Goal: Task Accomplishment & Management: Use online tool/utility

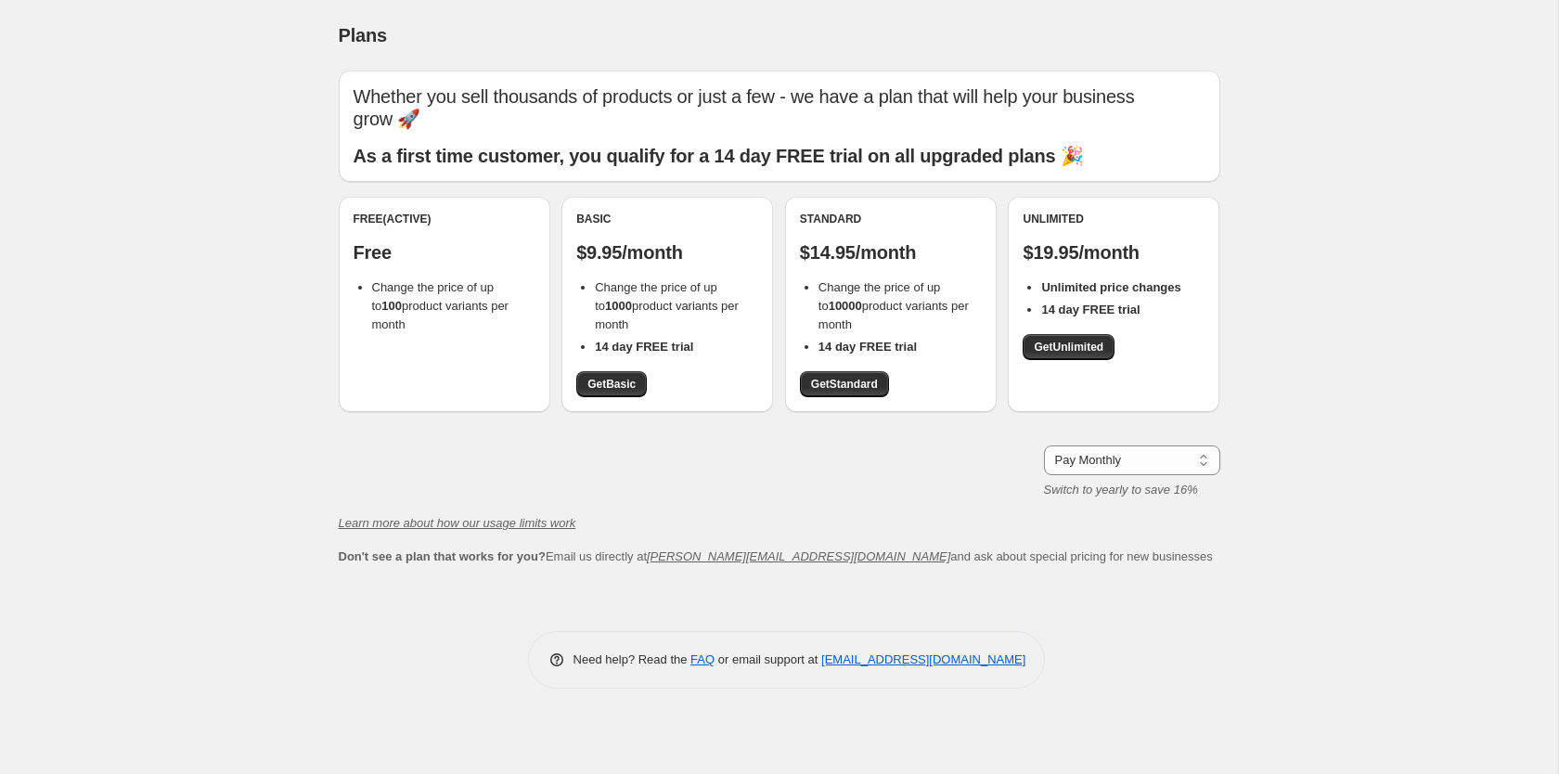
click at [363, 421] on div "Free (Active) Free Change the price of up to 100 product variants per month Bas…" at bounding box center [779, 314] width 881 height 234
click at [879, 299] on li "Change the price of up to 10000 product variants per month" at bounding box center [899, 306] width 163 height 56
drag, startPoint x: 879, startPoint y: 299, endPoint x: 824, endPoint y: 305, distance: 55.1
click at [824, 305] on li "Change the price of up to 10000 product variants per month" at bounding box center [899, 306] width 163 height 56
drag, startPoint x: 813, startPoint y: 282, endPoint x: 964, endPoint y: 352, distance: 166.5
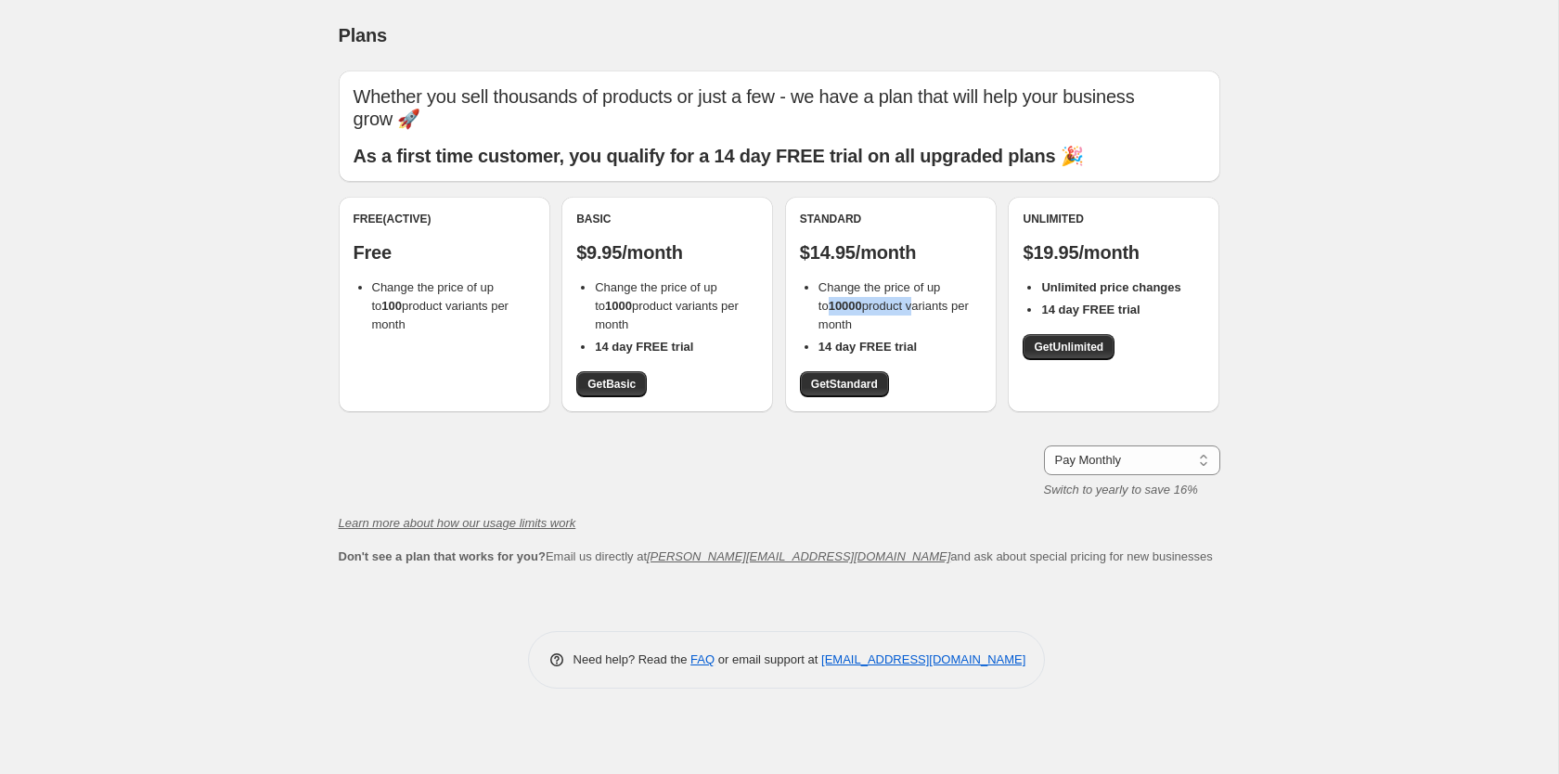
click at [964, 352] on ul "Change the price of up to 10000 product variants per month 14 day FREE trial" at bounding box center [891, 317] width 182 height 78
drag, startPoint x: 945, startPoint y: 351, endPoint x: 803, endPoint y: 293, distance: 153.2
click at [803, 293] on ul "Change the price of up to 10000 product variants per month 14 day FREE trial" at bounding box center [891, 317] width 182 height 78
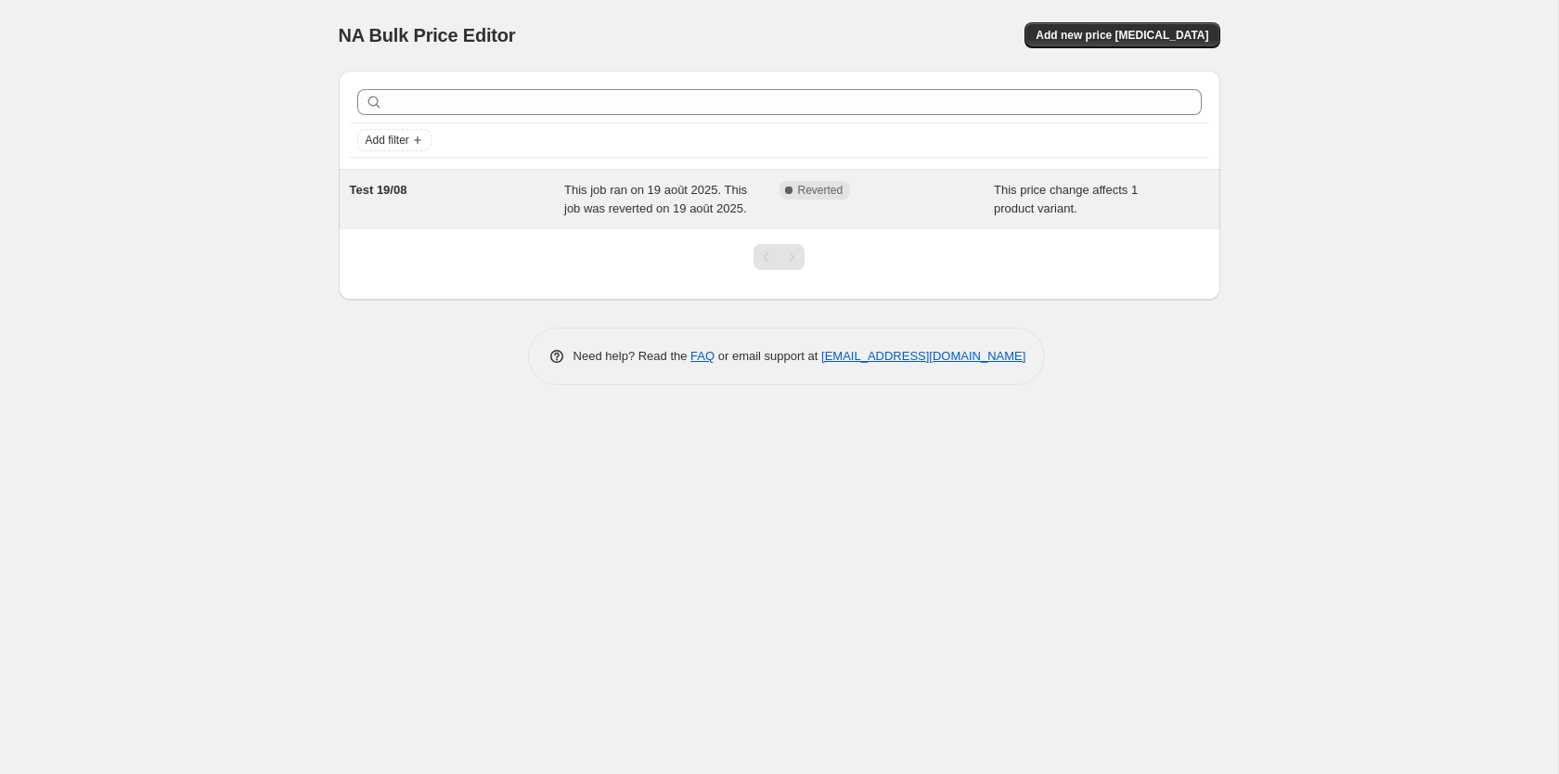
click at [669, 209] on span "This job ran on 19 août 2025. This job was reverted on 19 août 2025." at bounding box center [655, 199] width 183 height 32
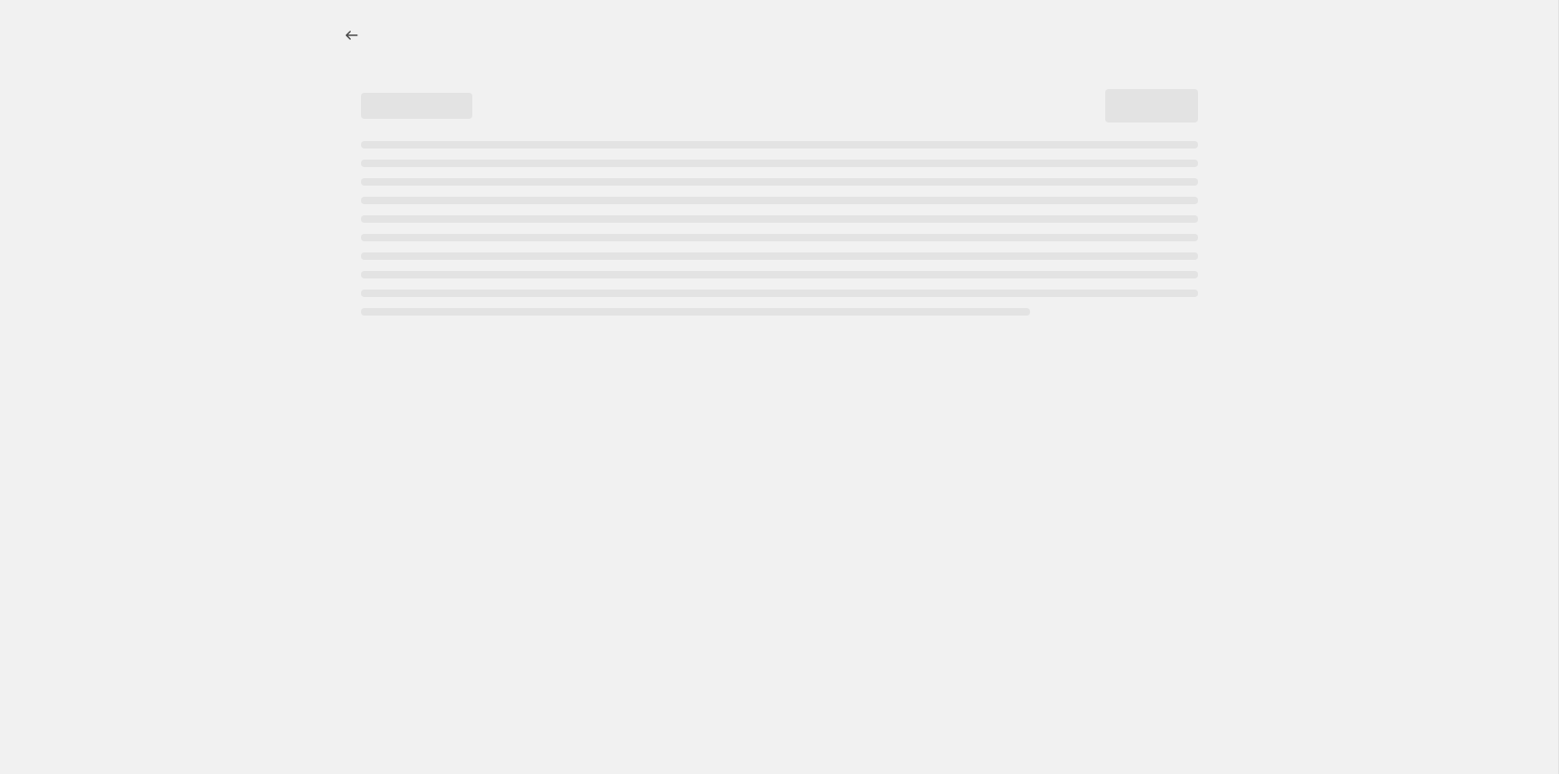
select select "pcap"
select select "no_change"
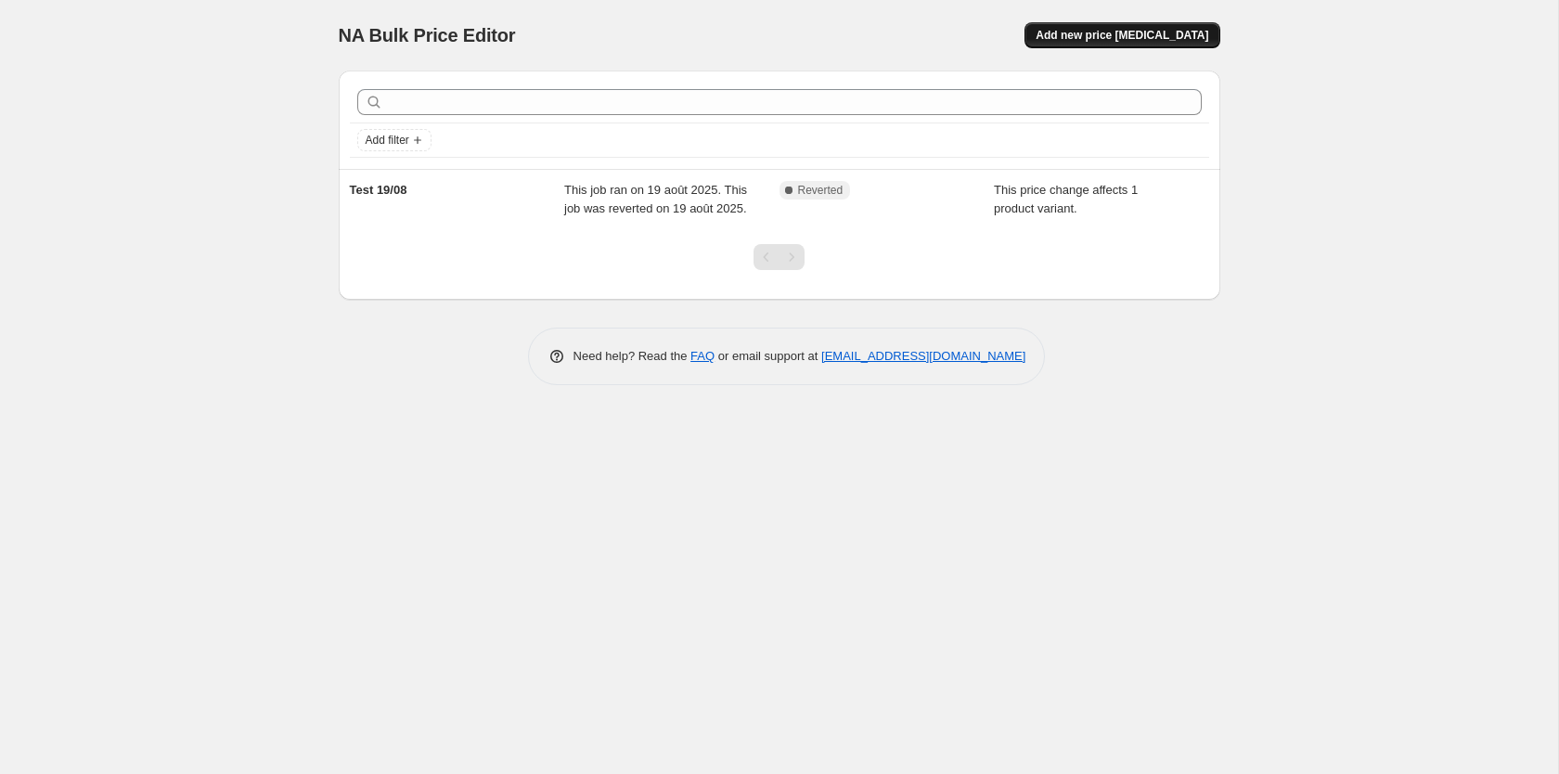
click at [1086, 44] on button "Add new price [MEDICAL_DATA]" at bounding box center [1121, 35] width 195 height 26
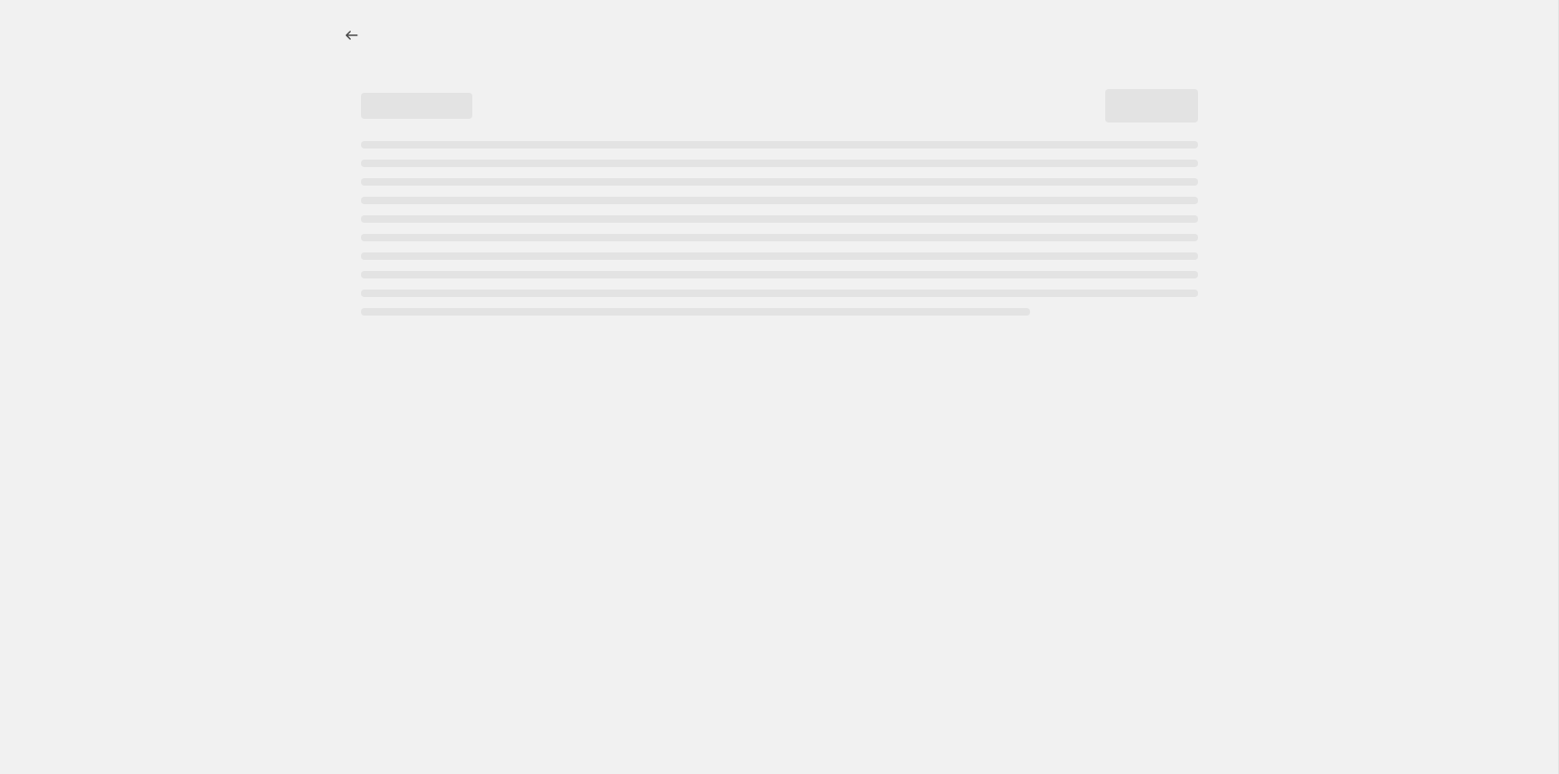
select select "percentage"
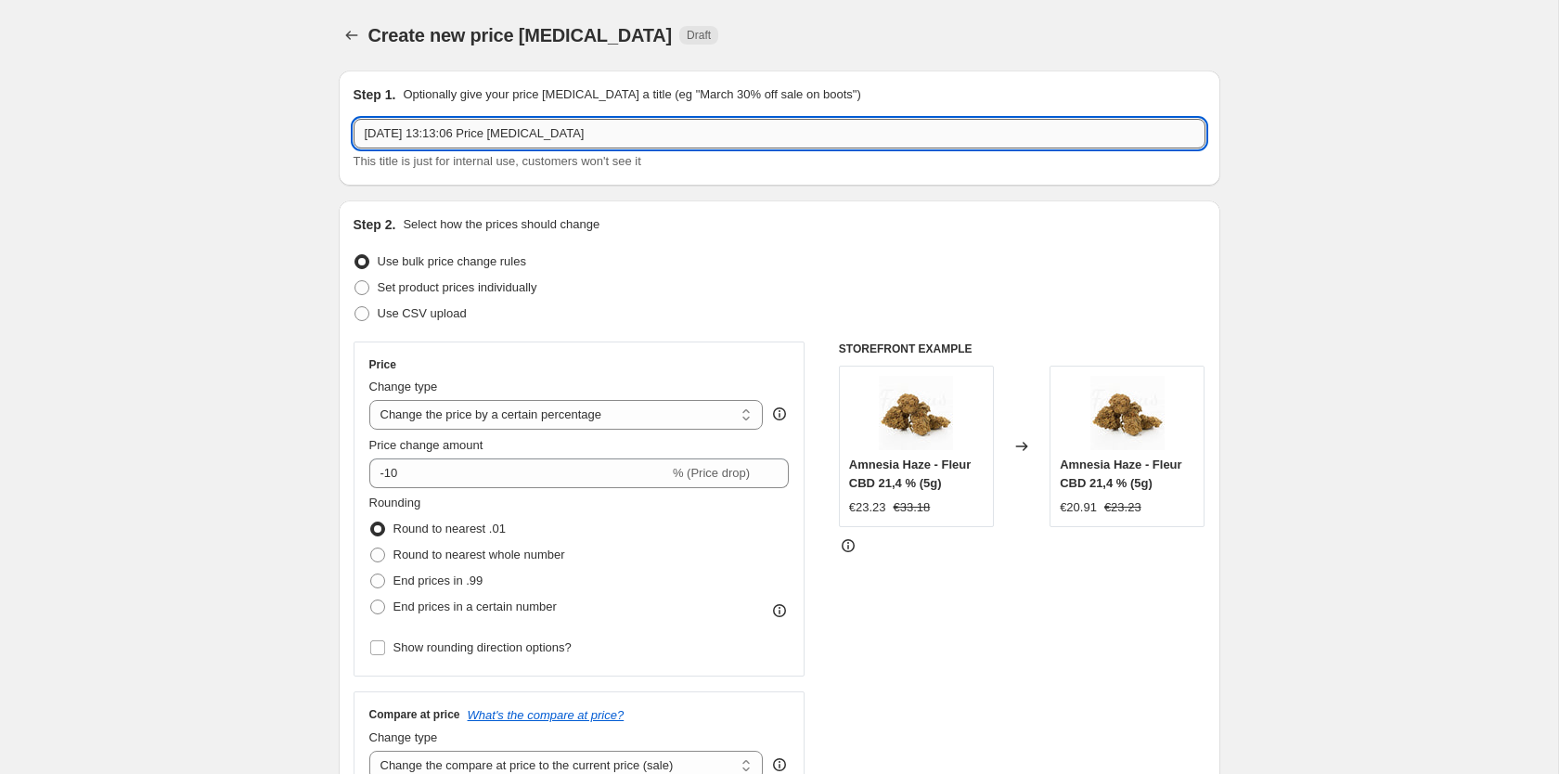
drag, startPoint x: 639, startPoint y: 139, endPoint x: 229, endPoint y: 130, distance: 410.2
click at [353, 130] on input "[DATE] 13:13:06 Price [MEDICAL_DATA]" at bounding box center [779, 134] width 852 height 30
type input "[DATE] -50%"
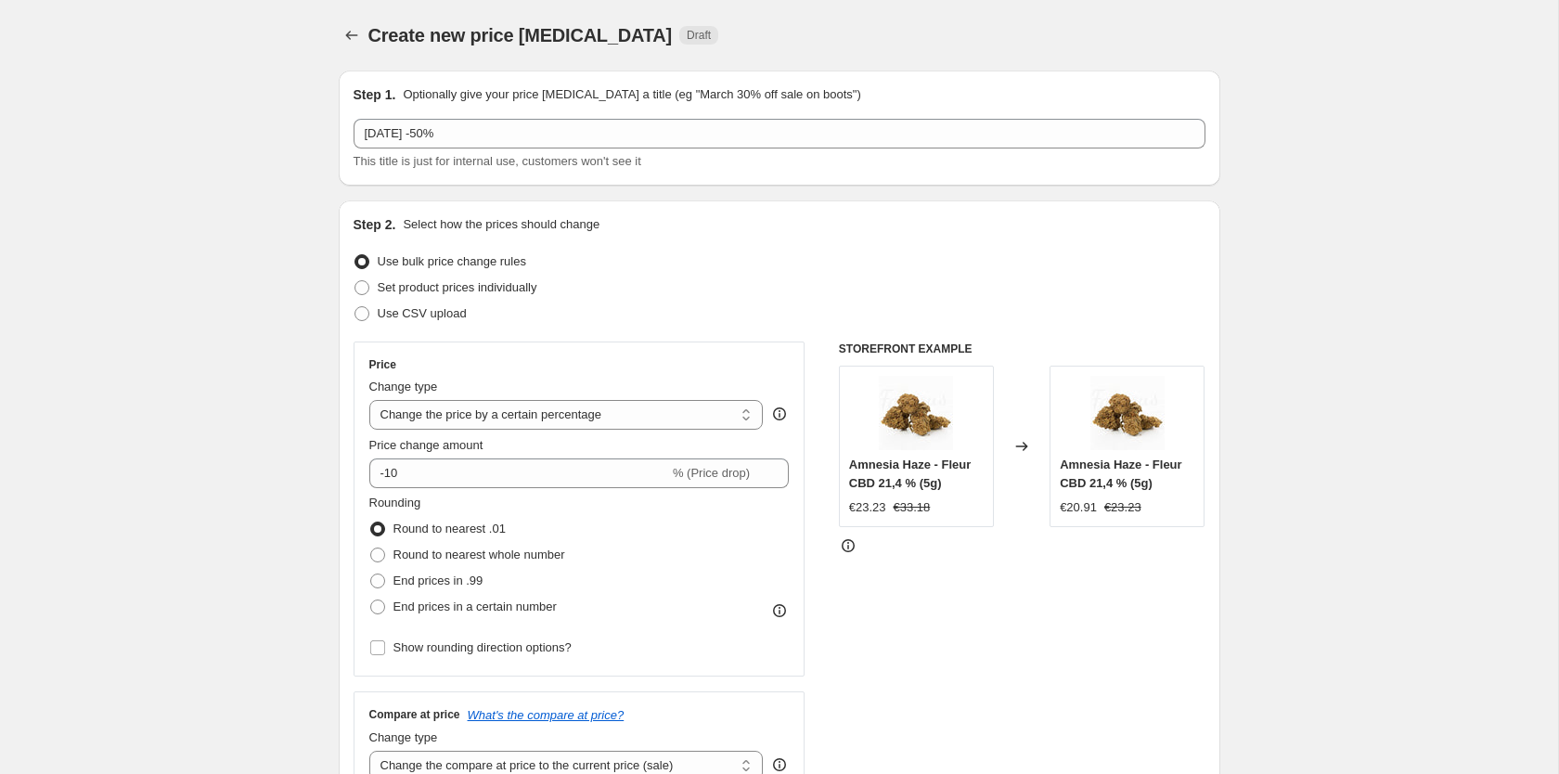
click at [451, 265] on span "Use bulk price change rules" at bounding box center [452, 261] width 148 height 14
click at [355, 255] on input "Use bulk price change rules" at bounding box center [354, 254] width 1 height 1
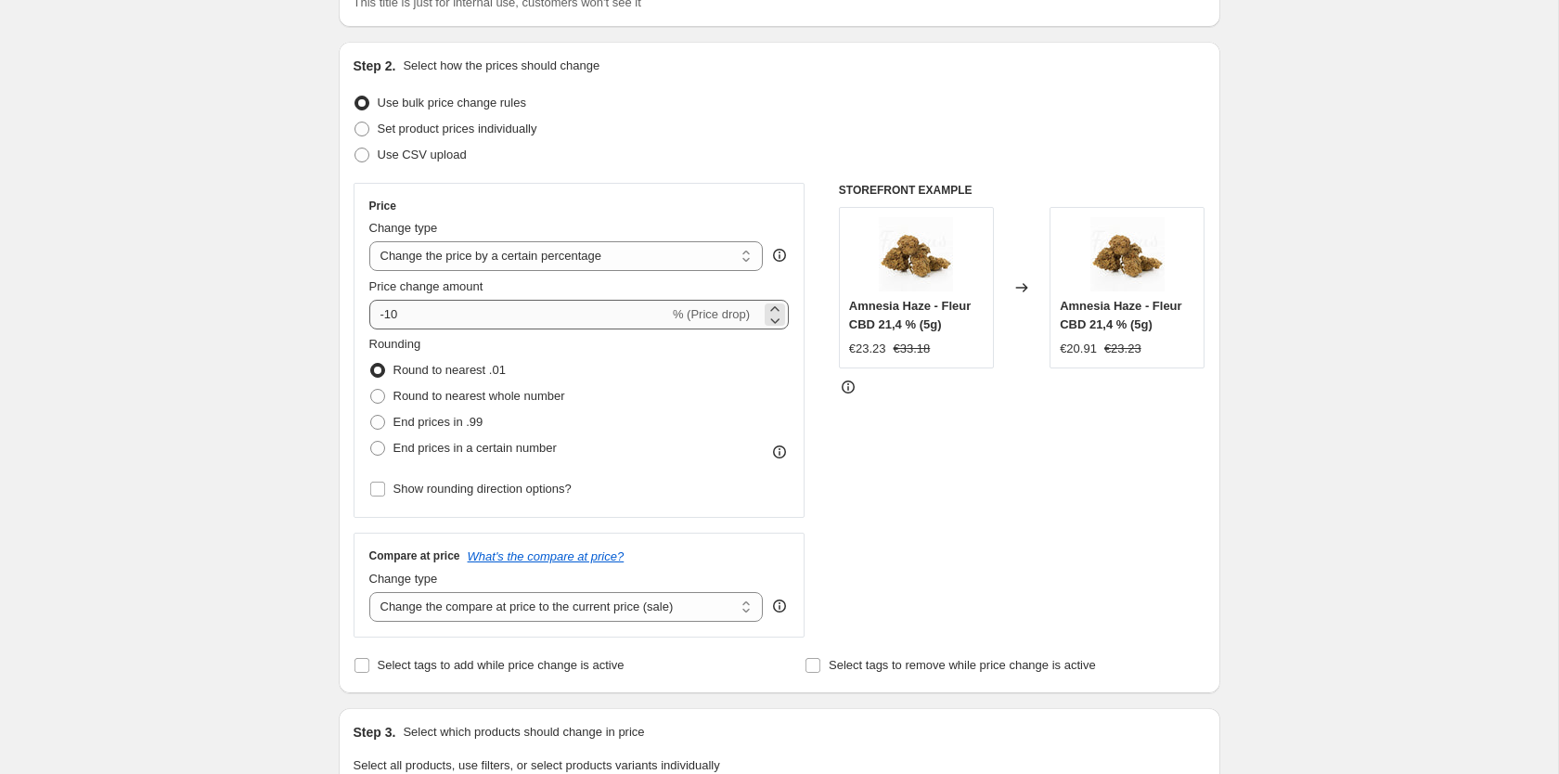
scroll to position [189, 0]
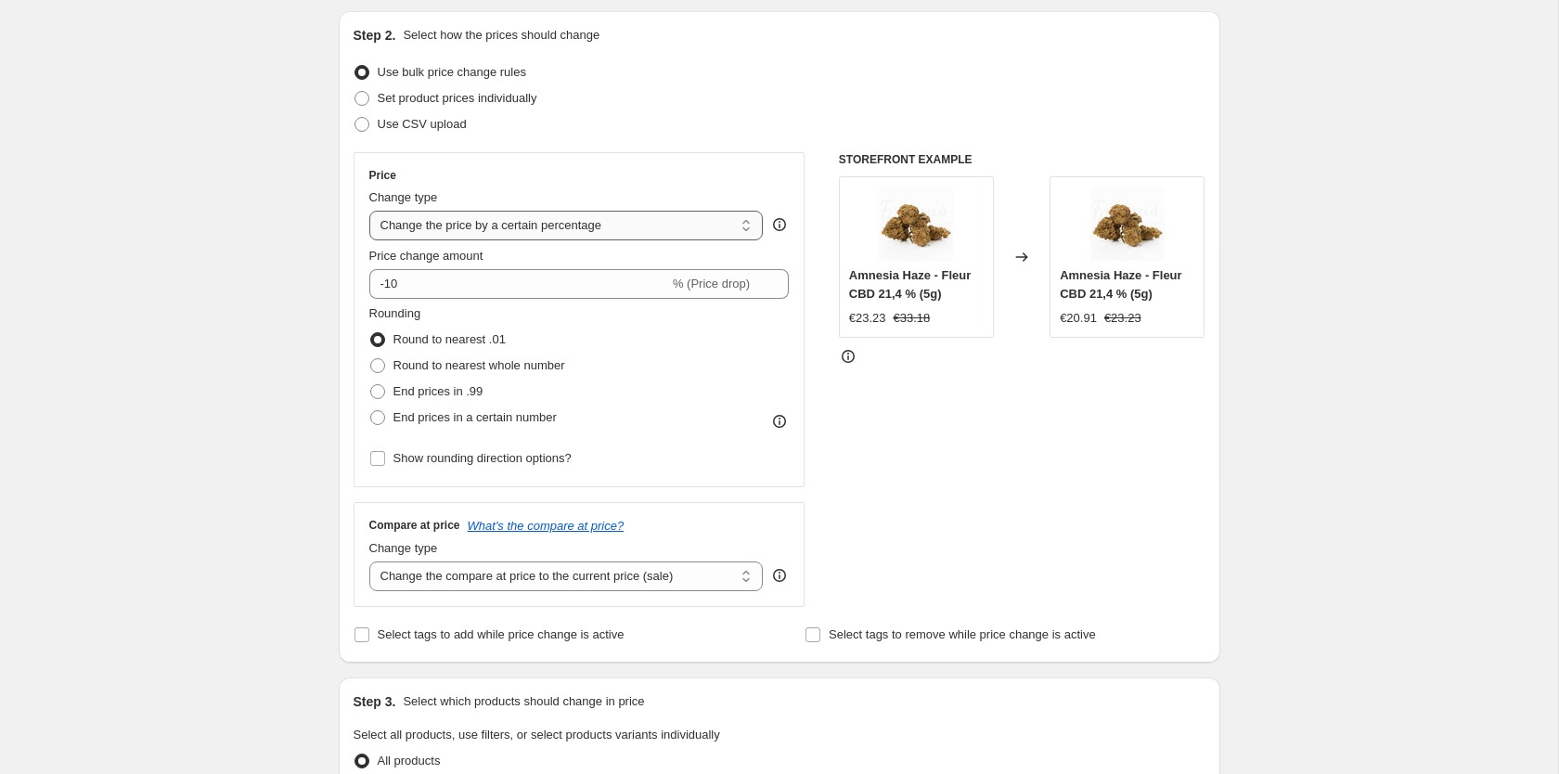
click at [369, 211] on select "Change the price to a certain amount Change the price by a certain amount Chang…" at bounding box center [566, 226] width 394 height 30
click option "Change the price by a certain percentage" at bounding box center [0, 0] width 0 height 0
drag, startPoint x: 500, startPoint y: 292, endPoint x: 330, endPoint y: 286, distance: 169.9
click at [369, 286] on input "-10" at bounding box center [519, 284] width 300 height 30
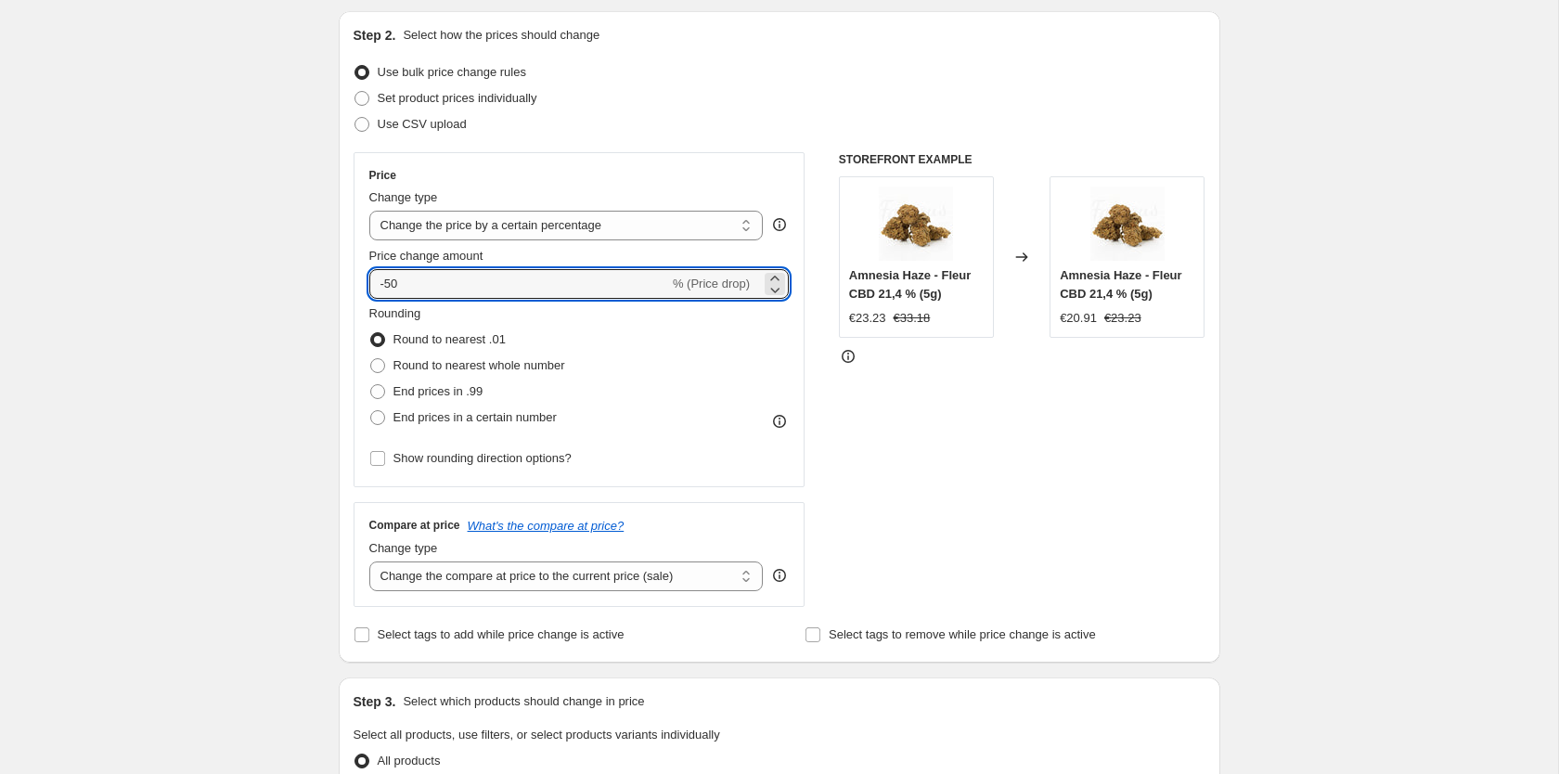
type input "-50"
click at [345, 261] on div "Step 2. Select how the prices should change Use bulk price change rules Set pro…" at bounding box center [779, 336] width 881 height 651
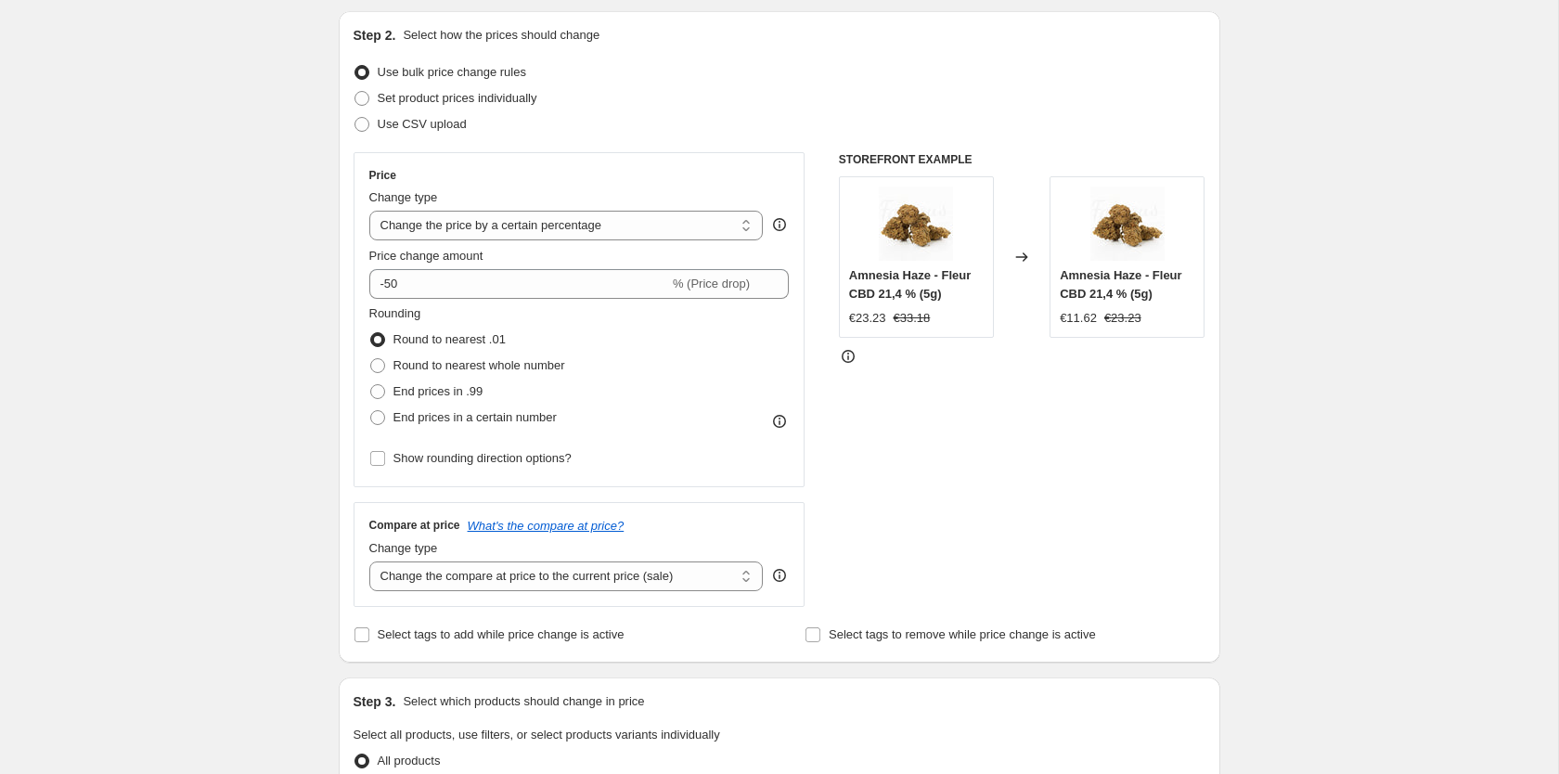
click at [1063, 322] on div "€11.62" at bounding box center [1078, 318] width 37 height 19
drag, startPoint x: 1063, startPoint y: 322, endPoint x: 1094, endPoint y: 321, distance: 30.6
click at [1094, 321] on div "€11.62" at bounding box center [1078, 318] width 37 height 19
click at [289, 393] on div "Create new price change job. This page is ready Create new price change job Dra…" at bounding box center [779, 738] width 1558 height 1855
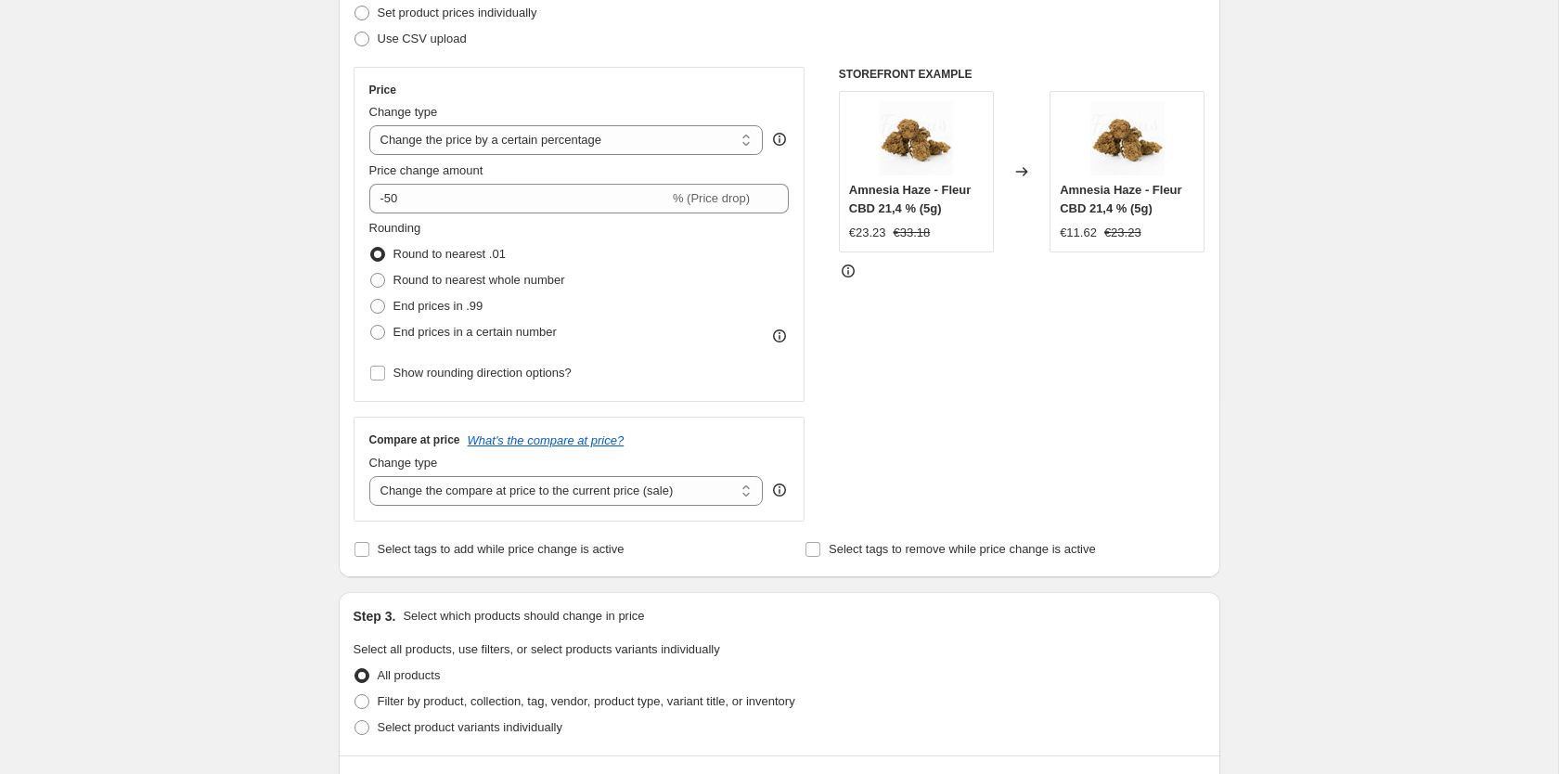
scroll to position [284, 0]
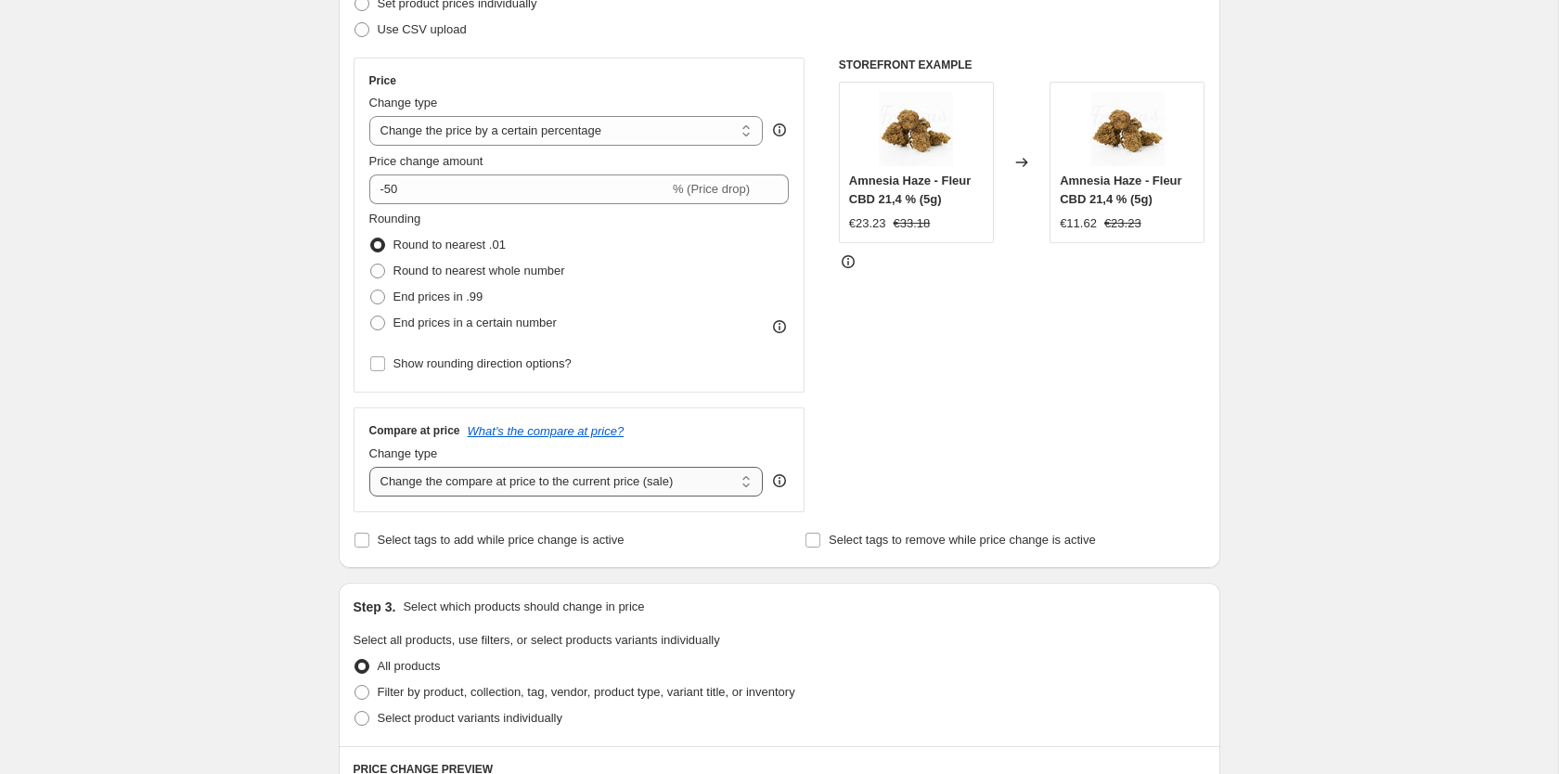
click at [369, 467] on select "Change the compare at price to the current price (sale) Change the compare at p…" at bounding box center [566, 482] width 394 height 30
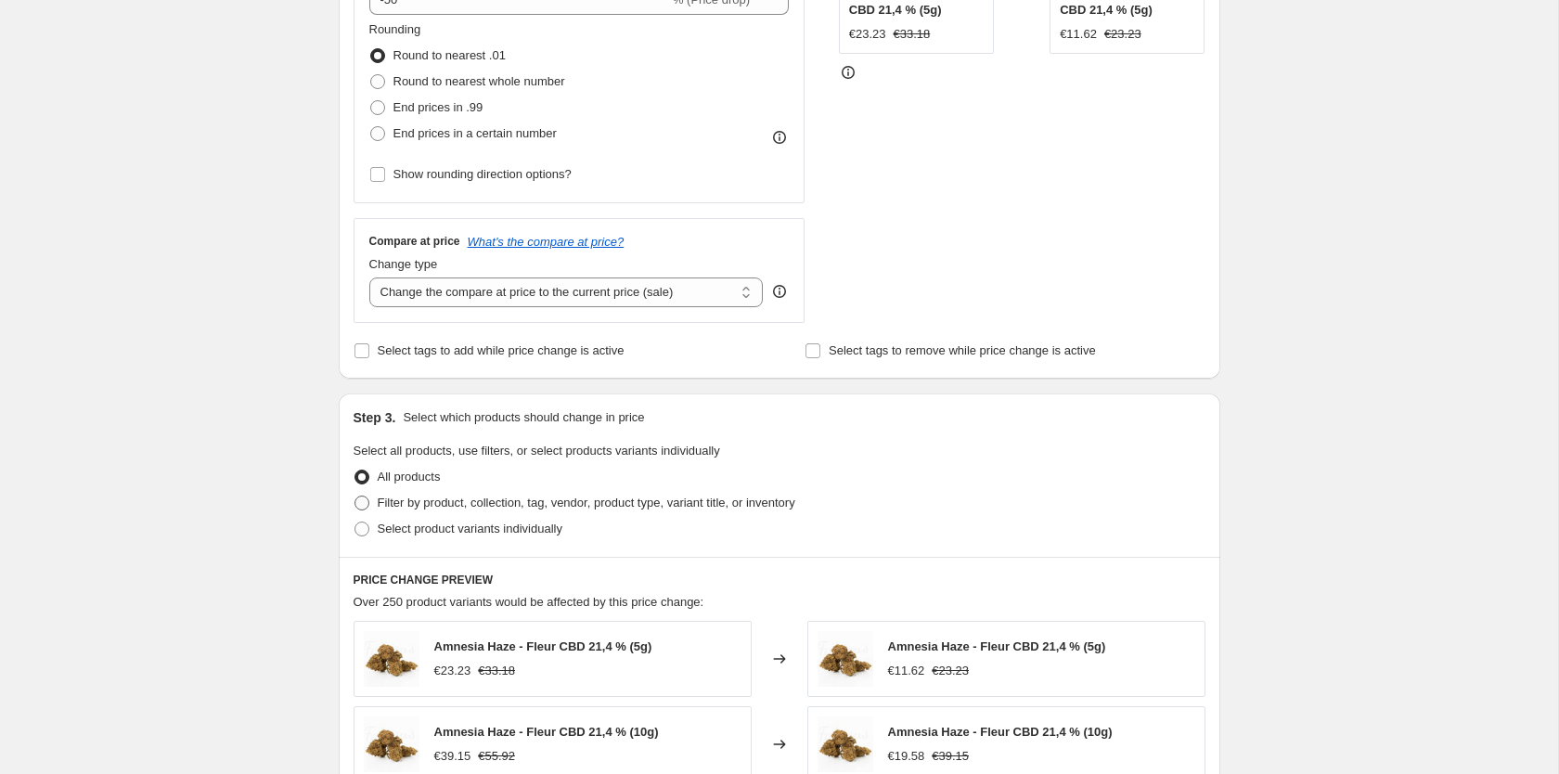
click at [502, 500] on span "Filter by product, collection, tag, vendor, product type, variant title, or inv…" at bounding box center [587, 502] width 418 height 14
click at [355, 496] on input "Filter by product, collection, tag, vendor, product type, variant title, or inv…" at bounding box center [354, 495] width 1 height 1
radio input "true"
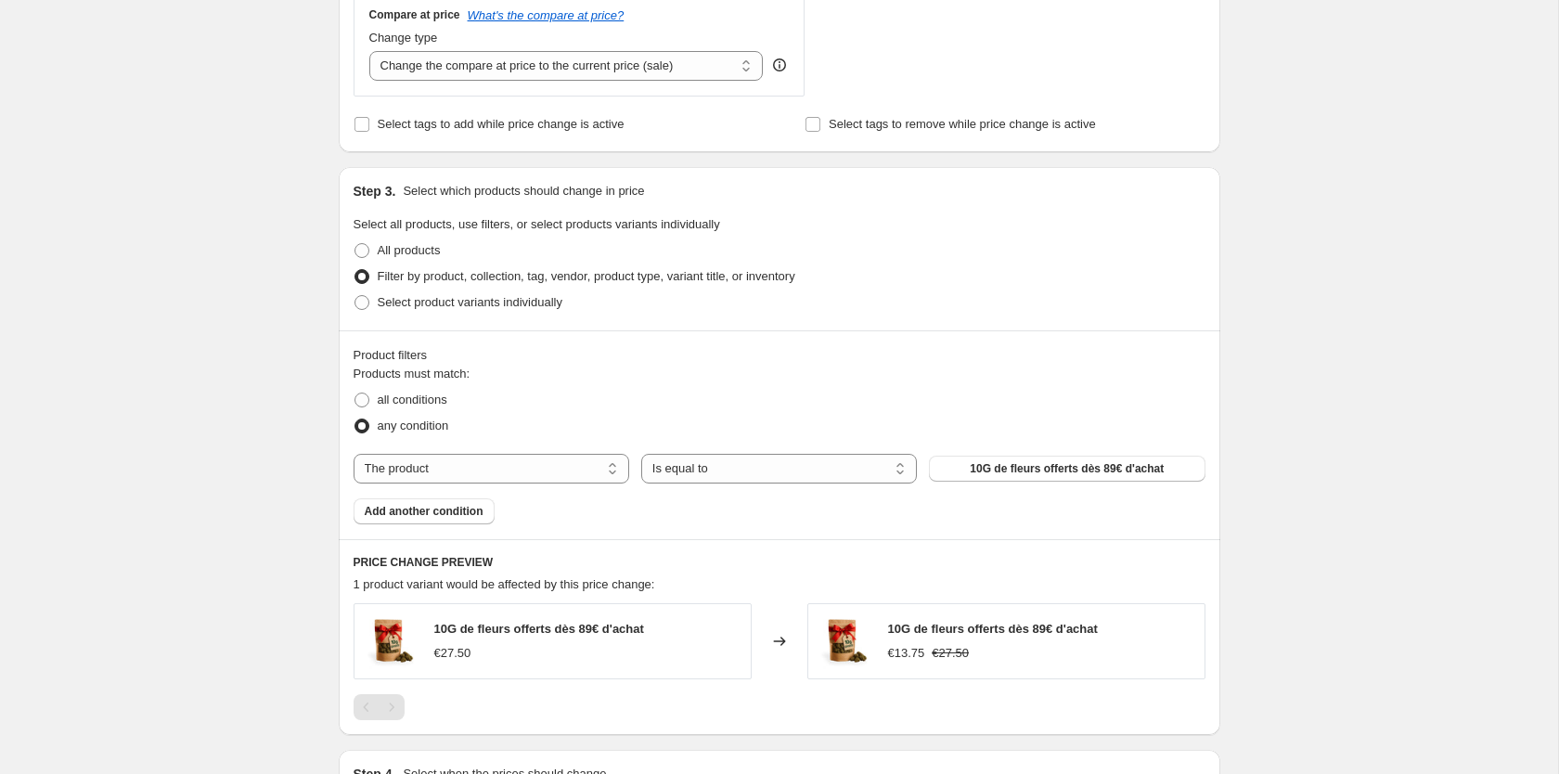
scroll to position [852, 0]
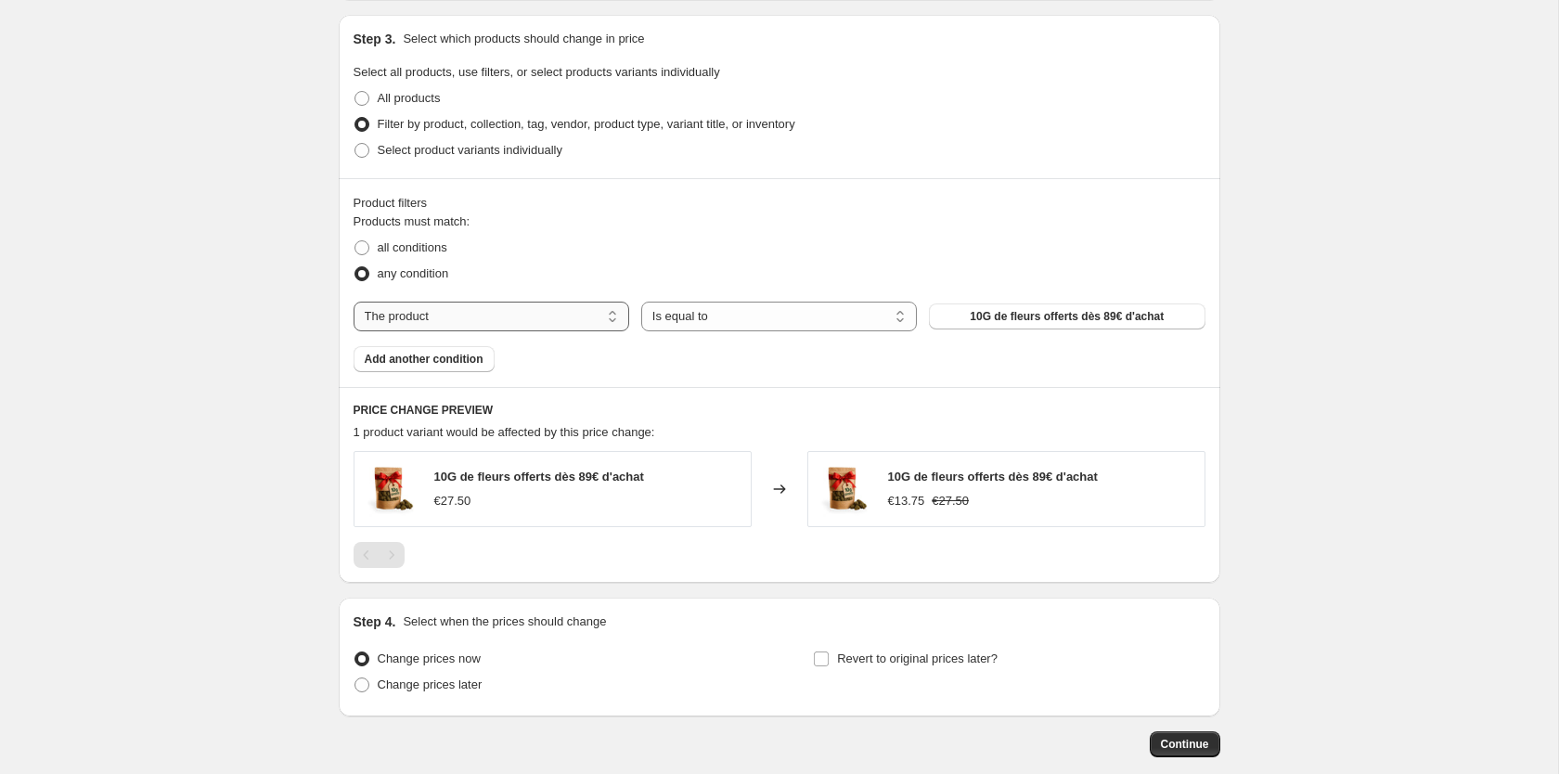
click at [353, 302] on select "The product The product's collection The product's tag The product's vendor The…" at bounding box center [491, 317] width 276 height 30
click at [495, 316] on select "The product The product's collection The product's tag The product's vendor The…" at bounding box center [491, 317] width 276 height 30
click at [641, 302] on select "Is equal to Is not equal to" at bounding box center [779, 317] width 276 height 30
click at [353, 302] on select "The product The product's collection The product's tag The product's vendor The…" at bounding box center [491, 317] width 276 height 30
select select "collection"
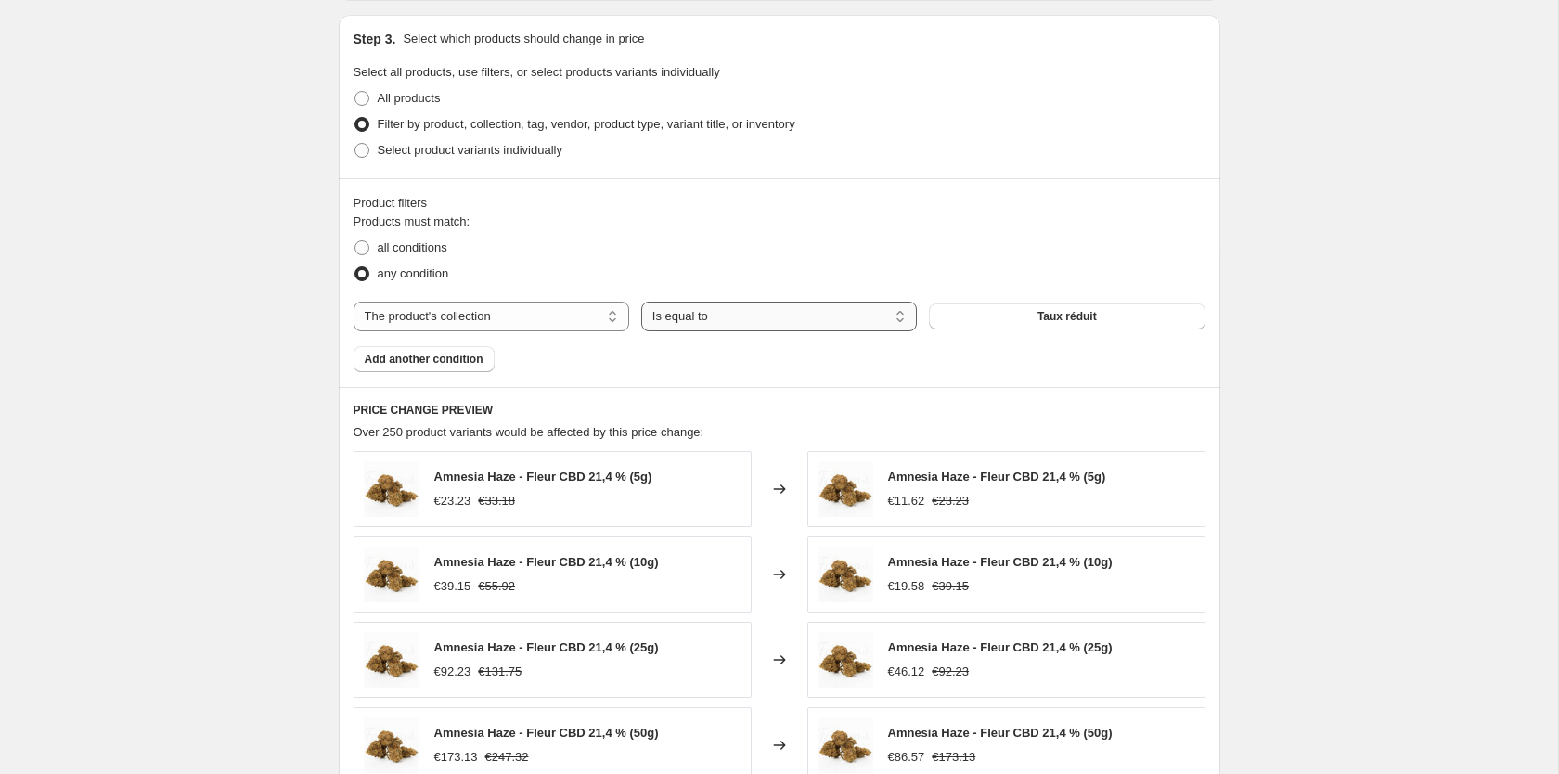
click at [641, 302] on select "Is equal to Is not equal to" at bounding box center [779, 317] width 276 height 30
click option "Is equal to" at bounding box center [0, 0] width 0 height 0
click at [1036, 318] on button "Taux réduit" at bounding box center [1067, 316] width 276 height 26
click at [469, 360] on span "Add another condition" at bounding box center [424, 359] width 119 height 15
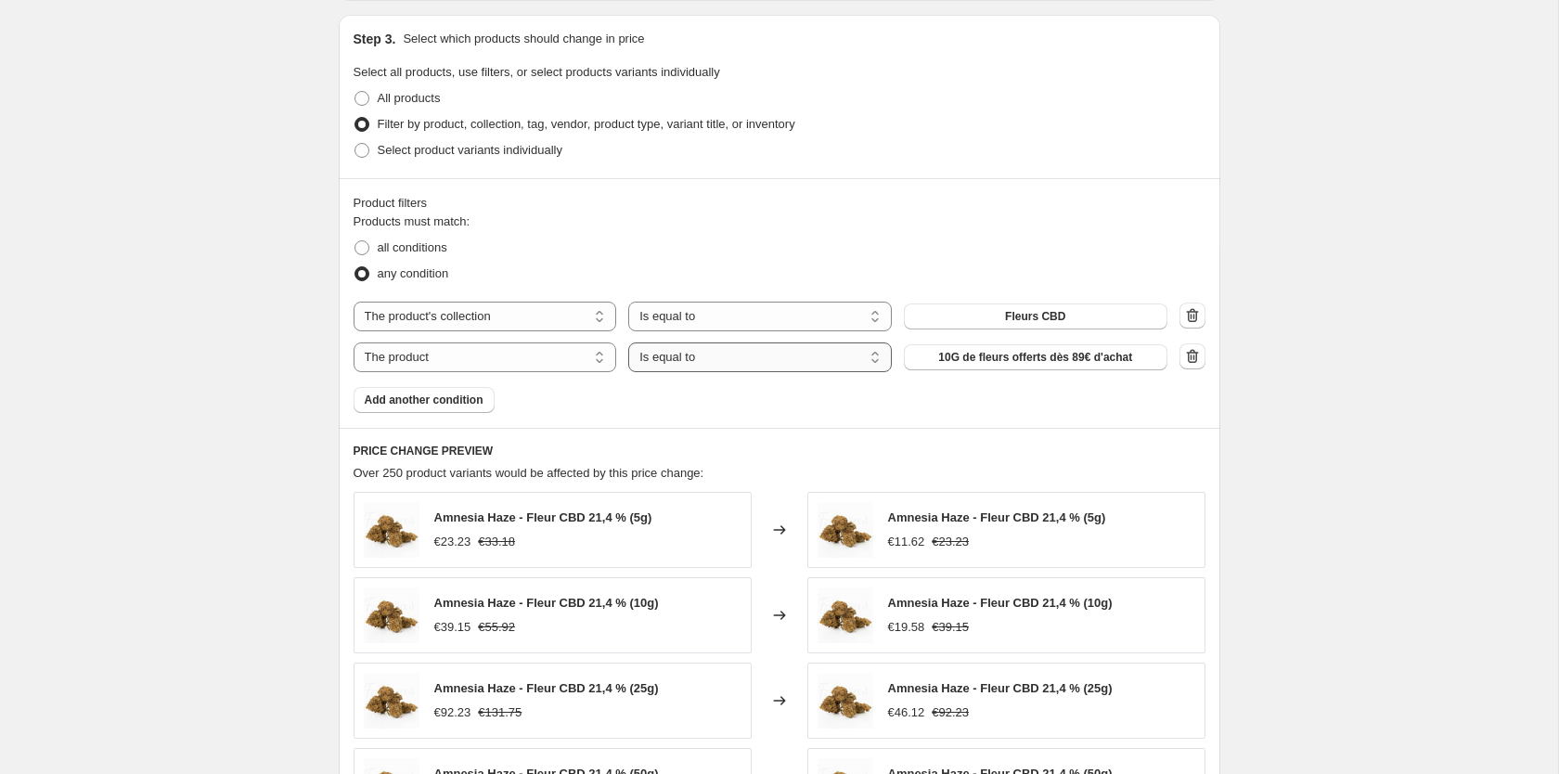
click at [628, 342] on select "Is equal to Is not equal to" at bounding box center [759, 357] width 263 height 30
click at [353, 342] on select "The product The product's collection The product's tag The product's vendor The…" at bounding box center [484, 357] width 263 height 30
select select "collection"
click at [1029, 365] on span "Fleurs CBD" at bounding box center [1035, 357] width 60 height 15
click at [464, 408] on button "Add another condition" at bounding box center [423, 400] width 141 height 26
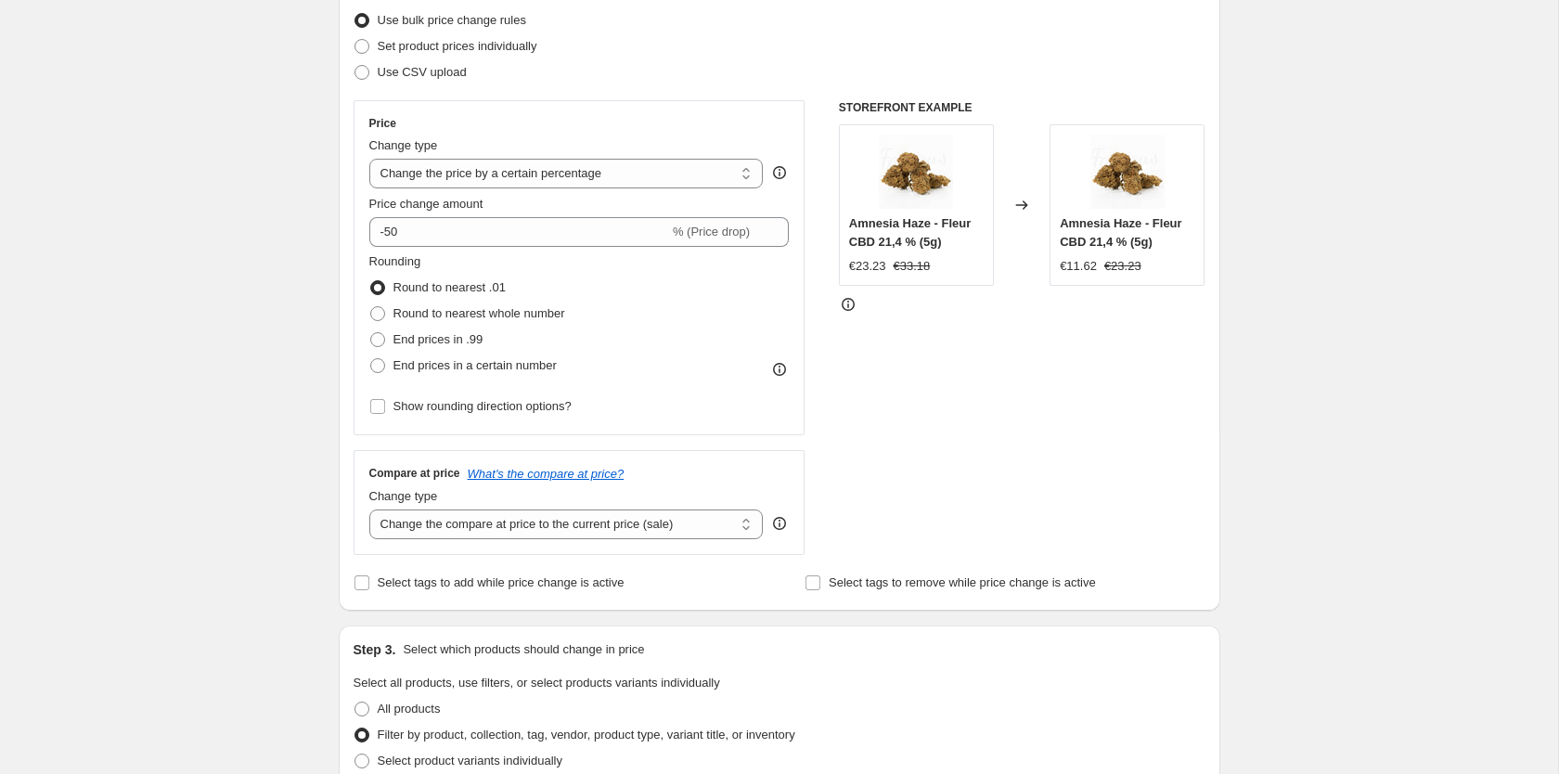
scroll to position [237, 0]
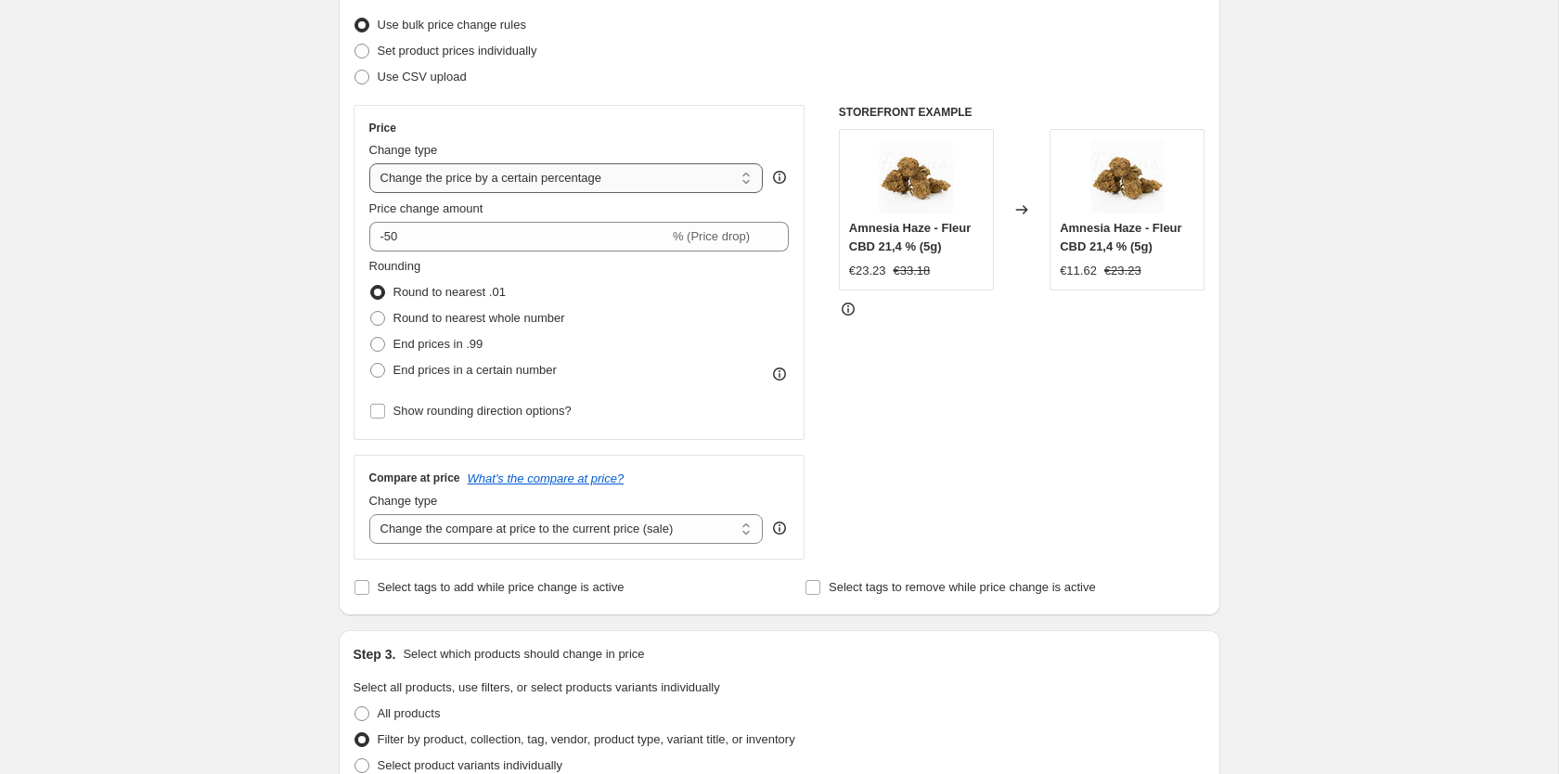
click at [369, 163] on select "Change the price to a certain amount Change the price by a certain amount Chang…" at bounding box center [566, 178] width 394 height 30
select select "pcap"
click option "Change the price by a certain percentage relative to the compare at price" at bounding box center [0, 0] width 0 height 0
type input "-20"
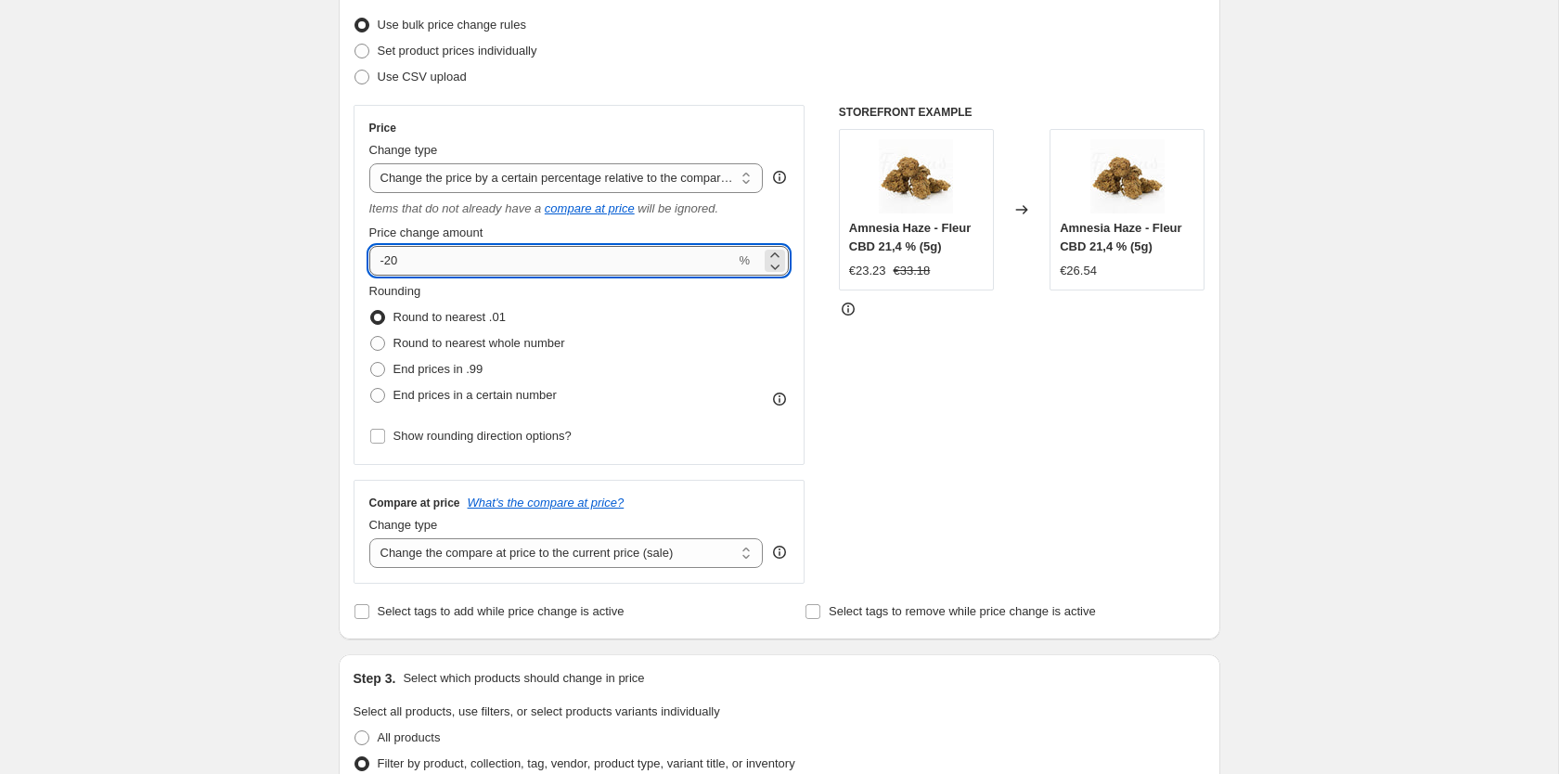
drag, startPoint x: 559, startPoint y: 268, endPoint x: 382, endPoint y: 262, distance: 177.3
click at [382, 262] on input "-20" at bounding box center [552, 261] width 366 height 30
drag, startPoint x: 497, startPoint y: 256, endPoint x: 386, endPoint y: 256, distance: 111.3
click at [386, 256] on input "-4" at bounding box center [552, 261] width 366 height 30
type input "-50"
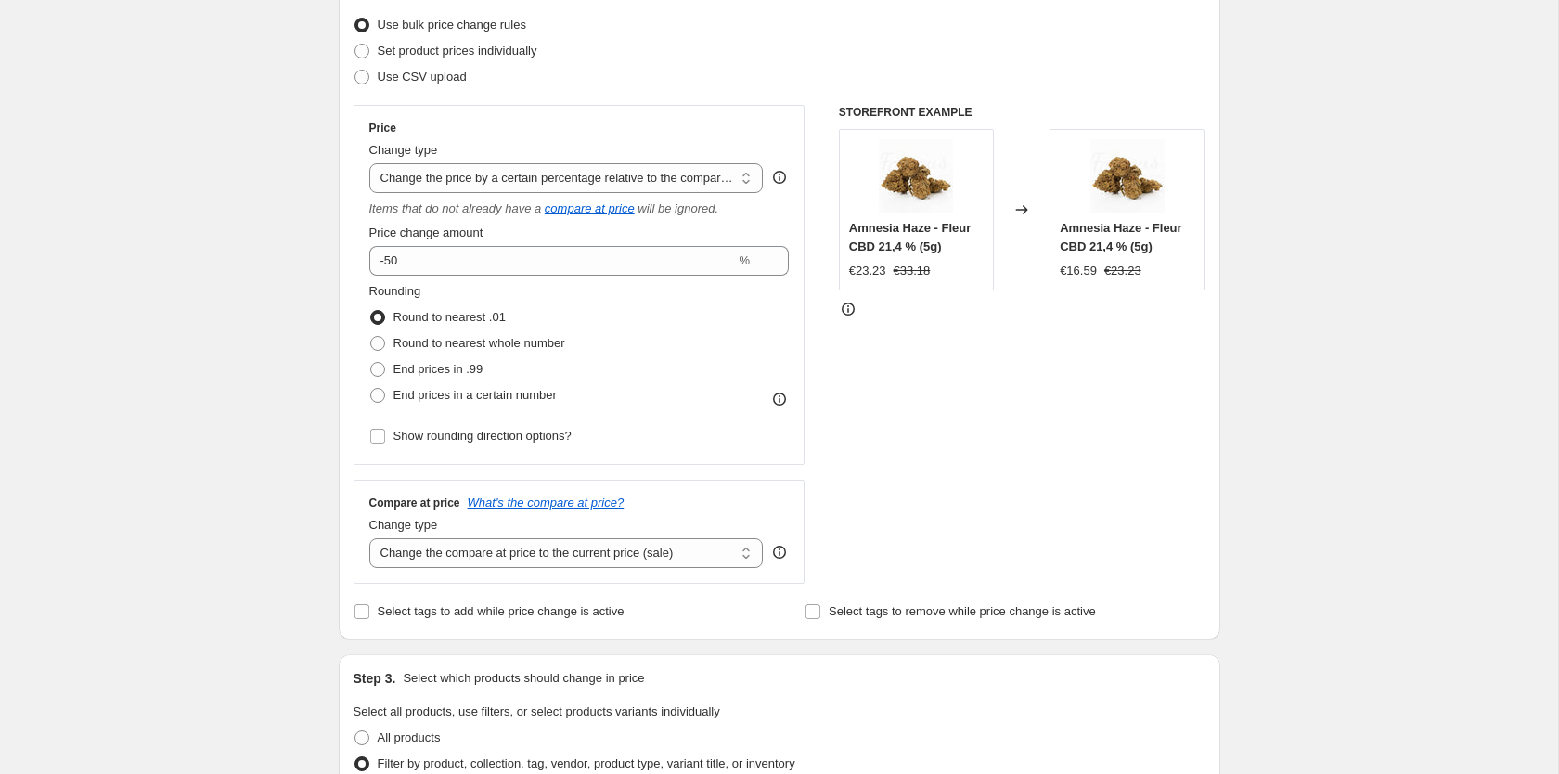
click at [970, 322] on div "STOREFRONT EXAMPLE Amnesia Haze - Fleur CBD 21,4 % (5g) €23.23 €33.18 Changed t…" at bounding box center [1022, 344] width 366 height 479
drag, startPoint x: 1060, startPoint y: 269, endPoint x: 1091, endPoint y: 269, distance: 31.5
click at [1091, 269] on div "Amnesia Haze - Fleur CBD 21,4 % (5g) €16.59 €23.23" at bounding box center [1126, 209] width 155 height 161
click at [1091, 269] on div "€16.59" at bounding box center [1078, 271] width 37 height 19
click at [550, 618] on span "Select tags to add while price change is active" at bounding box center [501, 611] width 247 height 14
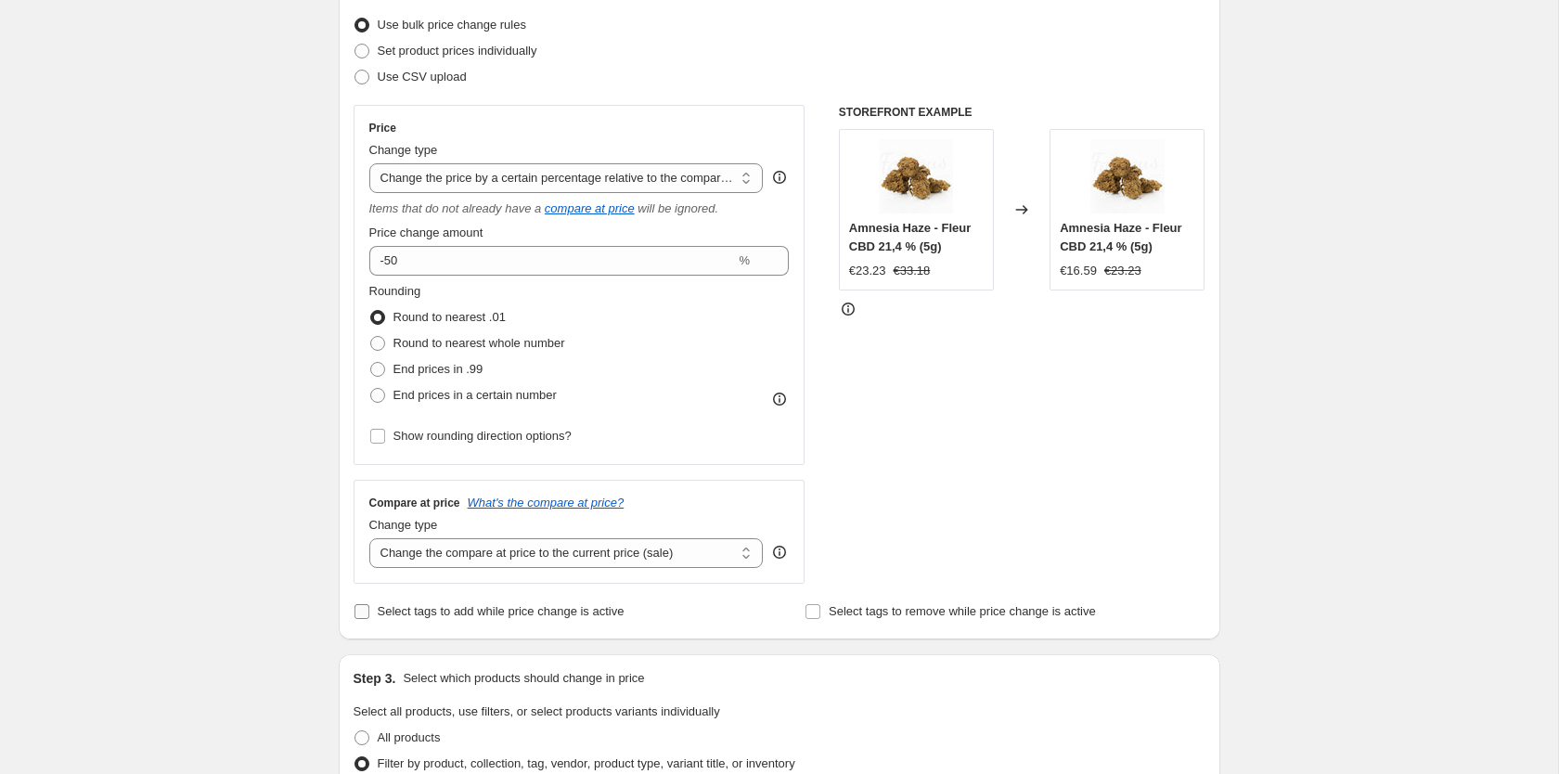
click at [369, 619] on input "Select tags to add while price change is active" at bounding box center [361, 611] width 15 height 15
checkbox input "true"
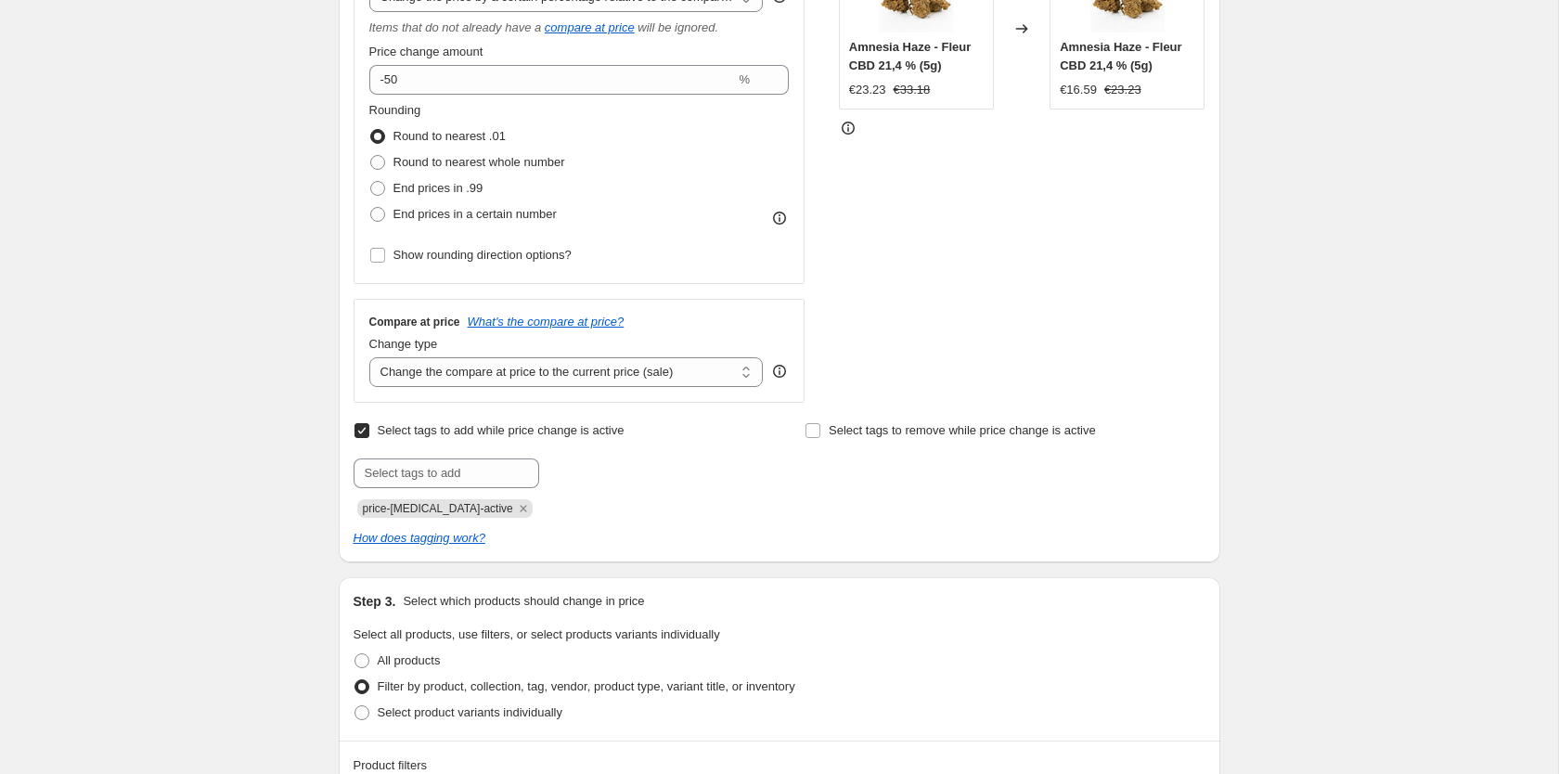
scroll to position [426, 0]
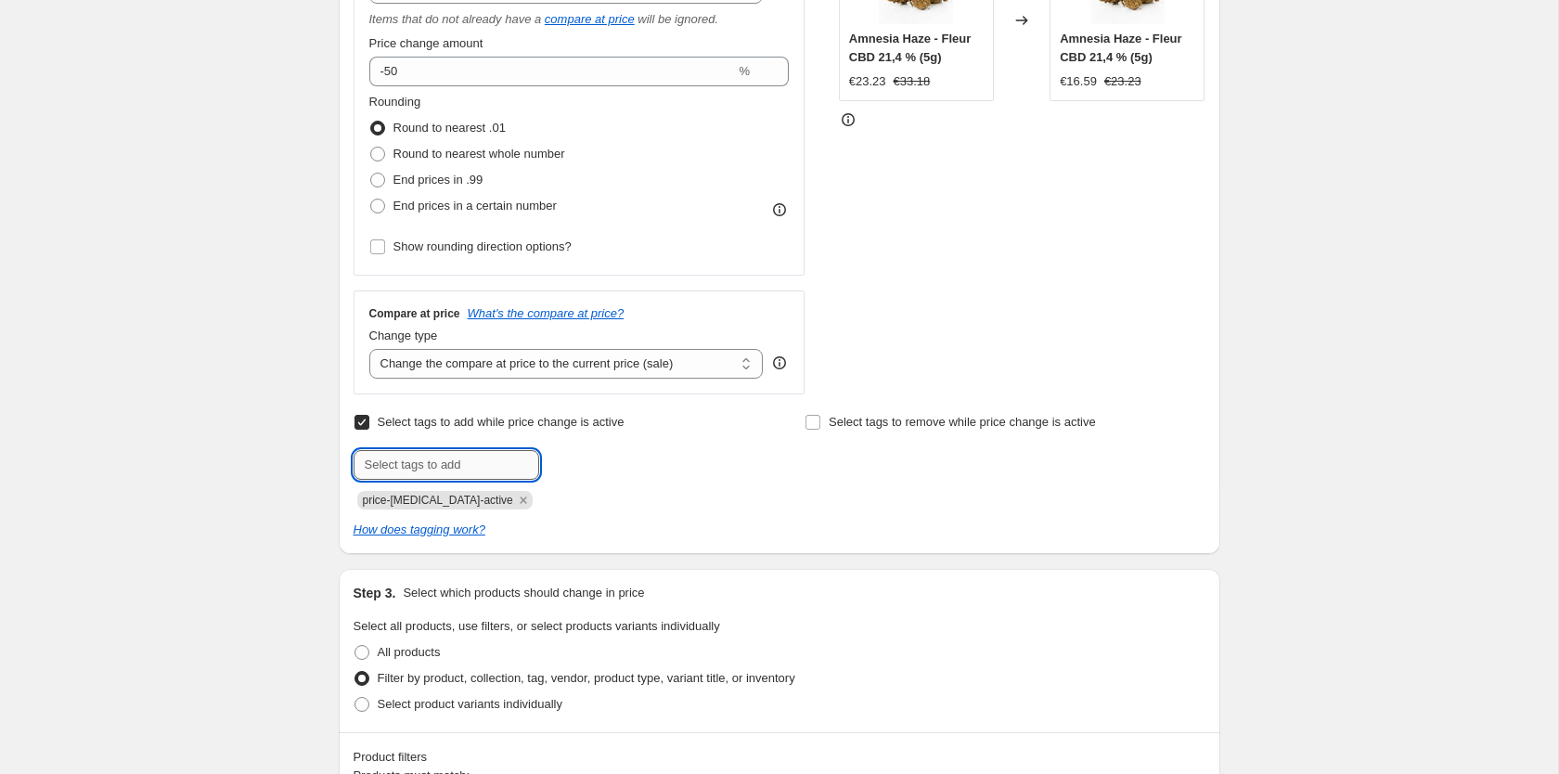
click at [495, 463] on input "text" at bounding box center [446, 465] width 186 height 30
click at [480, 468] on input "text" at bounding box center [446, 465] width 186 height 30
paste input "Promotion"
type input "Promotion"
click at [618, 467] on span "Promotion" at bounding box center [607, 462] width 56 height 13
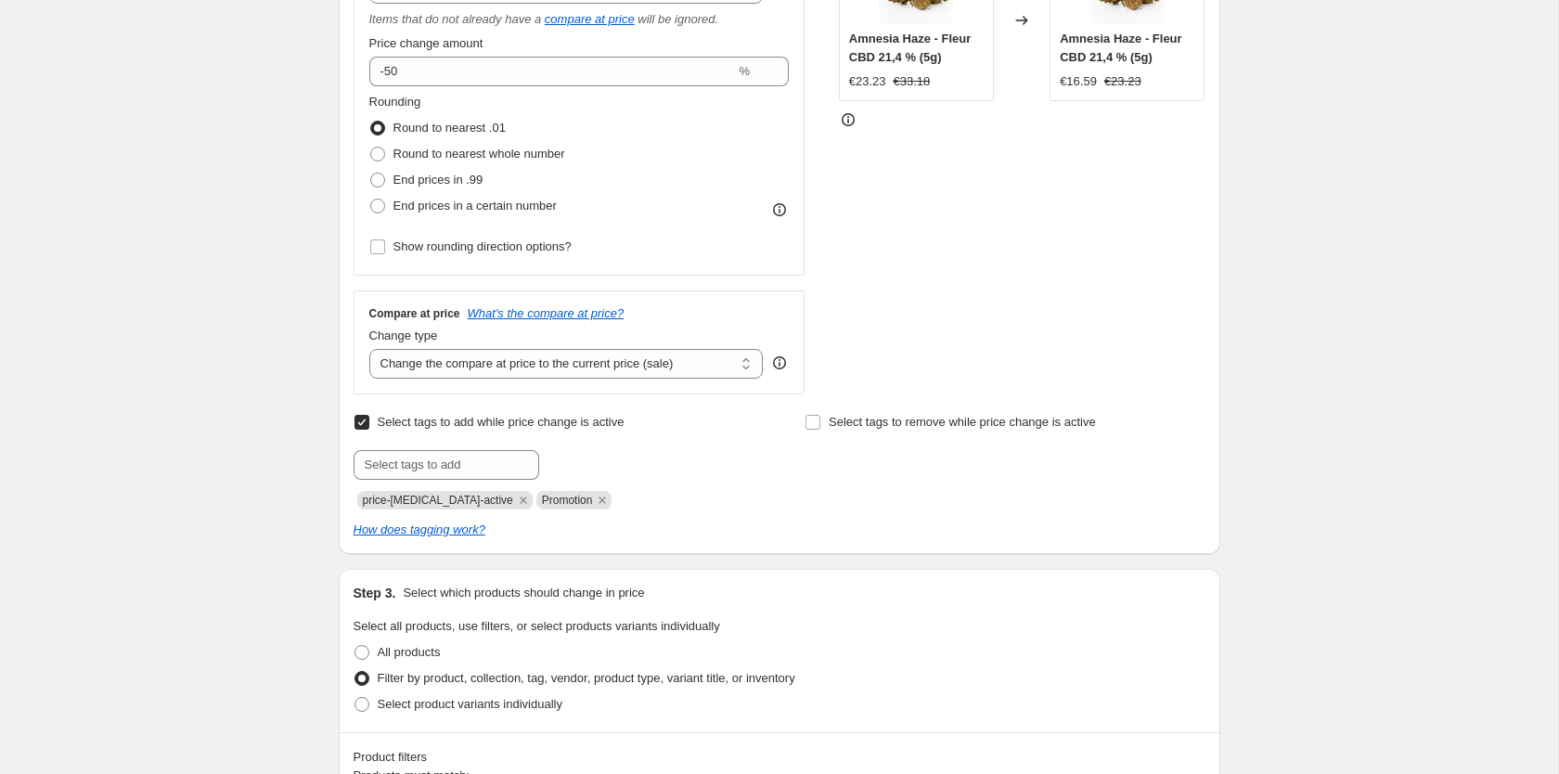
click at [671, 510] on div "Select tags to add while price change is active Submit price-change-job-active …" at bounding box center [779, 474] width 852 height 130
click at [212, 345] on div "Create new price change job. This page is ready Create new price change job Dra…" at bounding box center [779, 710] width 1558 height 2273
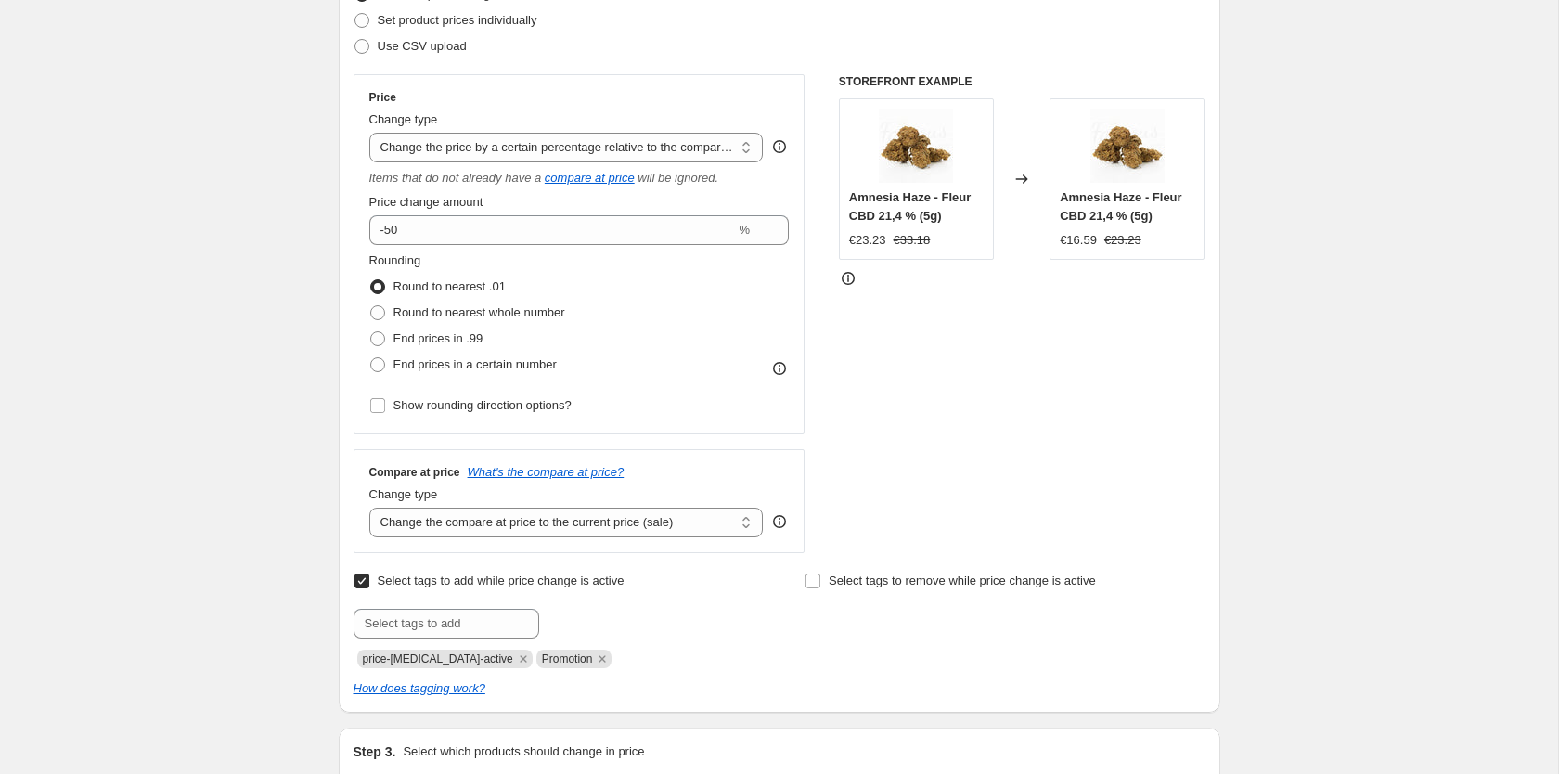
scroll to position [47, 0]
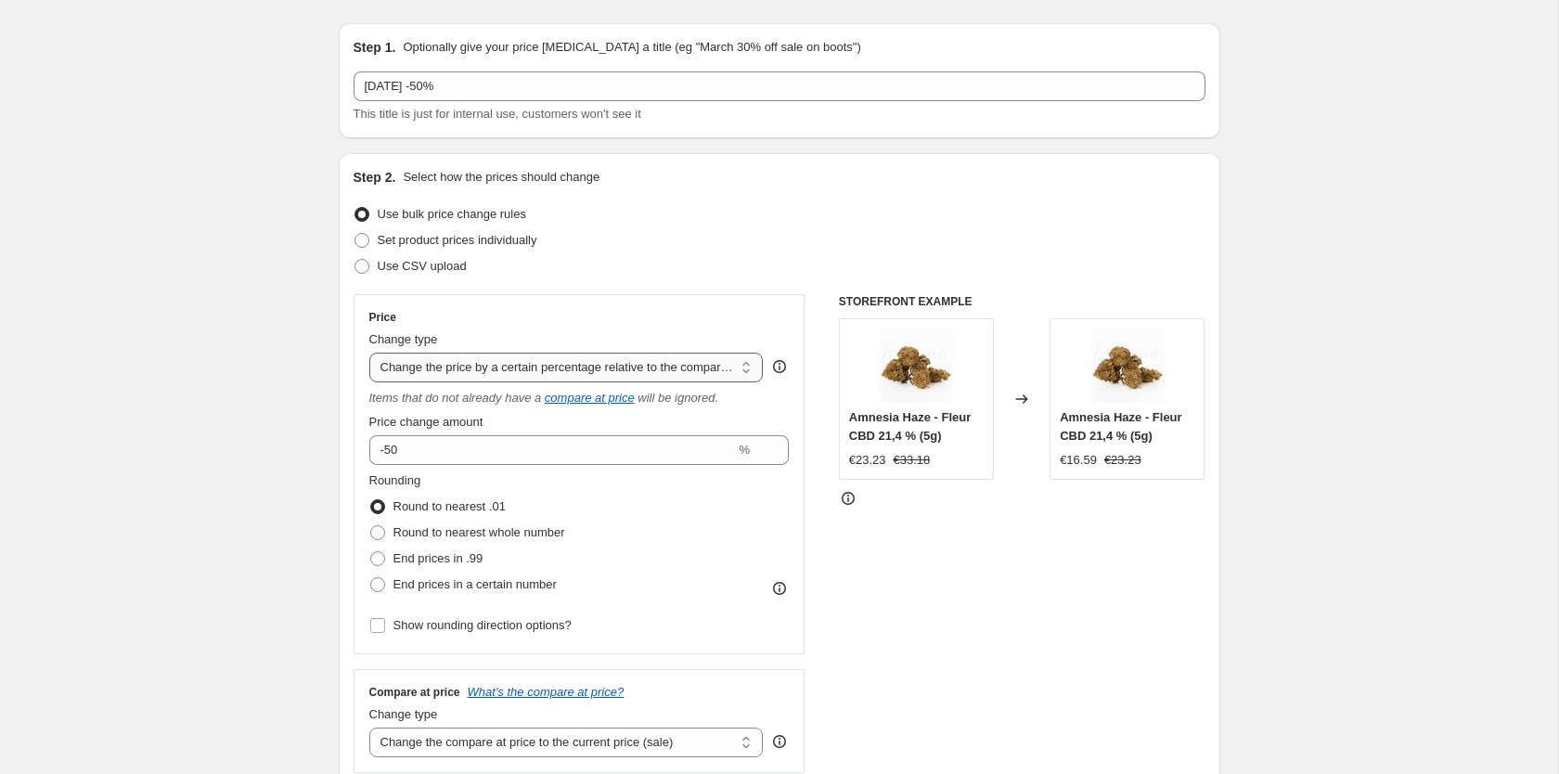
click at [369, 353] on select "Change the price to a certain amount Change the price by a certain amount Chang…" at bounding box center [566, 368] width 394 height 30
select select "percentage"
click option "Change the price by a certain percentage" at bounding box center [0, 0] width 0 height 0
type input "-15"
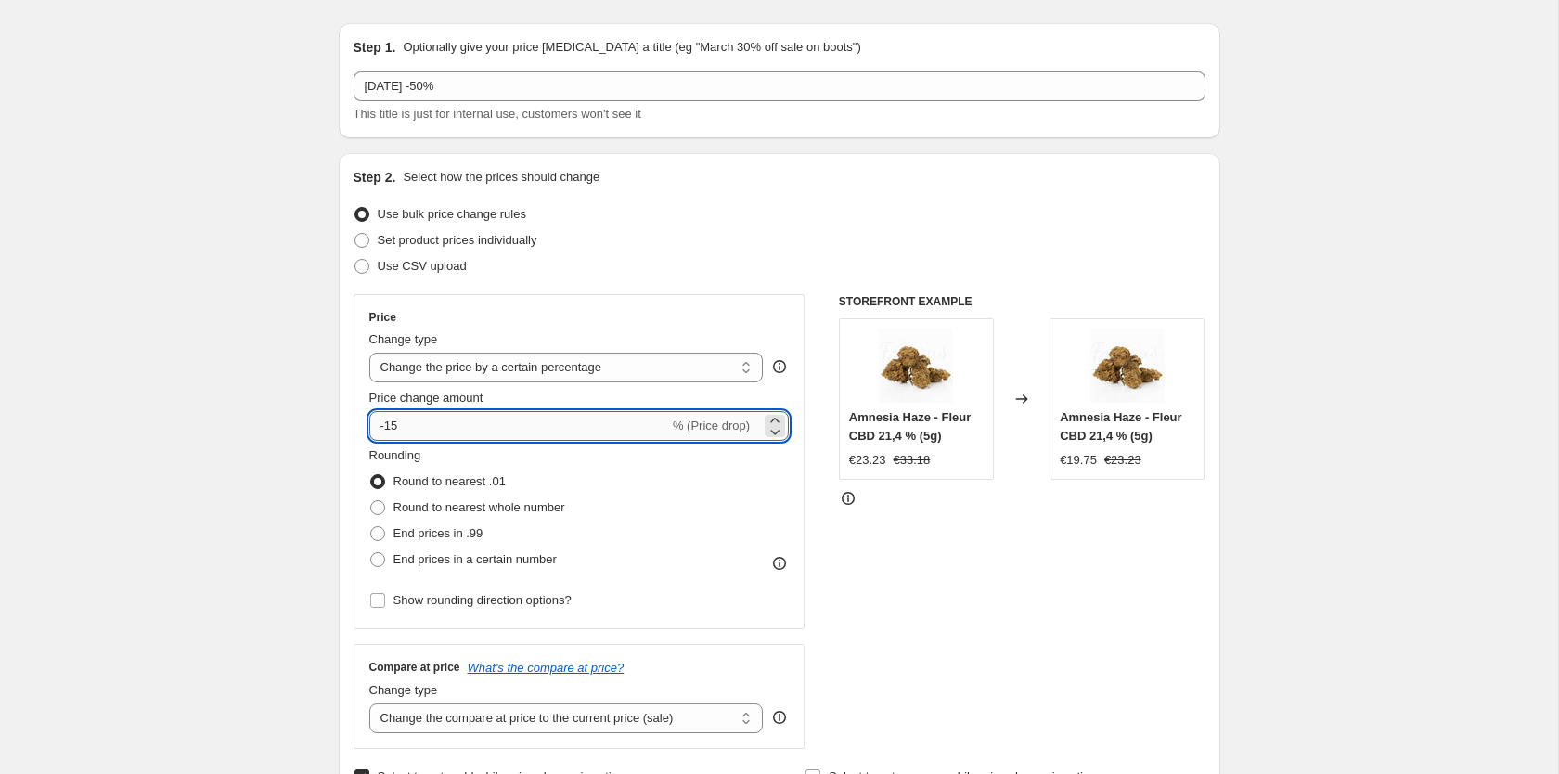
drag, startPoint x: 552, startPoint y: 430, endPoint x: 299, endPoint y: 421, distance: 253.4
click at [369, 421] on input "-15" at bounding box center [519, 426] width 300 height 30
type input "-50"
click at [369, 353] on select "Change the price to a certain amount Change the price by a certain amount Chang…" at bounding box center [566, 368] width 394 height 30
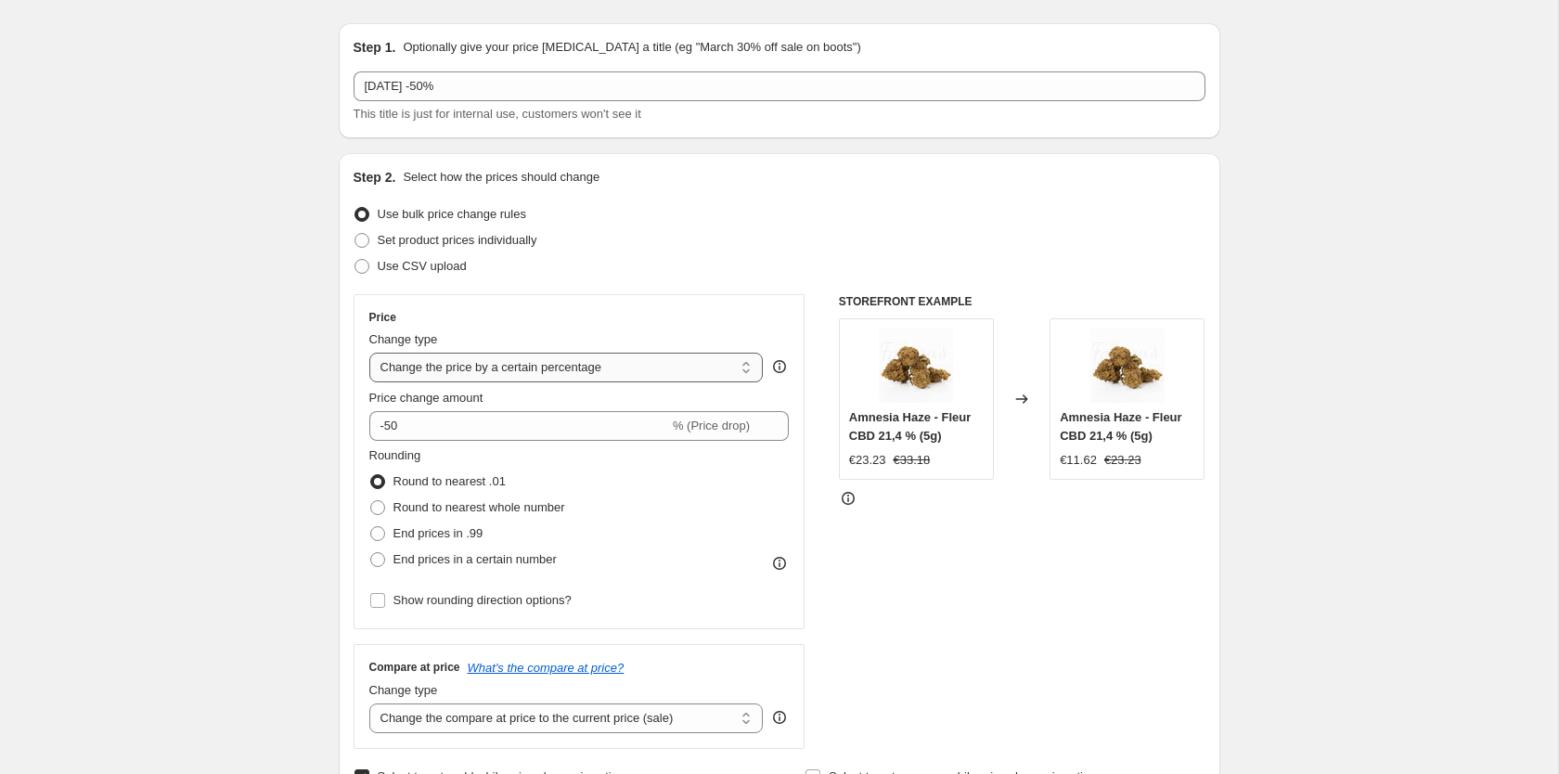
select select "pcap"
click option "Change the price by a certain percentage relative to the compare at price" at bounding box center [0, 0] width 0 height 0
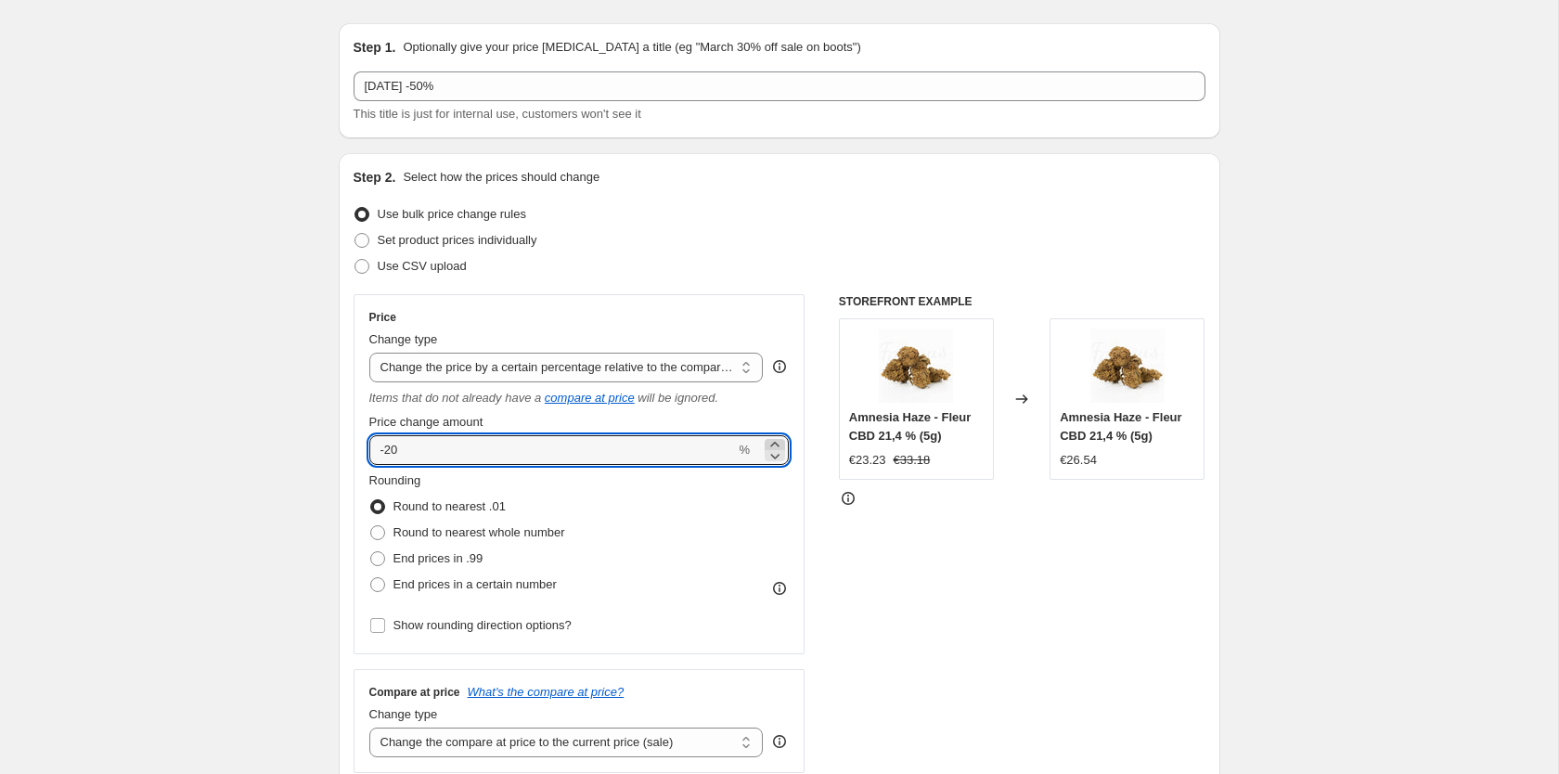
click at [774, 443] on icon at bounding box center [774, 444] width 8 height 5
click at [774, 454] on icon at bounding box center [774, 455] width 19 height 19
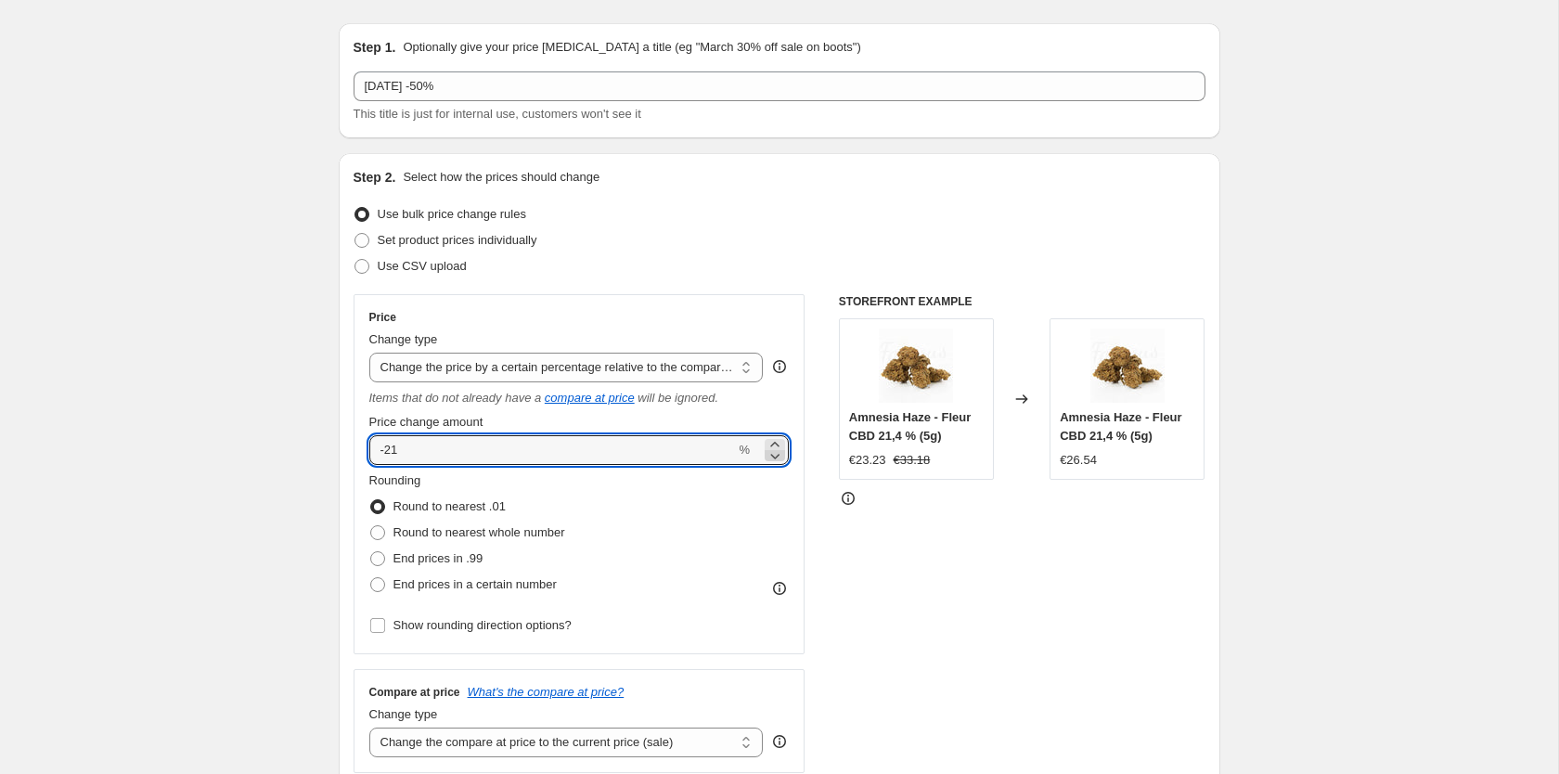
click at [774, 454] on icon at bounding box center [774, 455] width 19 height 19
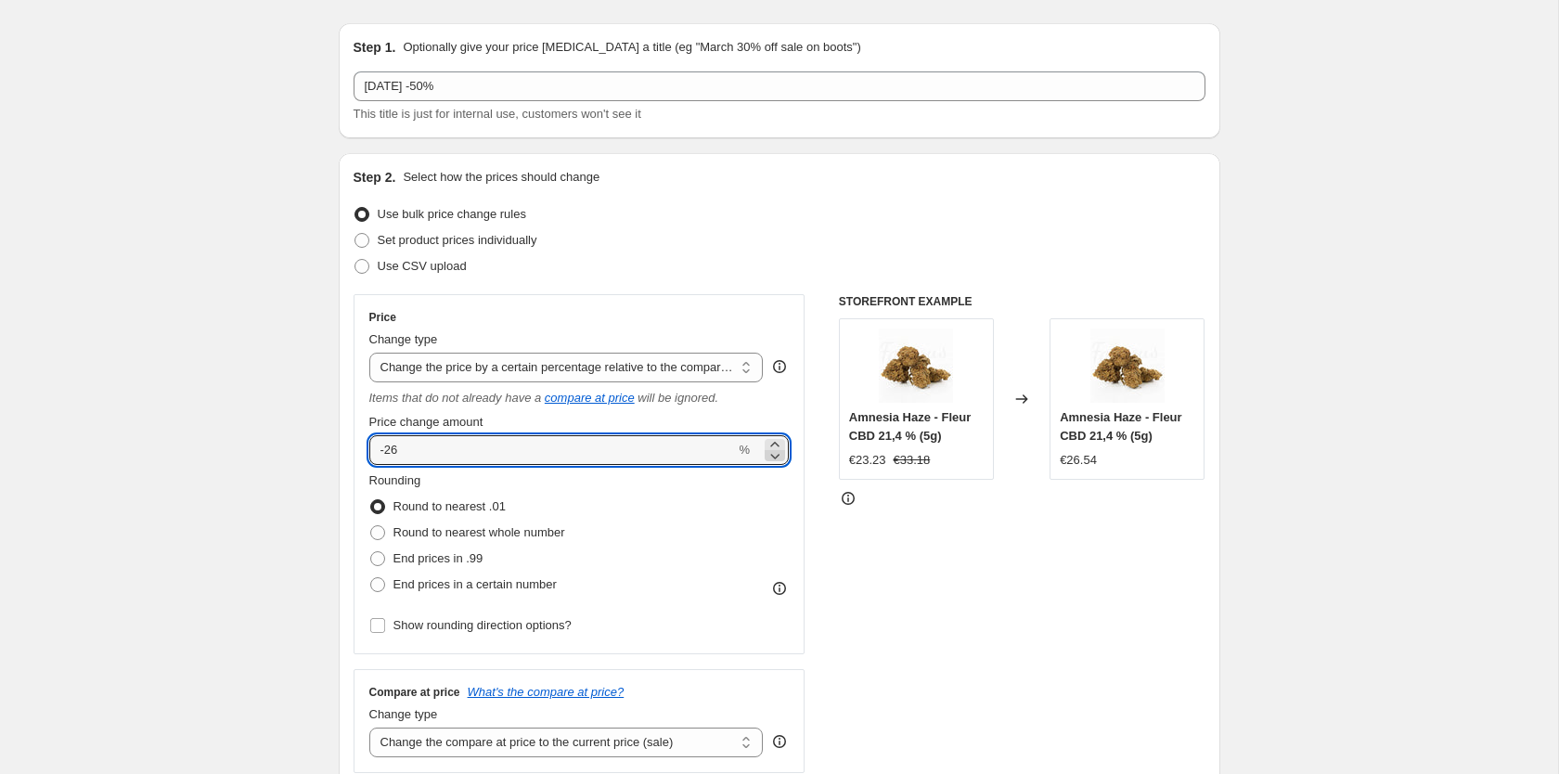
click at [774, 454] on icon at bounding box center [774, 455] width 19 height 19
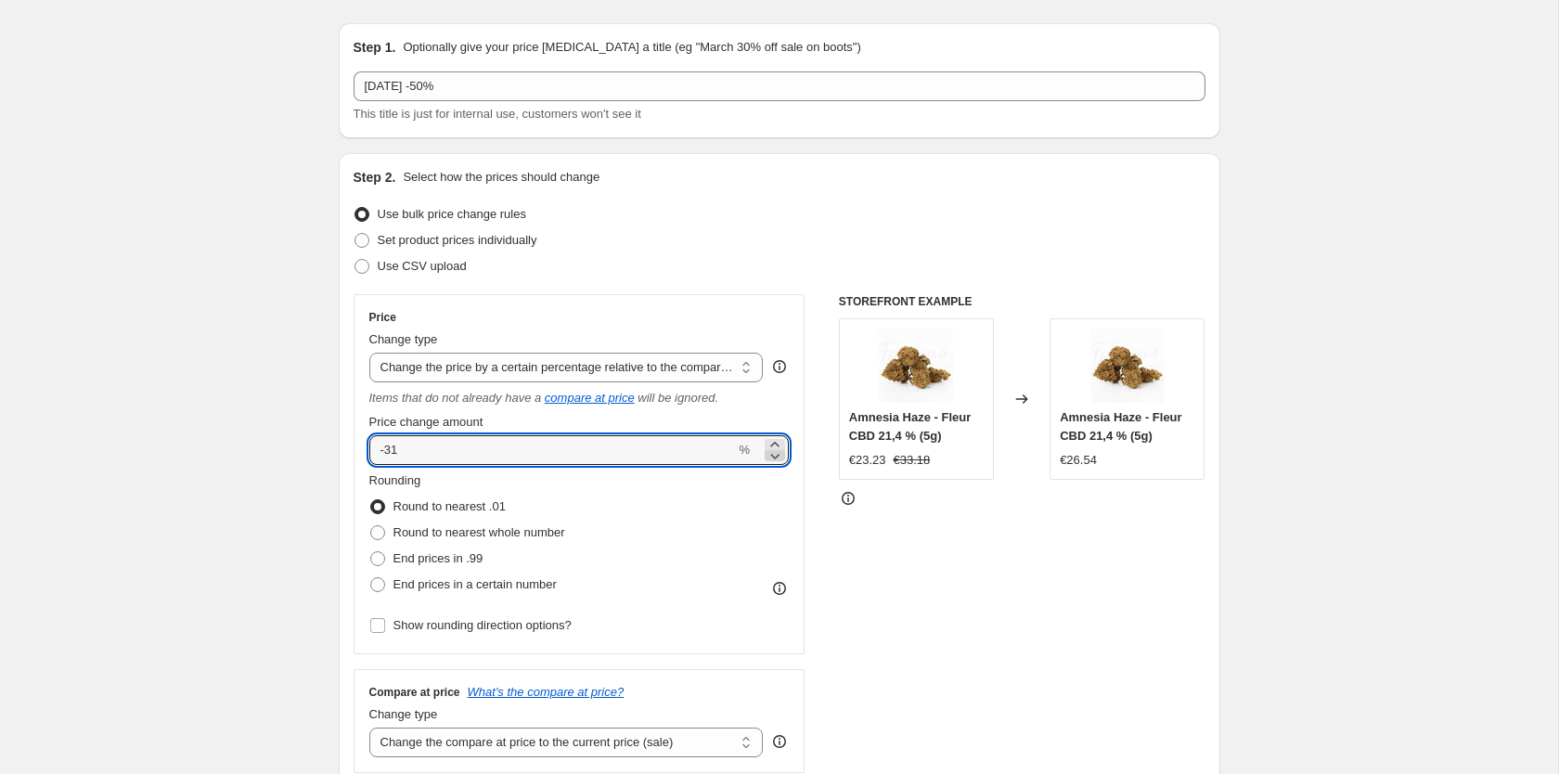
click at [774, 454] on icon at bounding box center [774, 455] width 19 height 19
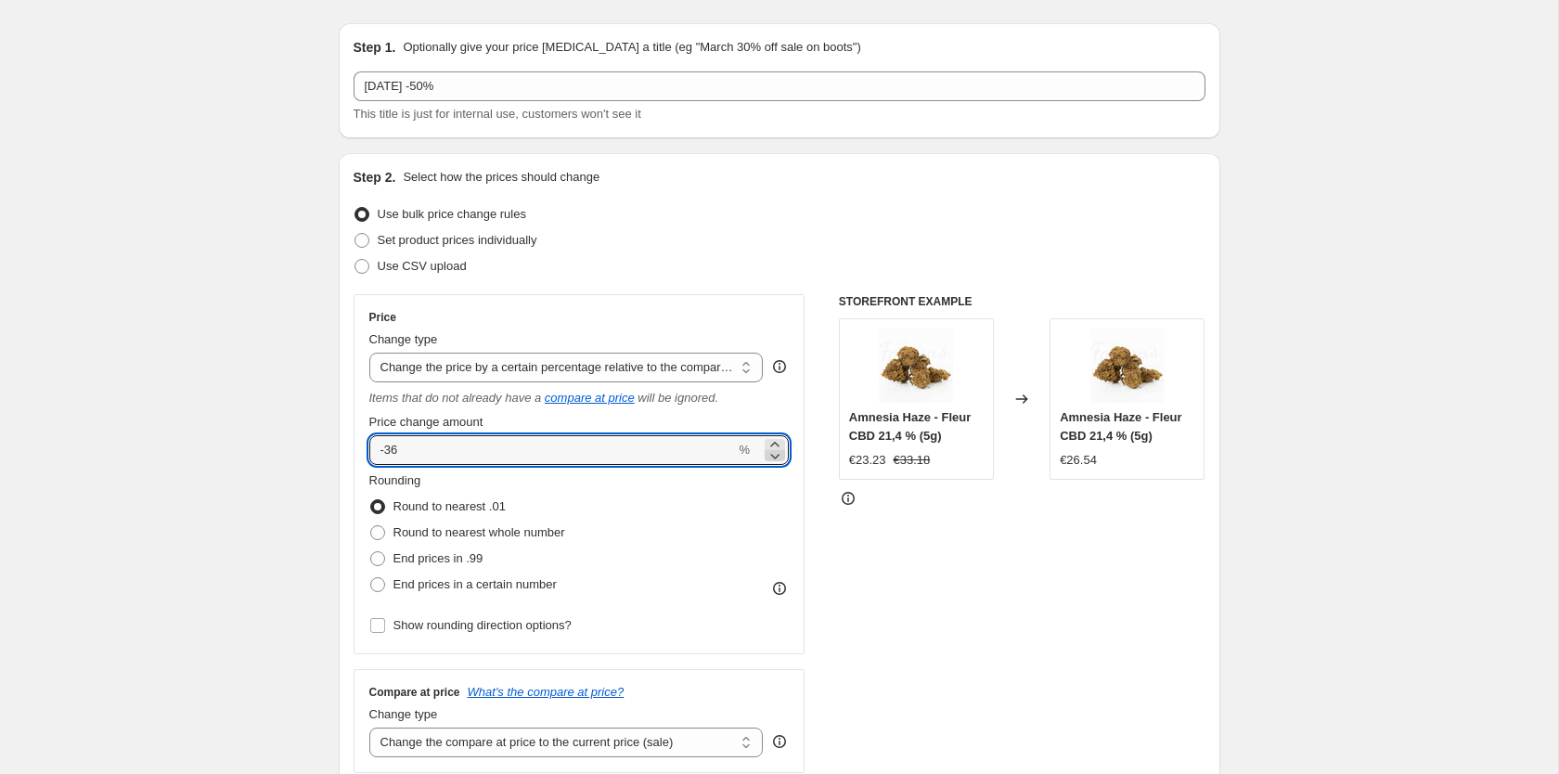
click at [774, 454] on icon at bounding box center [774, 455] width 19 height 19
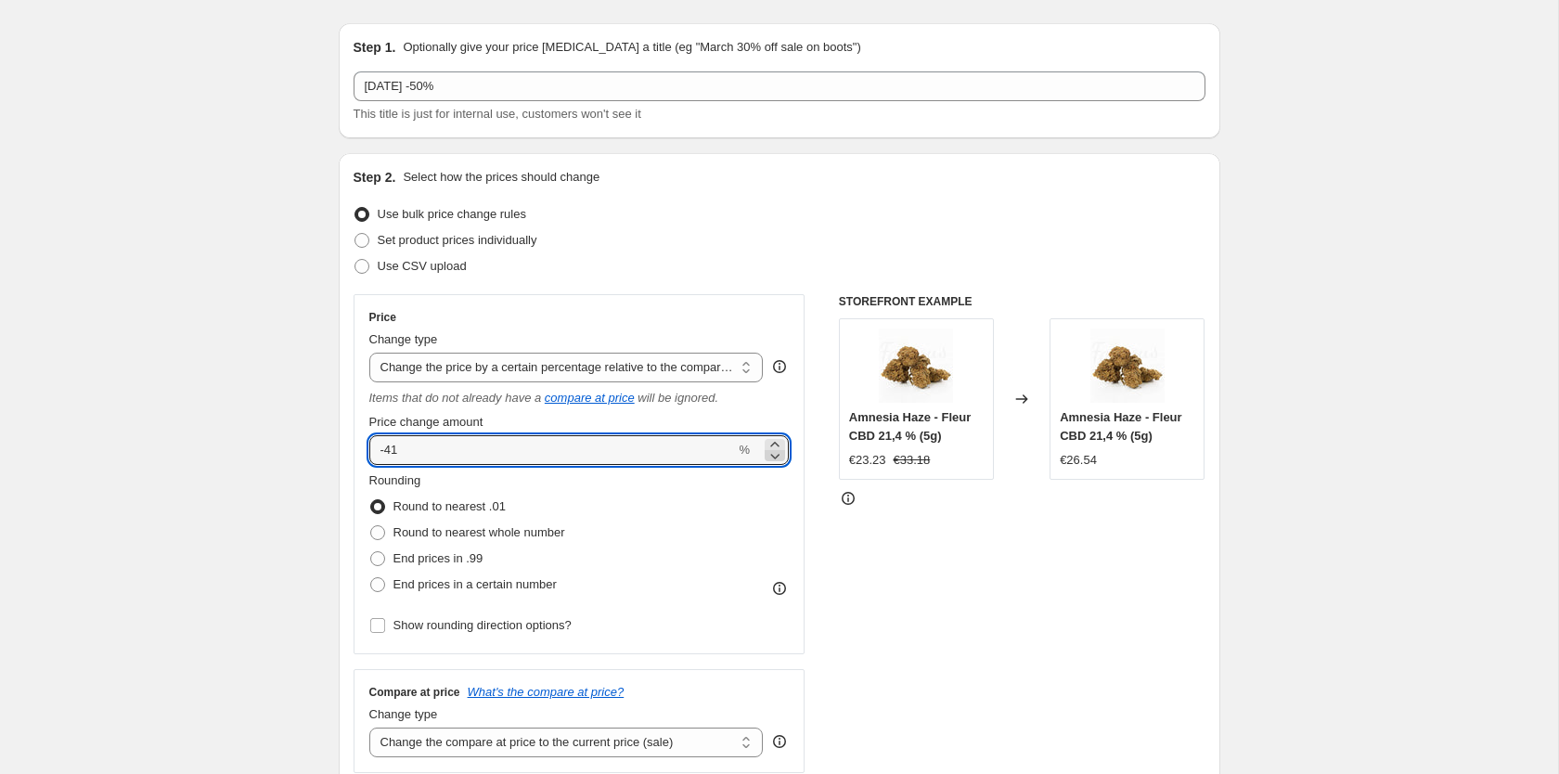
click at [774, 454] on icon at bounding box center [774, 455] width 19 height 19
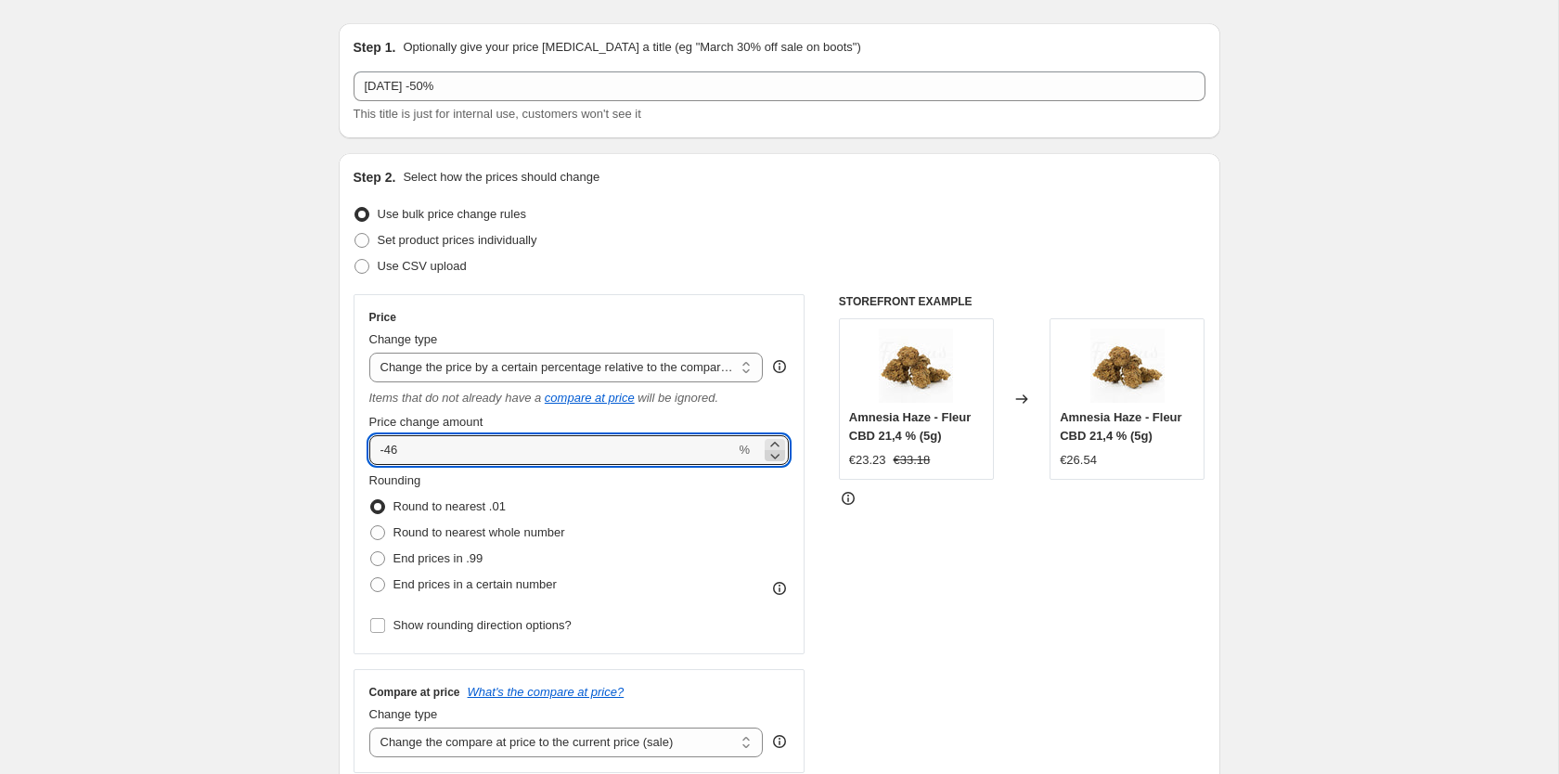
click at [774, 454] on icon at bounding box center [774, 455] width 19 height 19
type input "-50"
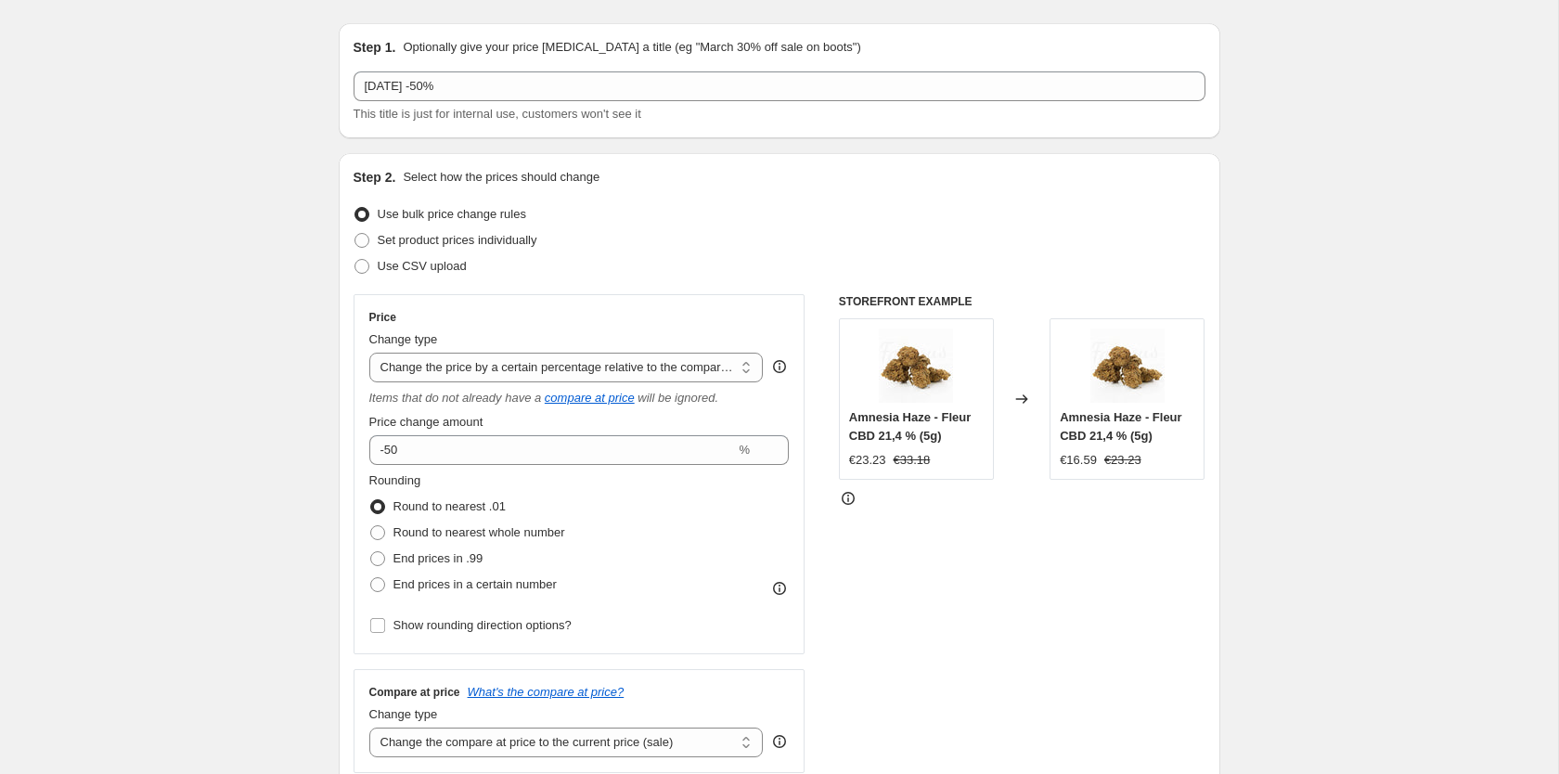
click at [1087, 461] on div "€16.59" at bounding box center [1078, 460] width 37 height 19
drag, startPoint x: 1087, startPoint y: 461, endPoint x: 1075, endPoint y: 461, distance: 12.1
click at [1075, 461] on div "€16.59" at bounding box center [1078, 460] width 37 height 19
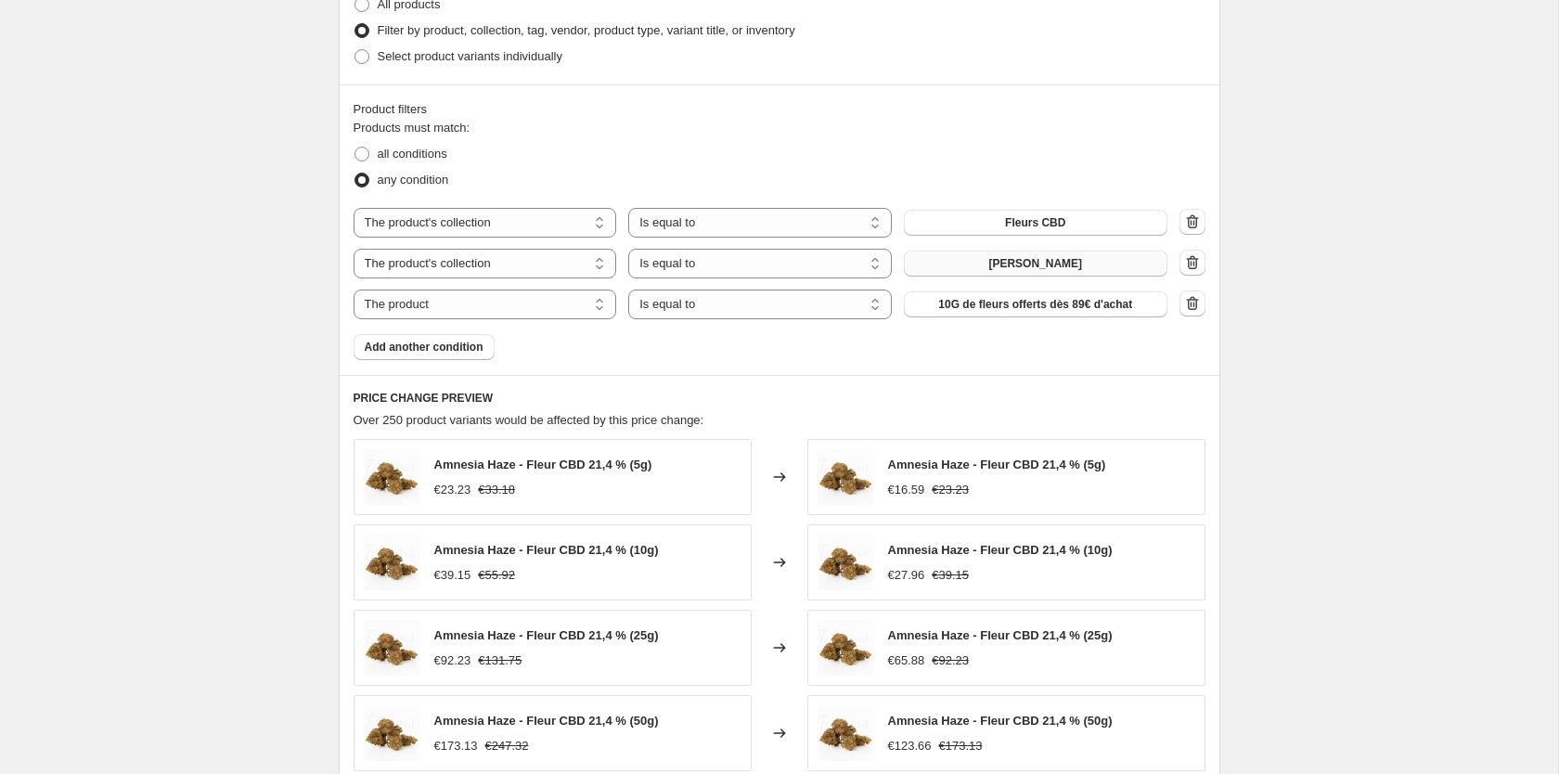
scroll to position [1136, 0]
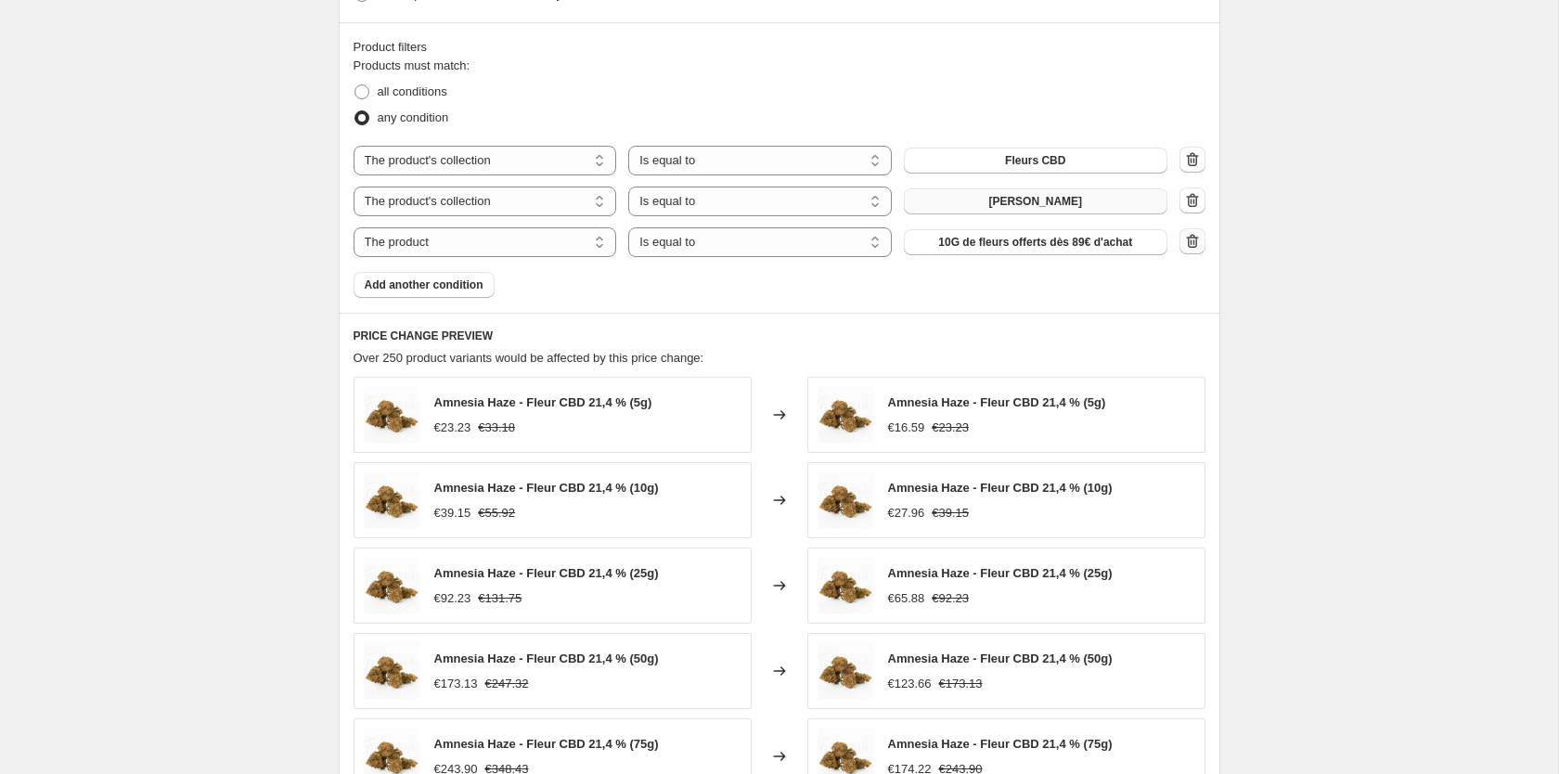
click at [1198, 237] on icon "button" at bounding box center [1192, 241] width 19 height 19
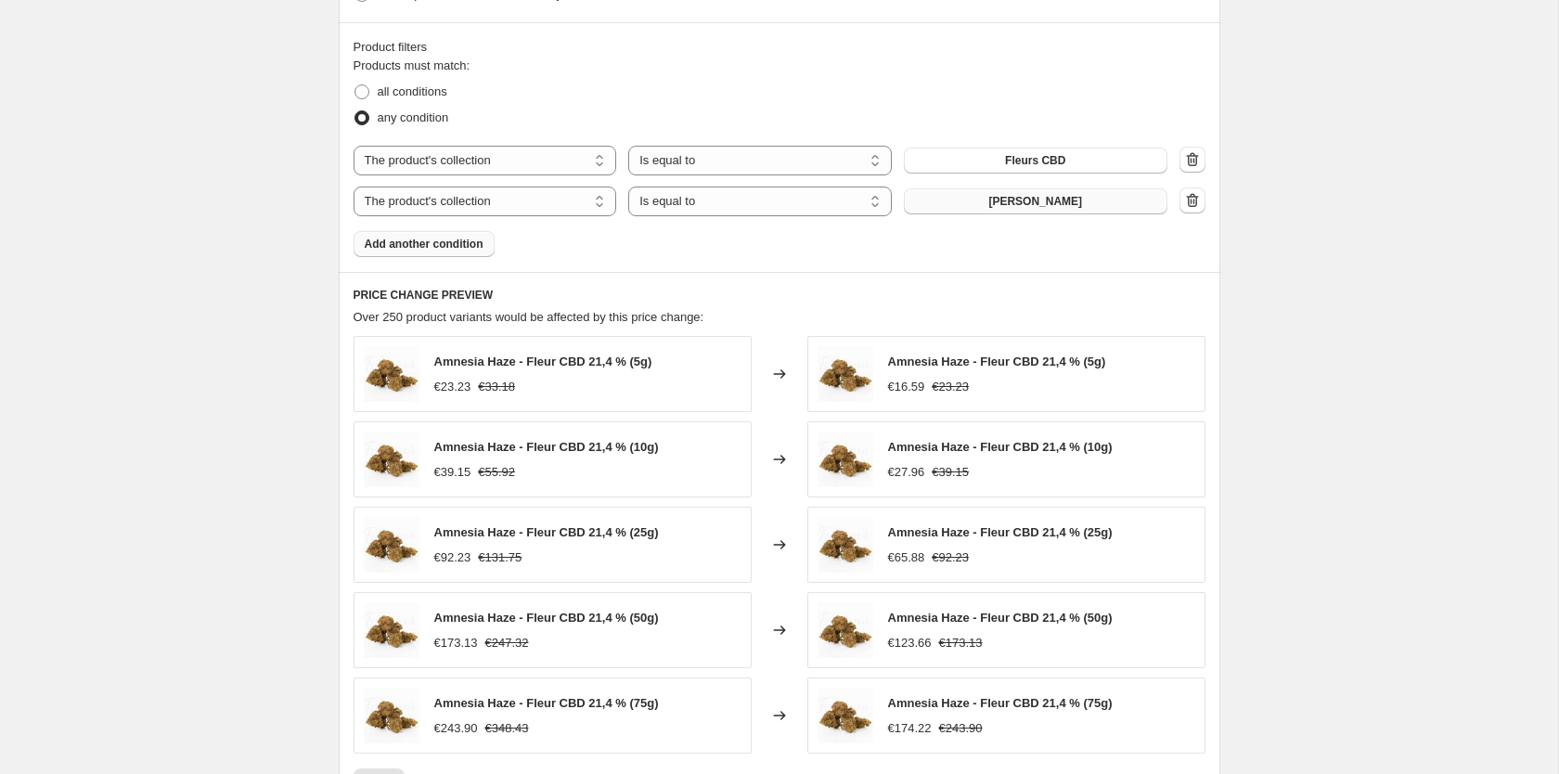
click at [467, 241] on span "Add another condition" at bounding box center [424, 244] width 119 height 15
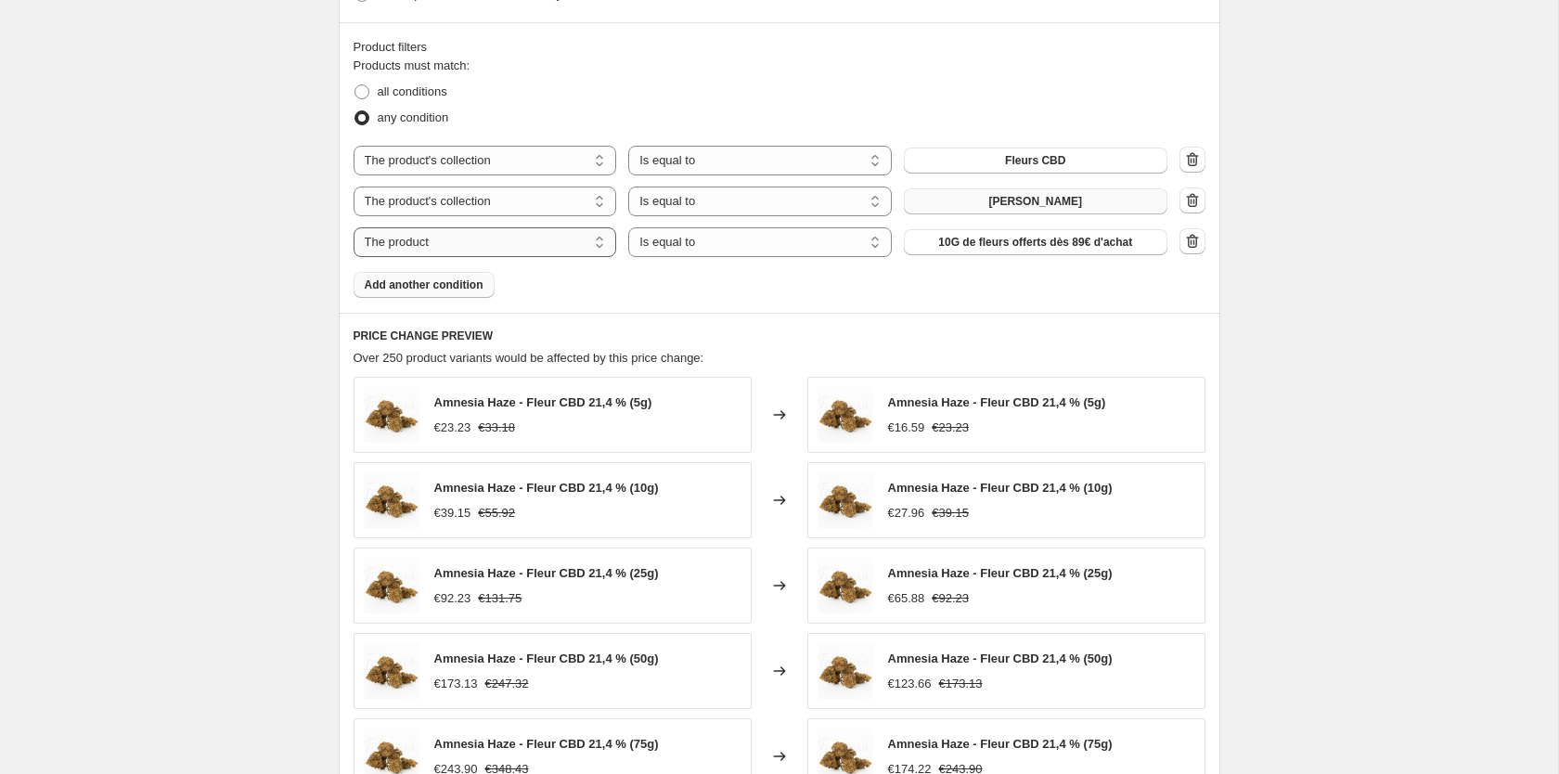
click at [353, 227] on select "The product The product's collection The product's tag The product's vendor The…" at bounding box center [484, 242] width 263 height 30
select select "collection"
click at [1081, 237] on button "Fleurs CBD" at bounding box center [1035, 242] width 263 height 26
click at [447, 313] on div "Product filters Products must match: all conditions any condition The product T…" at bounding box center [779, 167] width 881 height 290
click at [455, 289] on span "Add another condition" at bounding box center [424, 284] width 119 height 15
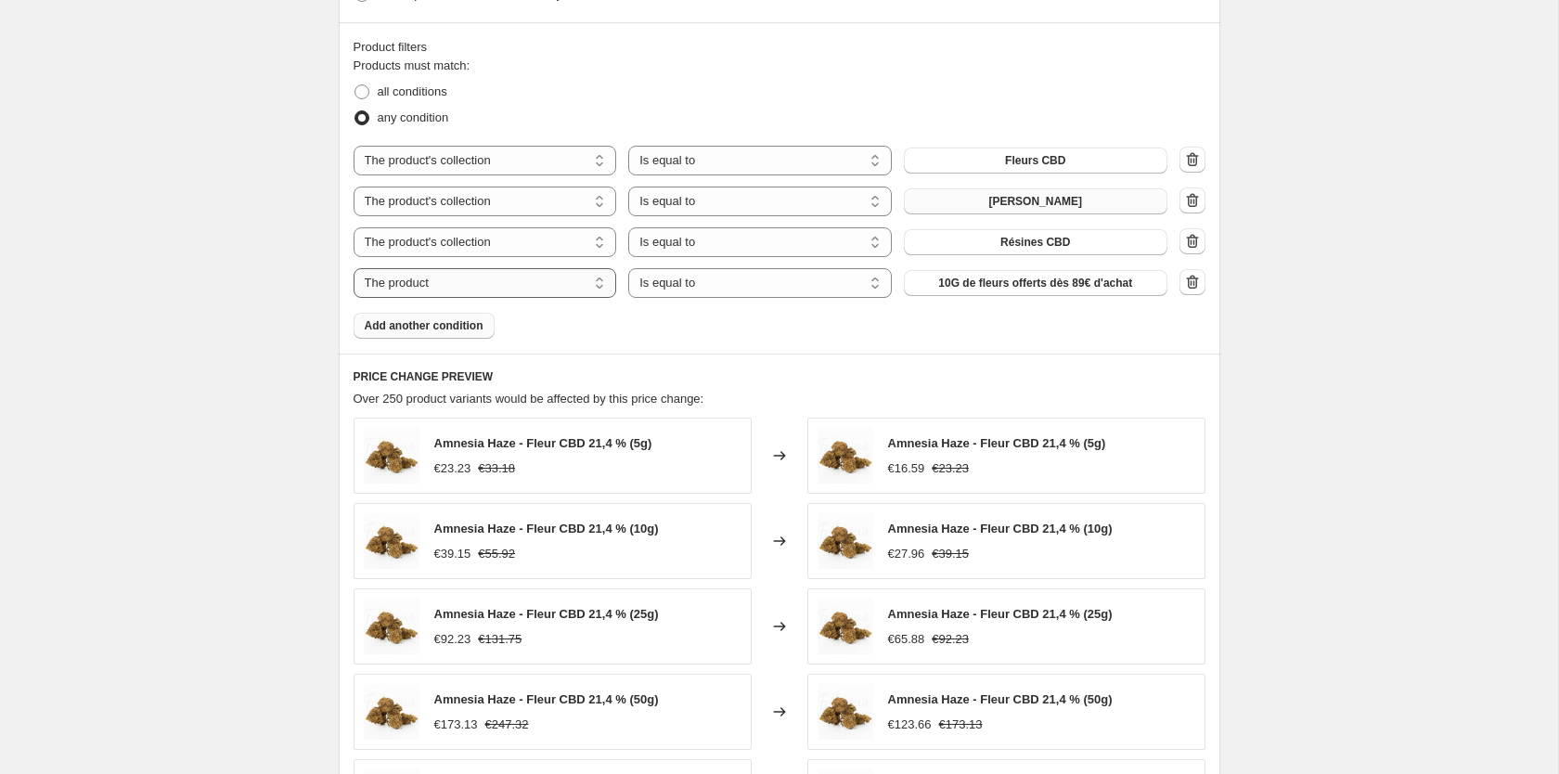
click at [353, 268] on select "The product The product's collection The product's tag The product's vendor The…" at bounding box center [484, 283] width 263 height 30
select select "collection"
click at [1008, 283] on button "Fleurs CBD" at bounding box center [1035, 283] width 263 height 26
click at [158, 381] on div "Create new price change job. This page is ready Create new price change job Dra…" at bounding box center [779, 21] width 1558 height 2314
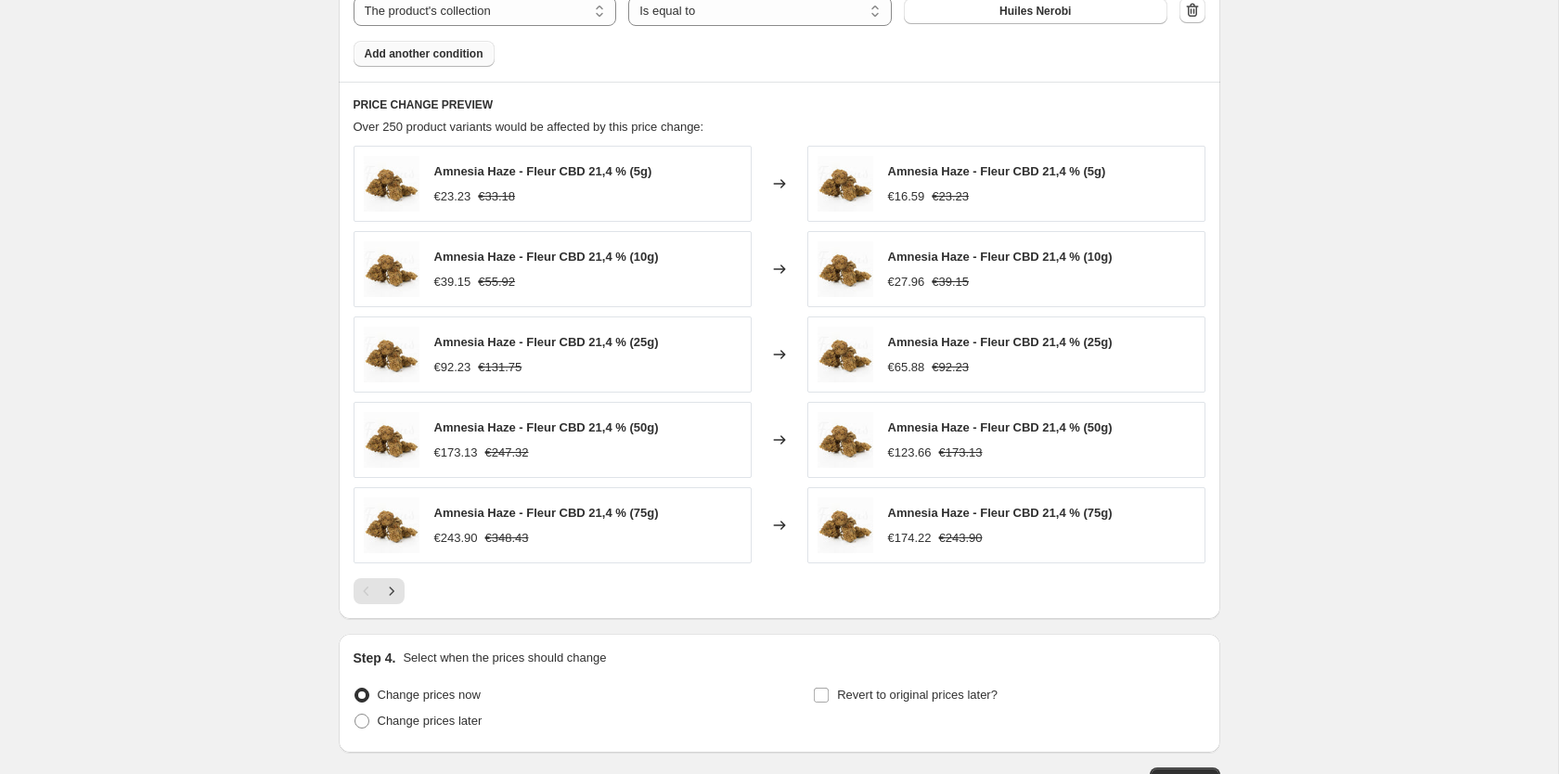
scroll to position [1446, 0]
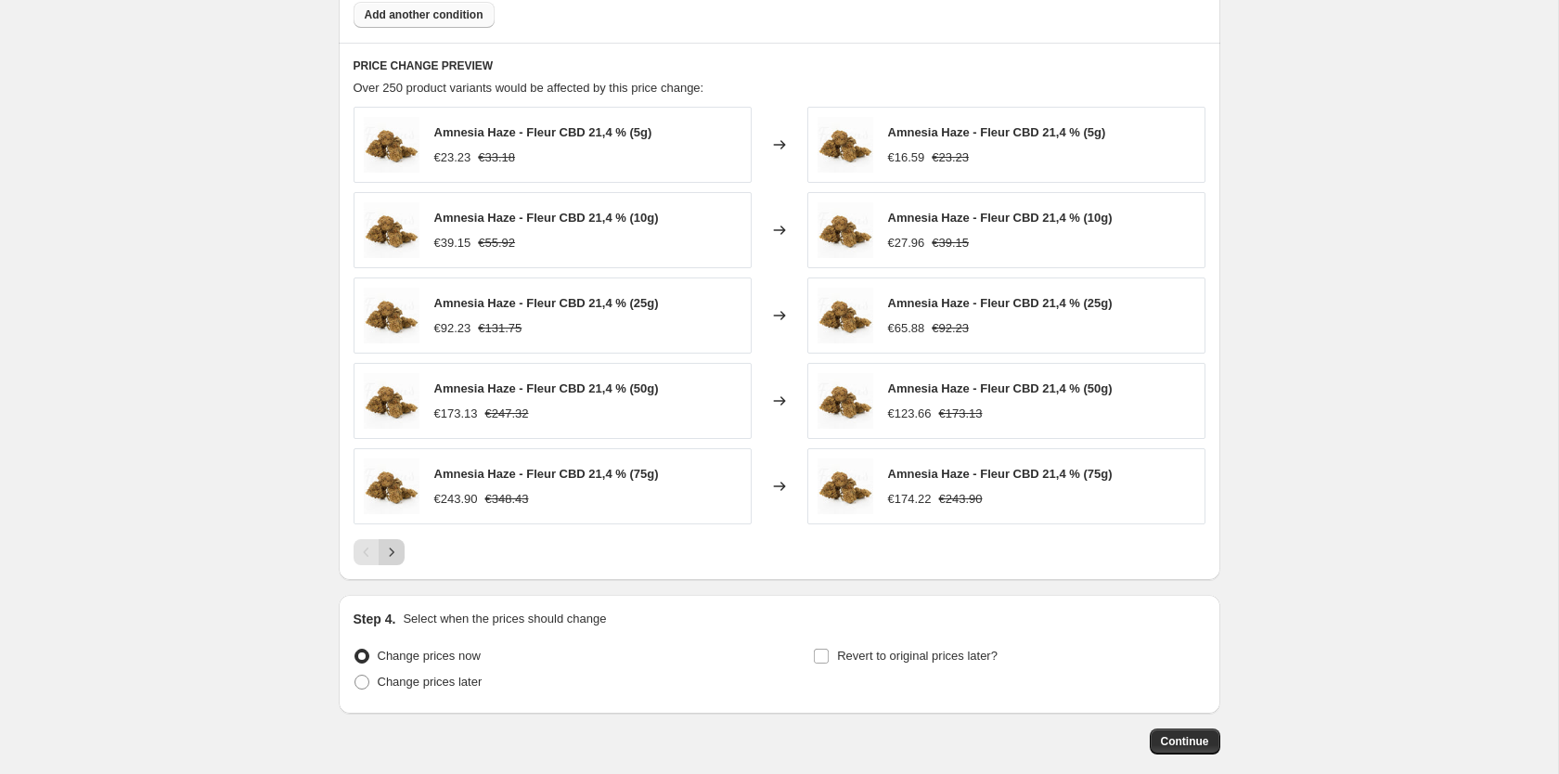
click at [385, 553] on icon "Next" at bounding box center [391, 552] width 19 height 19
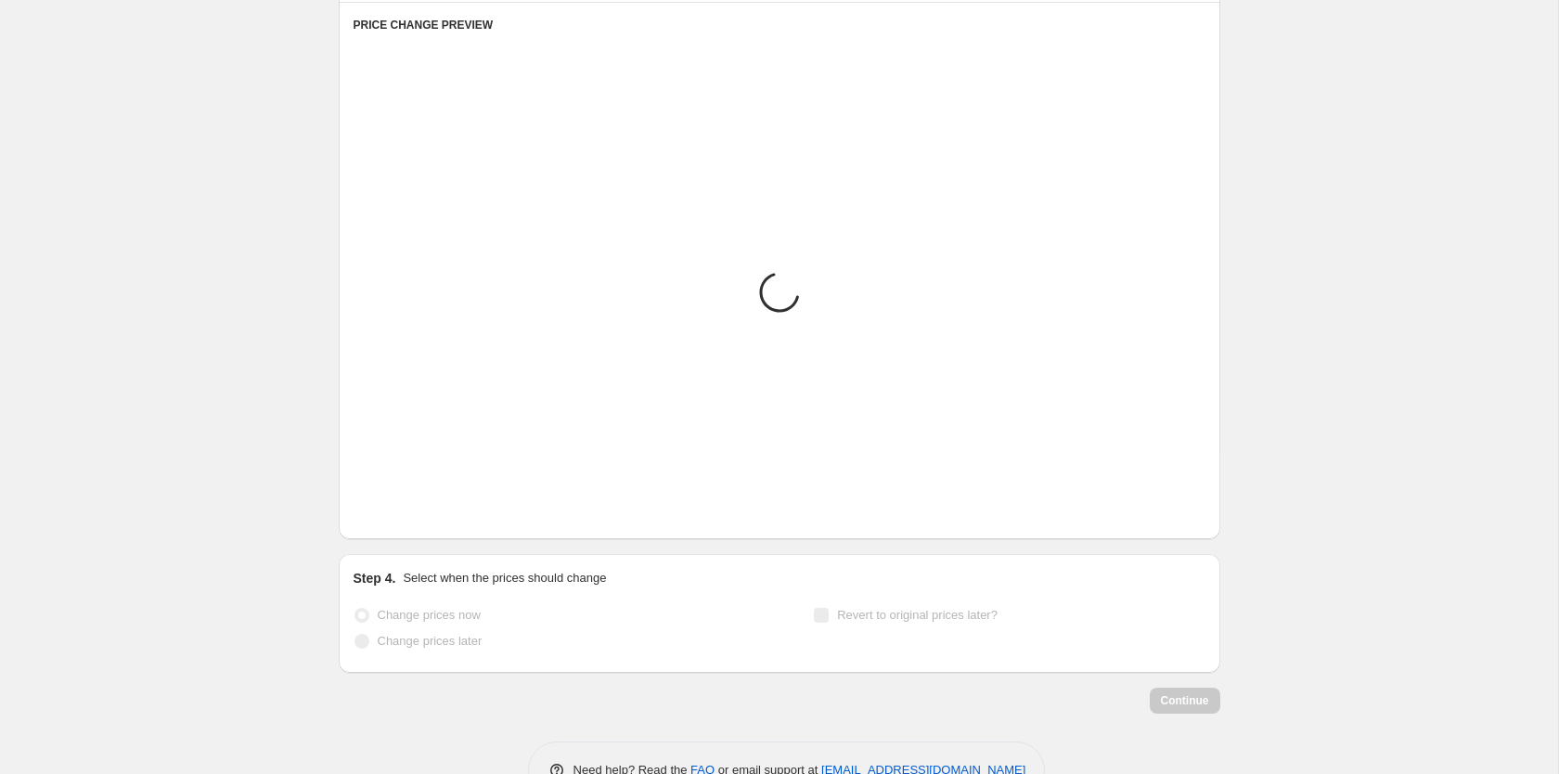
scroll to position [1541, 0]
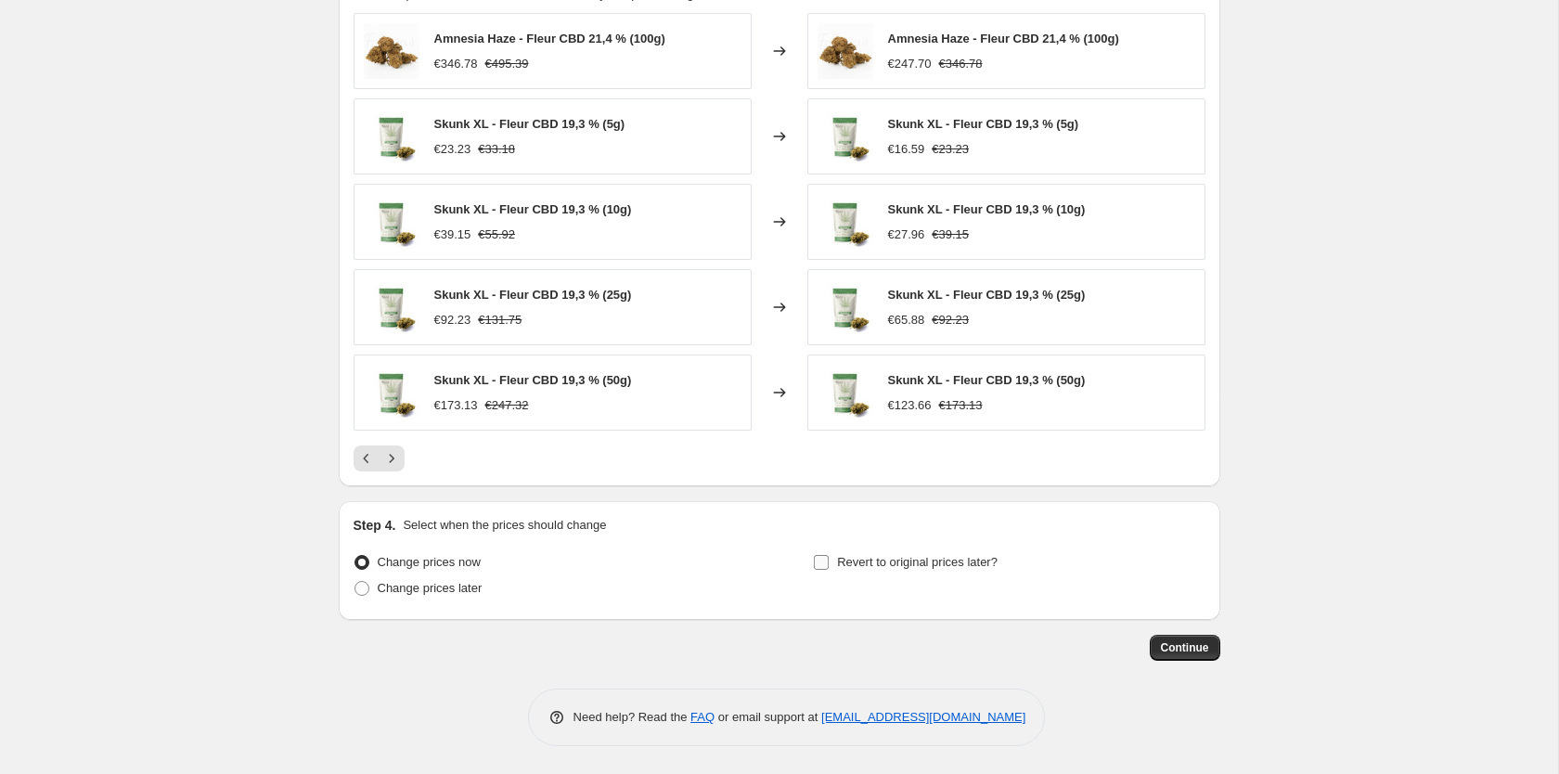
click at [822, 565] on input "Revert to original prices later?" at bounding box center [821, 562] width 15 height 15
checkbox input "true"
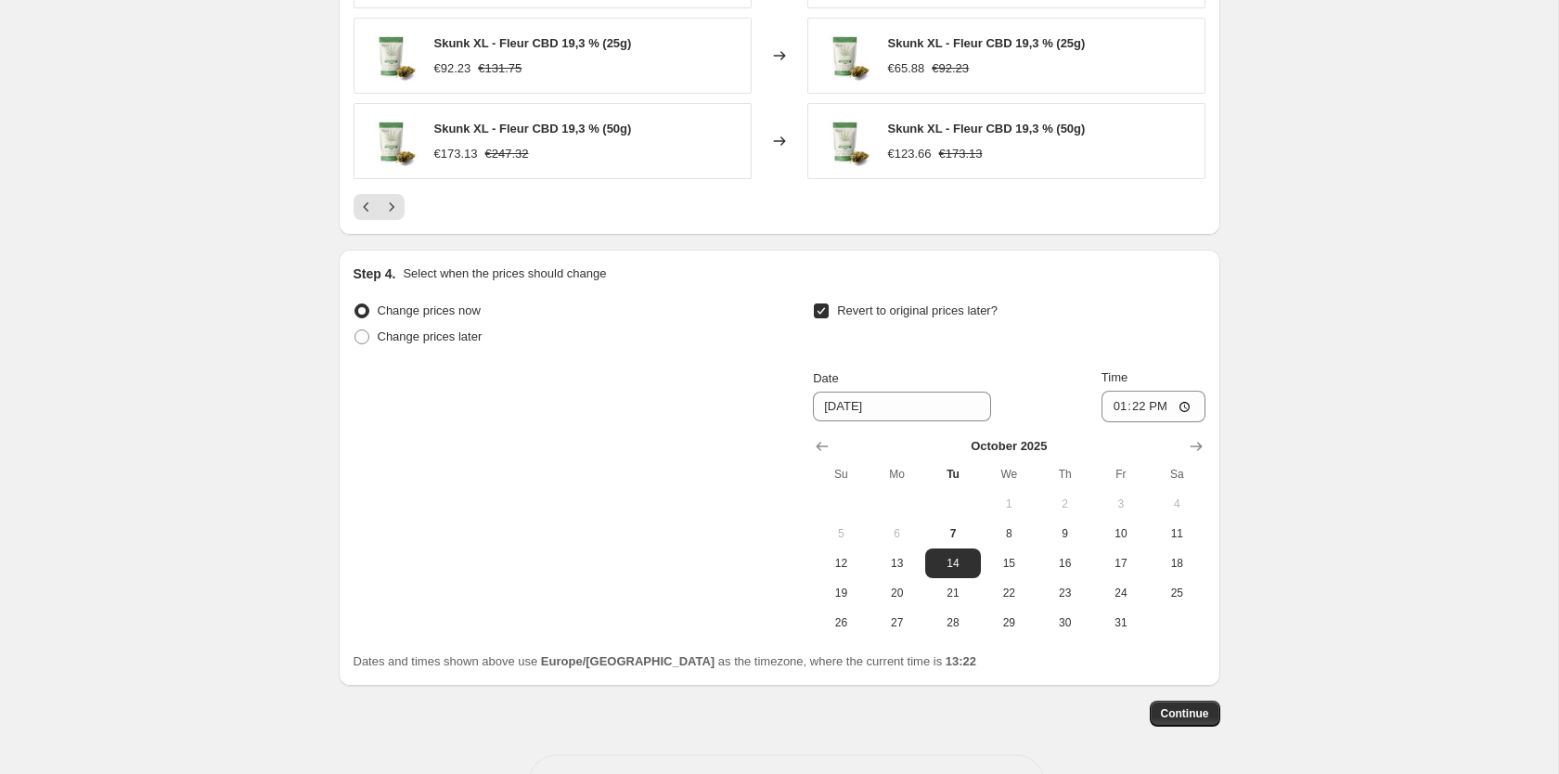
scroll to position [1825, 0]
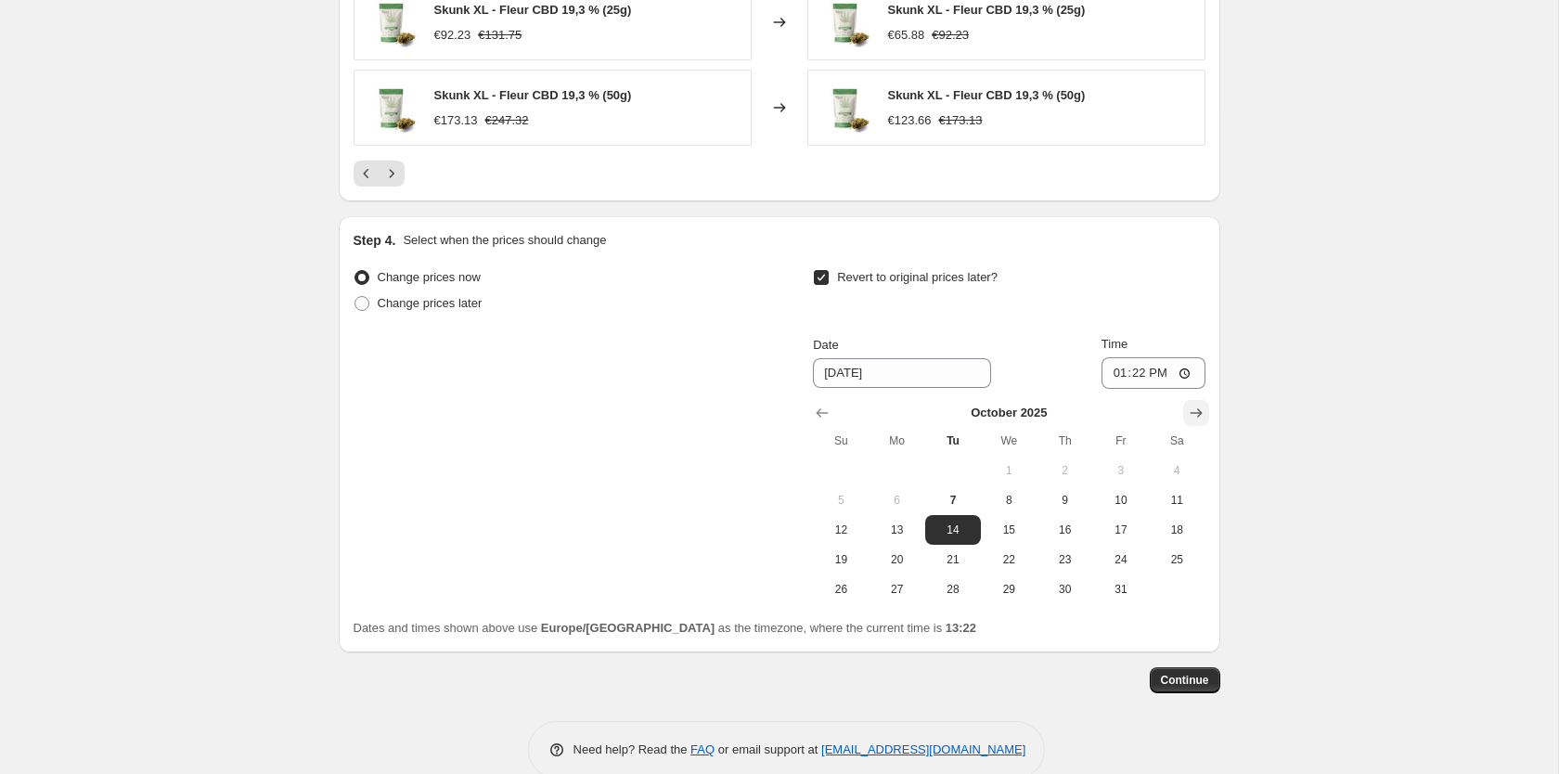
click at [1195, 412] on icon "Show next month, November 2025" at bounding box center [1195, 413] width 12 height 9
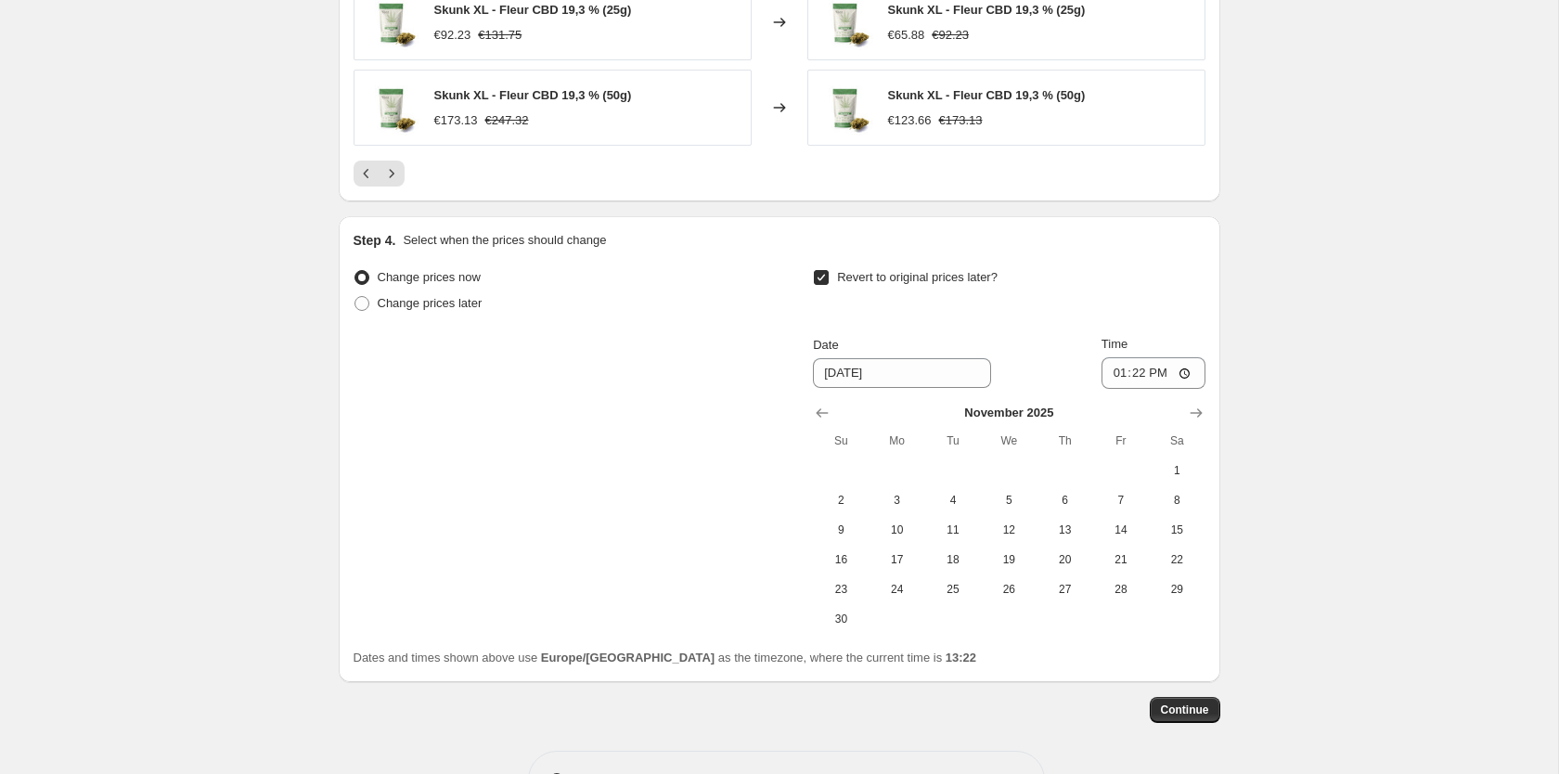
click at [803, 411] on div "November 2025 Su Mo Tu We Th Fr Sa 1 2 3 4 5 6 7 8 9 10 11 12 13 14 15 16 17 18…" at bounding box center [1001, 511] width 406 height 245
click at [826, 409] on icon "Show previous month, October 2025" at bounding box center [822, 413] width 19 height 19
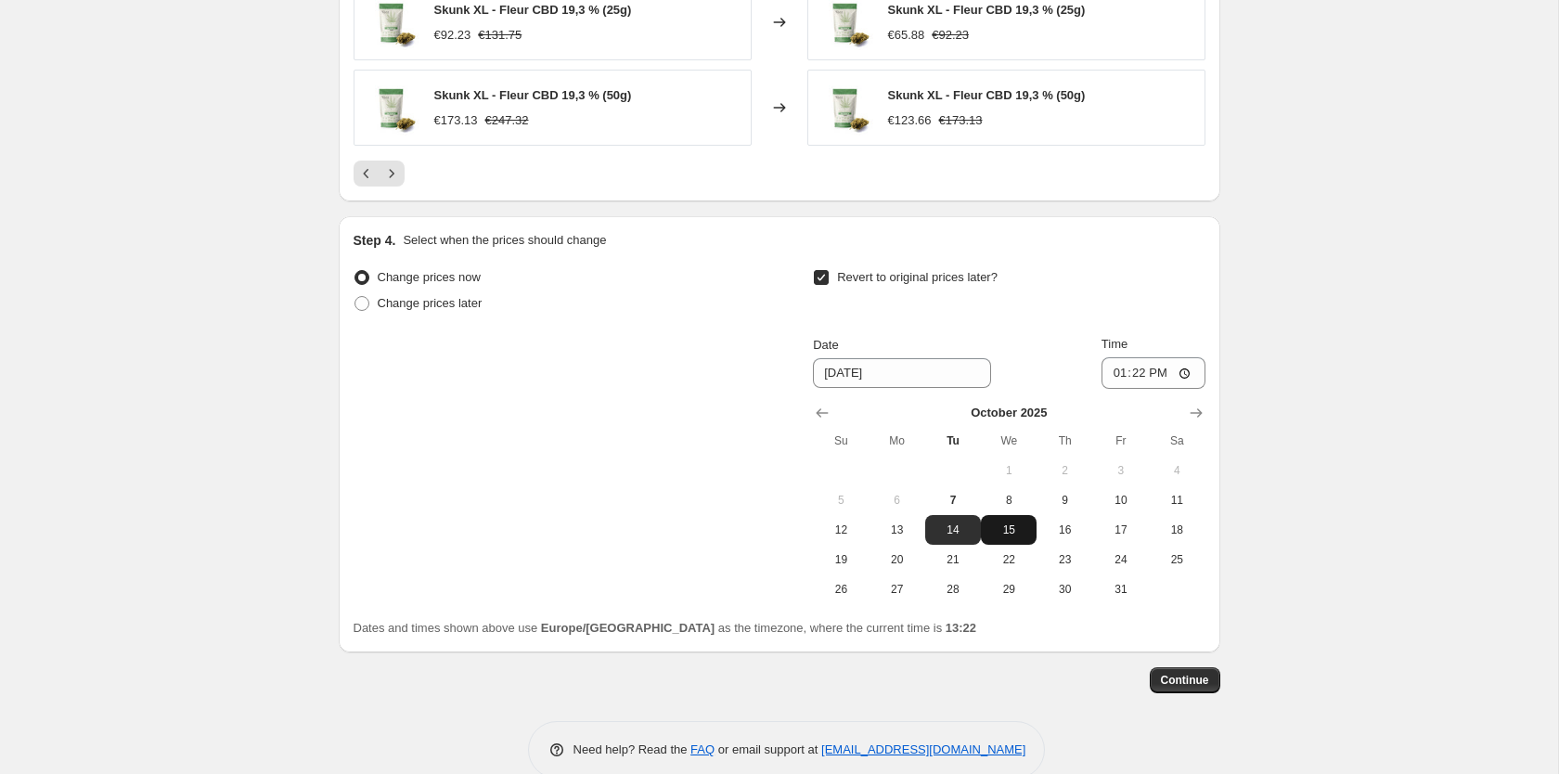
click at [1021, 531] on span "15" at bounding box center [1008, 529] width 41 height 15
type input "10/15/2025"
click at [1179, 372] on input "13:22" at bounding box center [1153, 373] width 104 height 32
type input "13:00"
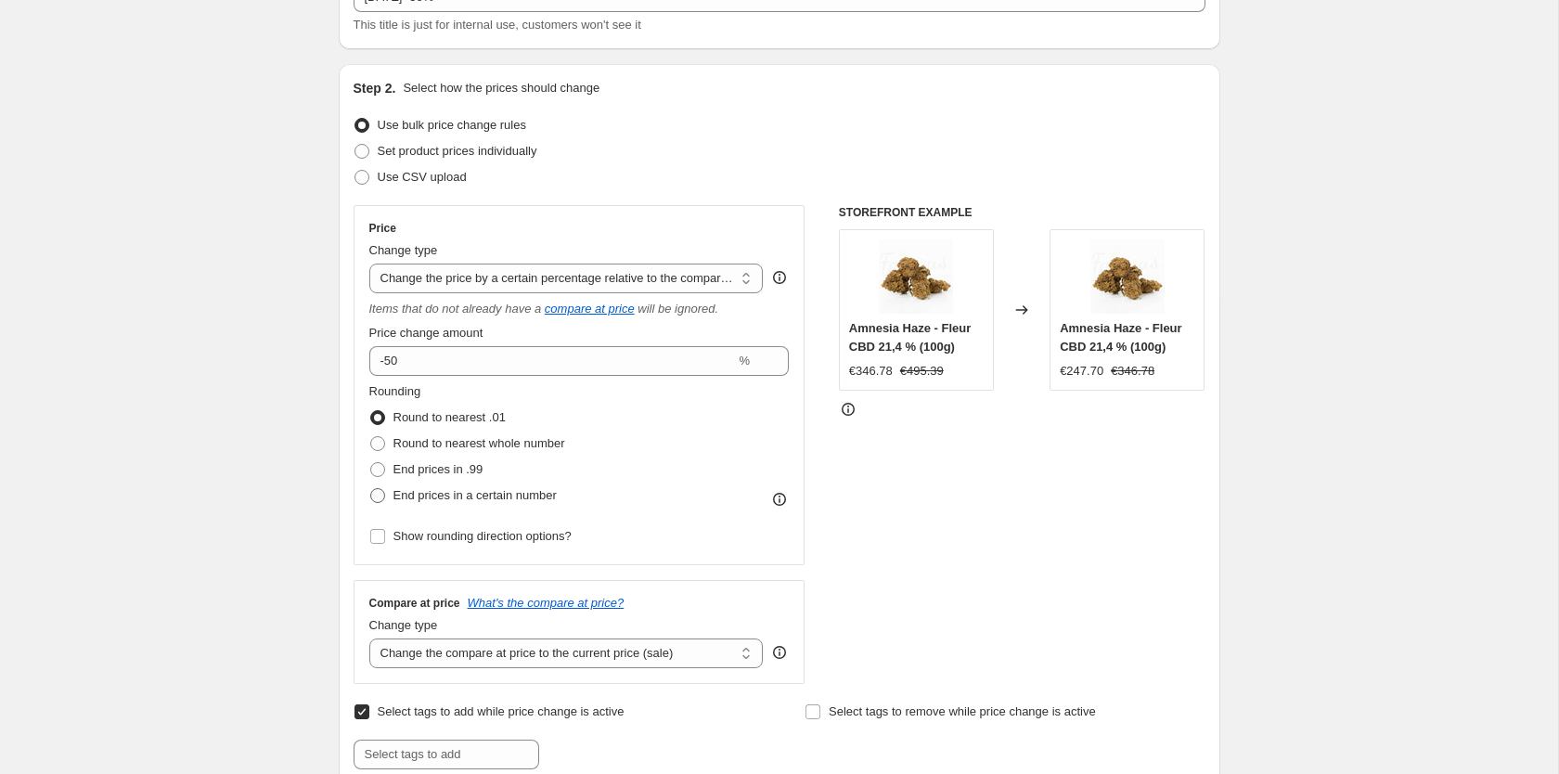
scroll to position [122, 0]
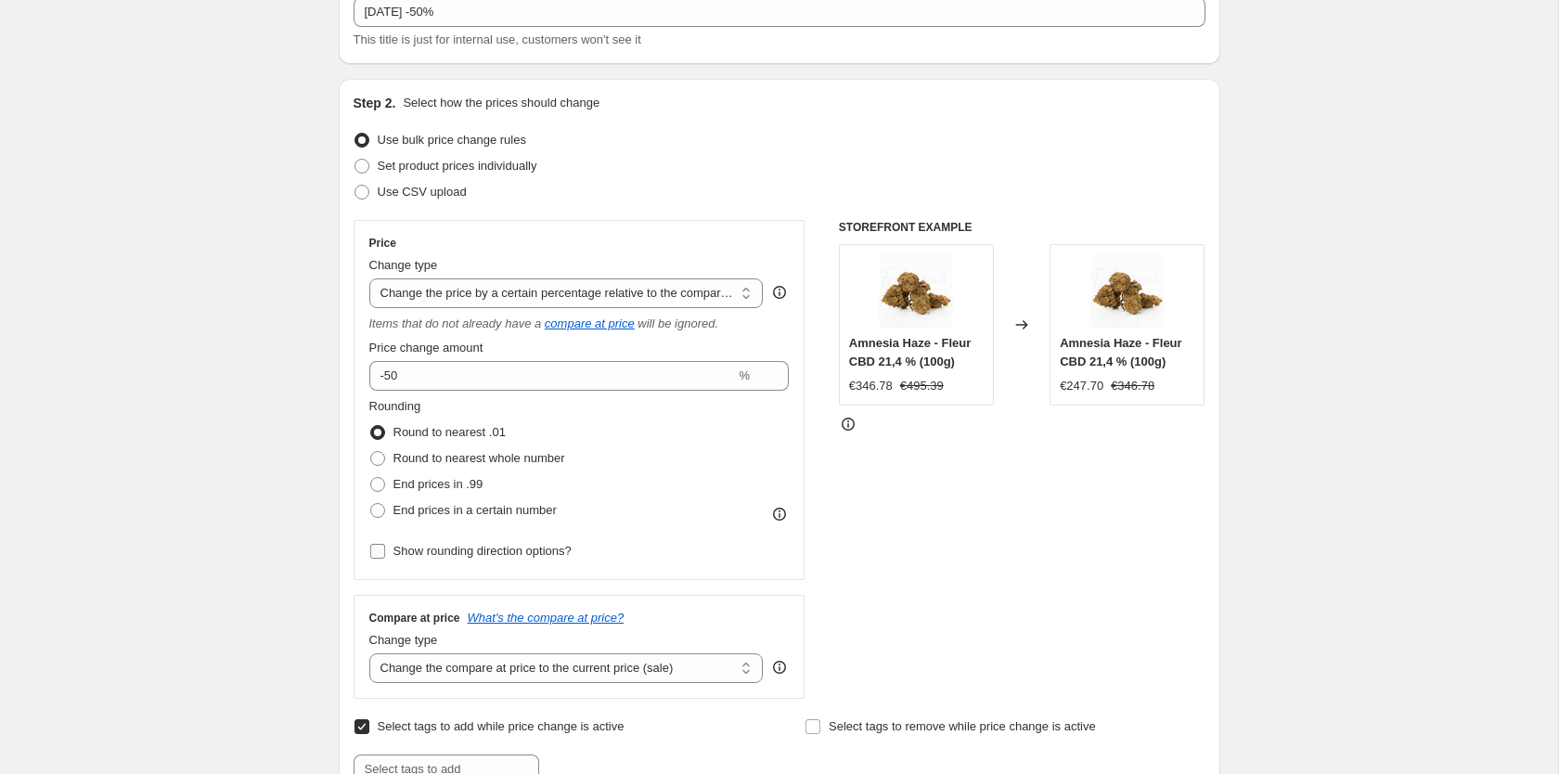
click at [551, 558] on span "Show rounding direction options?" at bounding box center [482, 551] width 178 height 14
click at [385, 558] on input "Show rounding direction options?" at bounding box center [377, 551] width 15 height 15
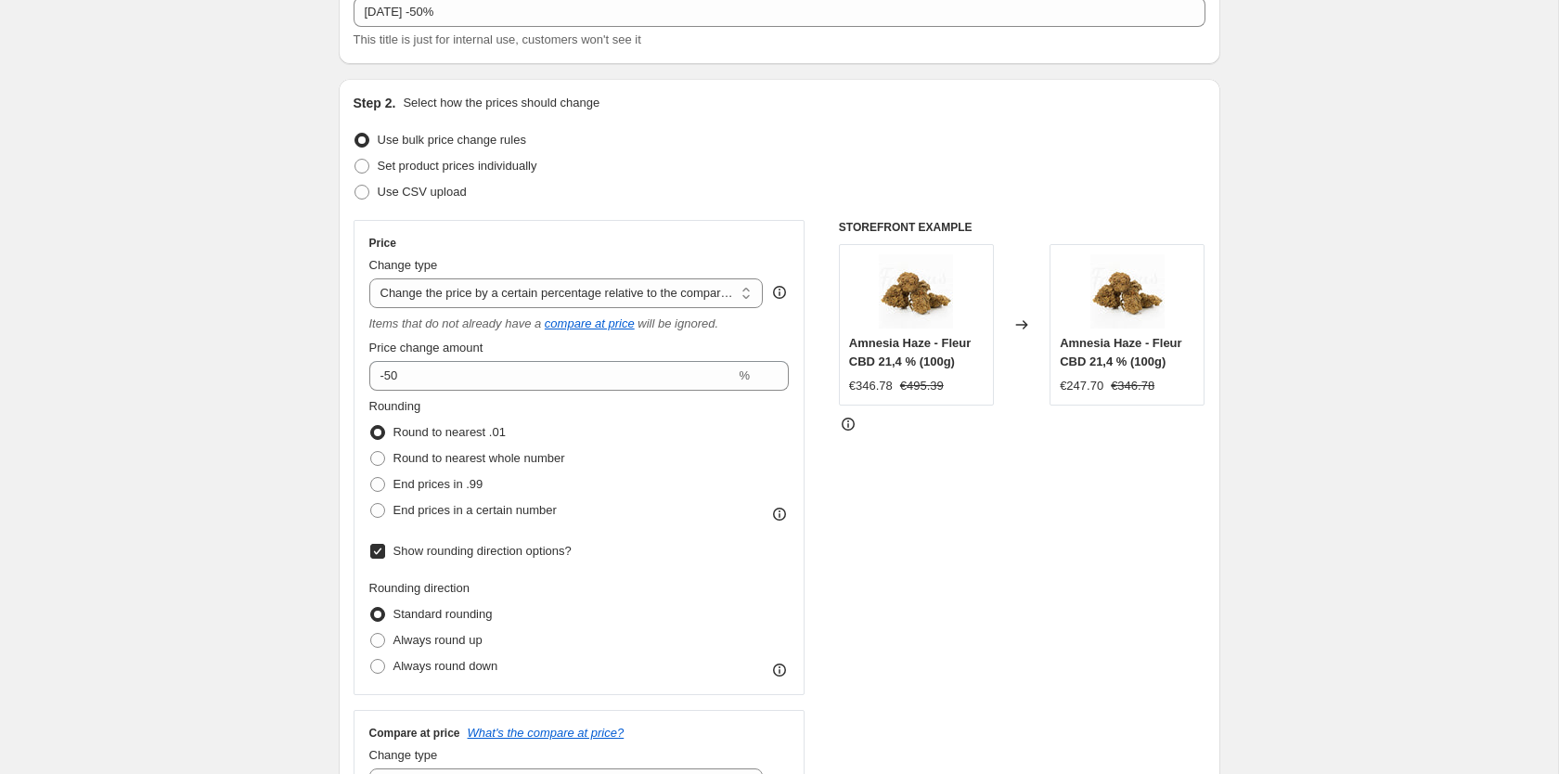
click at [551, 558] on span "Show rounding direction options?" at bounding box center [482, 551] width 178 height 14
click at [385, 558] on input "Show rounding direction options?" at bounding box center [377, 551] width 15 height 15
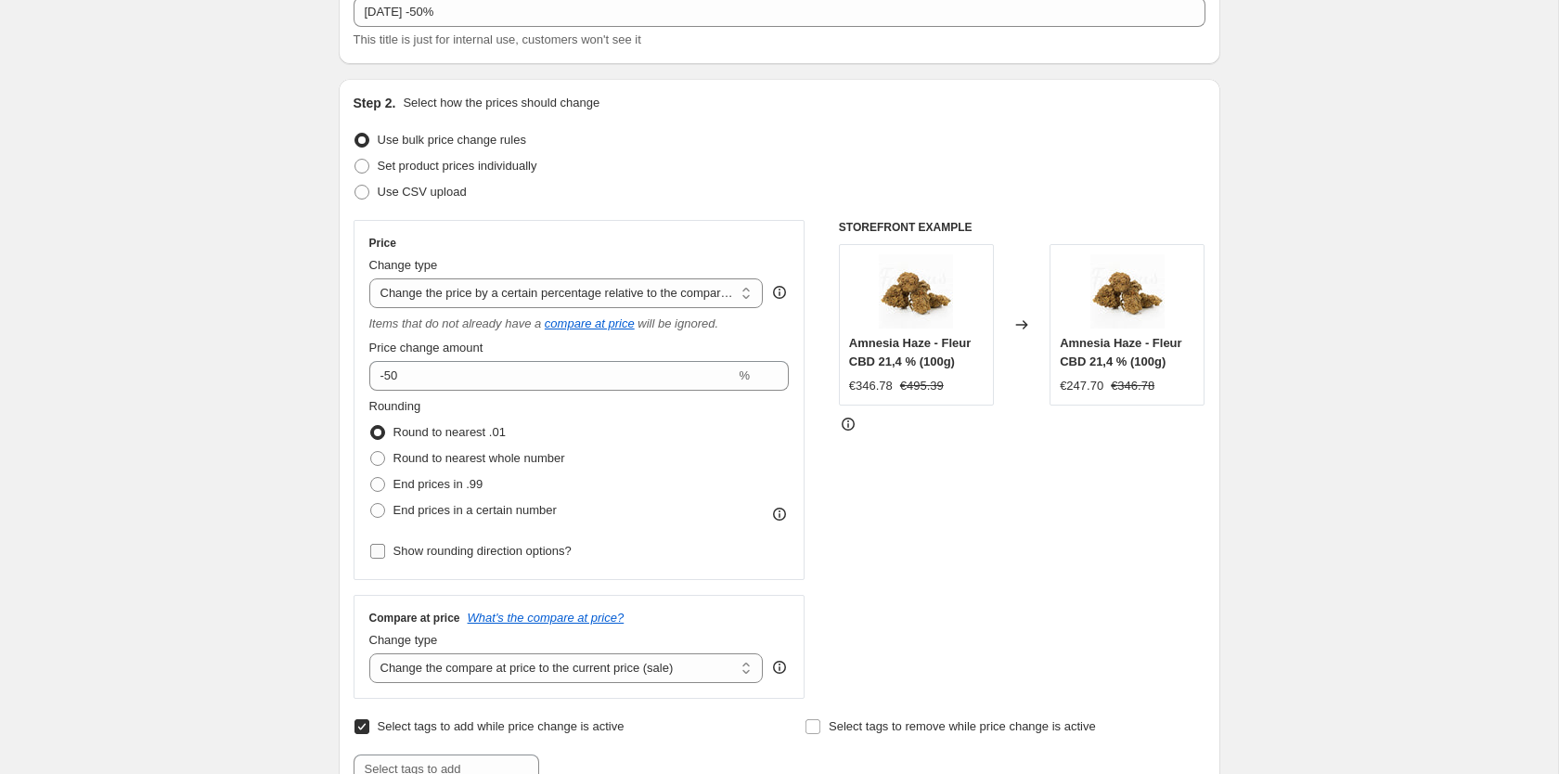
click at [551, 558] on span "Show rounding direction options?" at bounding box center [482, 551] width 178 height 14
click at [385, 558] on input "Show rounding direction options?" at bounding box center [377, 551] width 15 height 15
checkbox input "true"
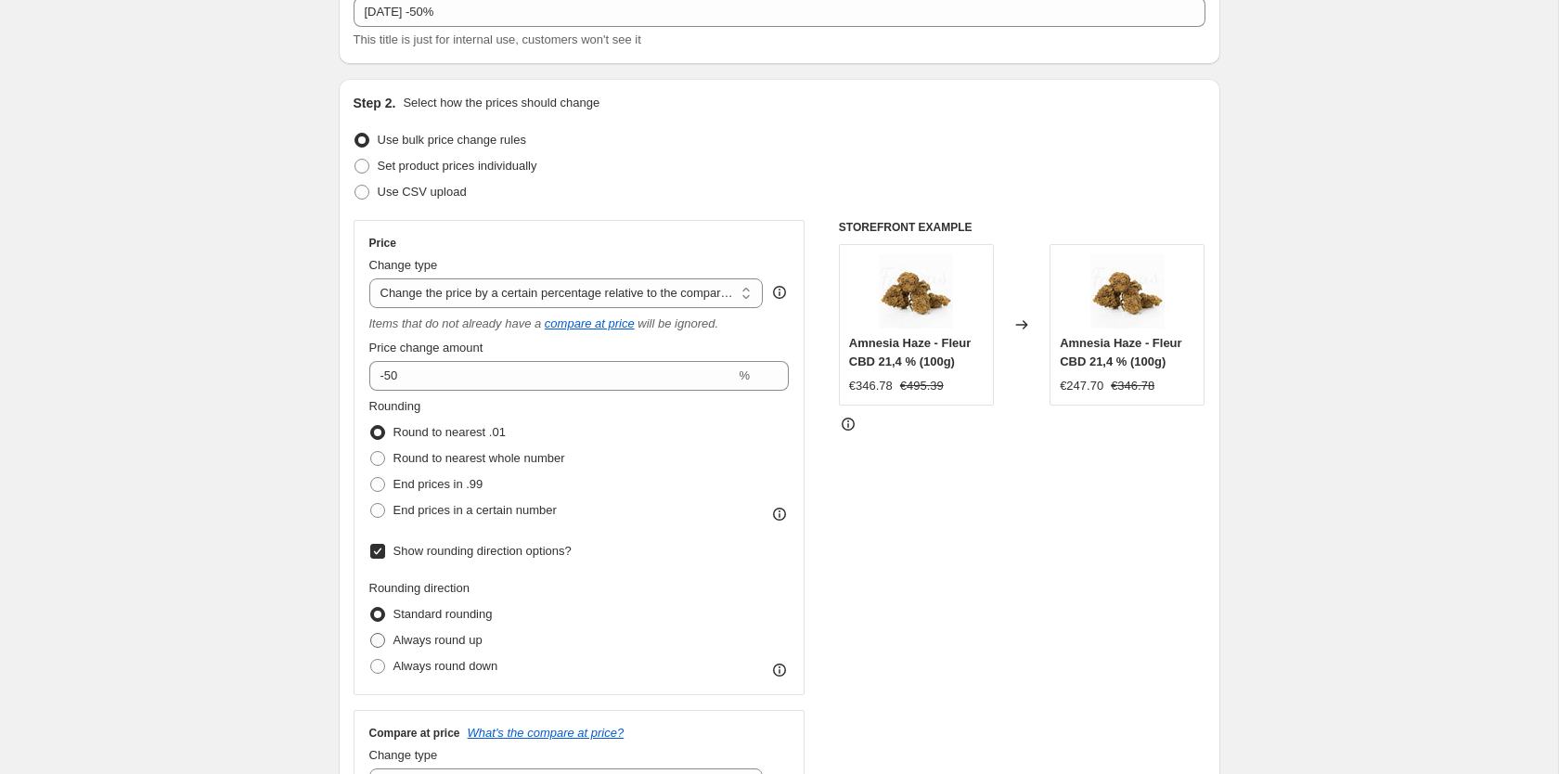
click at [442, 636] on span "Always round up" at bounding box center [437, 640] width 89 height 14
click at [371, 634] on input "Always round up" at bounding box center [370, 633] width 1 height 1
radio input "true"
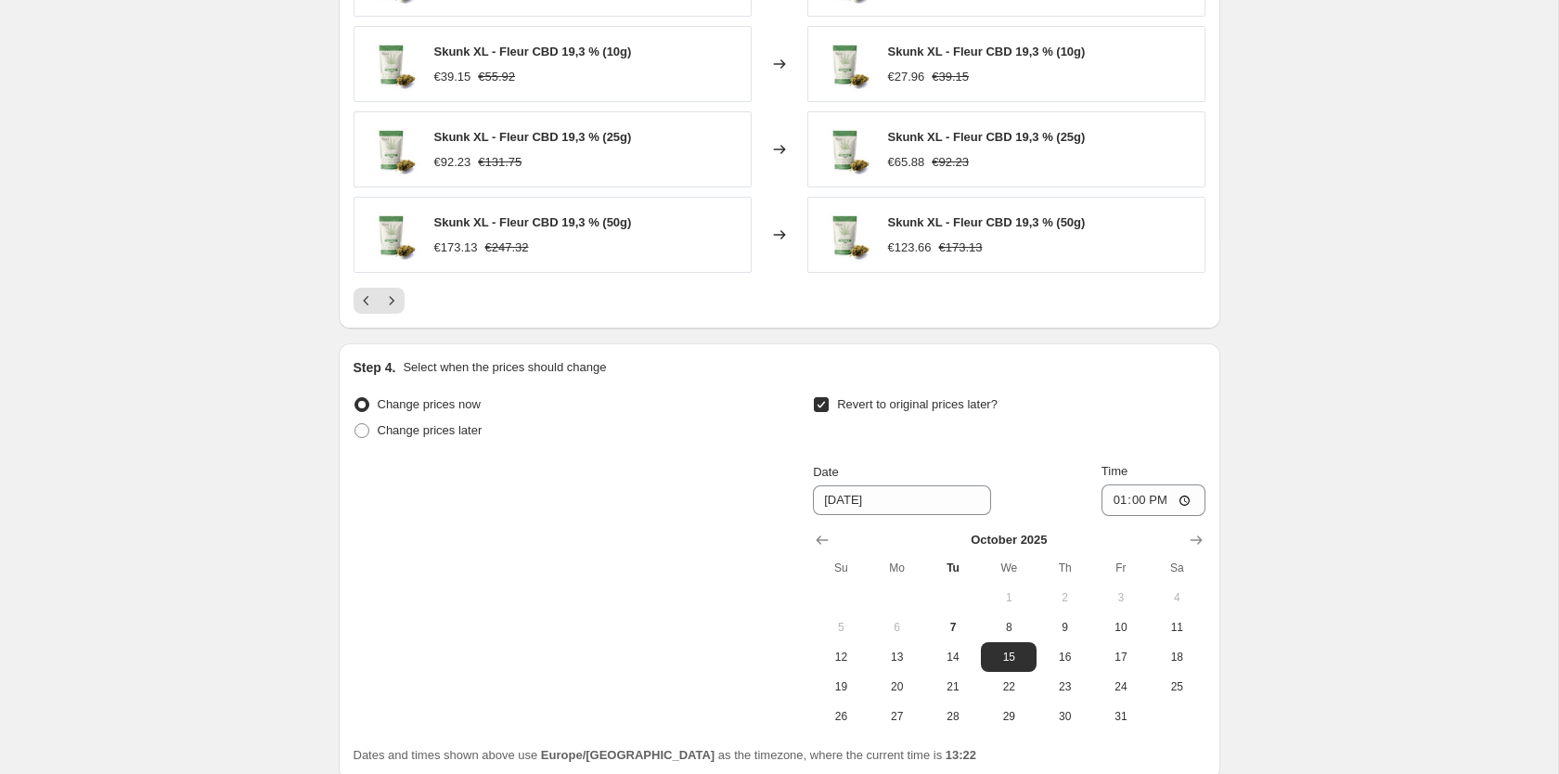
scroll to position [1972, 0]
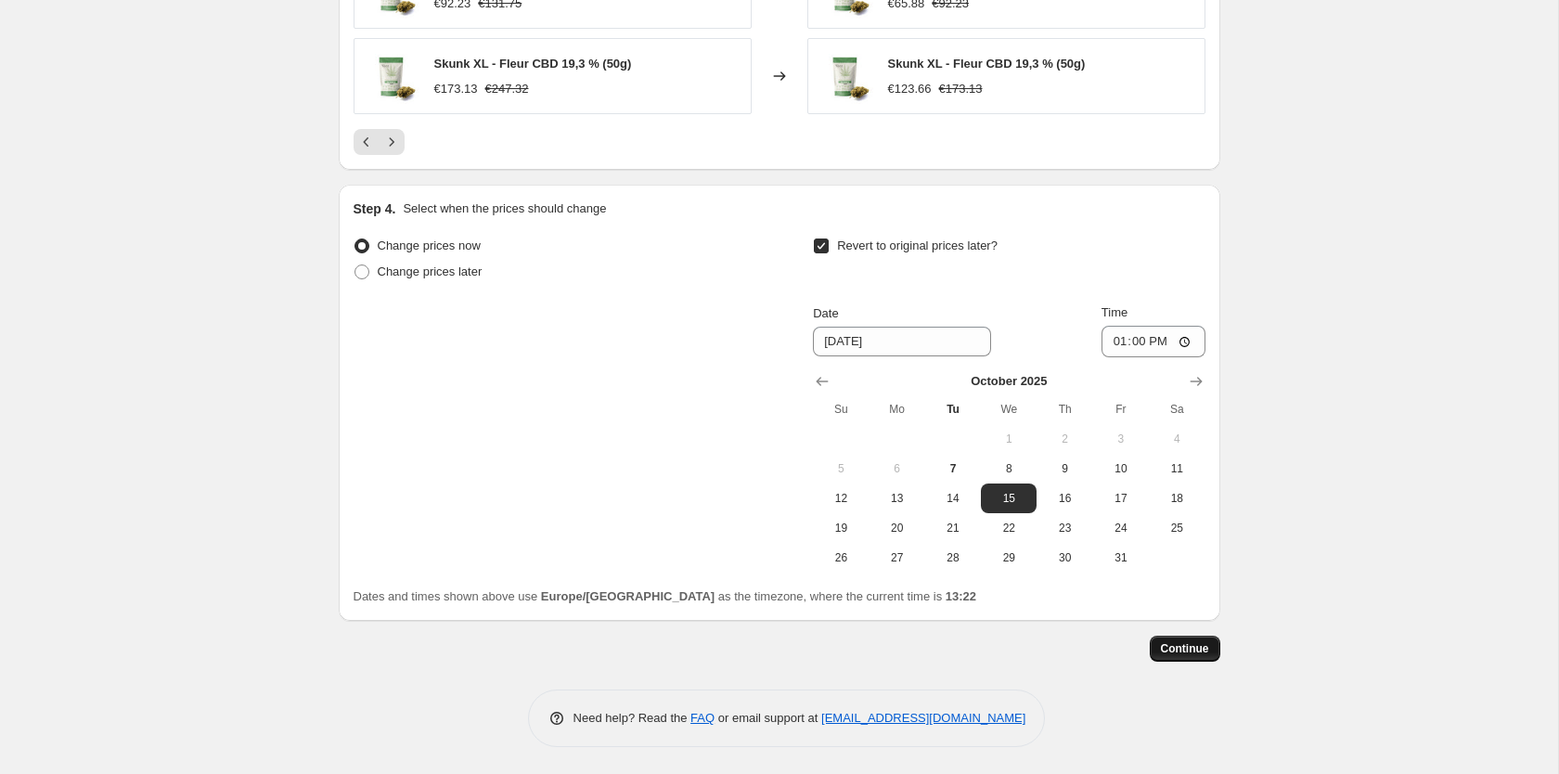
click at [1208, 649] on span "Continue" at bounding box center [1185, 648] width 48 height 15
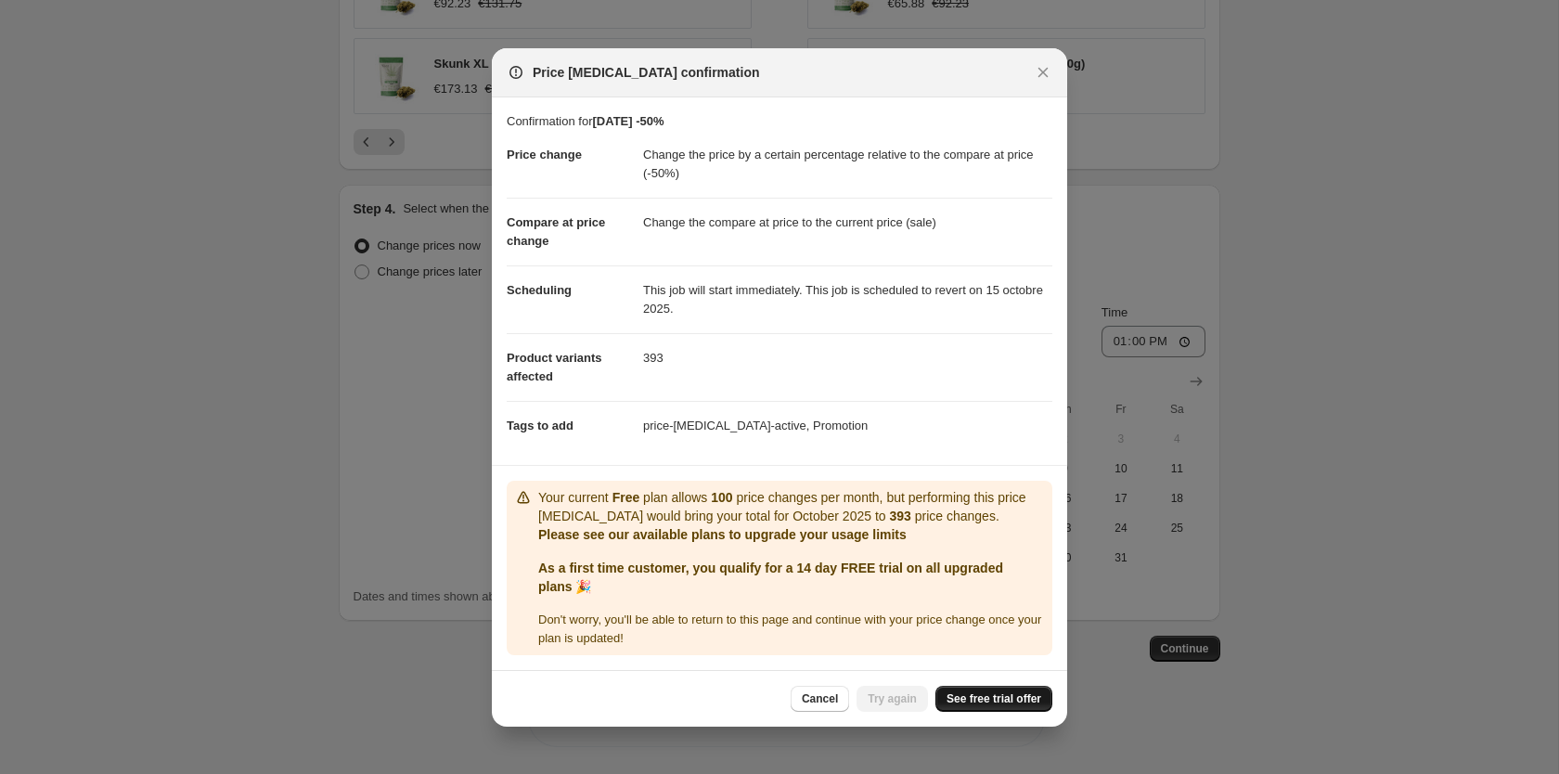
click at [983, 705] on span "See free trial offer" at bounding box center [993, 698] width 95 height 15
drag, startPoint x: 639, startPoint y: 151, endPoint x: 832, endPoint y: 169, distance: 193.8
click at [832, 169] on dl "Price change Change the price by a certain percentage relative to the compare a…" at bounding box center [780, 290] width 546 height 319
click at [832, 169] on dd "Change the price by a certain percentage relative to the compare at price (-50%)" at bounding box center [847, 164] width 409 height 67
drag, startPoint x: 638, startPoint y: 154, endPoint x: 926, endPoint y: 173, distance: 288.2
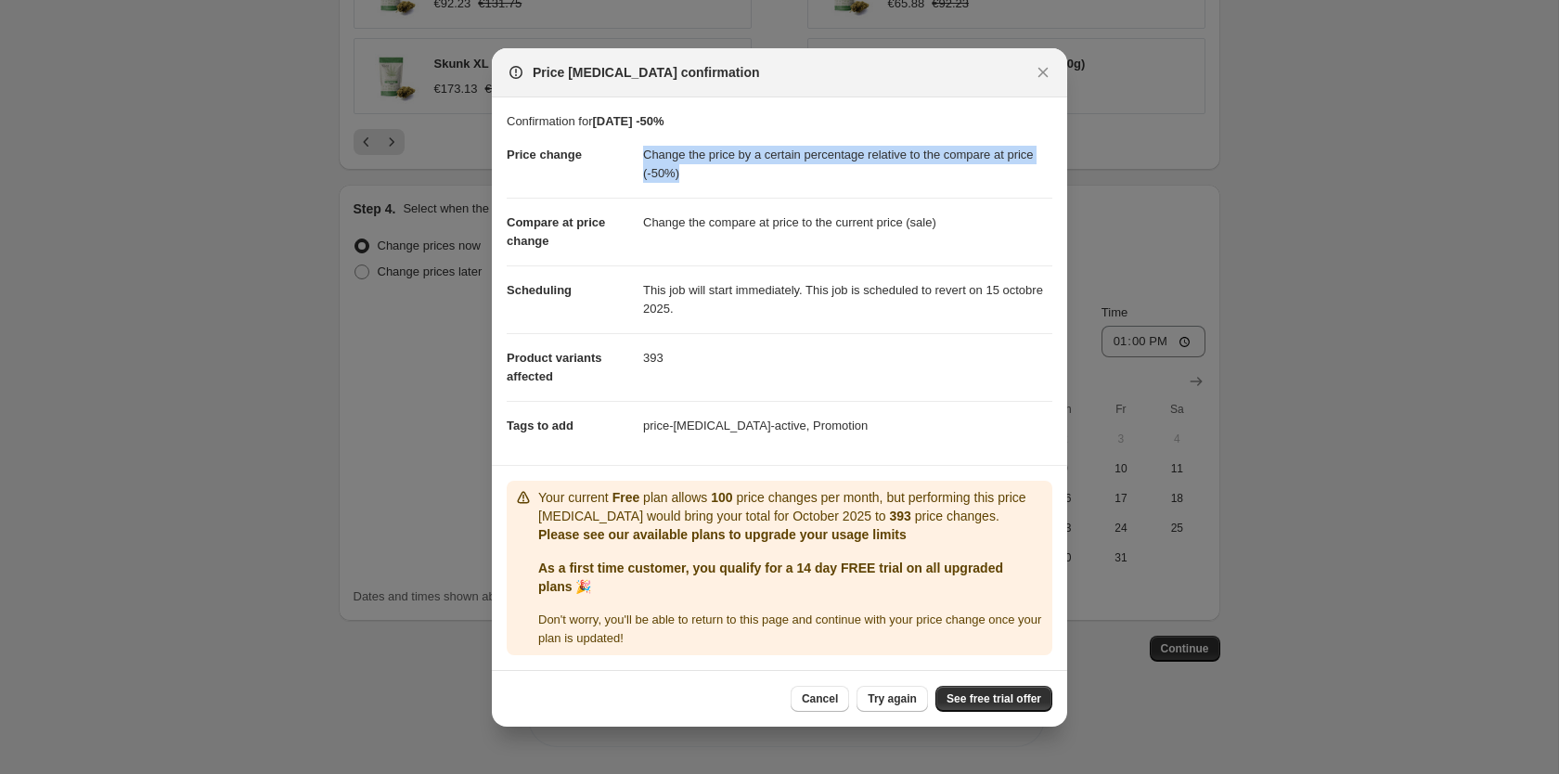
click at [926, 173] on dl "Price change Change the price by a certain percentage relative to the compare a…" at bounding box center [780, 290] width 546 height 319
click at [749, 148] on dd "Change the price by a certain percentage relative to the compare at price (-50%)" at bounding box center [847, 164] width 409 height 67
drag, startPoint x: 627, startPoint y: 166, endPoint x: 751, endPoint y: 180, distance: 124.2
click at [751, 180] on dl "Price change Change the price by a certain percentage relative to the compare a…" at bounding box center [780, 290] width 546 height 319
click at [751, 180] on dd "Change the price by a certain percentage relative to the compare at price (-50%)" at bounding box center [847, 164] width 409 height 67
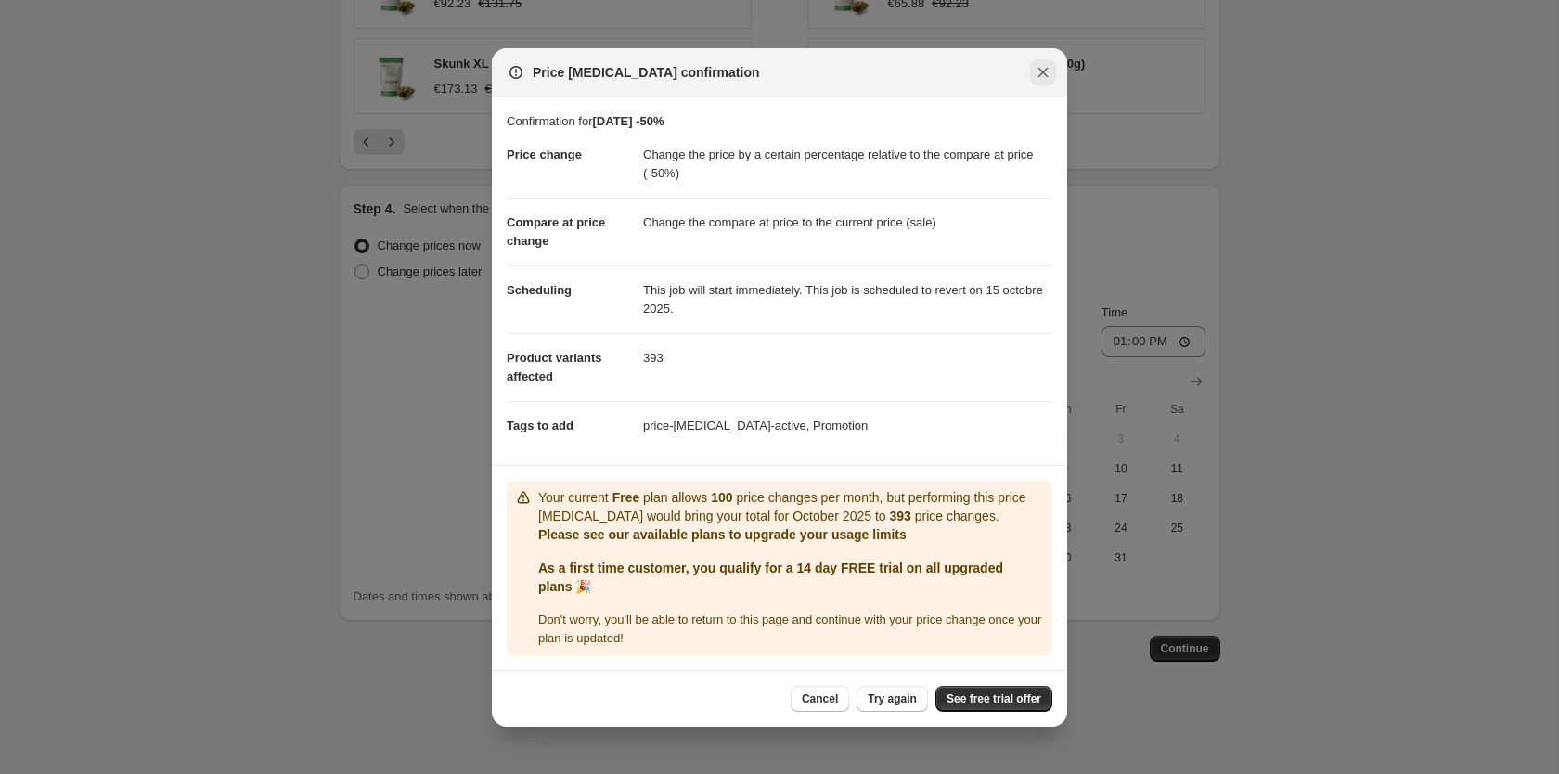
click at [1045, 76] on icon "Close" at bounding box center [1043, 72] width 19 height 19
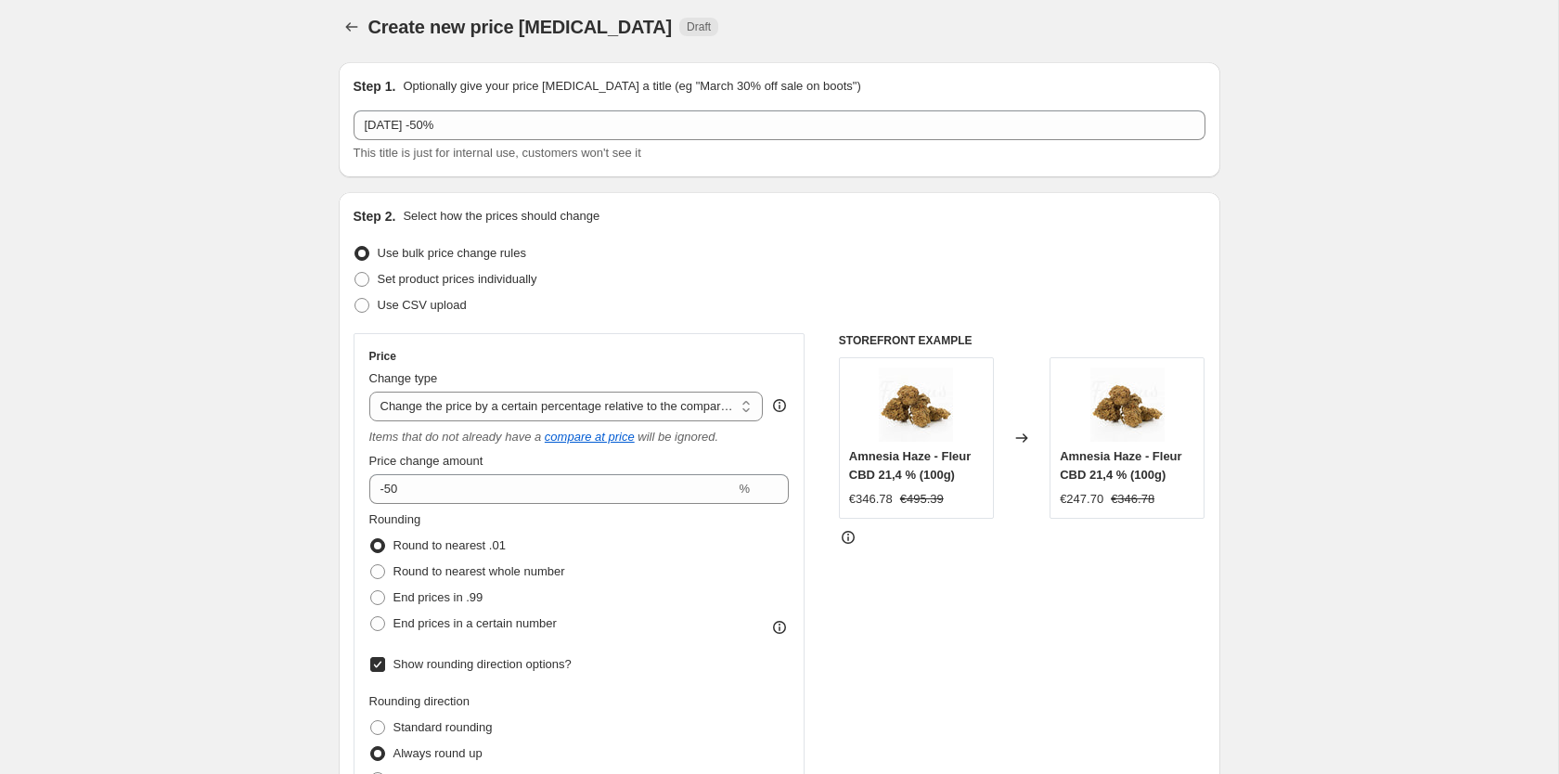
scroll to position [0, 0]
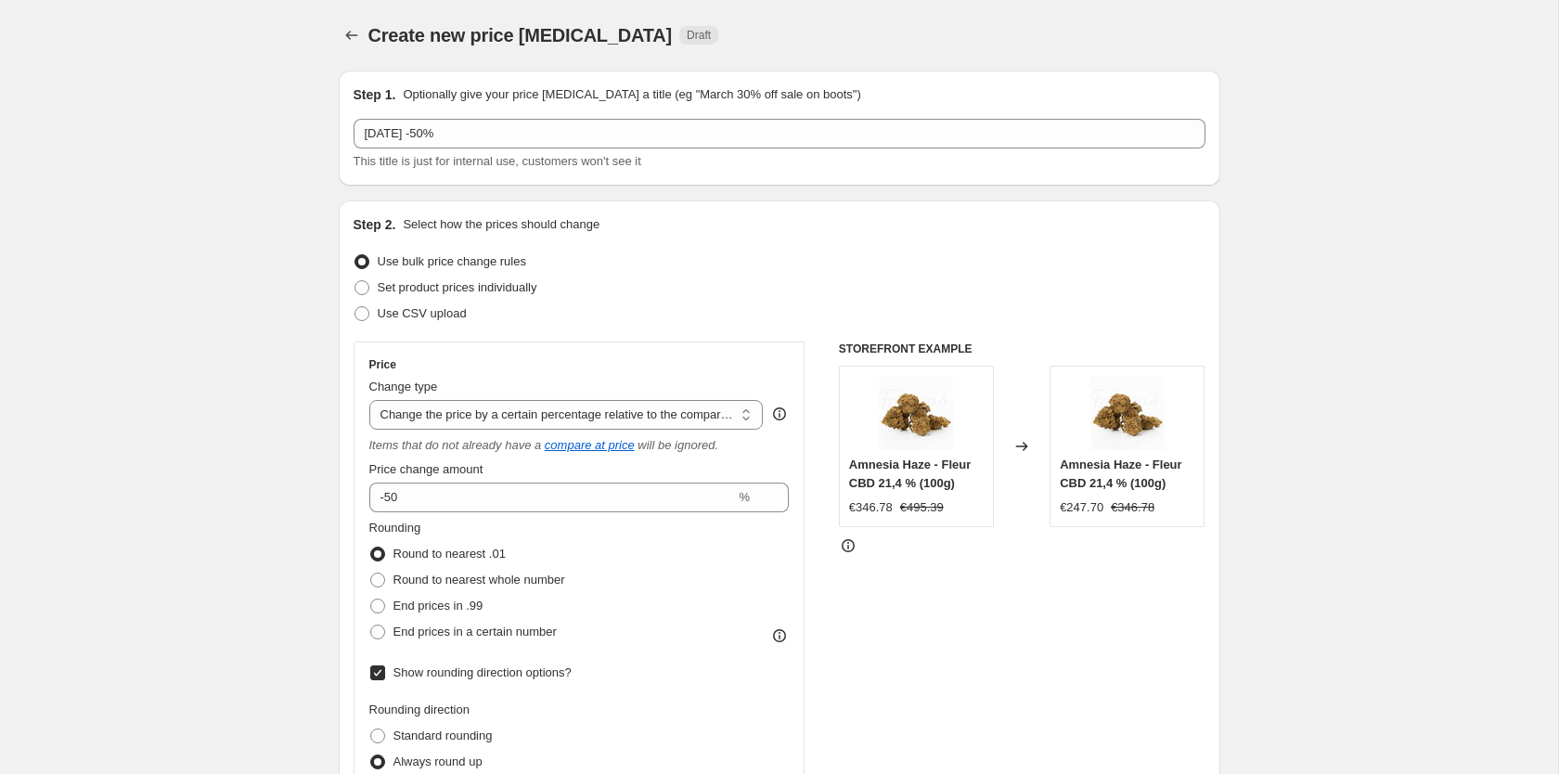
click at [855, 464] on span "Amnesia Haze - Fleur CBD 21,4 % (100g)" at bounding box center [910, 473] width 122 height 32
drag, startPoint x: 855, startPoint y: 464, endPoint x: 914, endPoint y: 465, distance: 58.5
click at [914, 465] on span "Amnesia Haze - Fleur CBD 21,4 % (100g)" at bounding box center [910, 473] width 122 height 32
copy span "Amnesia Haze"
click at [1099, 506] on div "€247.70" at bounding box center [1082, 507] width 44 height 19
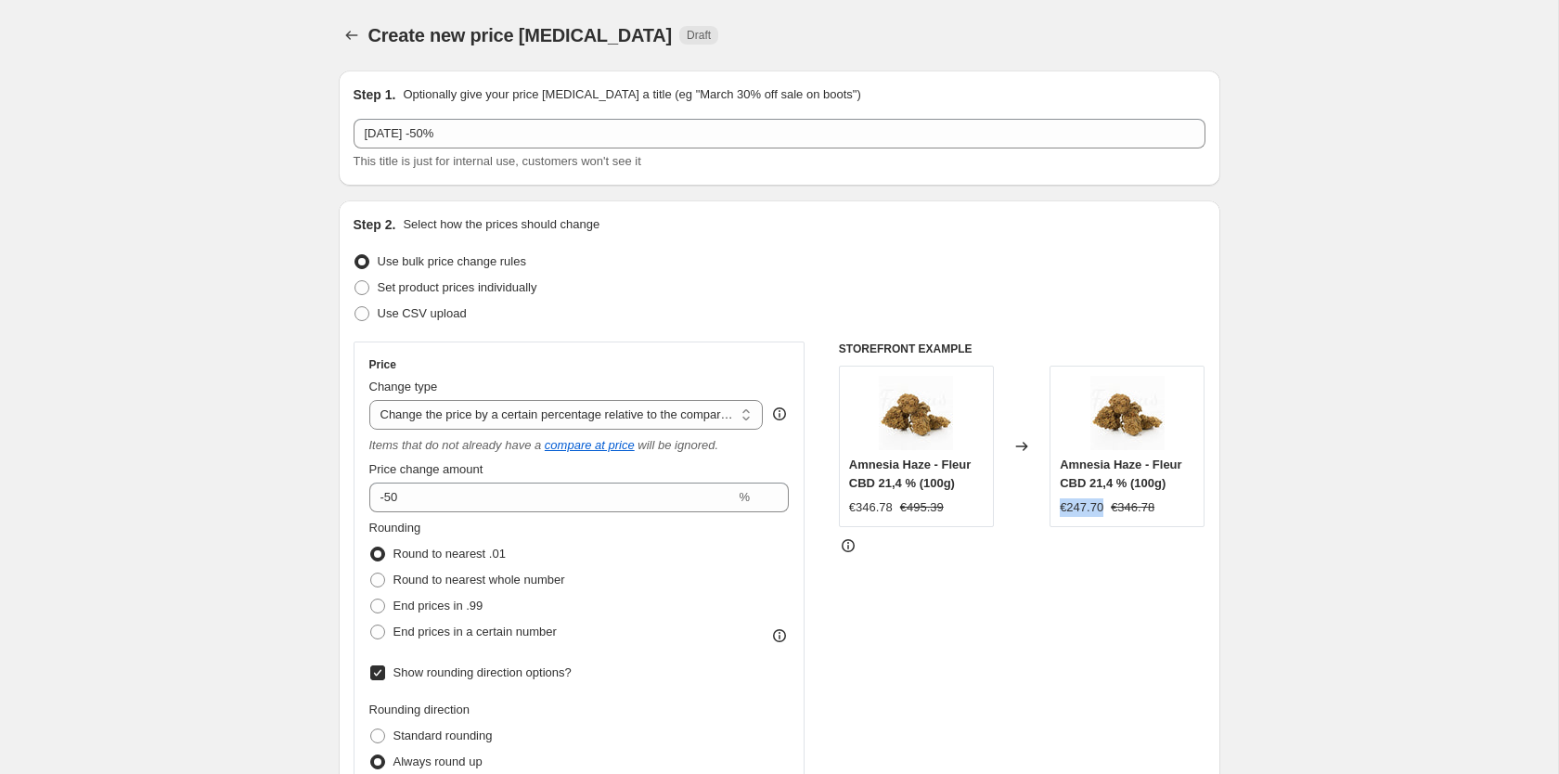
drag, startPoint x: 1099, startPoint y: 506, endPoint x: 1052, endPoint y: 508, distance: 47.4
click at [1052, 508] on div "Amnesia Haze - Fleur CBD 21,4 % (100g) €247.70 €346.78" at bounding box center [1126, 446] width 155 height 161
click at [1085, 510] on div "€247.70" at bounding box center [1082, 507] width 44 height 19
click at [1087, 510] on div "€247.70" at bounding box center [1082, 507] width 44 height 19
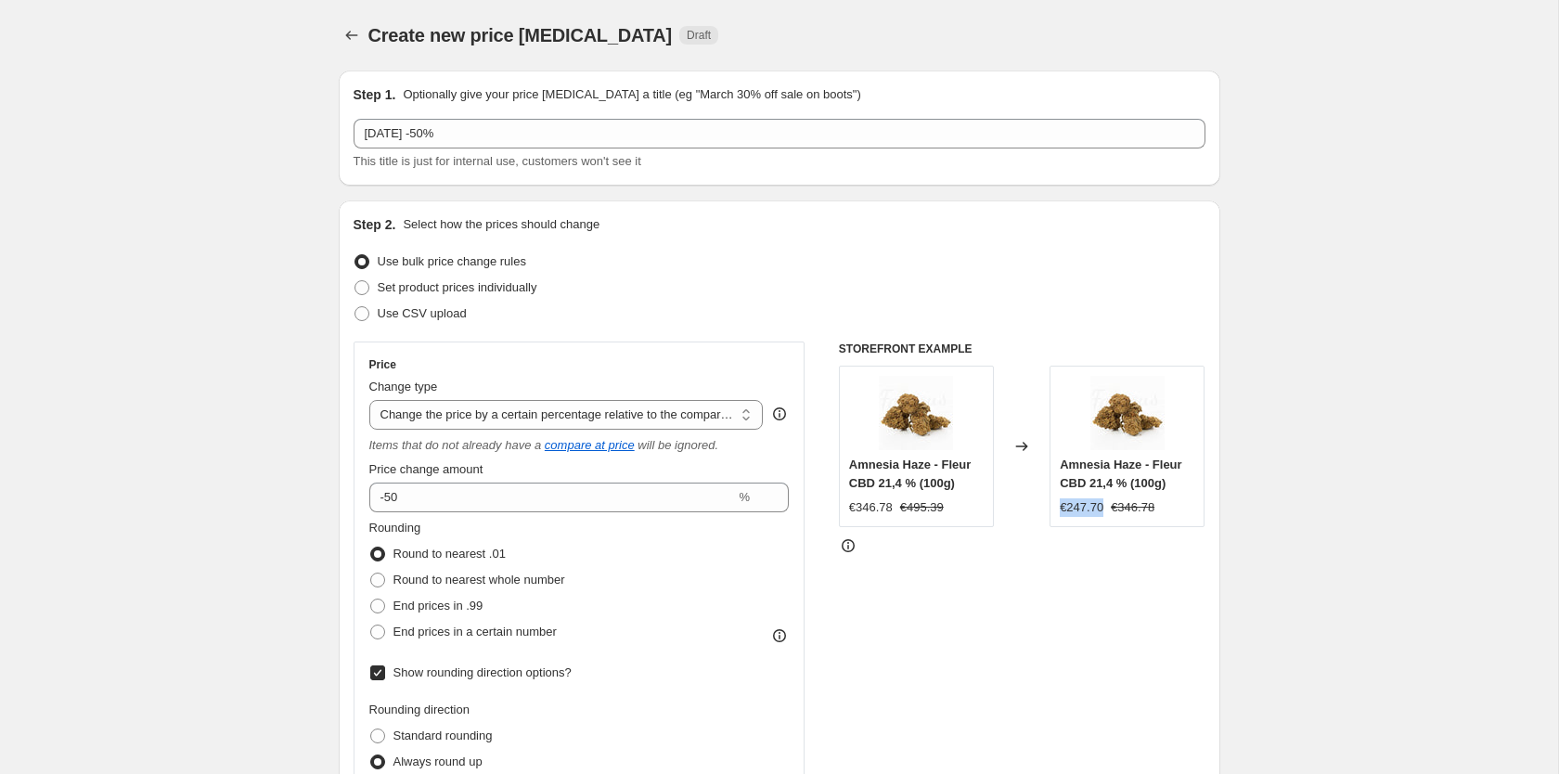
drag, startPoint x: 1087, startPoint y: 510, endPoint x: 1060, endPoint y: 510, distance: 26.9
click at [1060, 510] on div "€247.70" at bounding box center [1082, 507] width 44 height 19
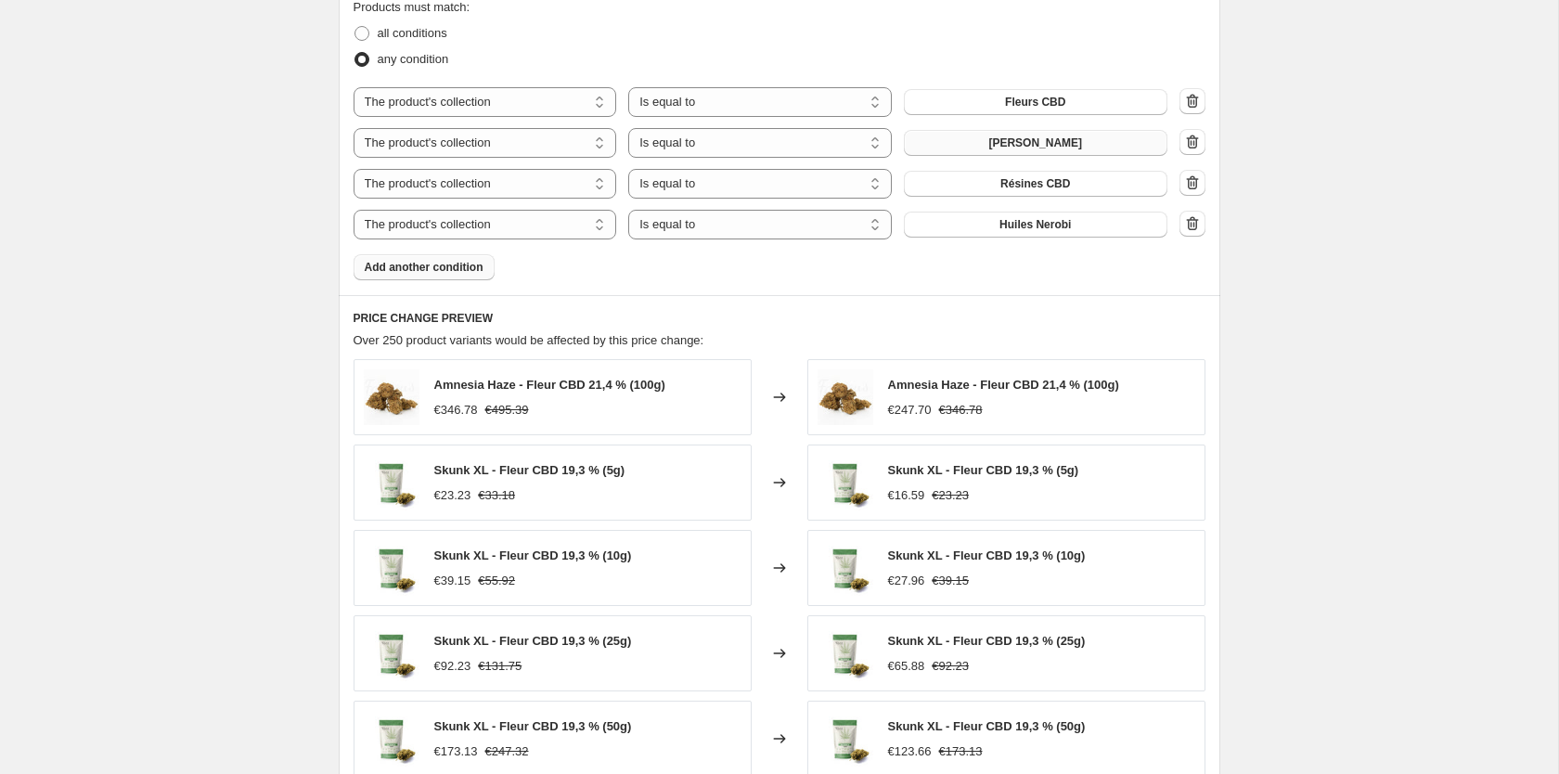
scroll to position [1972, 0]
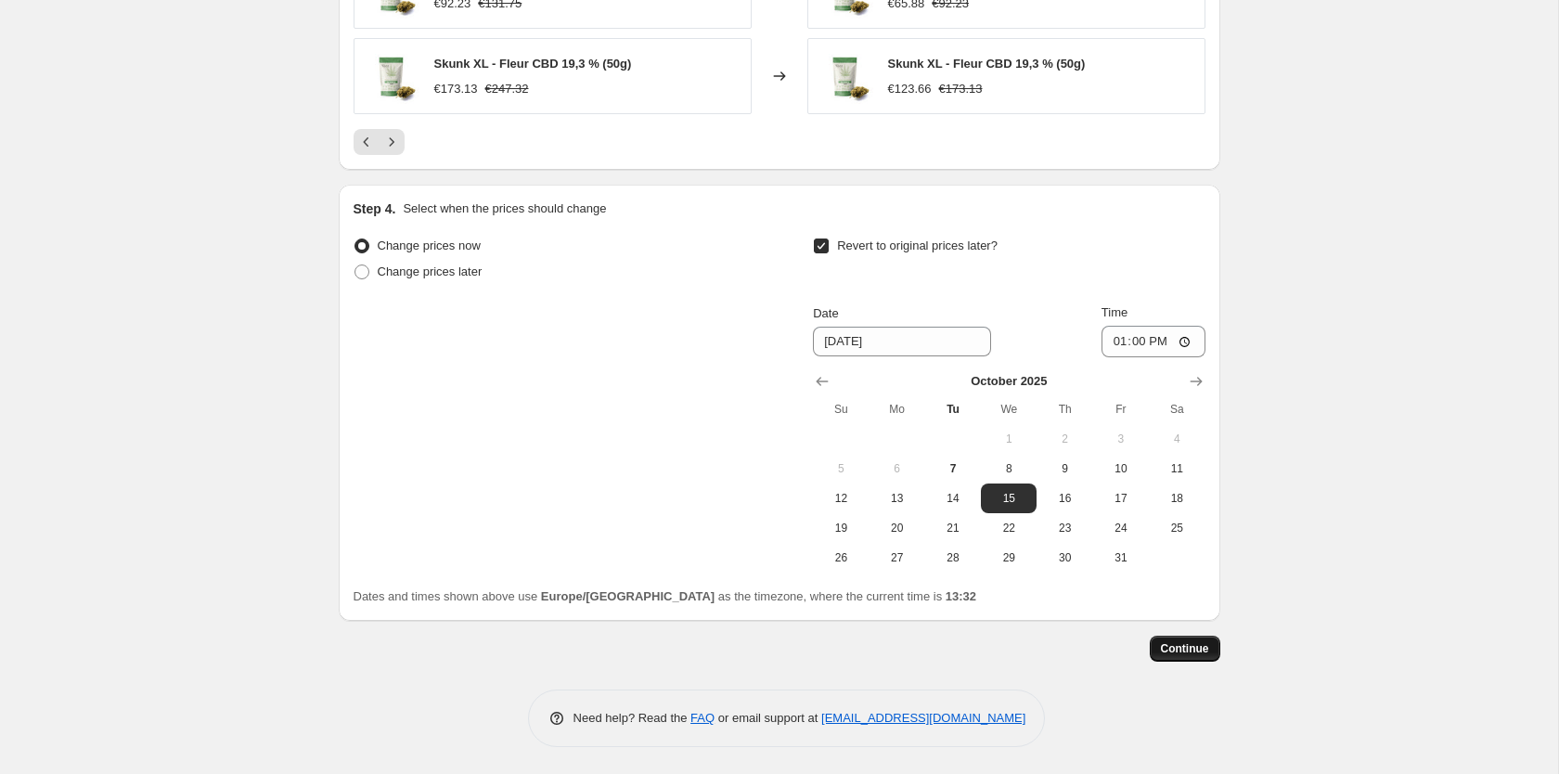
click at [1178, 642] on span "Continue" at bounding box center [1185, 648] width 48 height 15
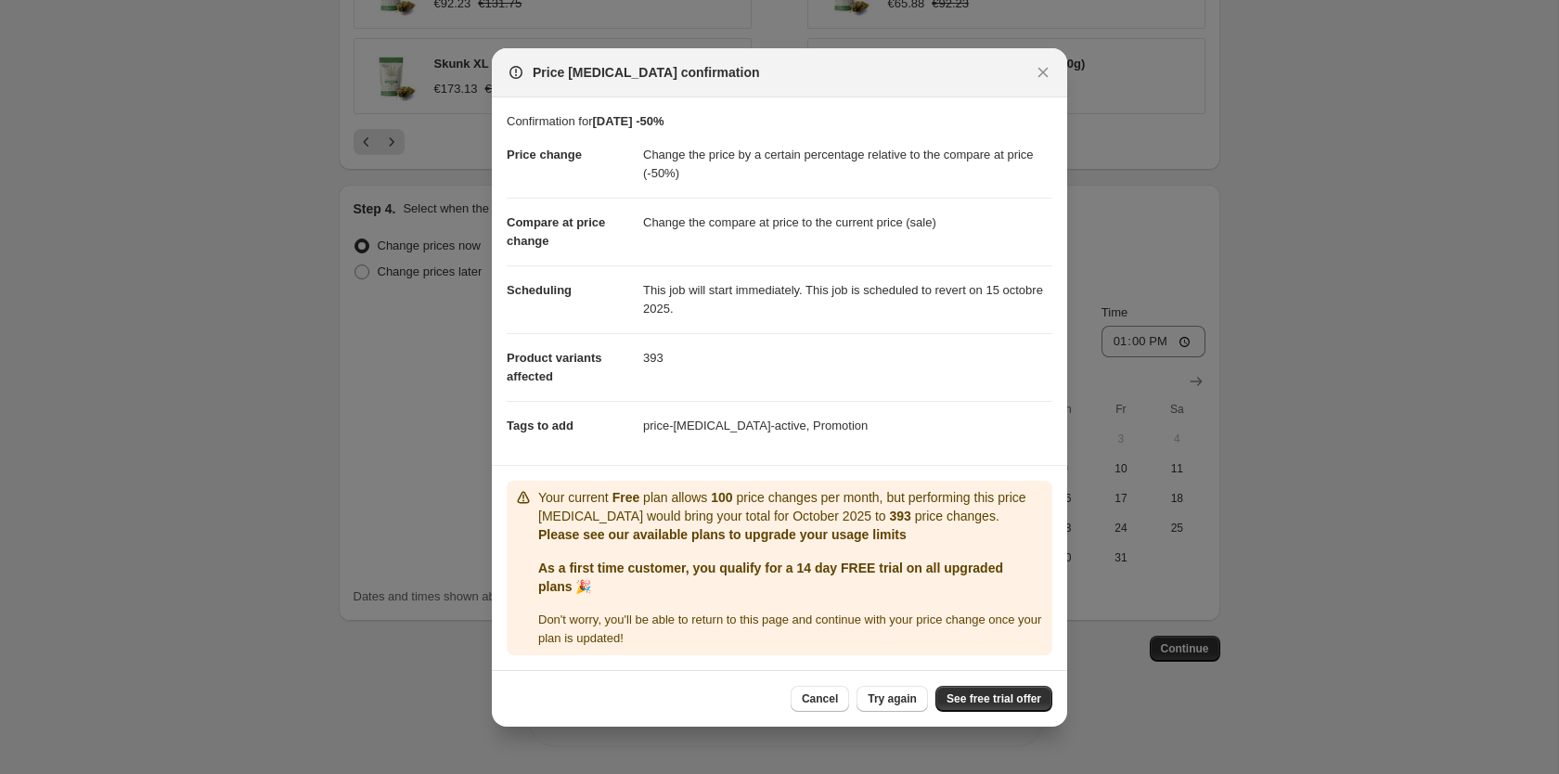
click at [889, 511] on b "393" at bounding box center [899, 515] width 21 height 15
click at [913, 567] on b "As a first time customer, you qualify for a 14 day FREE trial on all upgraded p…" at bounding box center [770, 576] width 465 height 33
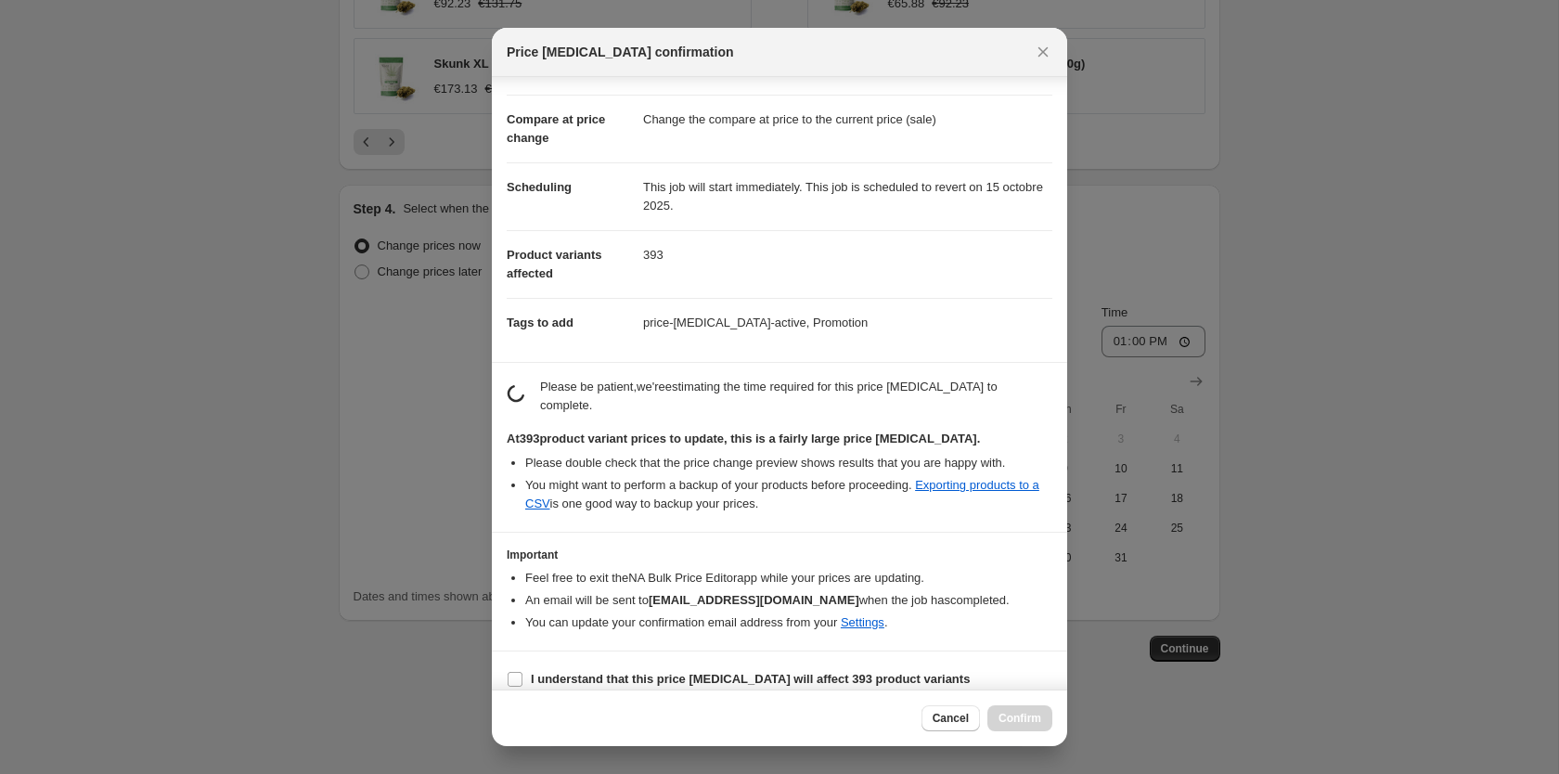
scroll to position [90, 0]
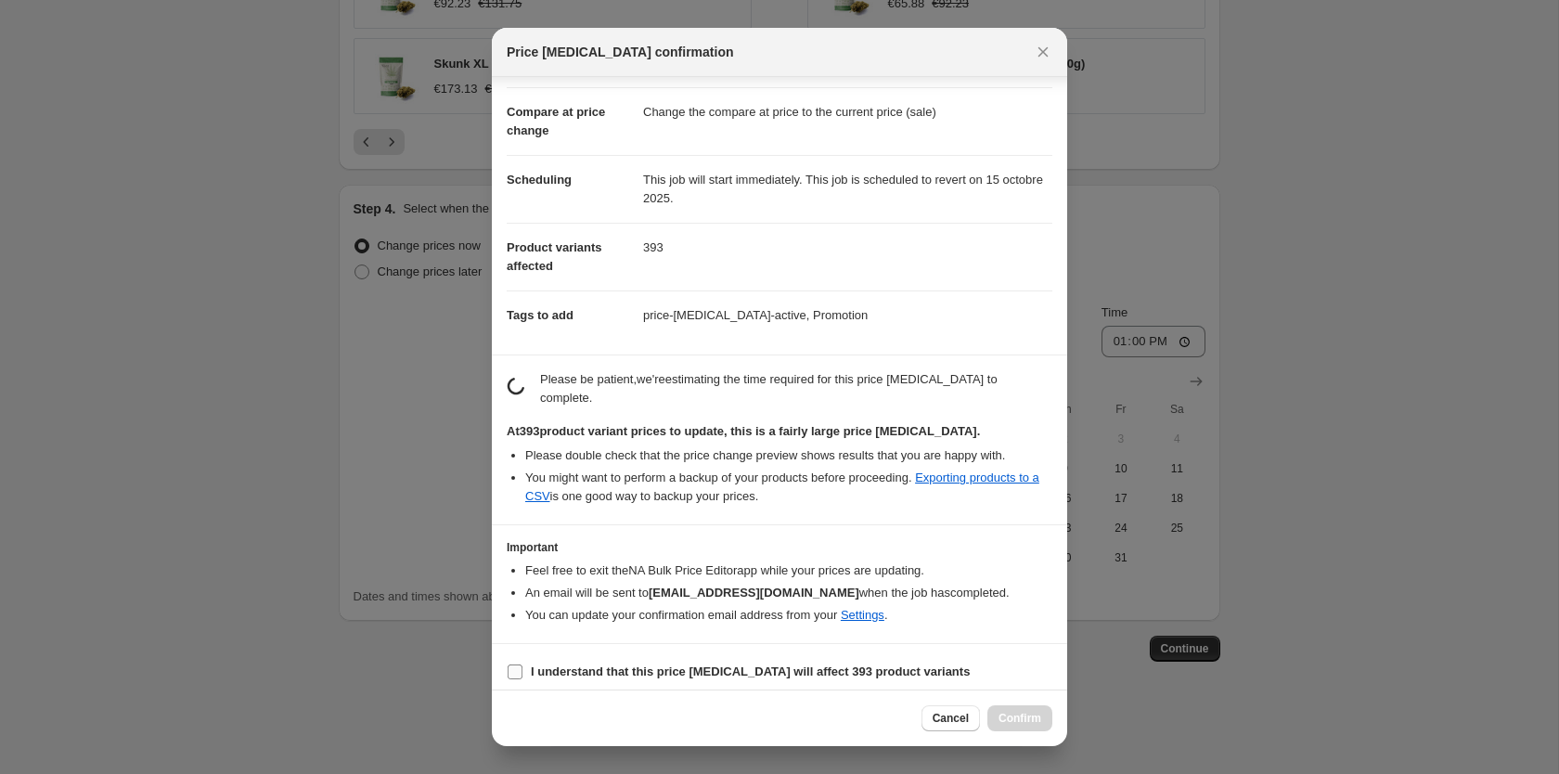
click at [695, 664] on b "I understand that this price change job will affect 393 product variants" at bounding box center [750, 671] width 439 height 14
click at [522, 664] on input "I understand that this price change job will affect 393 product variants" at bounding box center [515, 671] width 15 height 15
checkbox input "true"
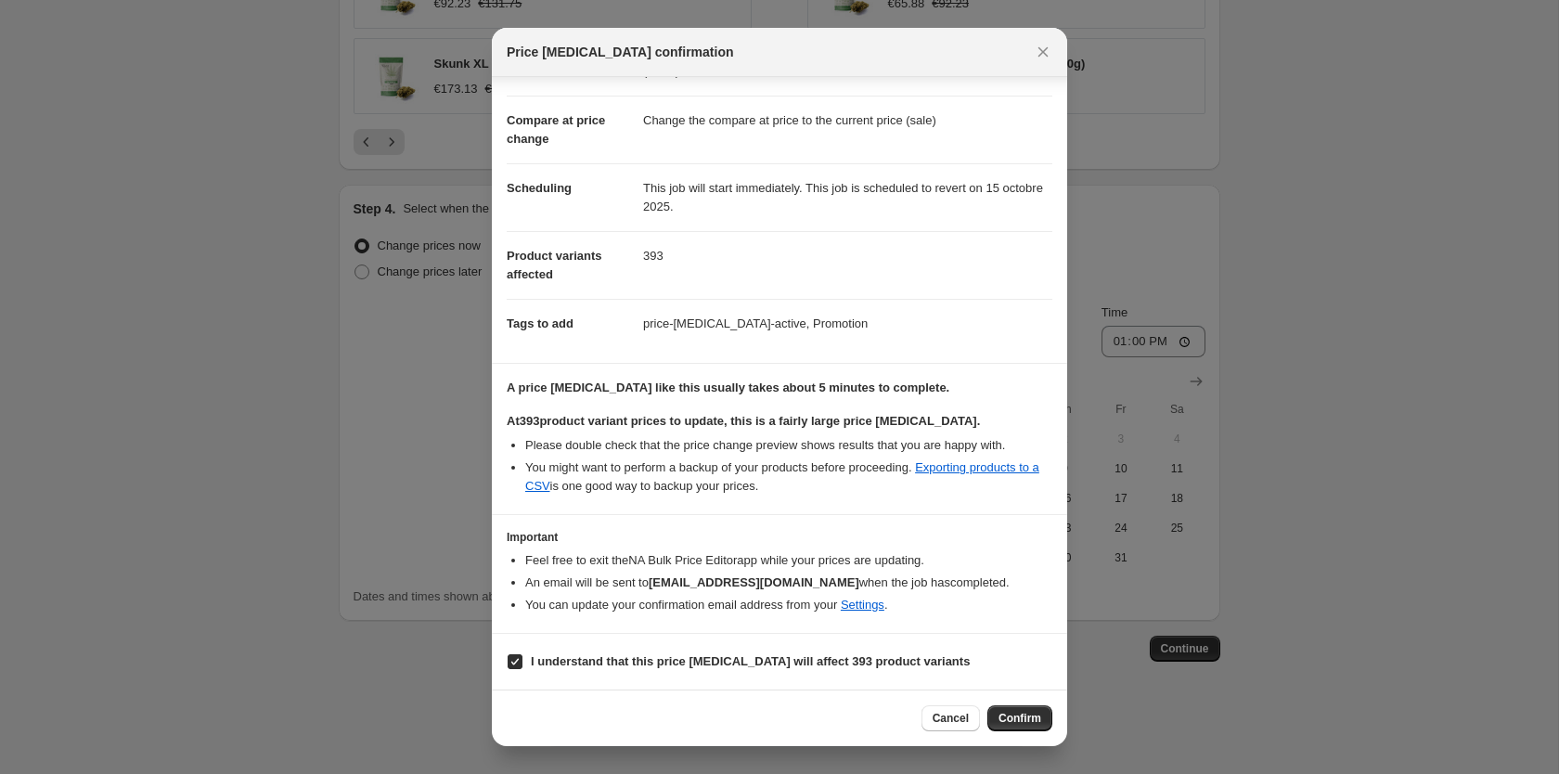
scroll to position [86, 0]
drag, startPoint x: 579, startPoint y: 390, endPoint x: 841, endPoint y: 393, distance: 261.7
click at [841, 393] on div "A price change job like this usually takes about 5 minutes to complete. At 393 …" at bounding box center [780, 437] width 546 height 117
click at [1022, 721] on span "Confirm" at bounding box center [1019, 718] width 43 height 15
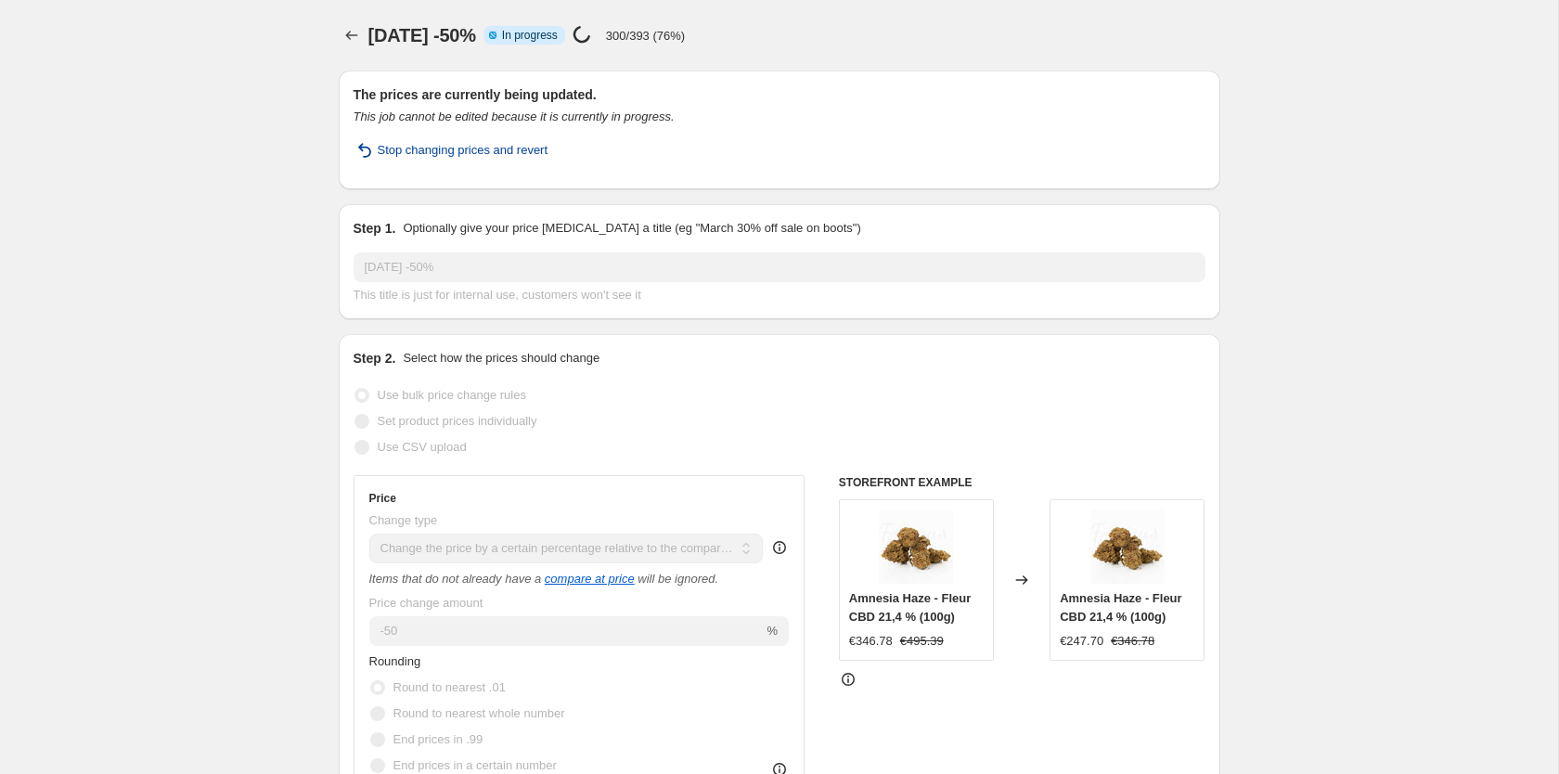
click at [431, 144] on span "Stop changing prices and revert" at bounding box center [463, 150] width 171 height 19
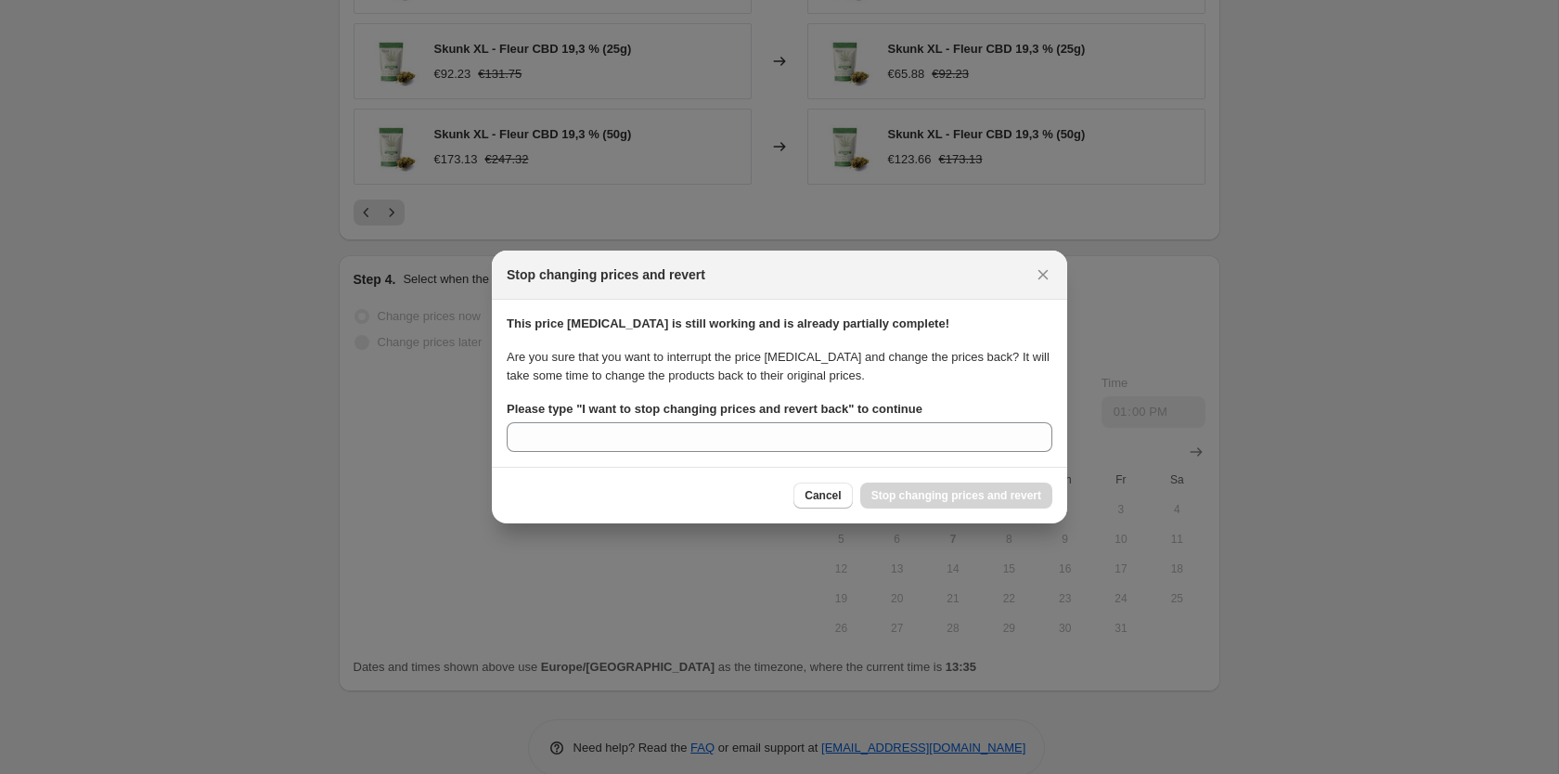
click at [581, 408] on b "Please type " I want to stop changing prices and revert back " to continue" at bounding box center [715, 409] width 416 height 14
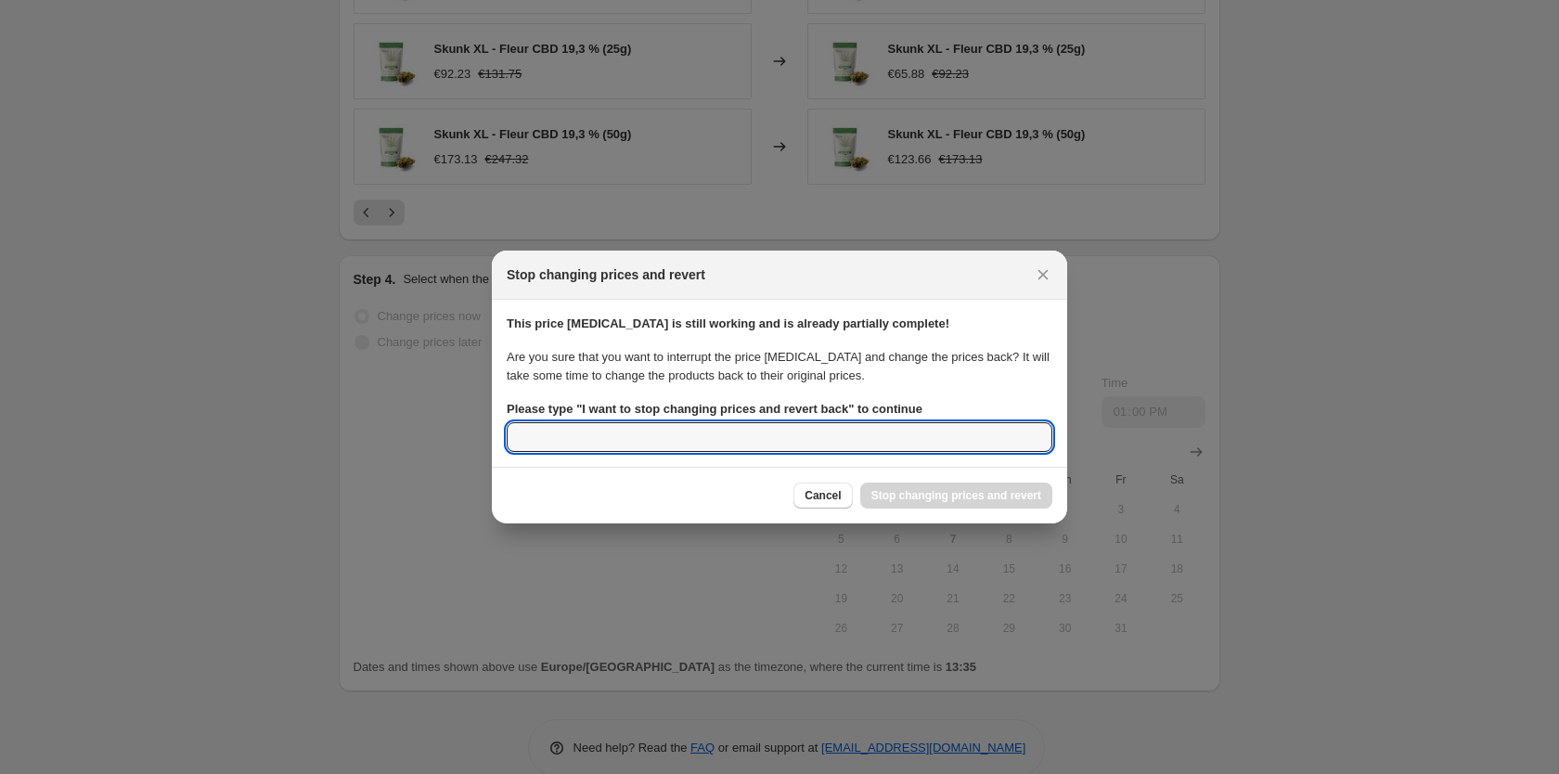
click at [581, 422] on input "Please type " I want to stop changing prices and revert back " to continue" at bounding box center [780, 437] width 546 height 30
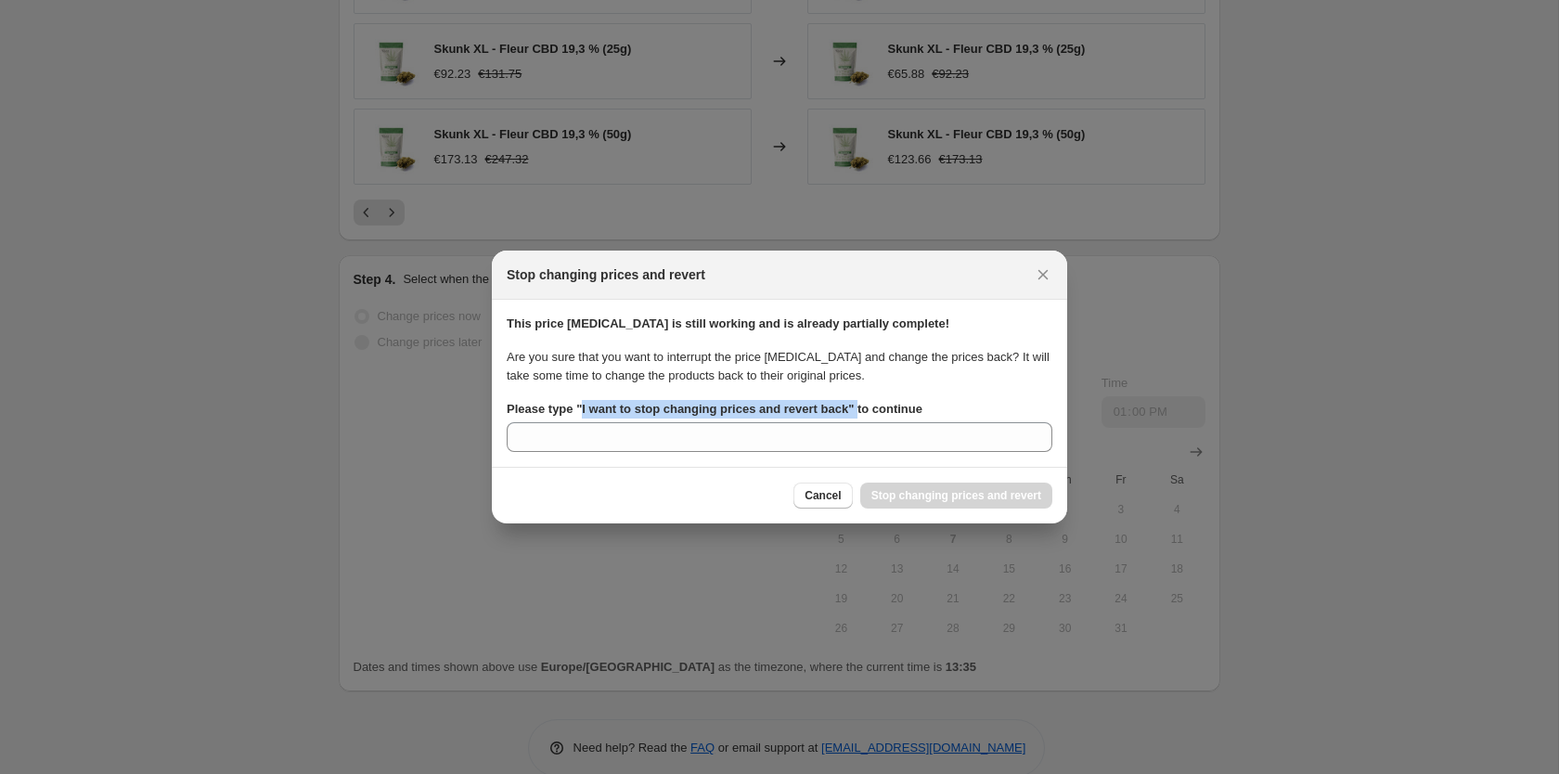
drag, startPoint x: 581, startPoint y: 408, endPoint x: 840, endPoint y: 414, distance: 258.9
click at [840, 414] on b "Please type " I want to stop changing prices and revert back " to continue" at bounding box center [715, 409] width 416 height 14
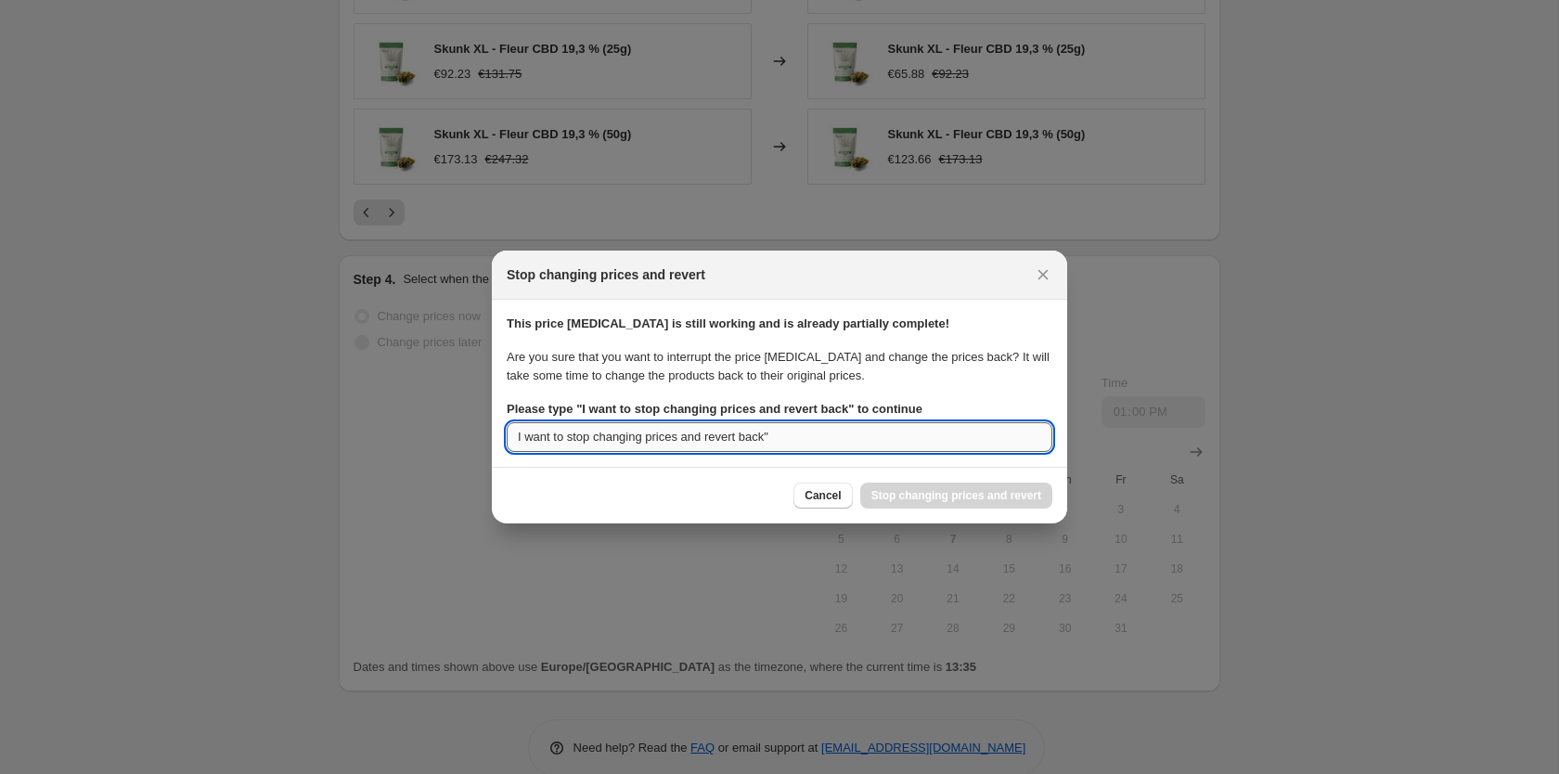
click at [831, 439] on input "I want to stop changing prices and revert back"" at bounding box center [780, 437] width 546 height 30
type input "I want to stop changing prices and revert back"
click at [915, 496] on span "Stop changing prices and revert" at bounding box center [956, 495] width 170 height 15
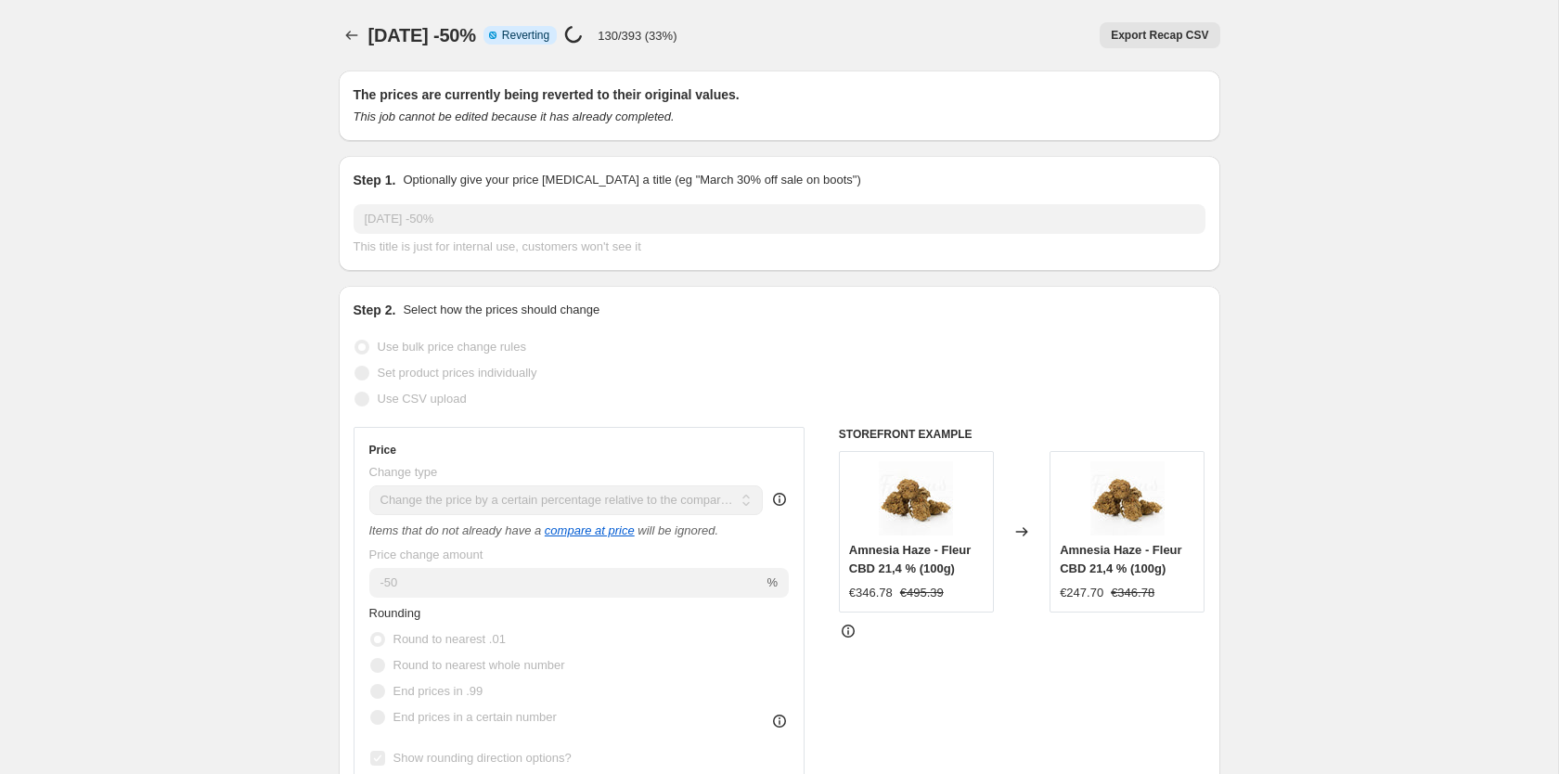
click at [550, 123] on icon "This job cannot be edited because it has already completed." at bounding box center [513, 116] width 321 height 14
drag, startPoint x: 550, startPoint y: 123, endPoint x: 652, endPoint y: 110, distance: 102.9
click at [652, 110] on icon "This job cannot be edited because it has already completed." at bounding box center [513, 116] width 321 height 14
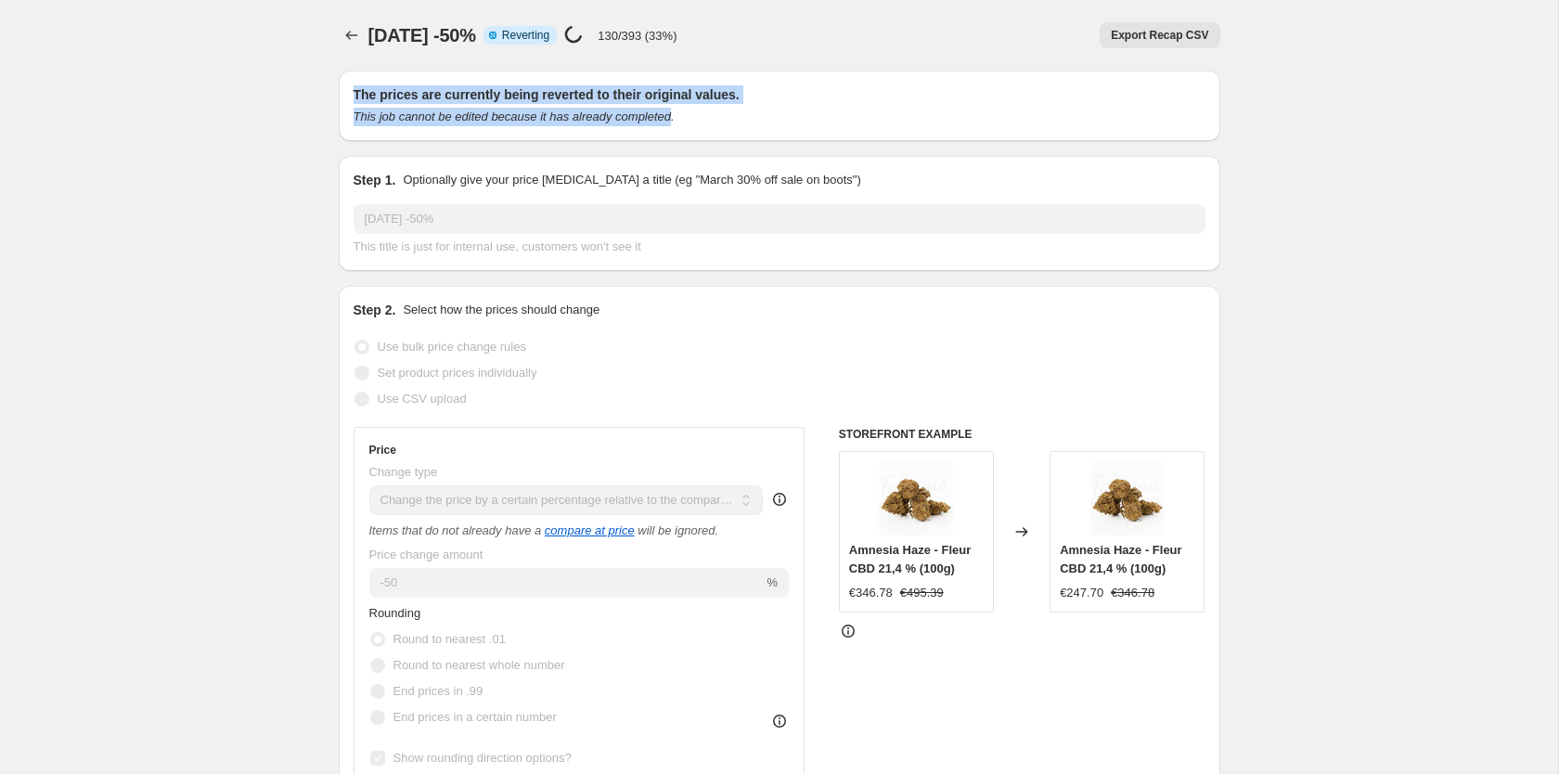
drag, startPoint x: 652, startPoint y: 110, endPoint x: 360, endPoint y: 75, distance: 294.4
click at [360, 75] on div "The prices are currently being reverted to their original values. This job cann…" at bounding box center [779, 106] width 881 height 71
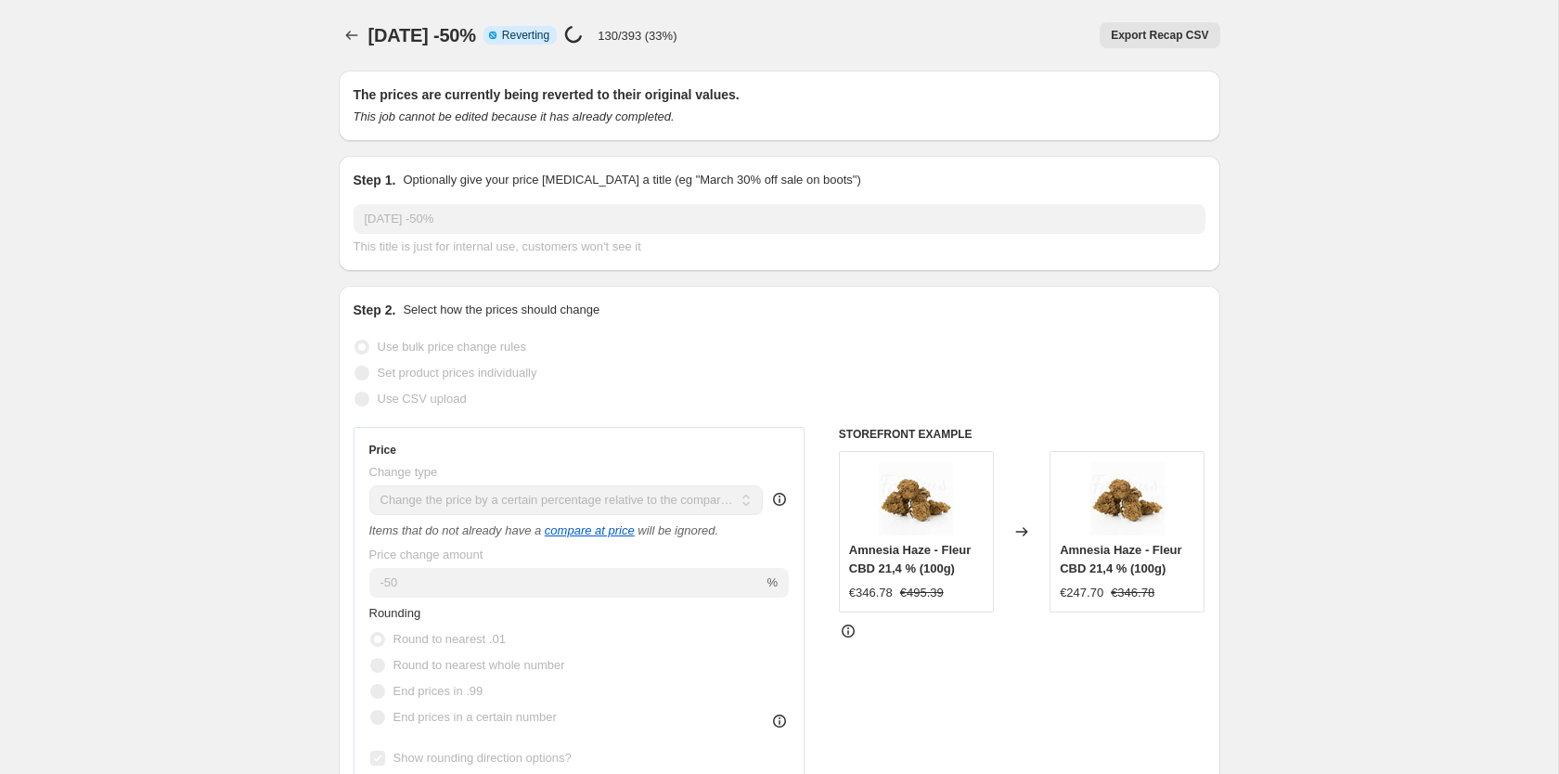
click at [360, 75] on div "The prices are currently being reverted to their original values. This job cann…" at bounding box center [779, 106] width 881 height 71
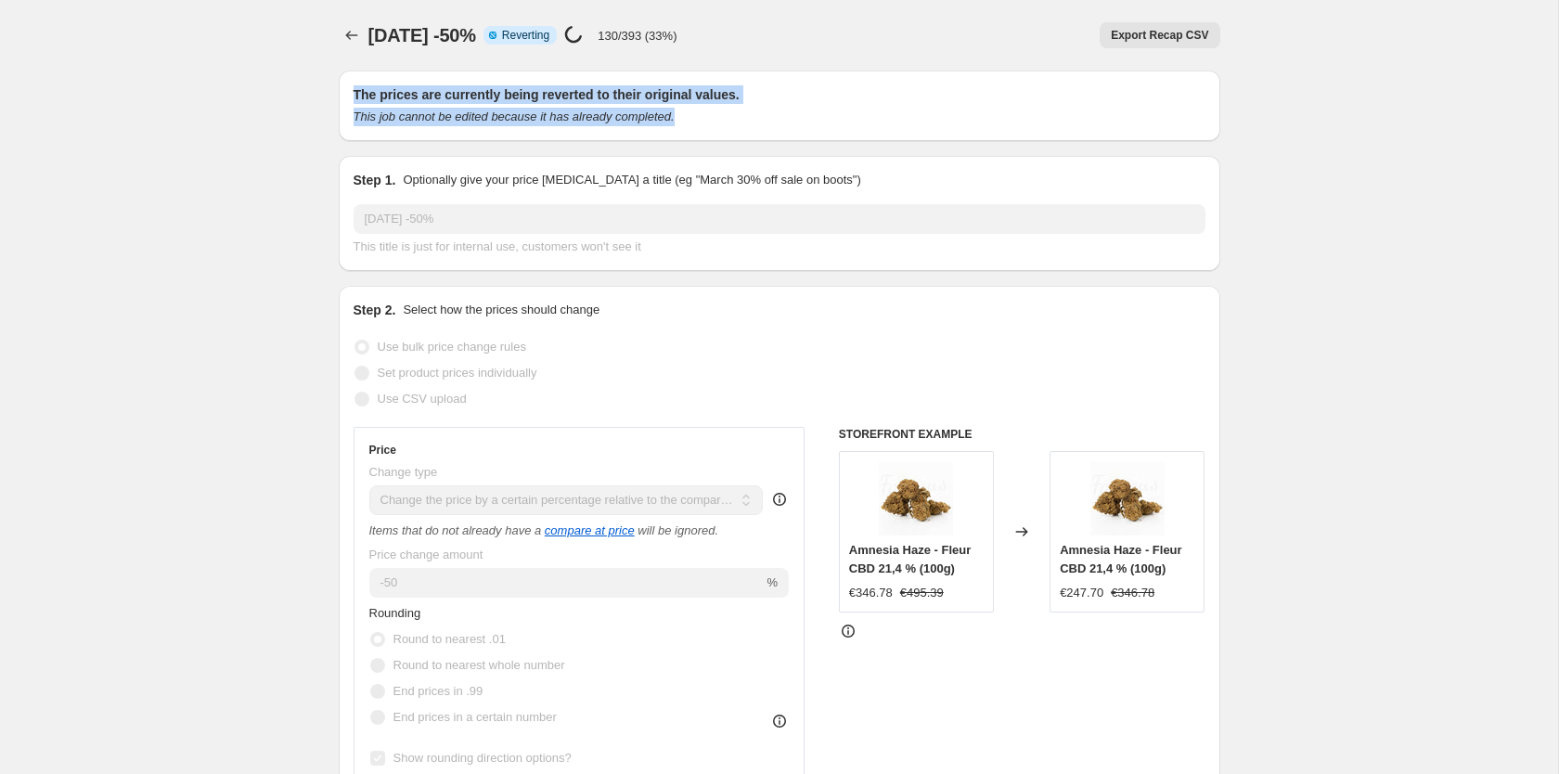
drag, startPoint x: 360, startPoint y: 75, endPoint x: 691, endPoint y: 112, distance: 333.3
click at [691, 112] on div "The prices are currently being reverted to their original values. This job cann…" at bounding box center [779, 106] width 881 height 71
click at [691, 112] on div "This job cannot be edited because it has already completed." at bounding box center [779, 117] width 852 height 19
drag, startPoint x: 691, startPoint y: 112, endPoint x: 324, endPoint y: 79, distance: 368.9
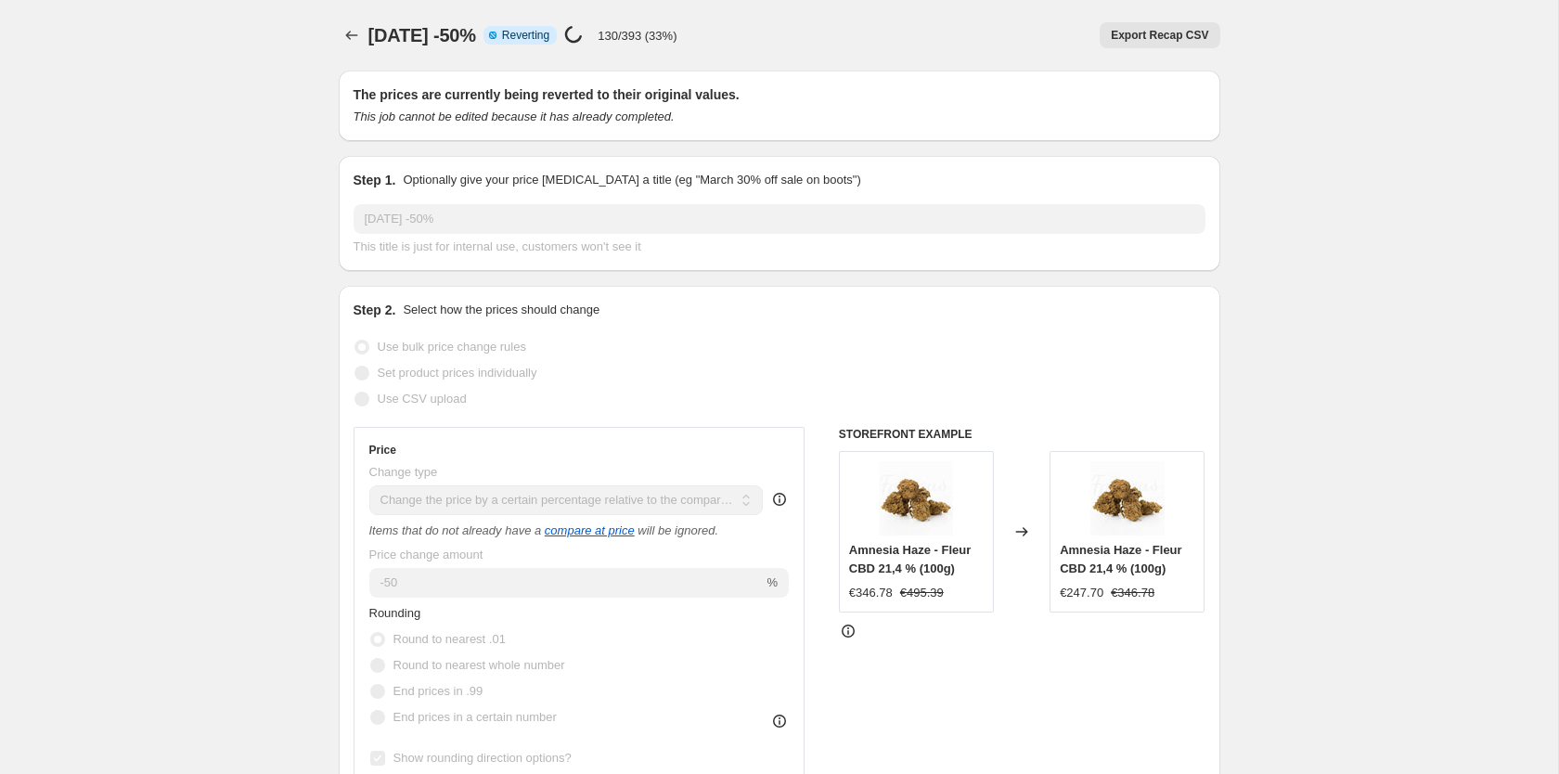
click at [676, 44] on div "Price change job in progress... 130/393 (33%)" at bounding box center [620, 35] width 112 height 21
click at [583, 37] on icon at bounding box center [573, 34] width 19 height 19
drag, startPoint x: 662, startPoint y: 37, endPoint x: 759, endPoint y: 29, distance: 97.8
click at [759, 29] on div "Halloween 2025 -50% Info Partially complete Reverting Price change job in progr…" at bounding box center [779, 35] width 881 height 26
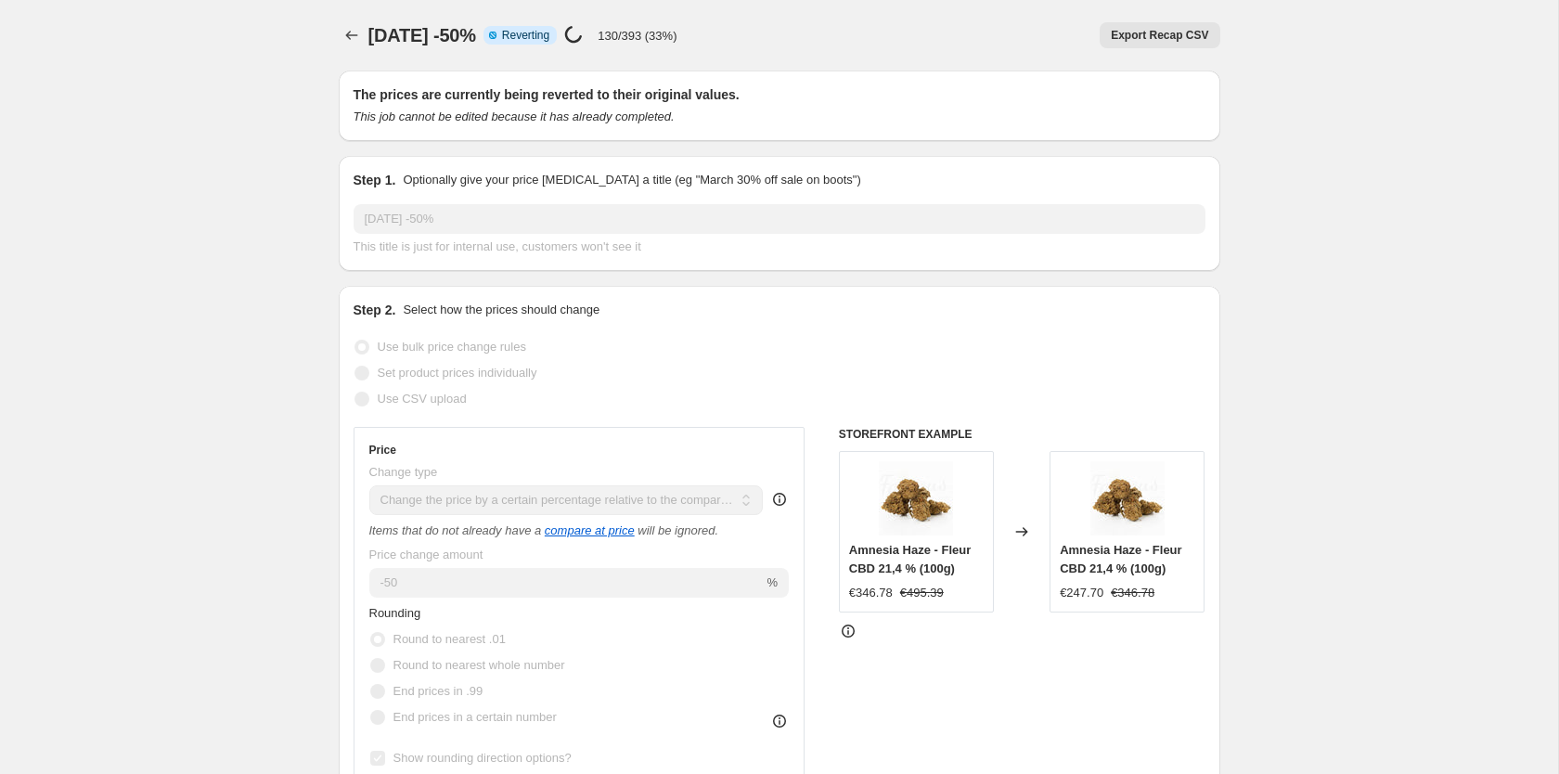
click at [759, 29] on div "Halloween 2025 -50% Info Partially complete Reverting Price change job in progr…" at bounding box center [779, 35] width 881 height 26
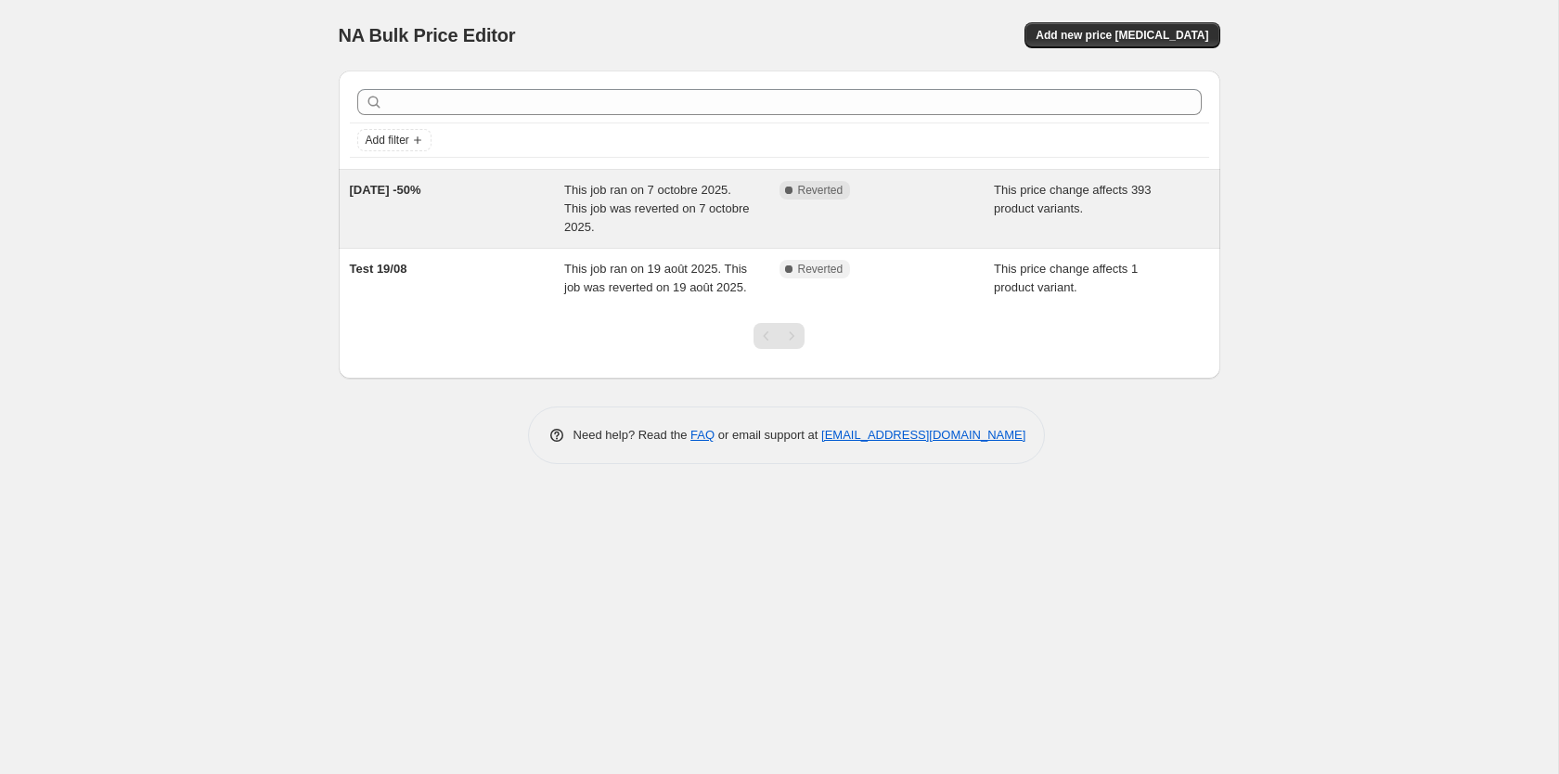
click at [662, 204] on span "This job ran on 7 octobre 2025. This job was reverted on 7 octobre 2025." at bounding box center [656, 208] width 185 height 51
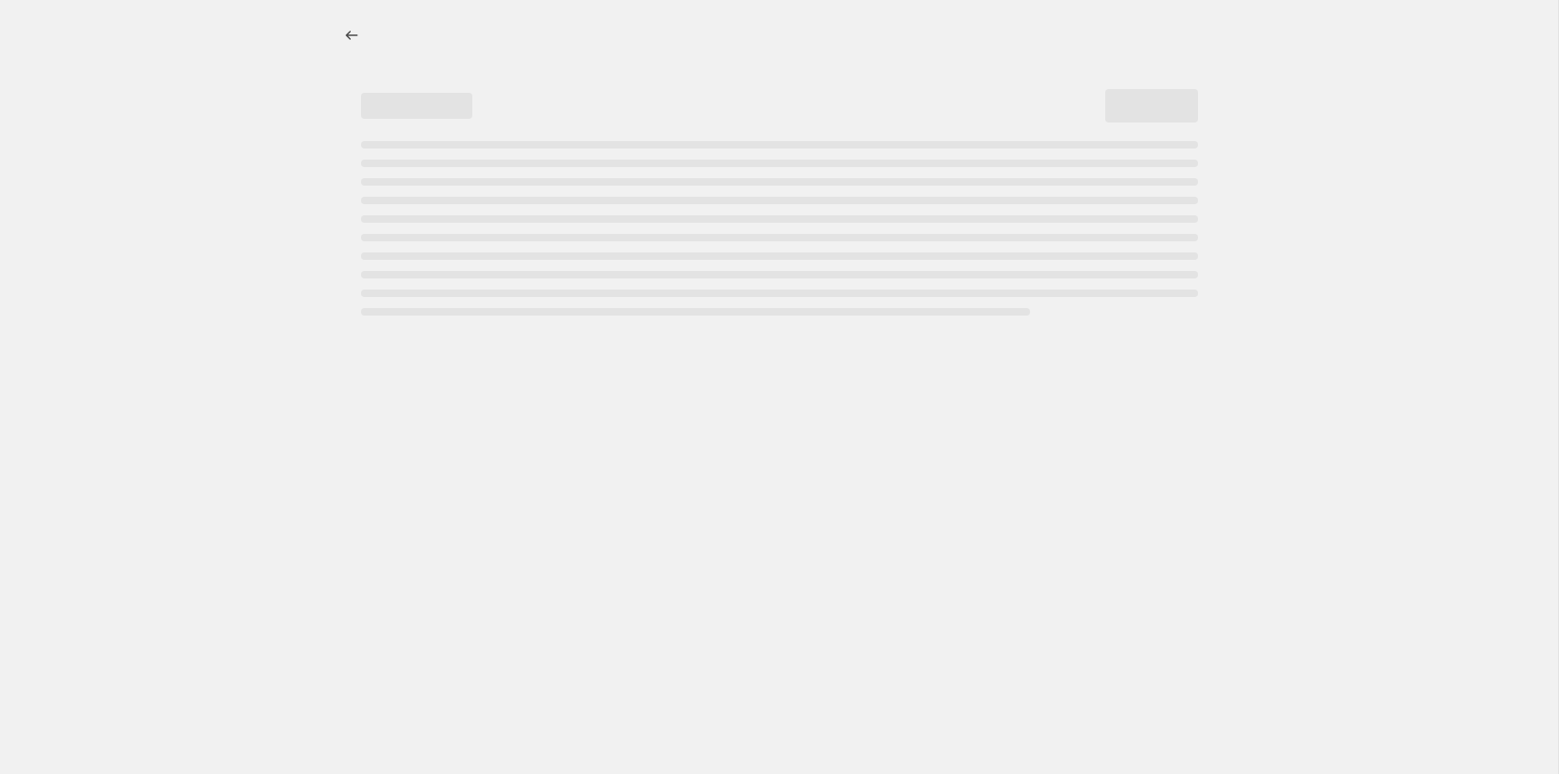
select select "pcap"
select select "collection"
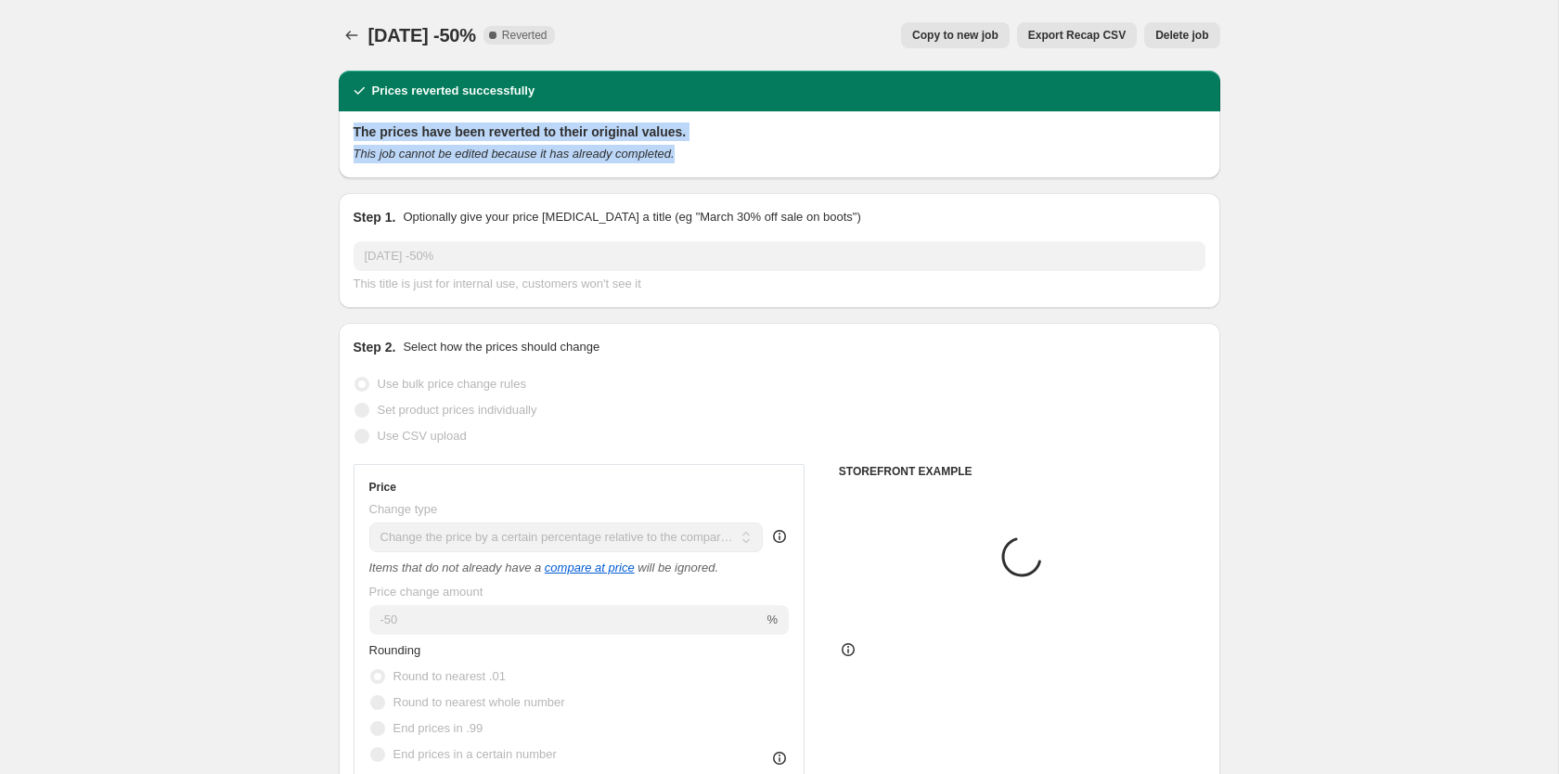
drag, startPoint x: 707, startPoint y: 162, endPoint x: 323, endPoint y: 141, distance: 384.7
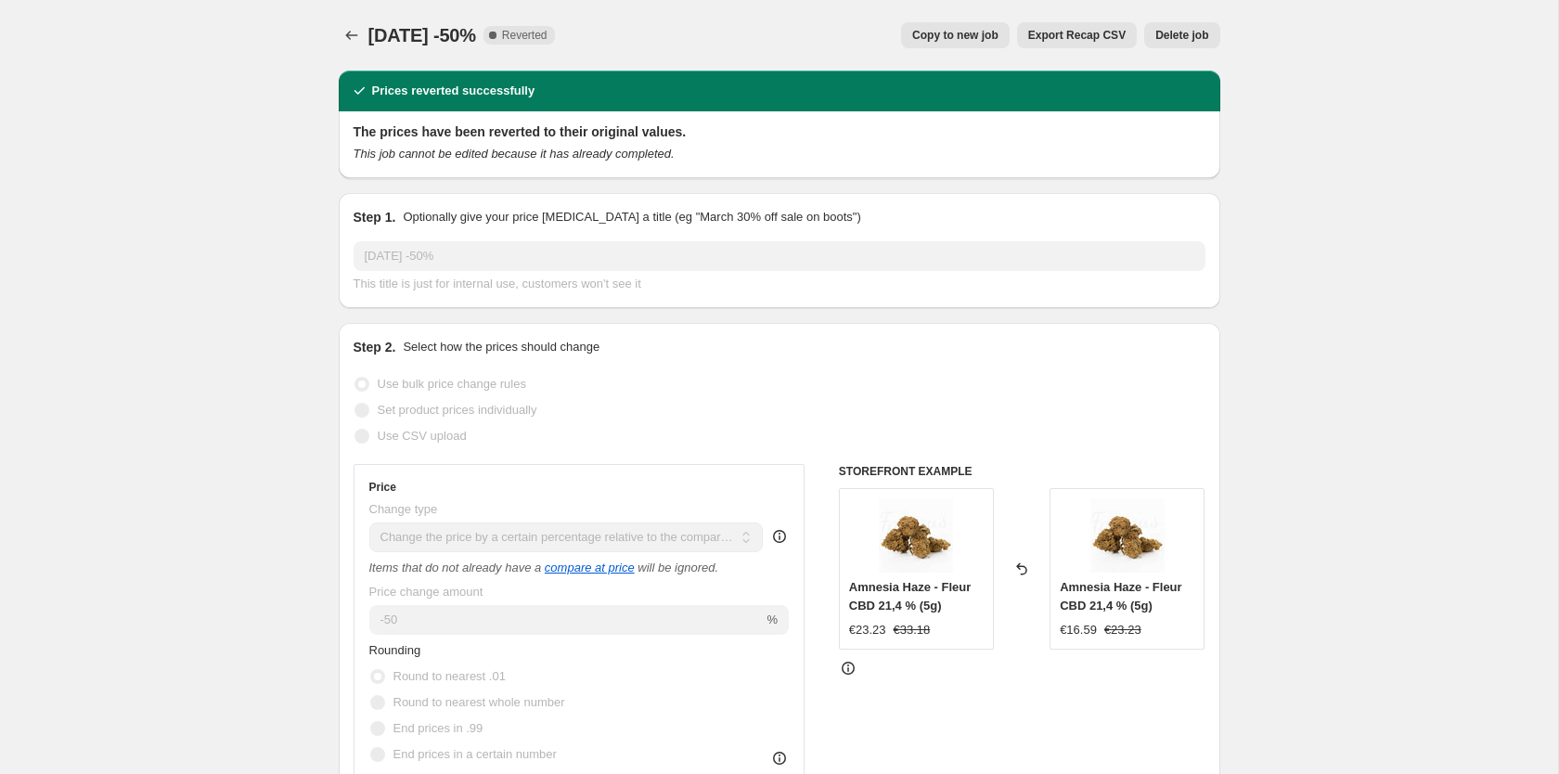
click at [983, 33] on span "Copy to new job" at bounding box center [955, 35] width 86 height 15
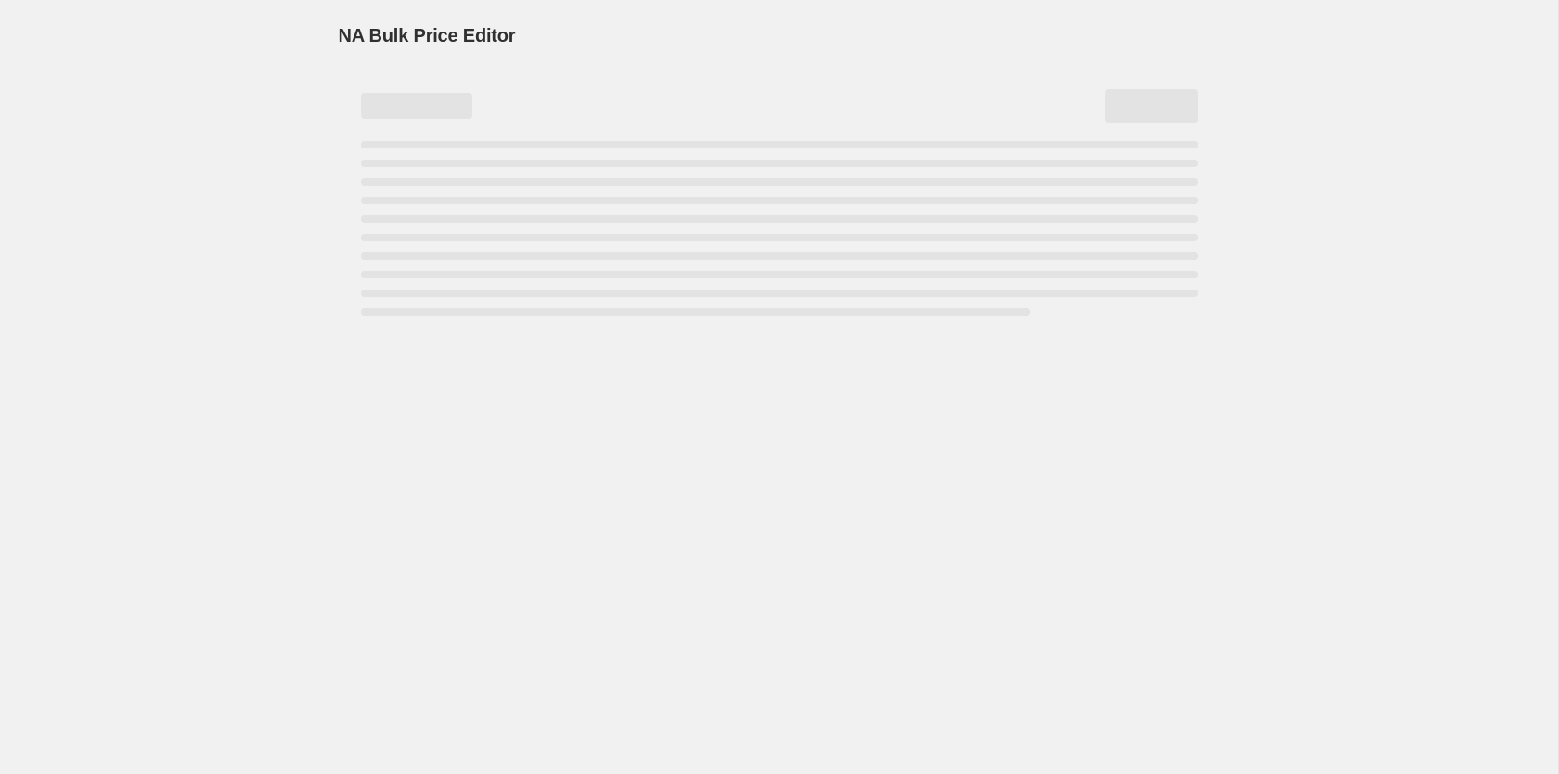
select select "pcap"
select select "collection"
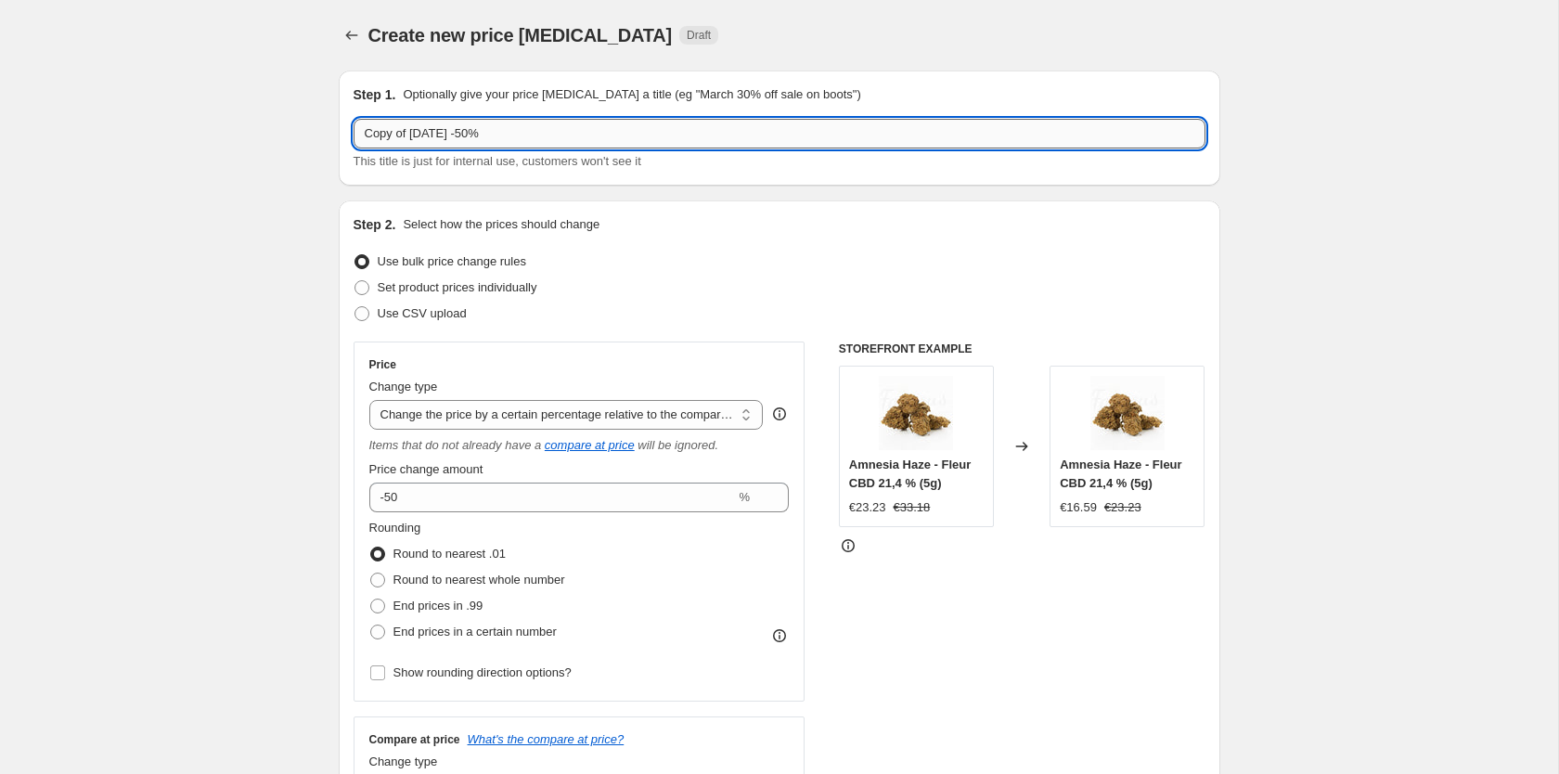
drag, startPoint x: 408, startPoint y: 140, endPoint x: 169, endPoint y: 128, distance: 239.7
click at [353, 128] on input "Copy of Halloween 2025 -50%" at bounding box center [779, 134] width 852 height 30
type input "Promo Halloween 2025 -50%"
click at [369, 400] on select "Change the price to a certain amount Change the price by a certain amount Chang…" at bounding box center [566, 415] width 394 height 30
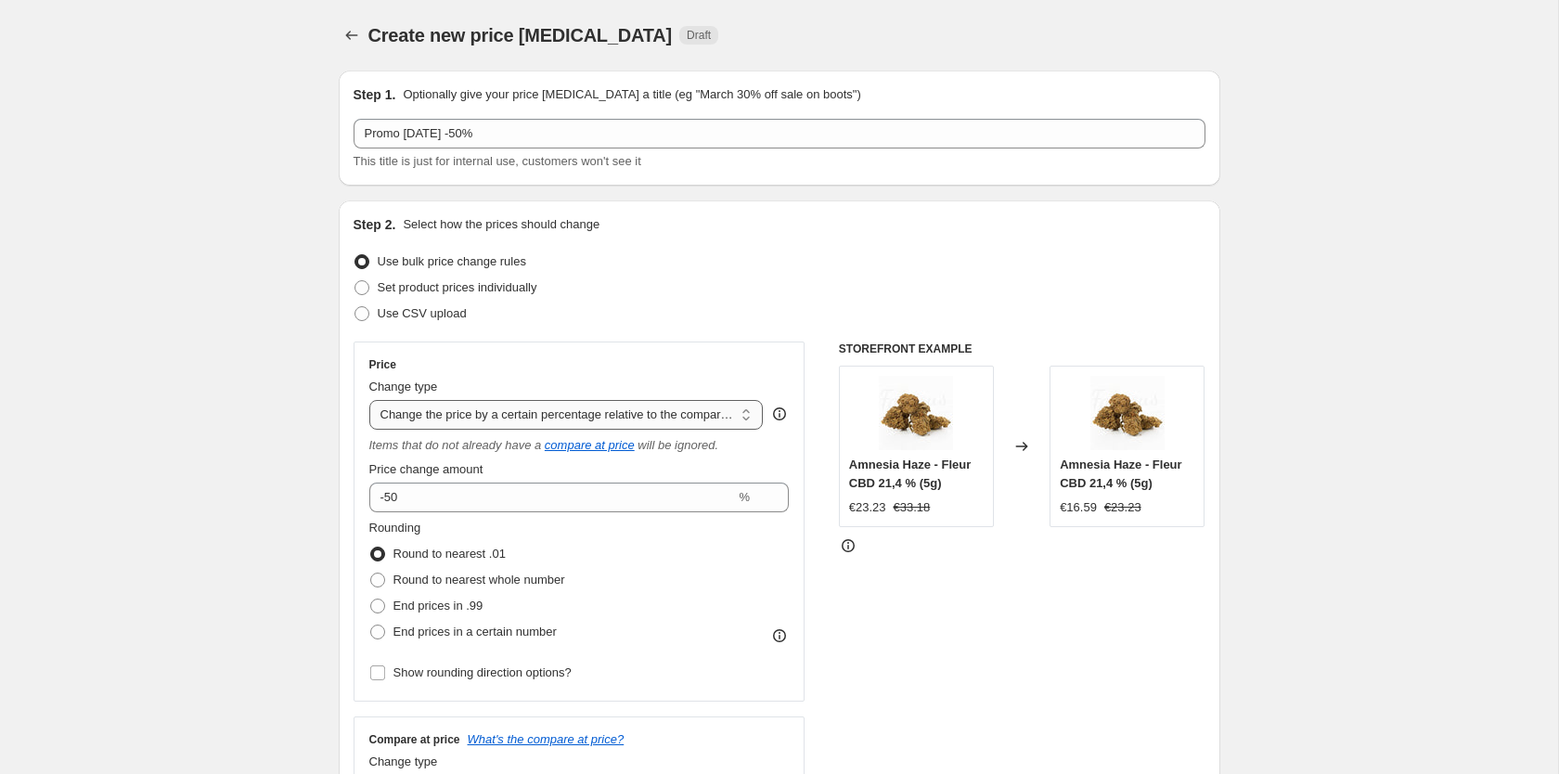
select select "percentage"
click option "Change the price by a certain percentage" at bounding box center [0, 0] width 0 height 0
type input "-15"
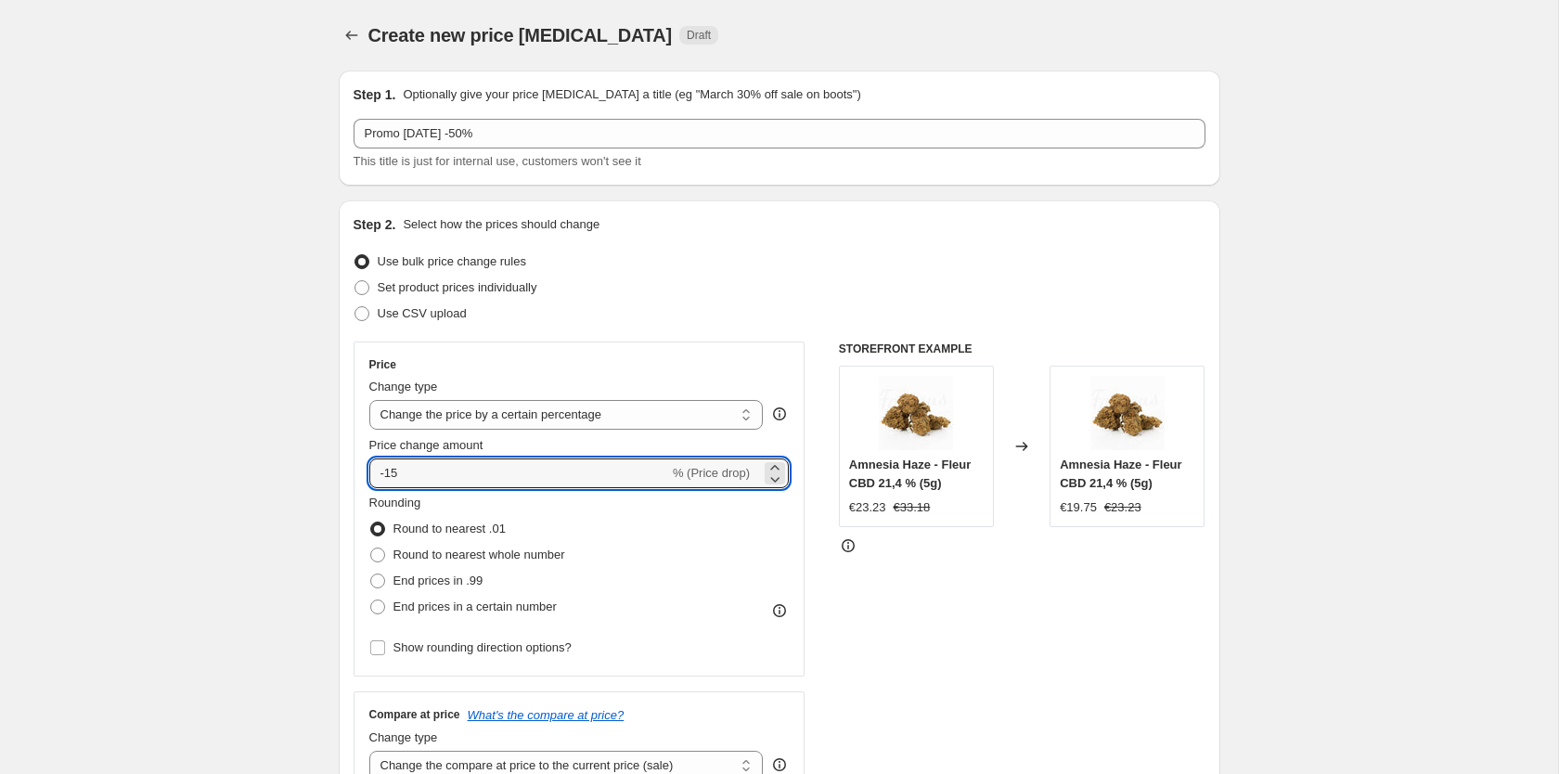
drag, startPoint x: 288, startPoint y: 461, endPoint x: 234, endPoint y: 456, distance: 54.0
click at [369, 458] on input "-15" at bounding box center [519, 473] width 300 height 30
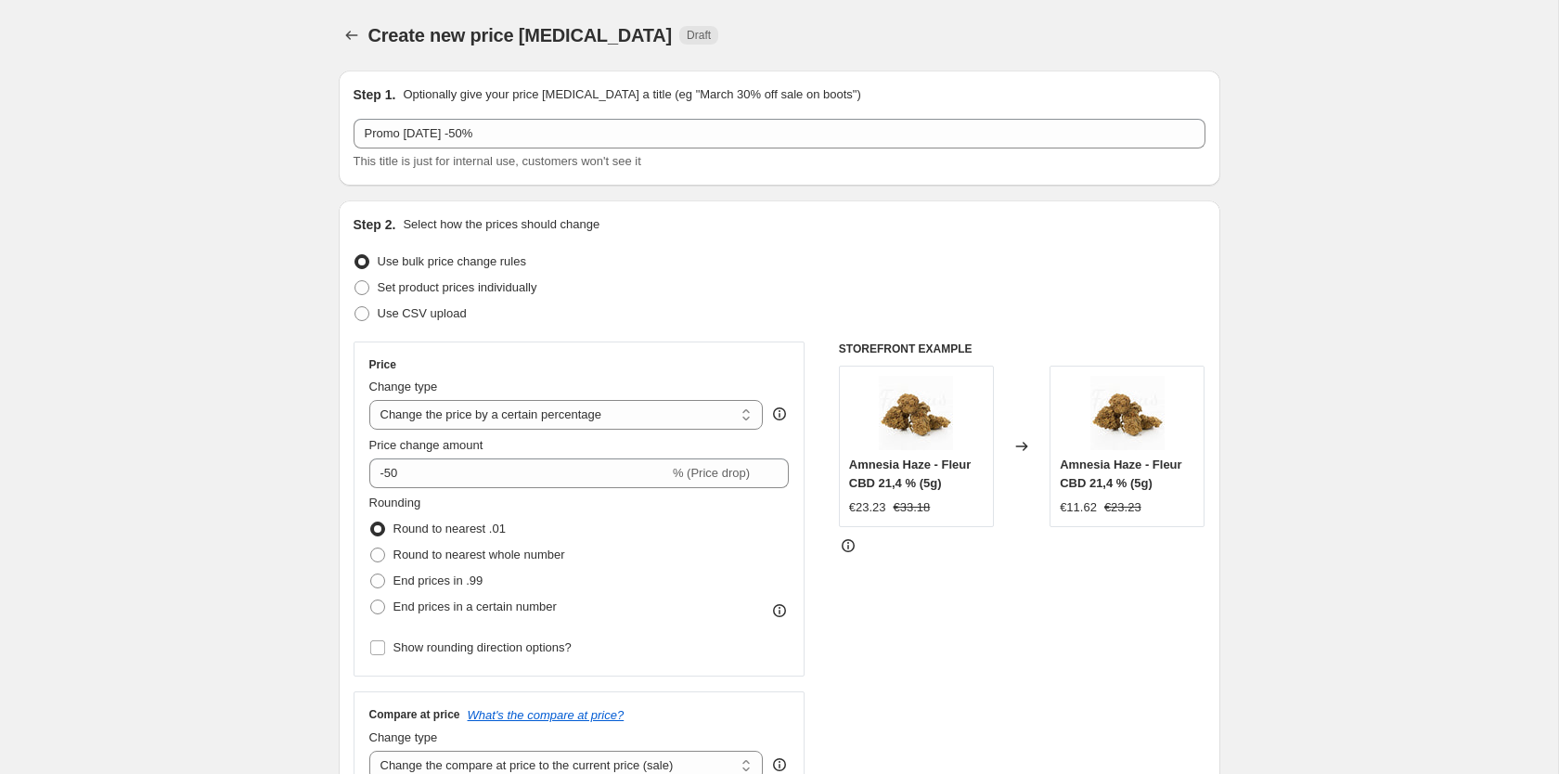
click at [1086, 508] on div "€11.62" at bounding box center [1078, 507] width 37 height 19
drag, startPoint x: 1086, startPoint y: 508, endPoint x: 1053, endPoint y: 508, distance: 32.5
click at [1053, 508] on div "Amnesia Haze - Fleur CBD 21,4 % (5g) €11.62 €23.23" at bounding box center [1126, 446] width 155 height 161
drag, startPoint x: 1053, startPoint y: 508, endPoint x: 1054, endPoint y: 519, distance: 10.2
click at [1054, 519] on div "Amnesia Haze - Fleur CBD 21,4 % (5g) €11.62 €23.23" at bounding box center [1126, 446] width 155 height 161
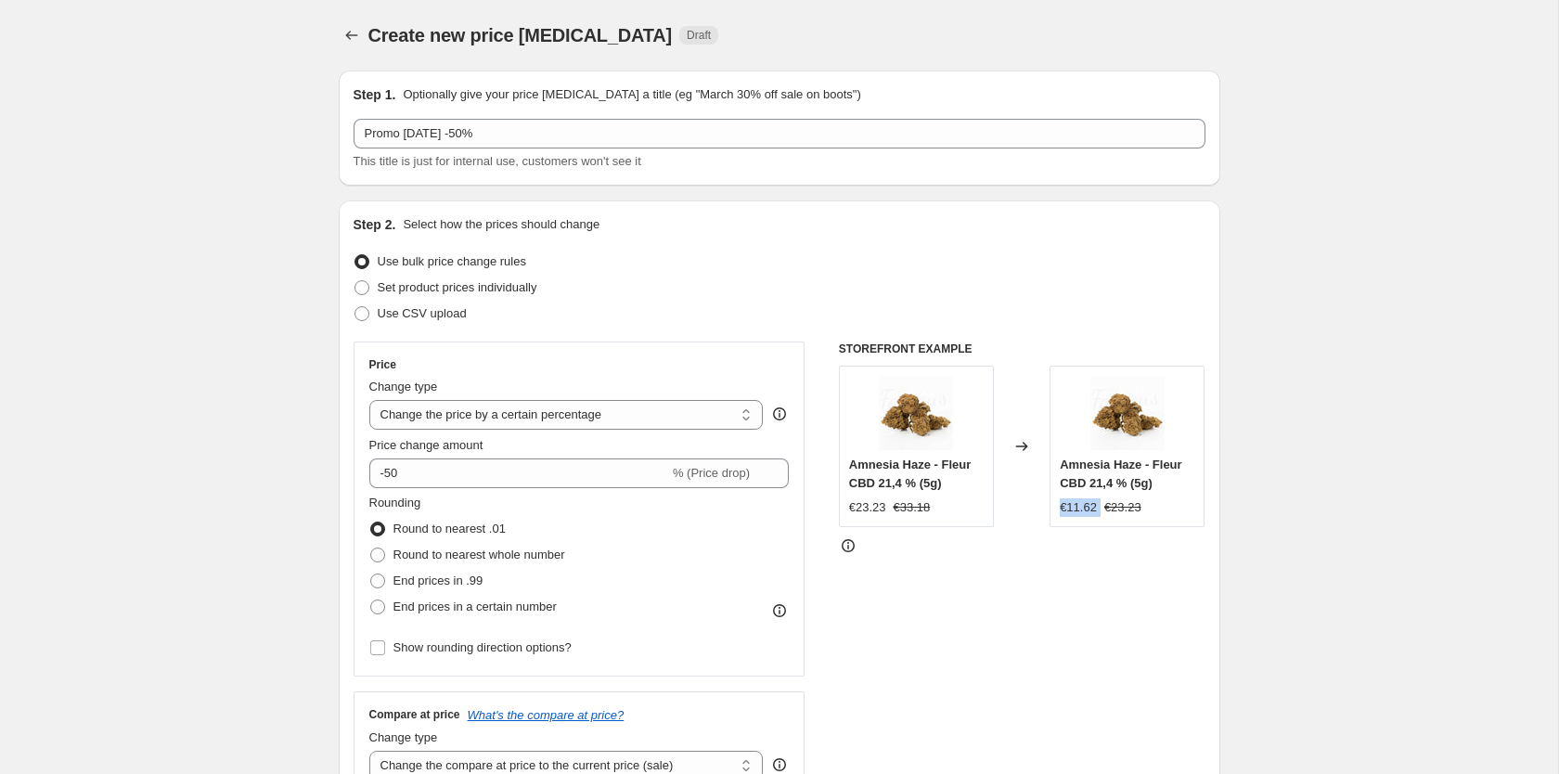
drag, startPoint x: 1054, startPoint y: 519, endPoint x: 1099, endPoint y: 513, distance: 44.9
click at [1099, 513] on div "Amnesia Haze - Fleur CBD 21,4 % (5g) €11.62 €23.23" at bounding box center [1126, 446] width 155 height 161
click at [1087, 516] on div "€11.62" at bounding box center [1078, 507] width 37 height 19
drag, startPoint x: 1087, startPoint y: 516, endPoint x: 1062, endPoint y: 513, distance: 25.2
click at [1062, 513] on div "€11.62" at bounding box center [1078, 507] width 37 height 19
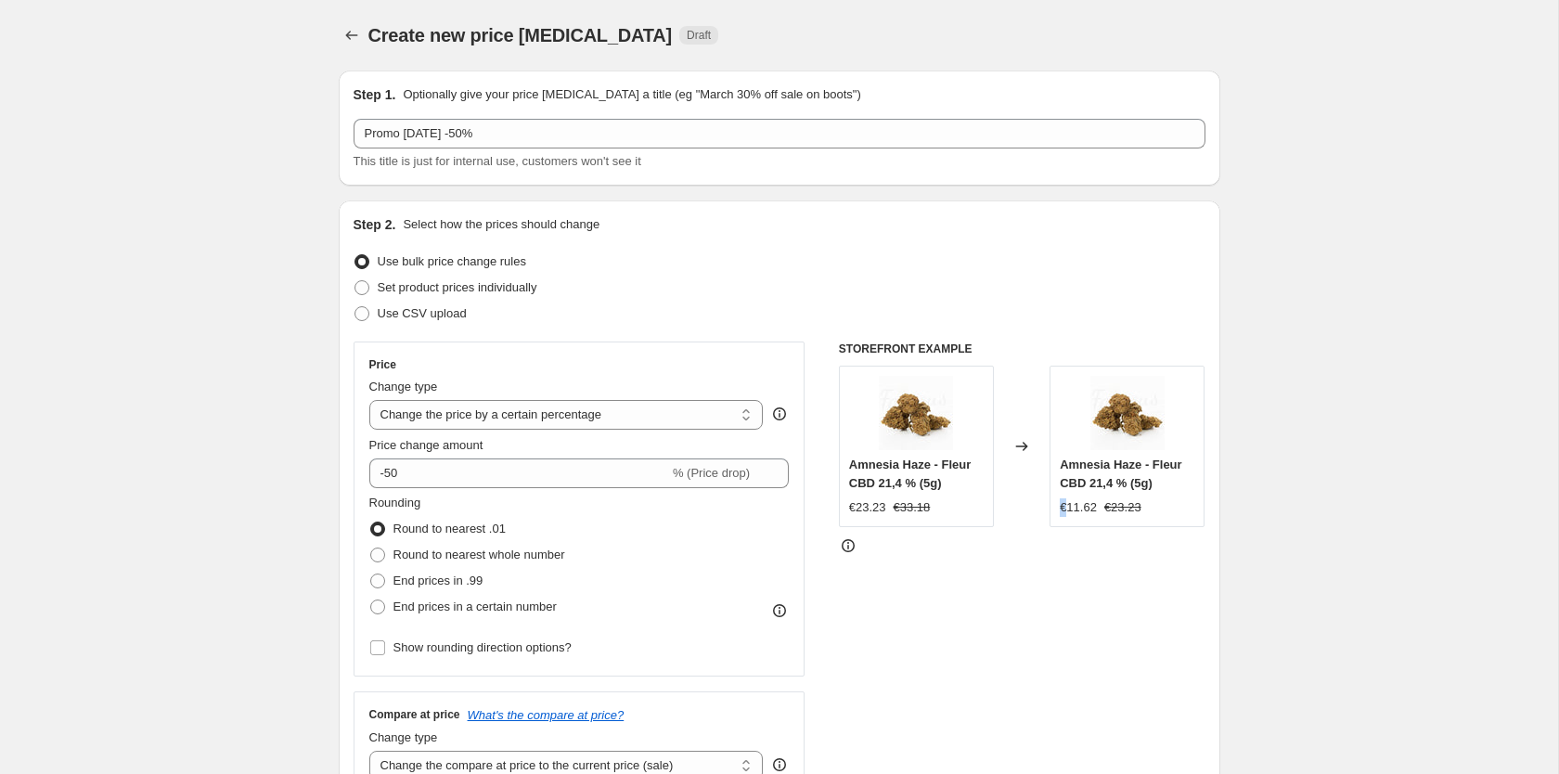
click at [1065, 521] on div "Amnesia Haze - Fleur CBD 21,4 % (5g) €11.62 €23.23" at bounding box center [1126, 446] width 155 height 161
drag, startPoint x: 1065, startPoint y: 521, endPoint x: 1092, endPoint y: 523, distance: 27.0
click at [1092, 523] on div "Amnesia Haze - Fleur CBD 21,4 % (5g) €11.62 €23.23" at bounding box center [1126, 446] width 155 height 161
drag, startPoint x: 1092, startPoint y: 523, endPoint x: 1068, endPoint y: 521, distance: 24.2
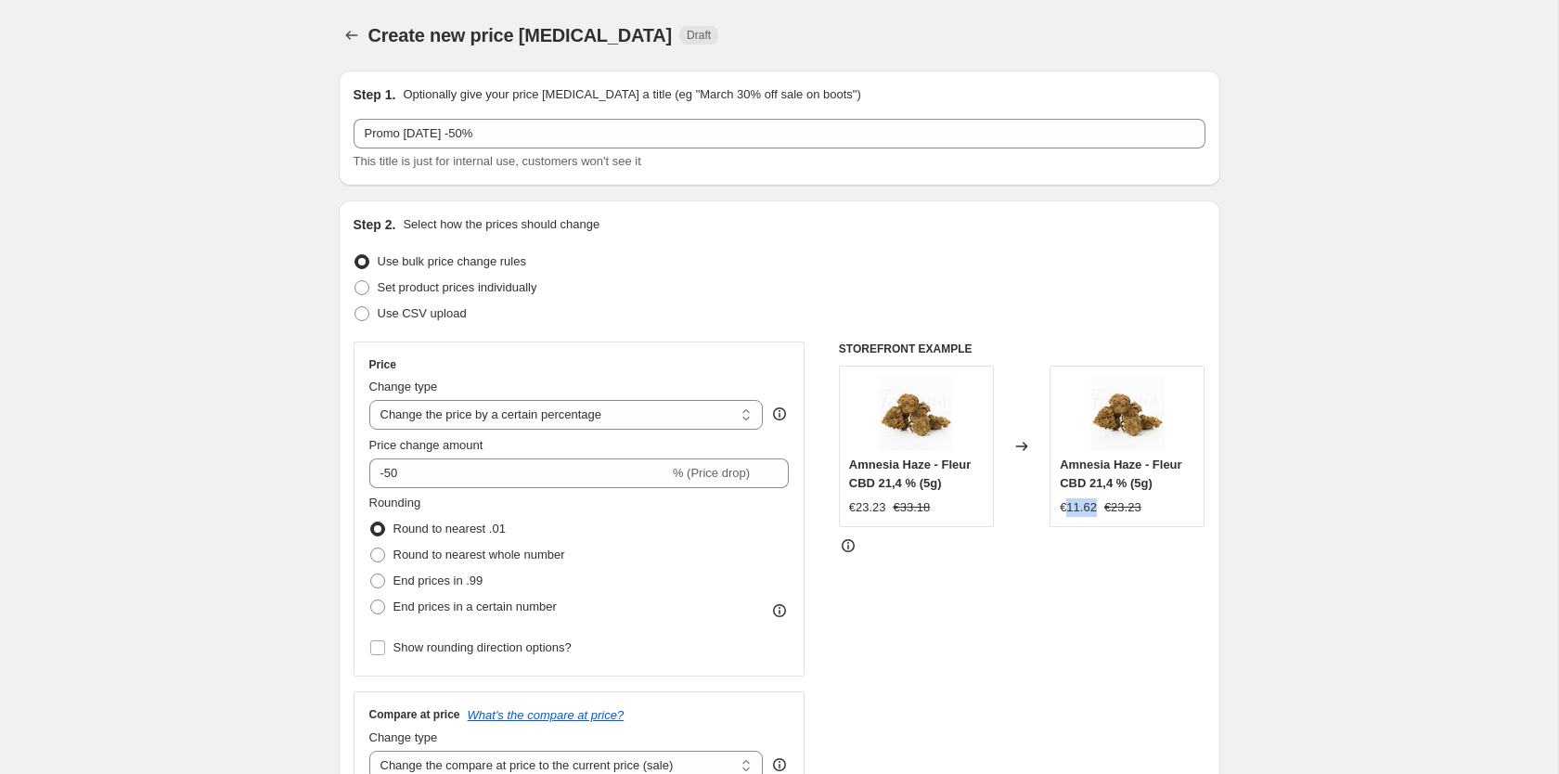
click at [1068, 521] on div "Amnesia Haze - Fleur CBD 21,4 % (5g) €11.62 €23.23" at bounding box center [1126, 446] width 155 height 161
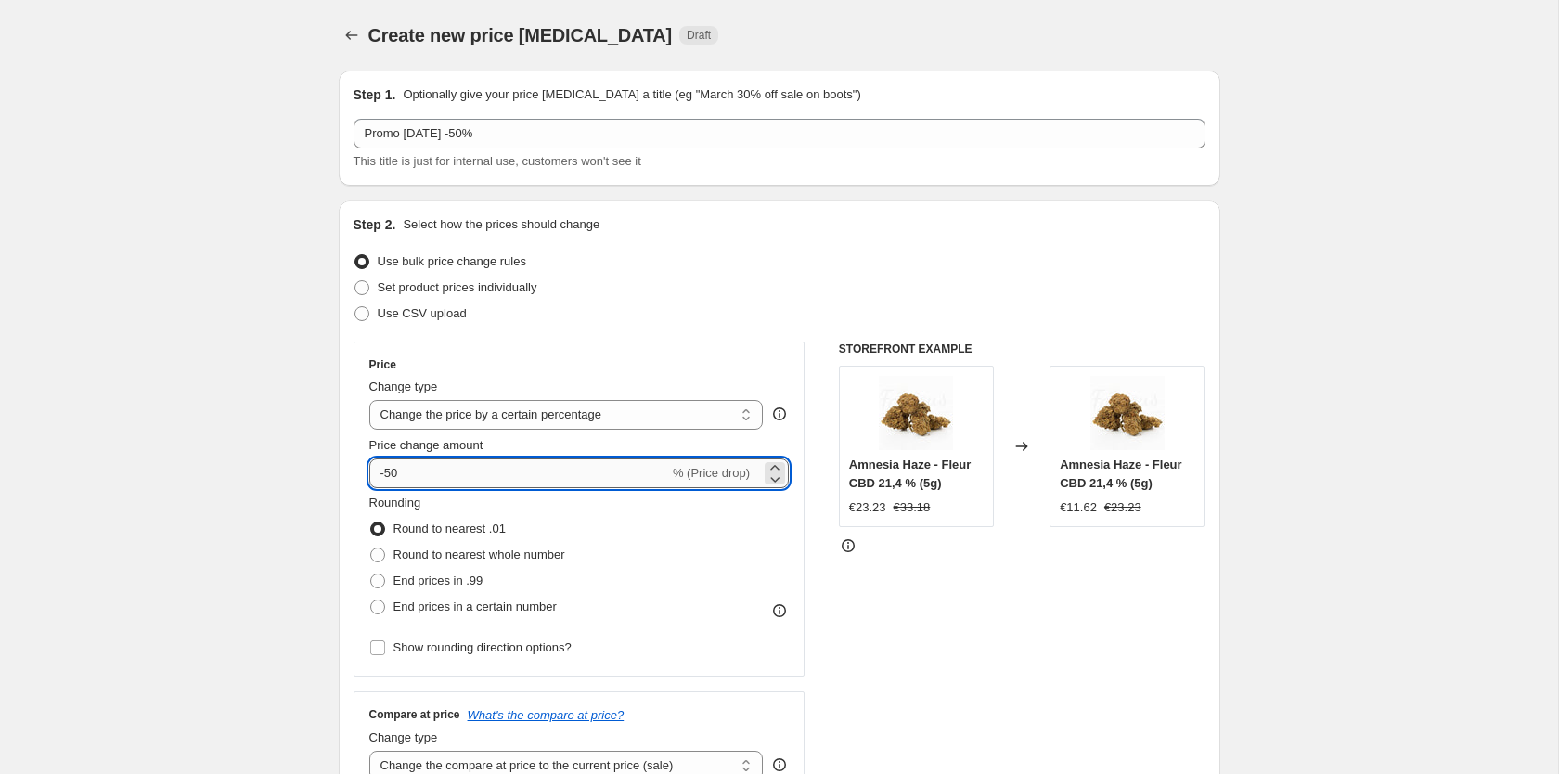
drag, startPoint x: 598, startPoint y: 471, endPoint x: 374, endPoint y: 470, distance: 223.6
click at [374, 470] on input "-50" at bounding box center [519, 473] width 300 height 30
click at [382, 472] on input "-50" at bounding box center [519, 473] width 300 height 30
click at [391, 472] on input "-50" at bounding box center [519, 473] width 300 height 30
type input "-20"
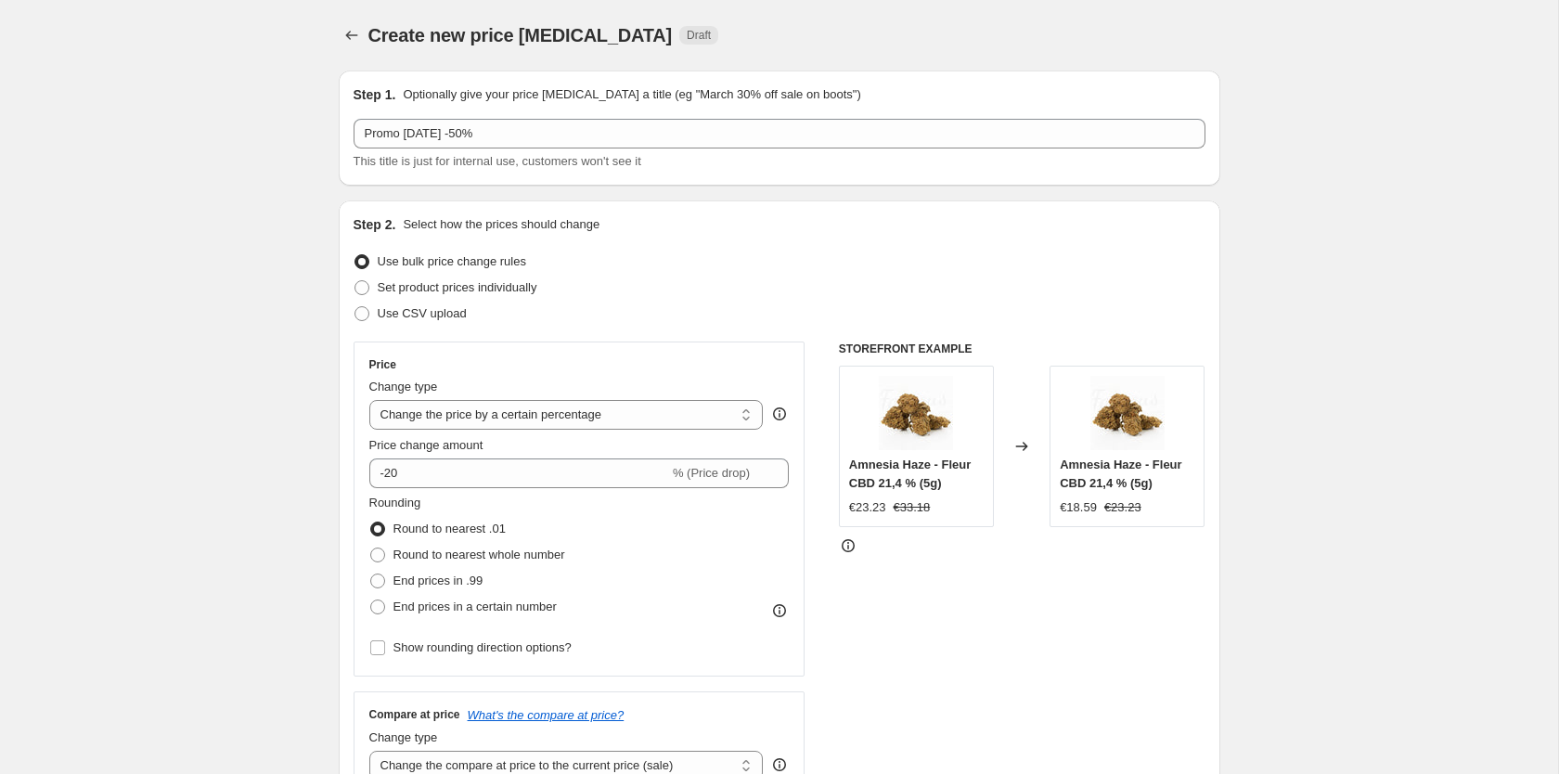
click at [1091, 509] on div "€18.59" at bounding box center [1078, 507] width 37 height 19
drag, startPoint x: 1091, startPoint y: 509, endPoint x: 1059, endPoint y: 509, distance: 32.5
click at [1059, 509] on div "Amnesia Haze - Fleur CBD 21,4 % (5g) €18.59 €23.23" at bounding box center [1126, 446] width 155 height 161
click at [751, 471] on div "-20 % (Price drop)" at bounding box center [579, 473] width 420 height 30
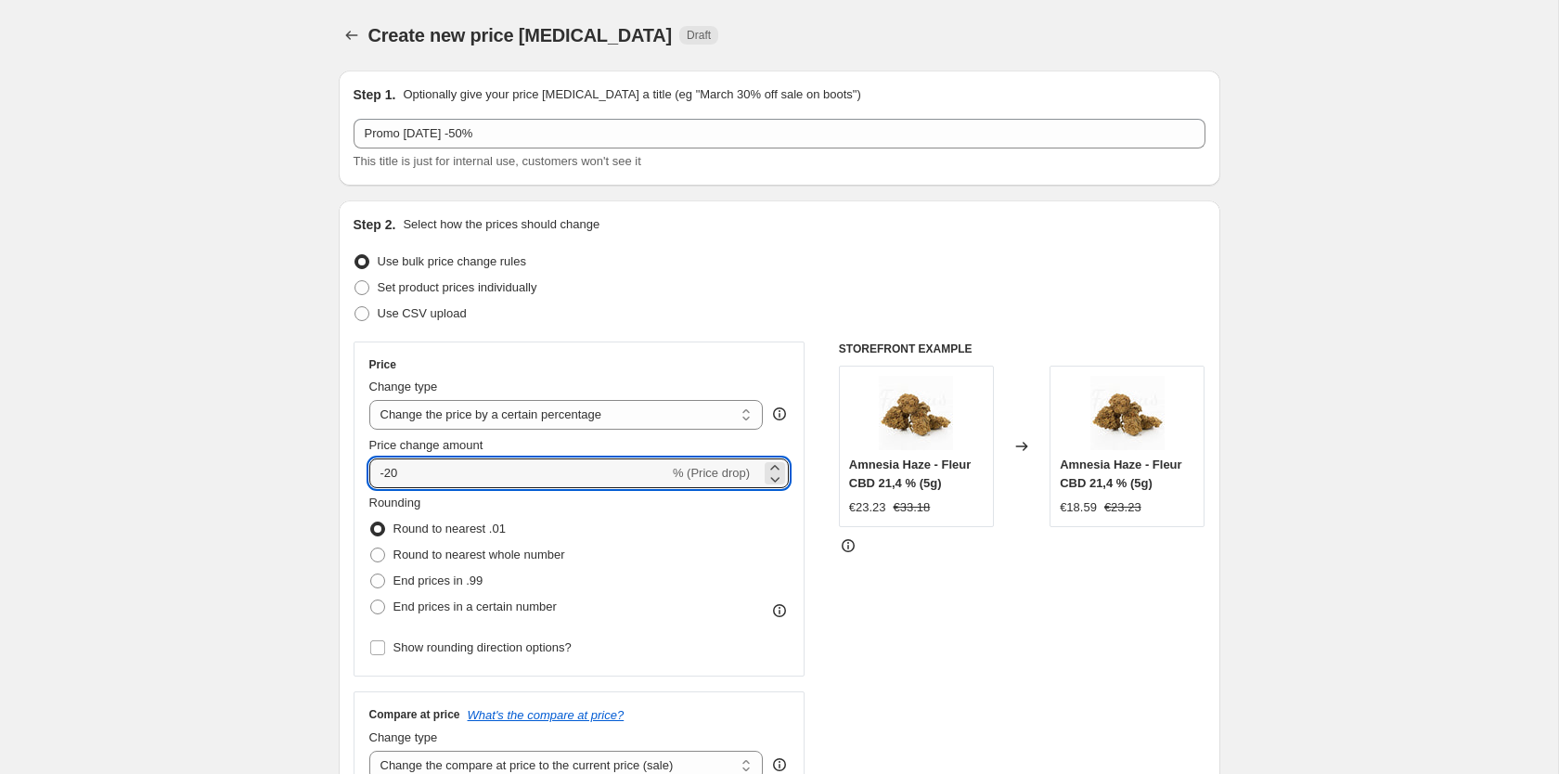
click at [774, 410] on icon at bounding box center [779, 414] width 19 height 19
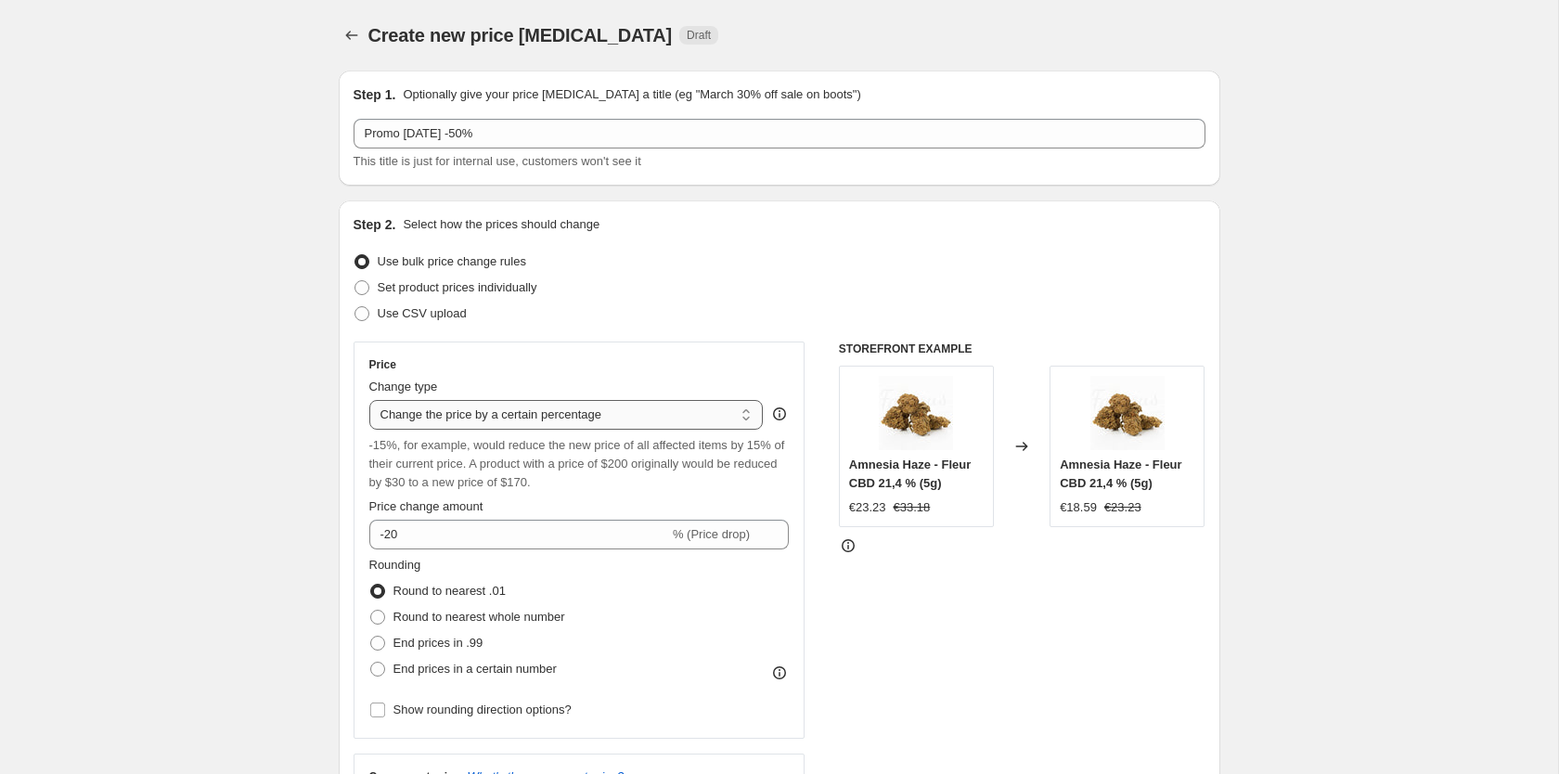
click at [369, 400] on select "Change the price to a certain amount Change the price by a certain amount Chang…" at bounding box center [566, 415] width 394 height 30
select select "pcap"
click option "Change the price by a certain percentage relative to the compare at price" at bounding box center [0, 0] width 0 height 0
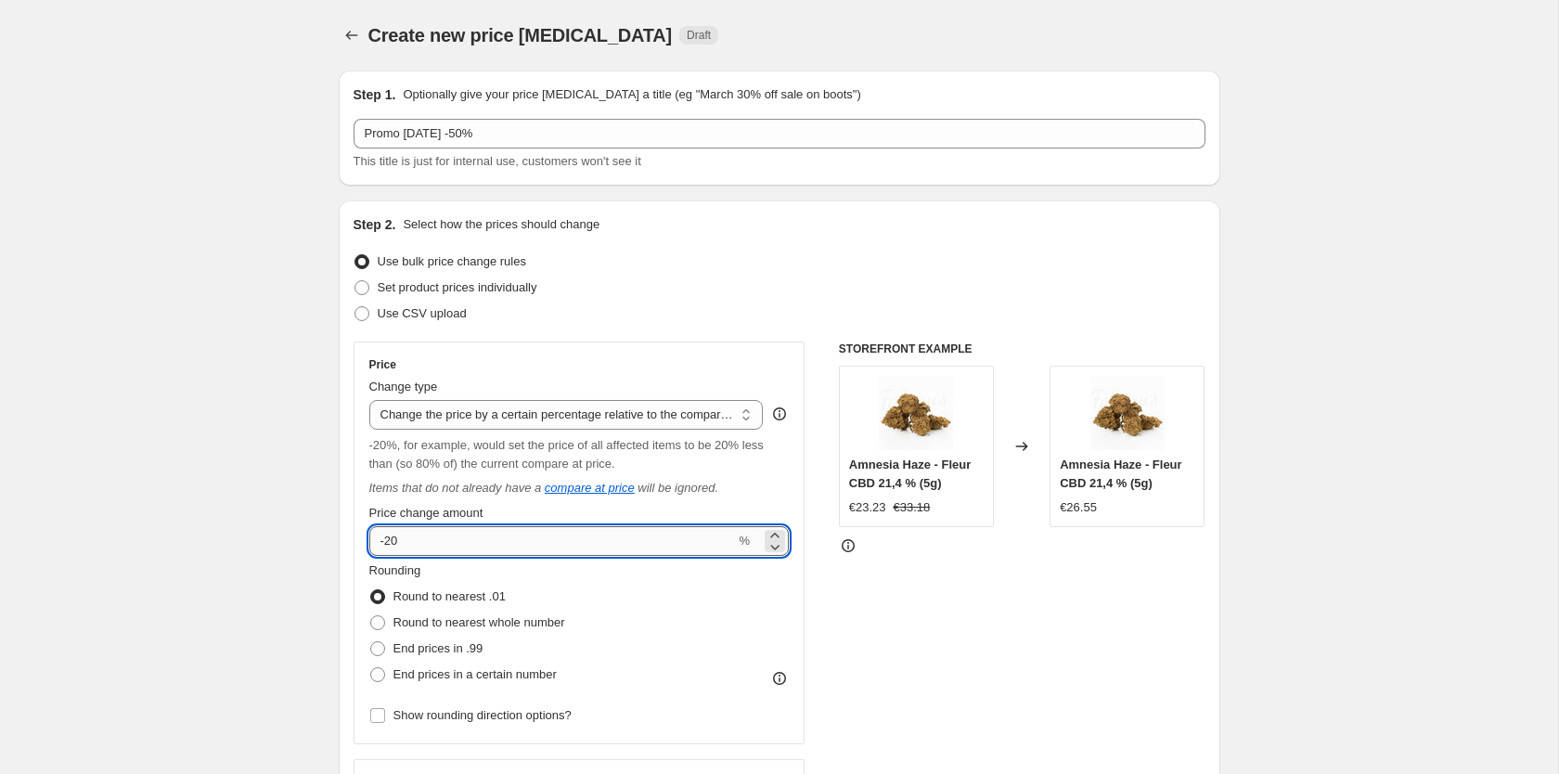
click at [601, 537] on input "-20" at bounding box center [552, 541] width 366 height 30
click at [392, 537] on input "-20" at bounding box center [552, 541] width 366 height 30
type input "-0"
type input "-50"
click at [867, 596] on div "STOREFRONT EXAMPLE Amnesia Haze - Fleur CBD 21,4 % (5g) €23.23 €33.18 Changed t…" at bounding box center [1022, 601] width 366 height 521
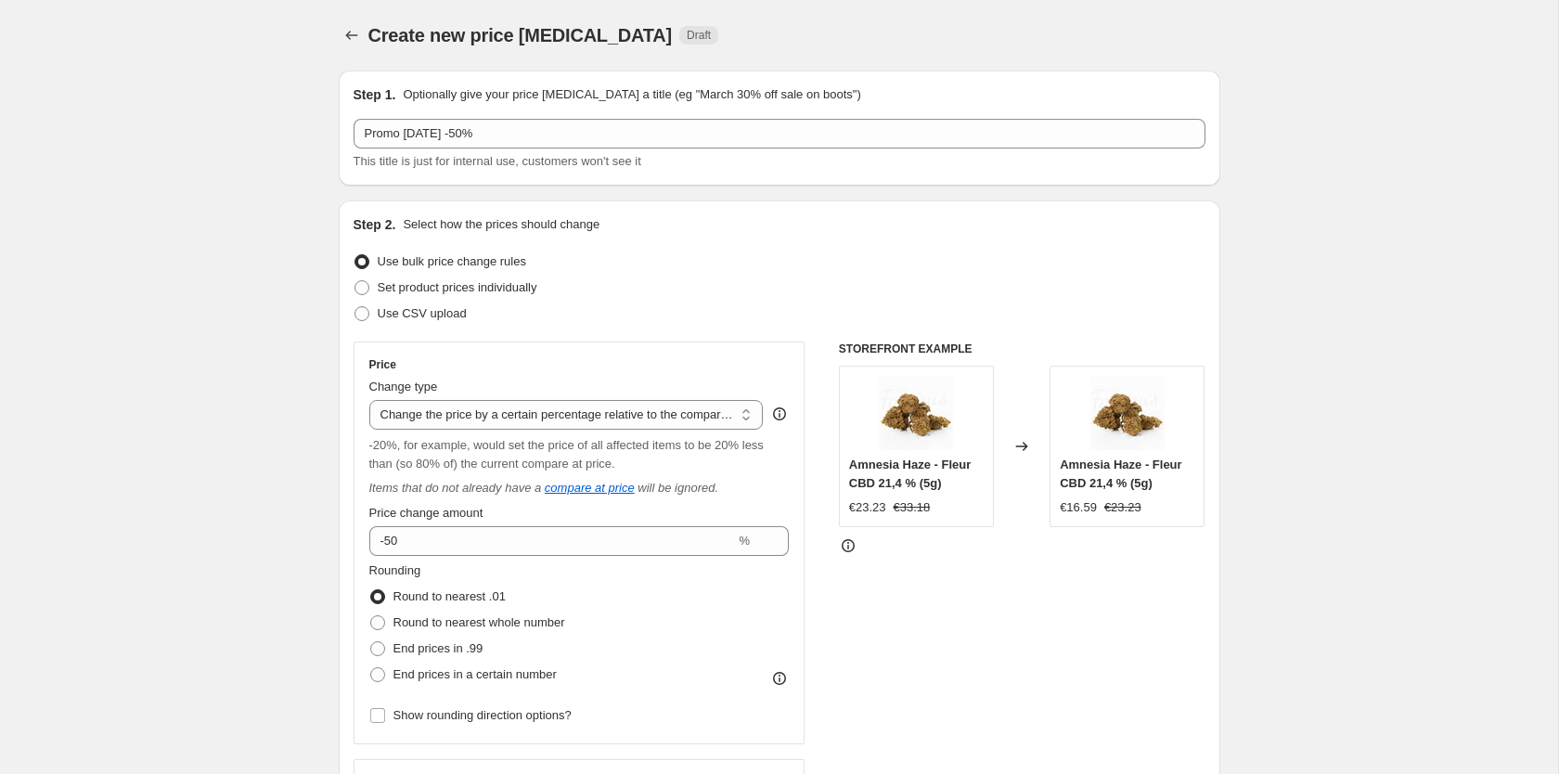
click at [905, 468] on span "Amnesia Haze - Fleur CBD 21,4 % (5g)" at bounding box center [910, 473] width 122 height 32
drag, startPoint x: 905, startPoint y: 468, endPoint x: 868, endPoint y: 469, distance: 36.2
click at [868, 469] on span "Amnesia Haze - Fleur CBD 21,4 % (5g)" at bounding box center [910, 473] width 122 height 32
copy span "Amnesia Haze"
click at [1150, 642] on div "STOREFRONT EXAMPLE Amnesia Haze - Fleur CBD 21,4 % (5g) €23.23 €33.18 Changed t…" at bounding box center [1022, 601] width 366 height 521
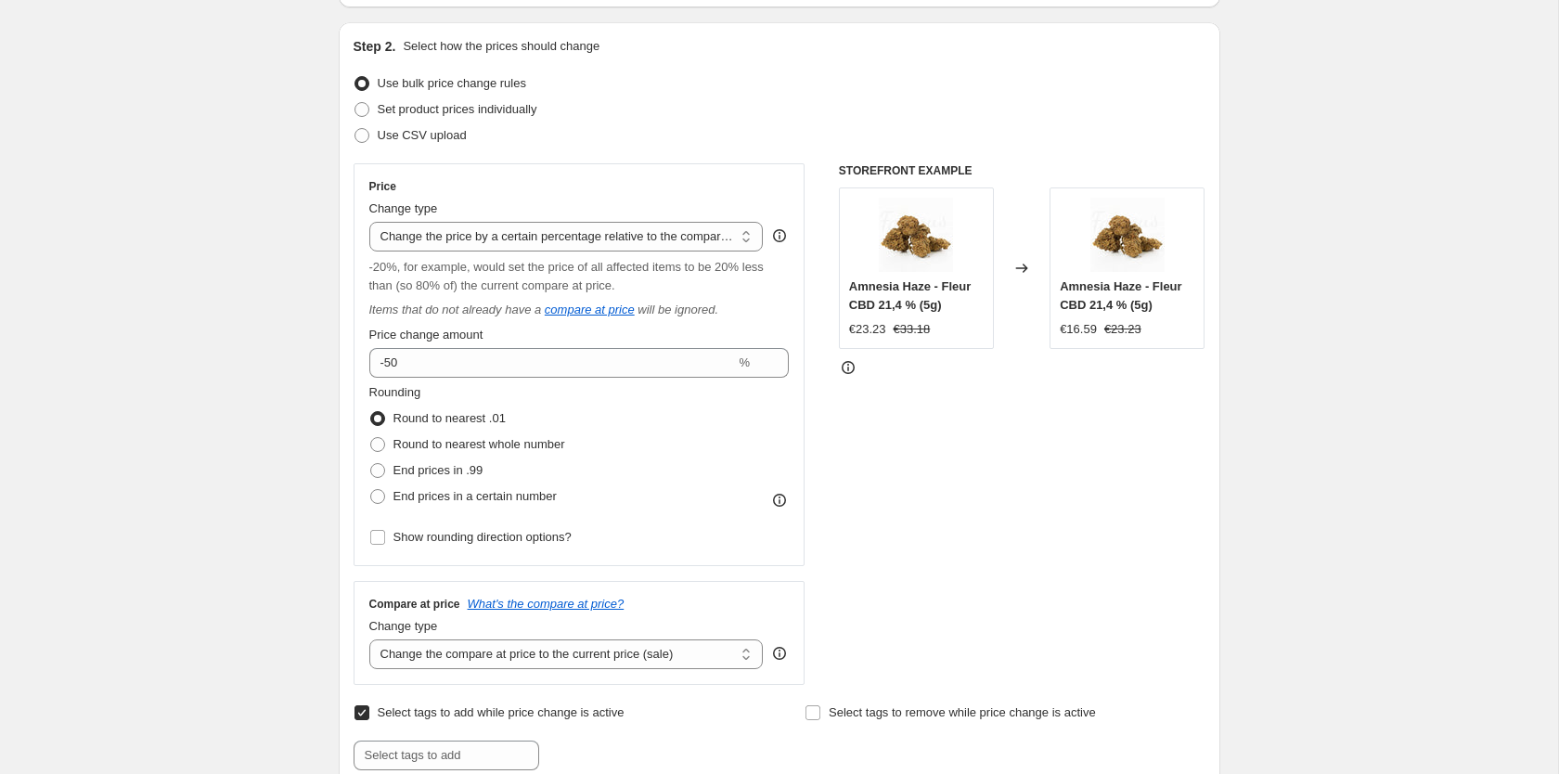
scroll to position [189, 0]
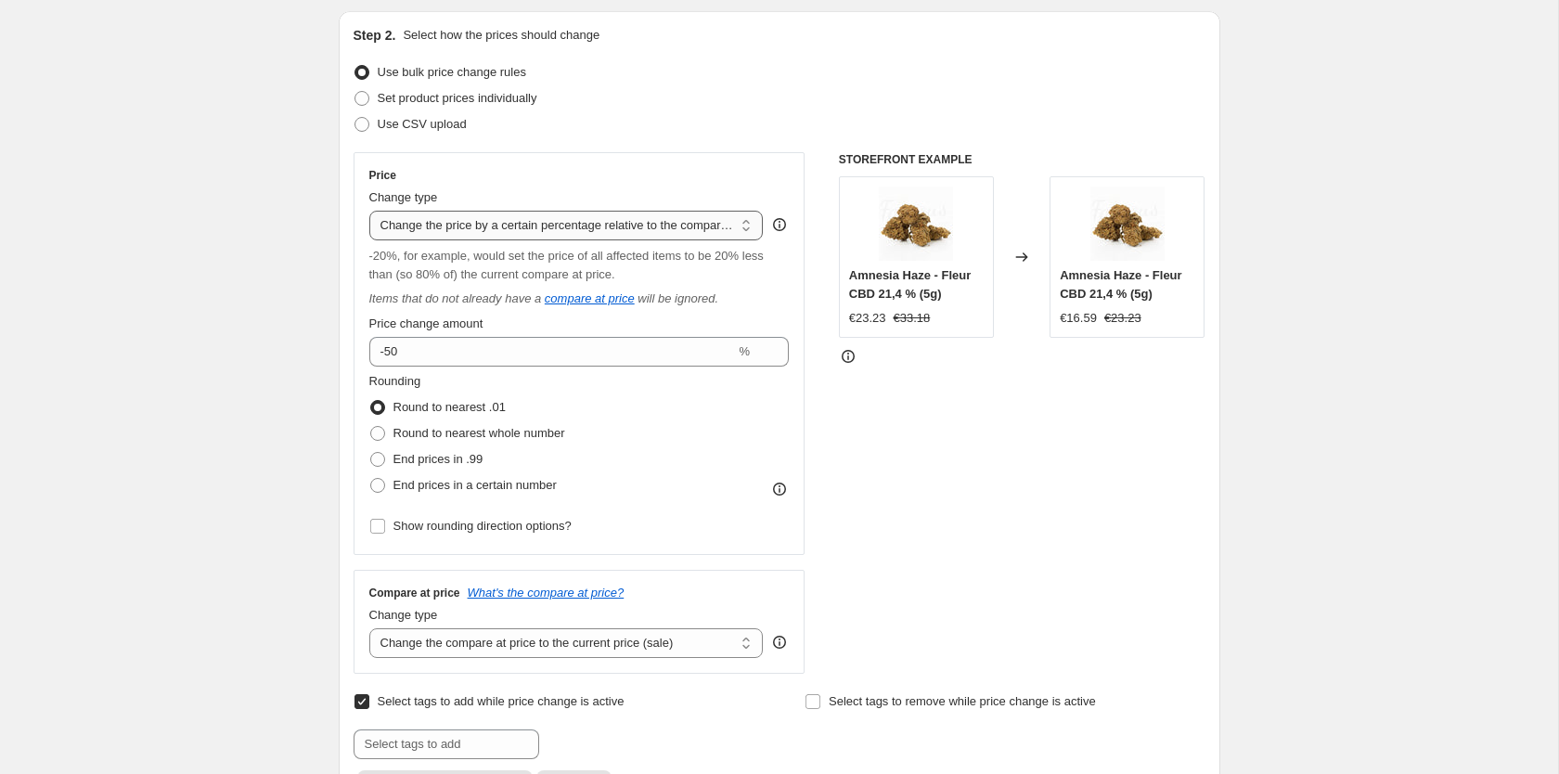
click at [369, 211] on select "Change the price to a certain amount Change the price by a certain amount Chang…" at bounding box center [566, 226] width 394 height 30
select select "pc"
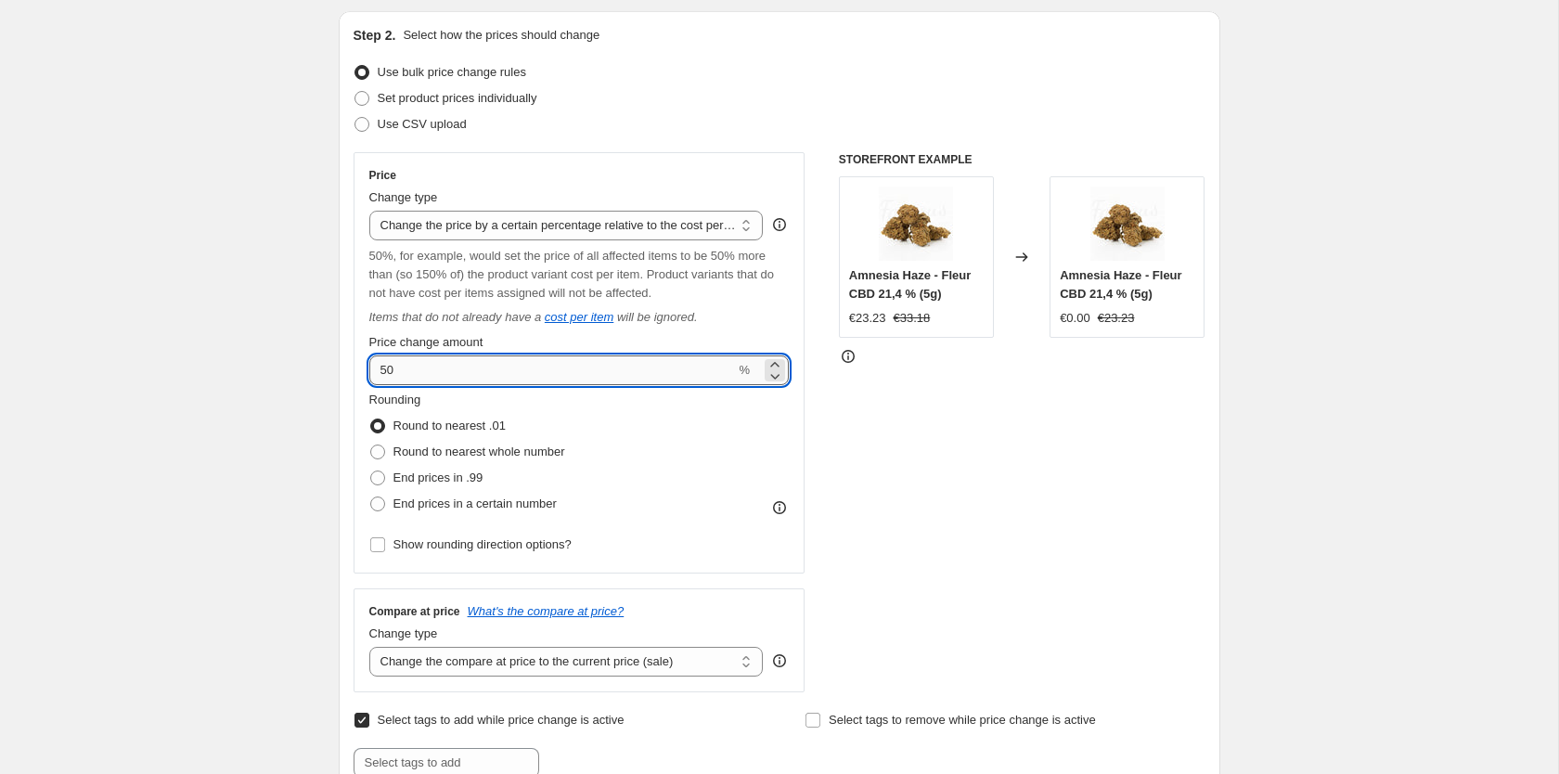
drag, startPoint x: 661, startPoint y: 377, endPoint x: 567, endPoint y: 368, distance: 94.1
click at [567, 368] on input "50" at bounding box center [552, 370] width 366 height 30
click at [382, 367] on input "50" at bounding box center [552, 370] width 366 height 30
type input "-50"
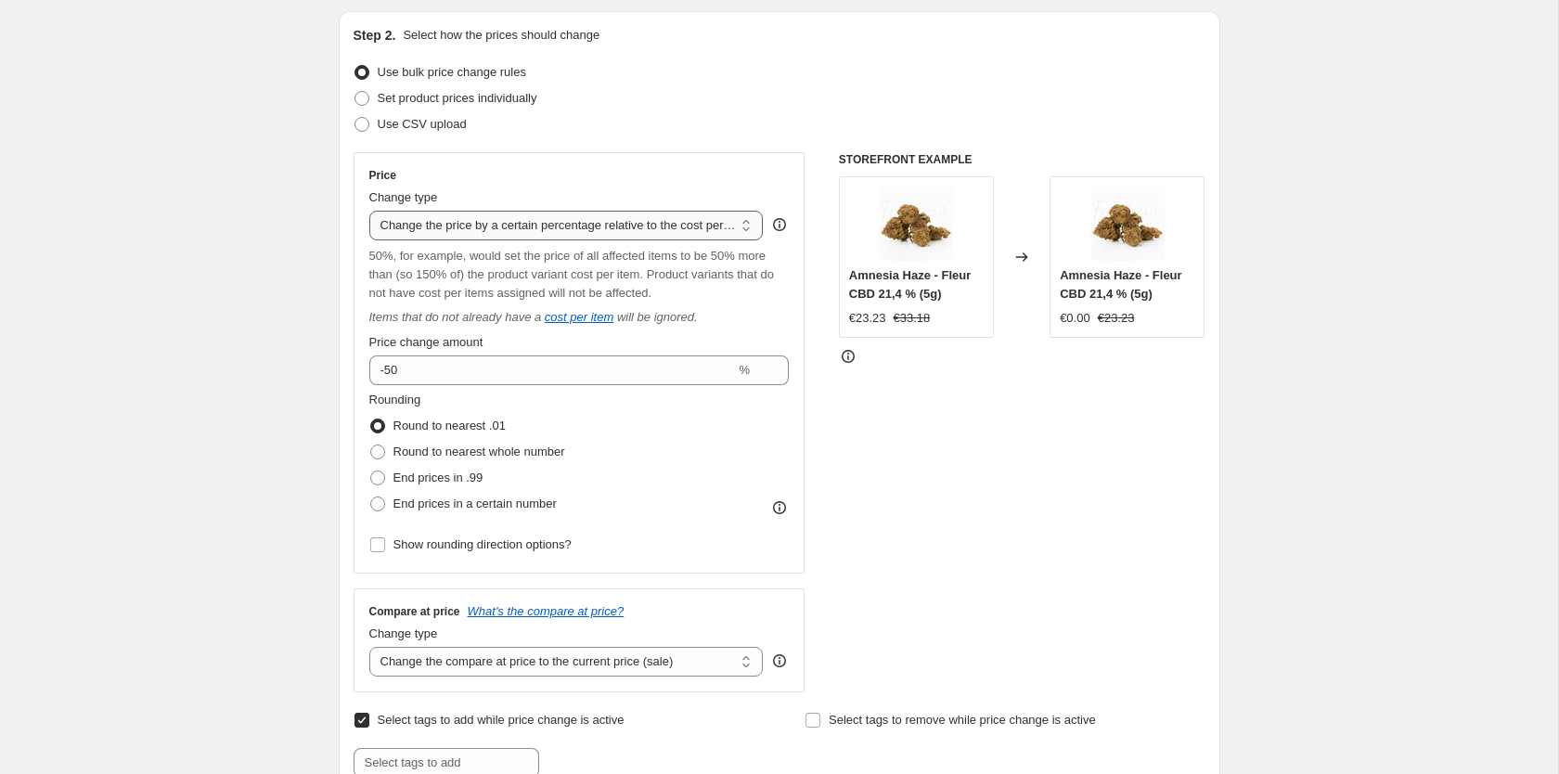
click at [369, 211] on select "Change the price to a certain amount Change the price by a certain amount Chang…" at bounding box center [566, 226] width 394 height 30
click option "Change the price to the current compare at price (price before sale)" at bounding box center [0, 0] width 0 height 0
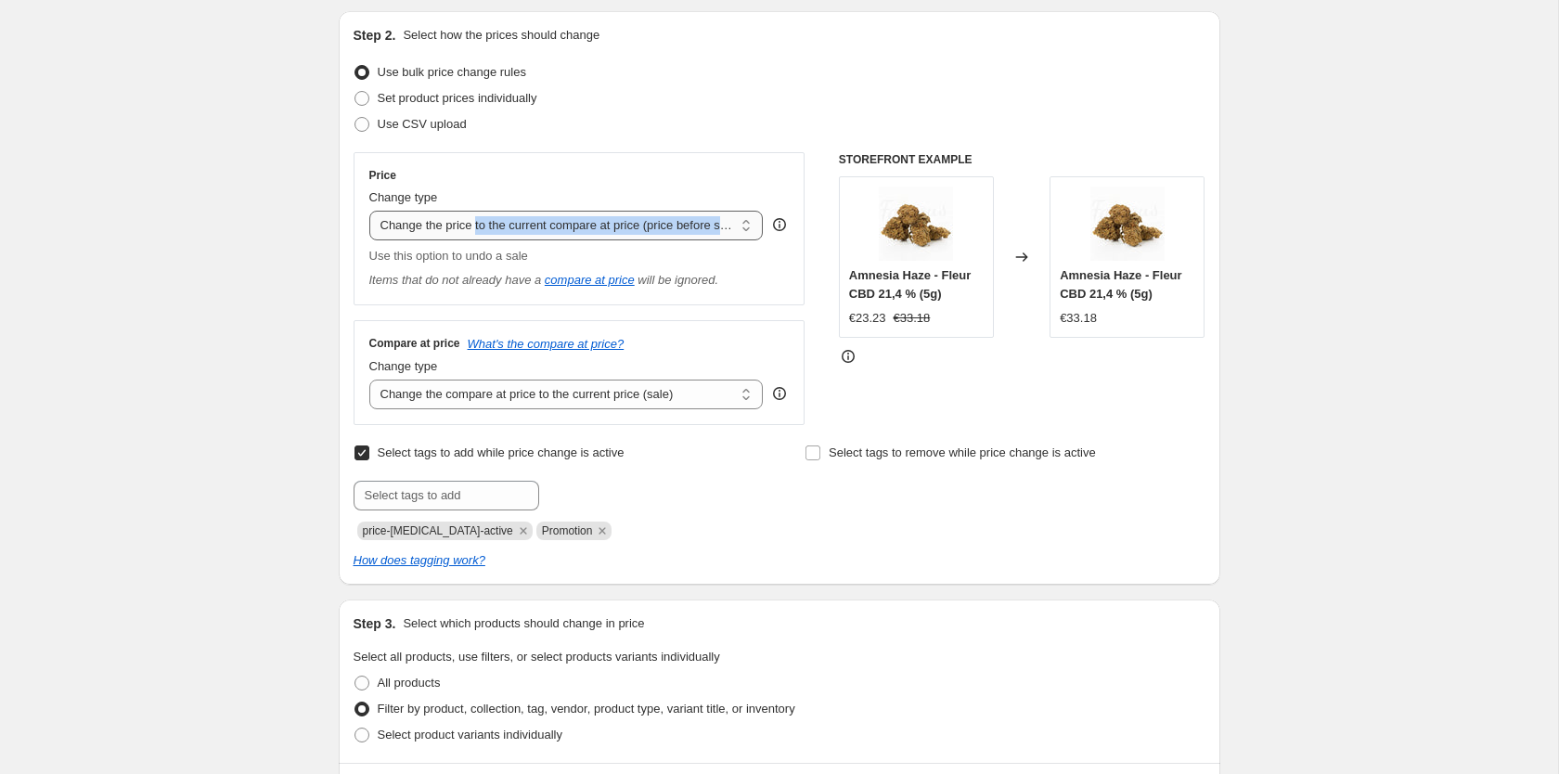
drag, startPoint x: 476, startPoint y: 245, endPoint x: 474, endPoint y: 236, distance: 9.5
click at [474, 238] on div "Price Change type Change the price to a certain amount Change the price by a ce…" at bounding box center [579, 229] width 420 height 122
click at [369, 211] on select "Change the price to a certain amount Change the price by a certain amount Chang…" at bounding box center [566, 226] width 394 height 30
select select "no_change"
click option "Don't change the price" at bounding box center [0, 0] width 0 height 0
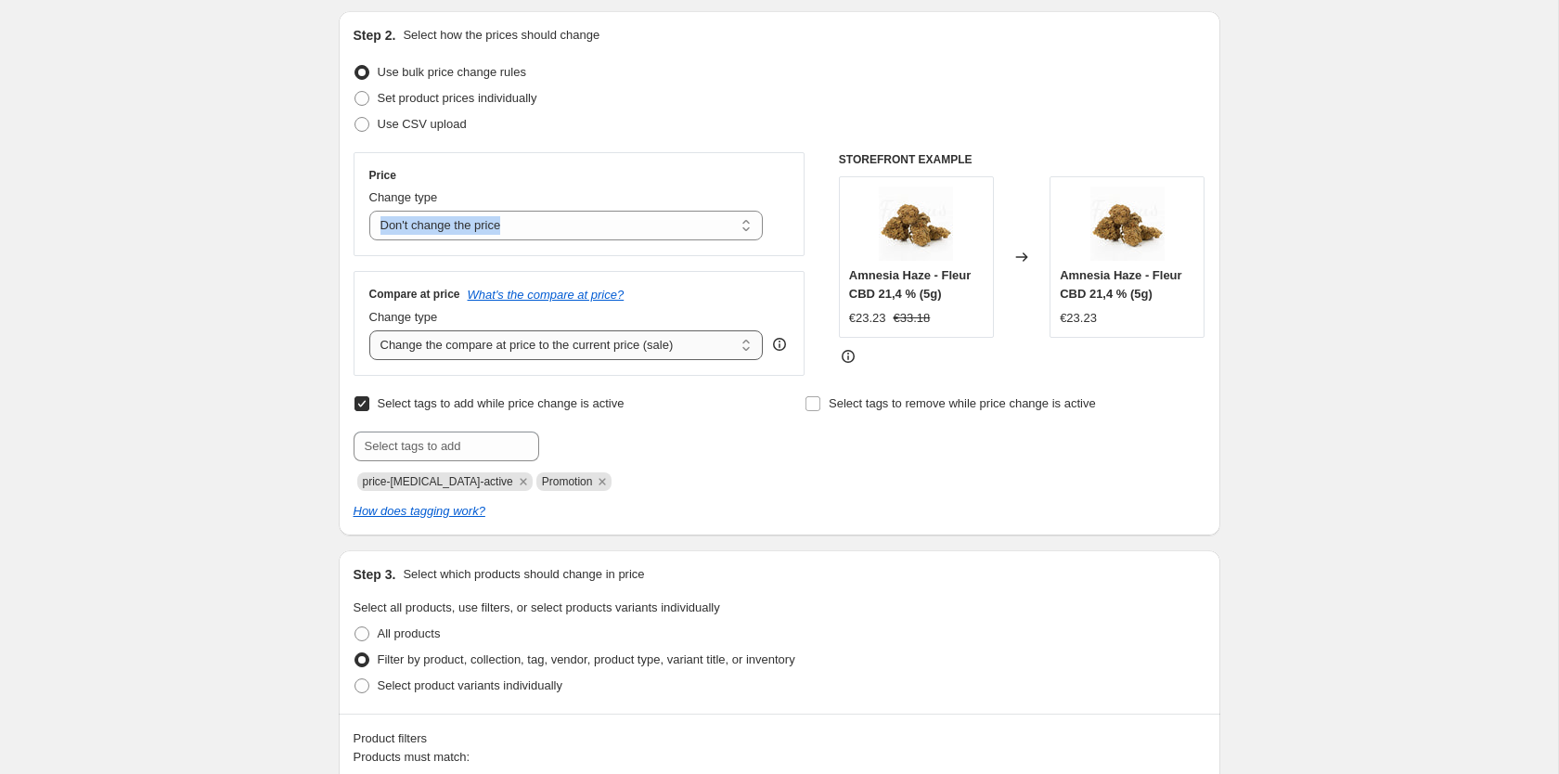
click at [369, 330] on select "Change the compare at price to the current price (sale) Change the compare at p…" at bounding box center [566, 345] width 394 height 30
click option "Change the compare at price by a certain amount relative to the actual price" at bounding box center [0, 0] width 0 height 0
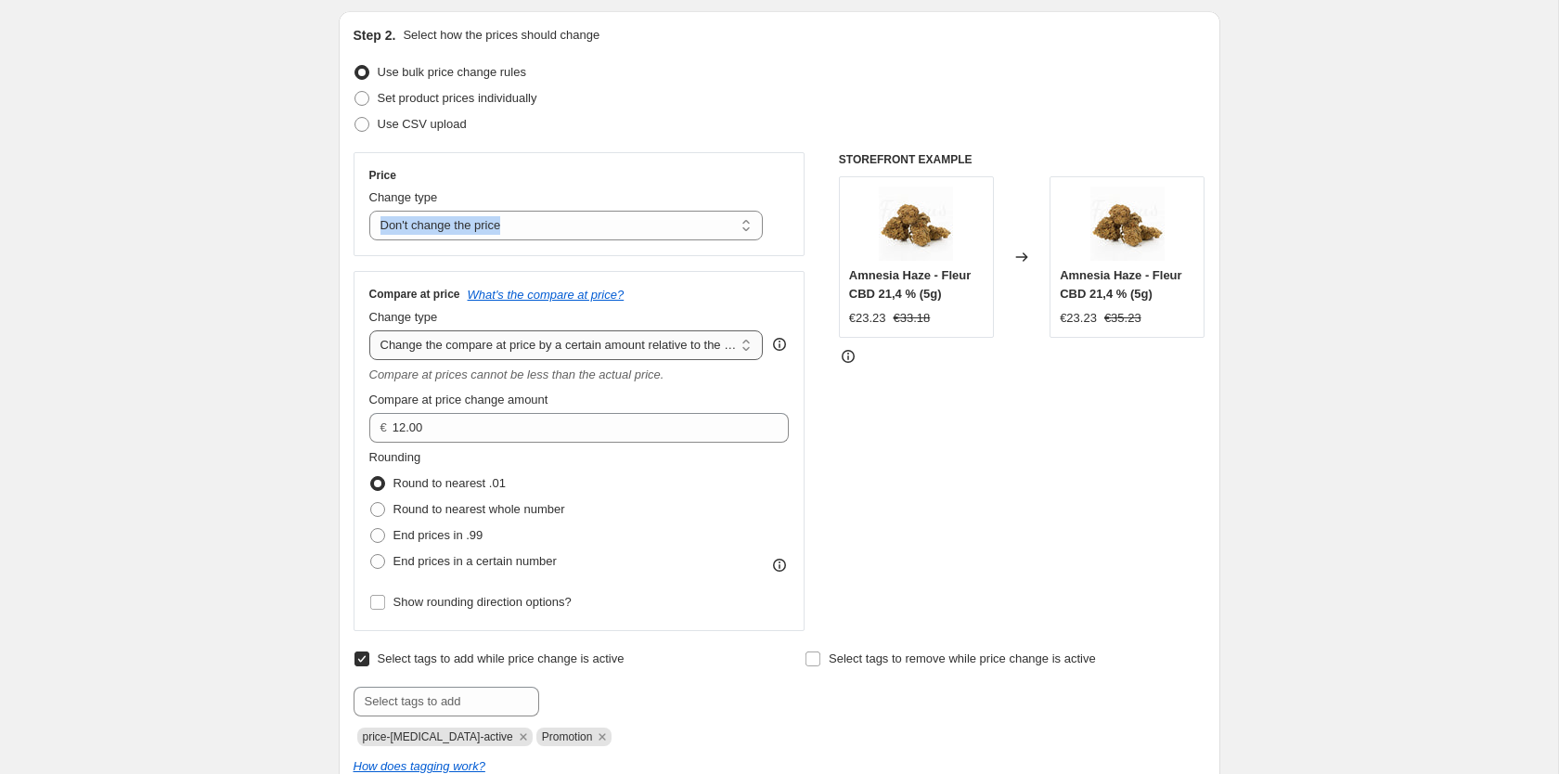
click at [369, 330] on select "Change the compare at price to the current price (sale) Change the compare at p…" at bounding box center [566, 345] width 394 height 30
click option "Change the compare at price by a certain amount relative to the actual price" at bounding box center [0, 0] width 0 height 0
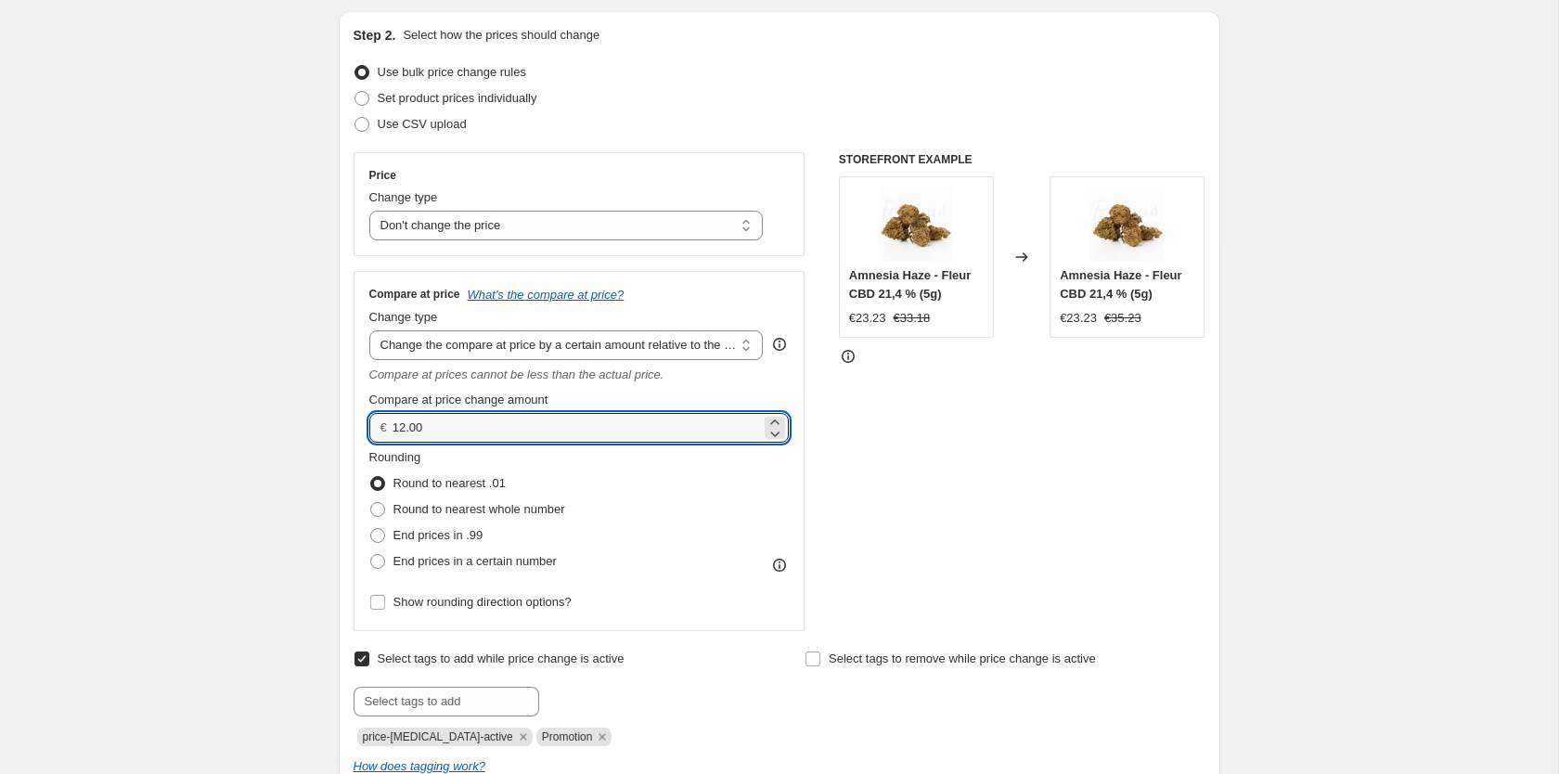
drag, startPoint x: 540, startPoint y: 437, endPoint x: 306, endPoint y: 423, distance: 234.2
click at [392, 424] on input "12.00" at bounding box center [576, 428] width 368 height 30
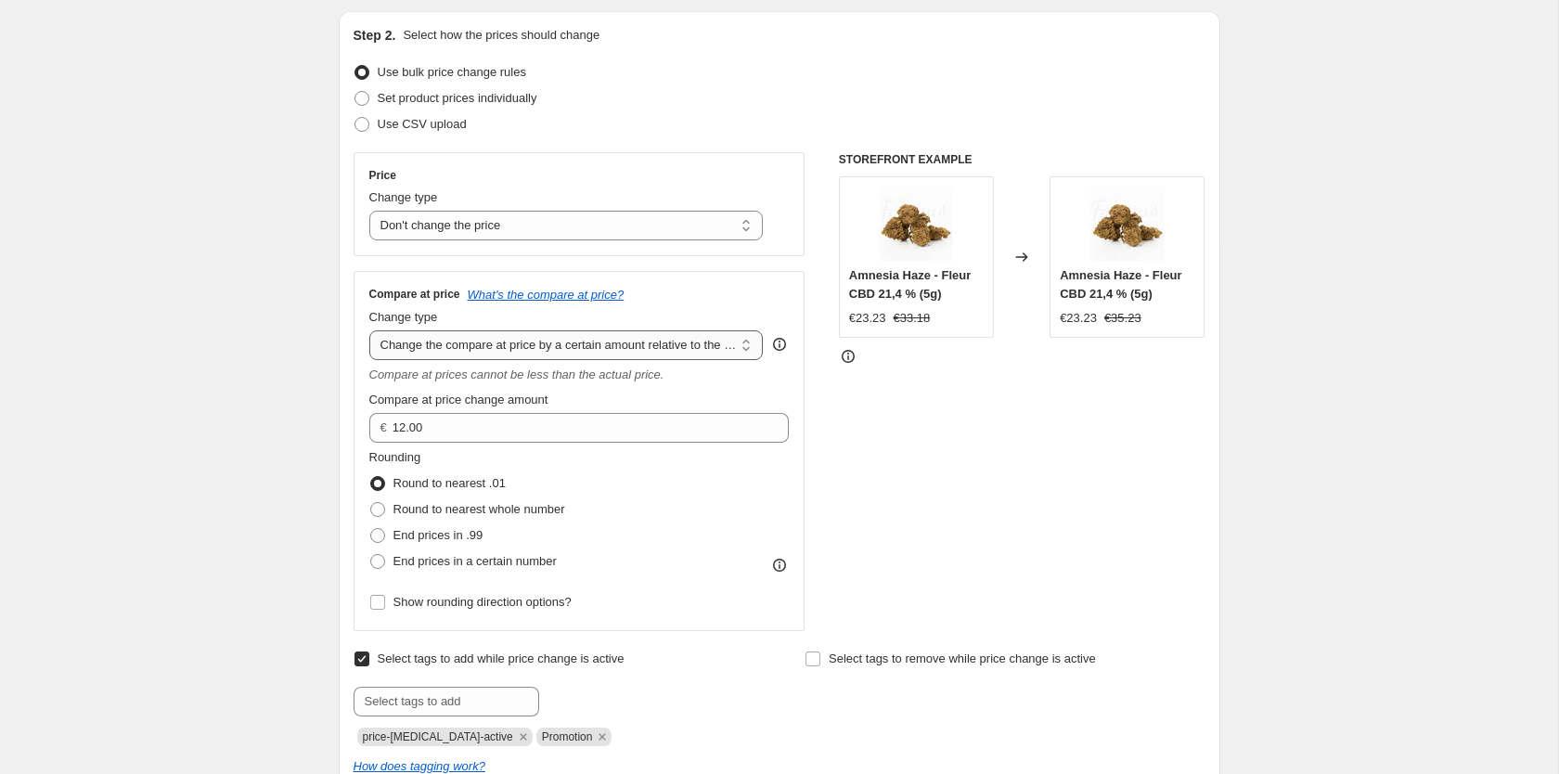
click at [369, 330] on select "Change the compare at price to the current price (sale) Change the compare at p…" at bounding box center [566, 345] width 394 height 30
select select "pp"
click option "Change the compare at price by a certain percentage relative to the actual price" at bounding box center [0, 0] width 0 height 0
type input "20"
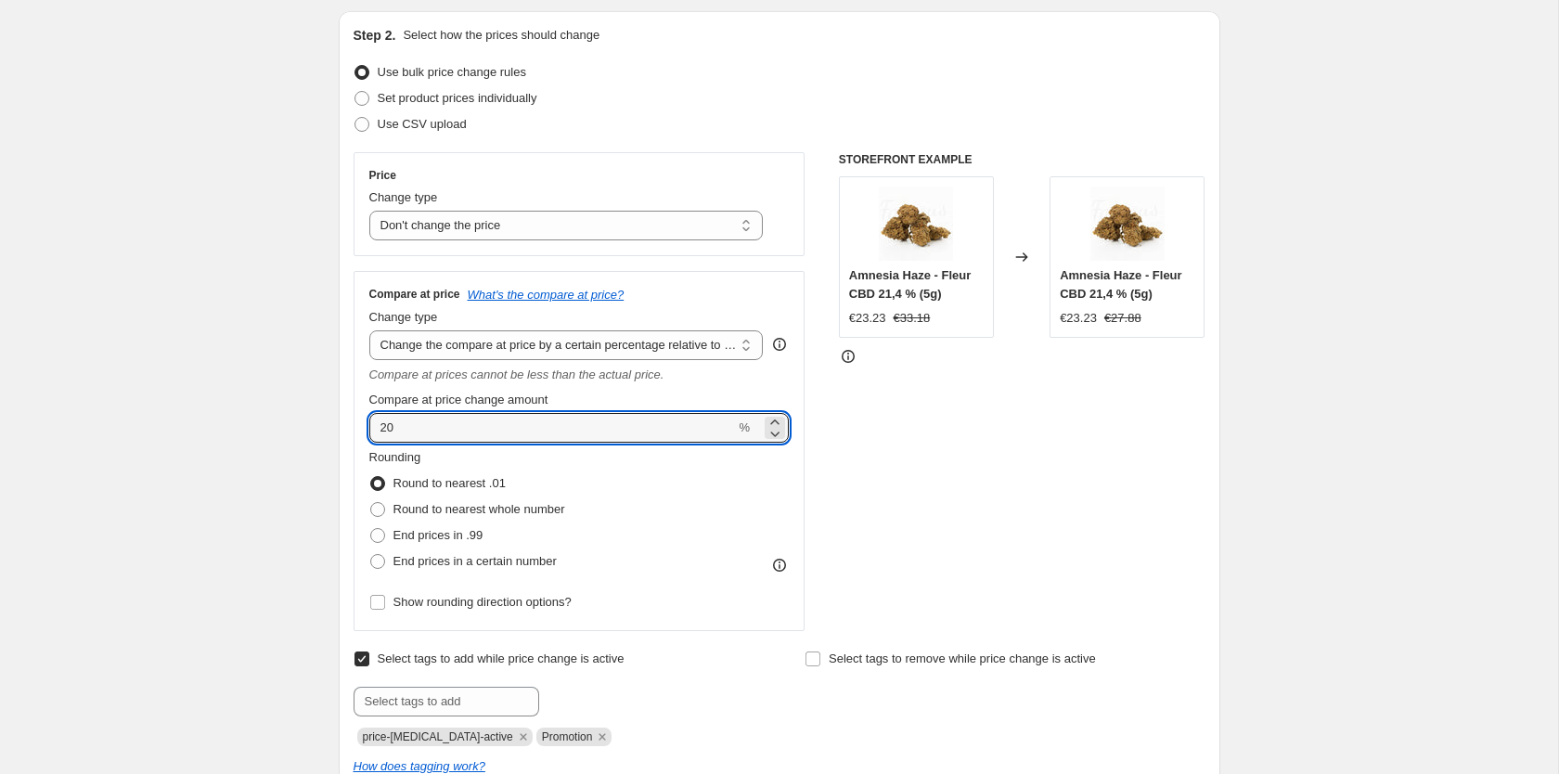
drag, startPoint x: 488, startPoint y: 427, endPoint x: 182, endPoint y: 427, distance: 306.2
click at [369, 428] on input "20" at bounding box center [552, 428] width 366 height 30
type input "-50"
click at [675, 429] on input "-50" at bounding box center [552, 428] width 366 height 30
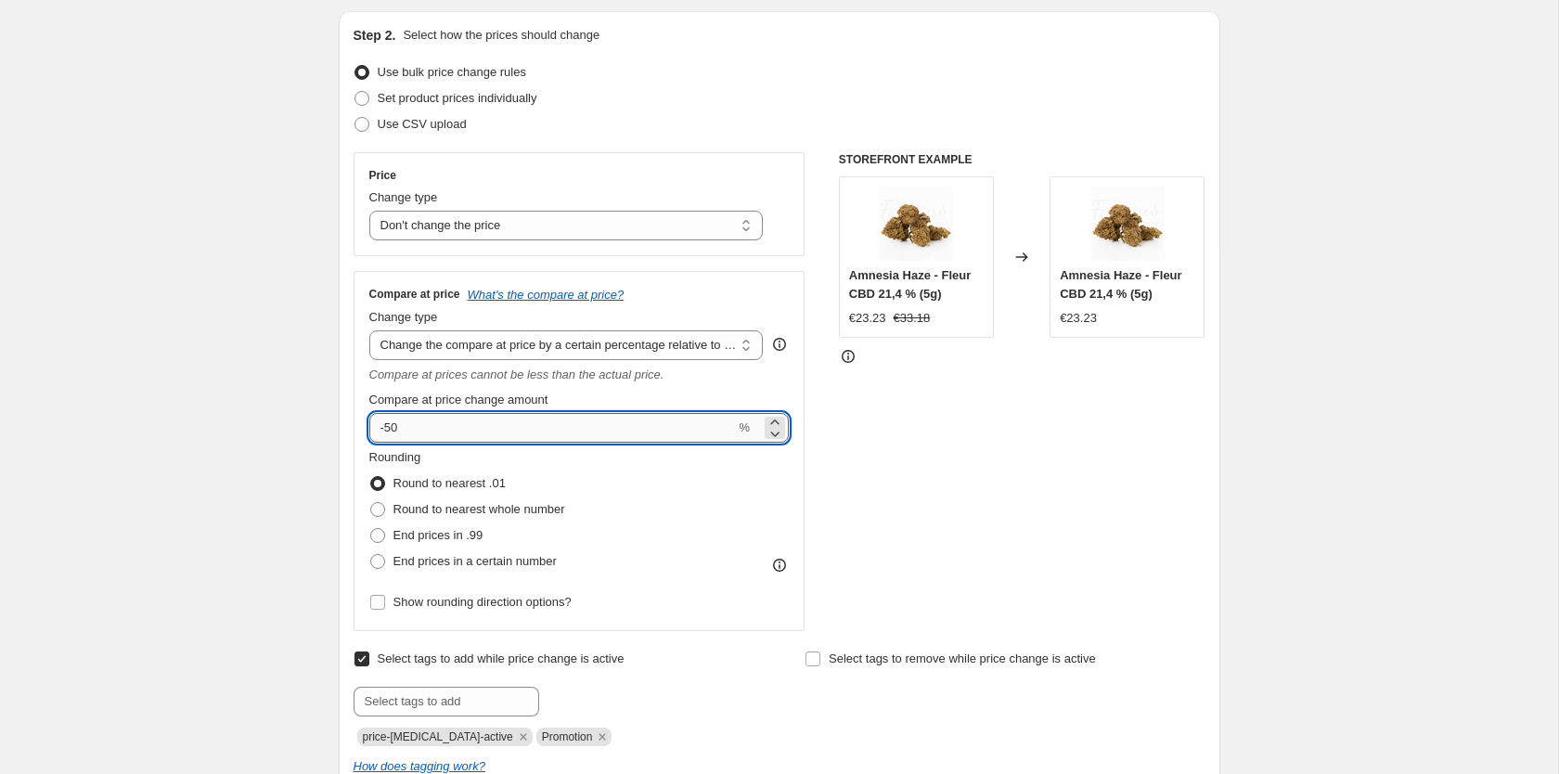
click at [379, 427] on input "-50" at bounding box center [552, 428] width 366 height 30
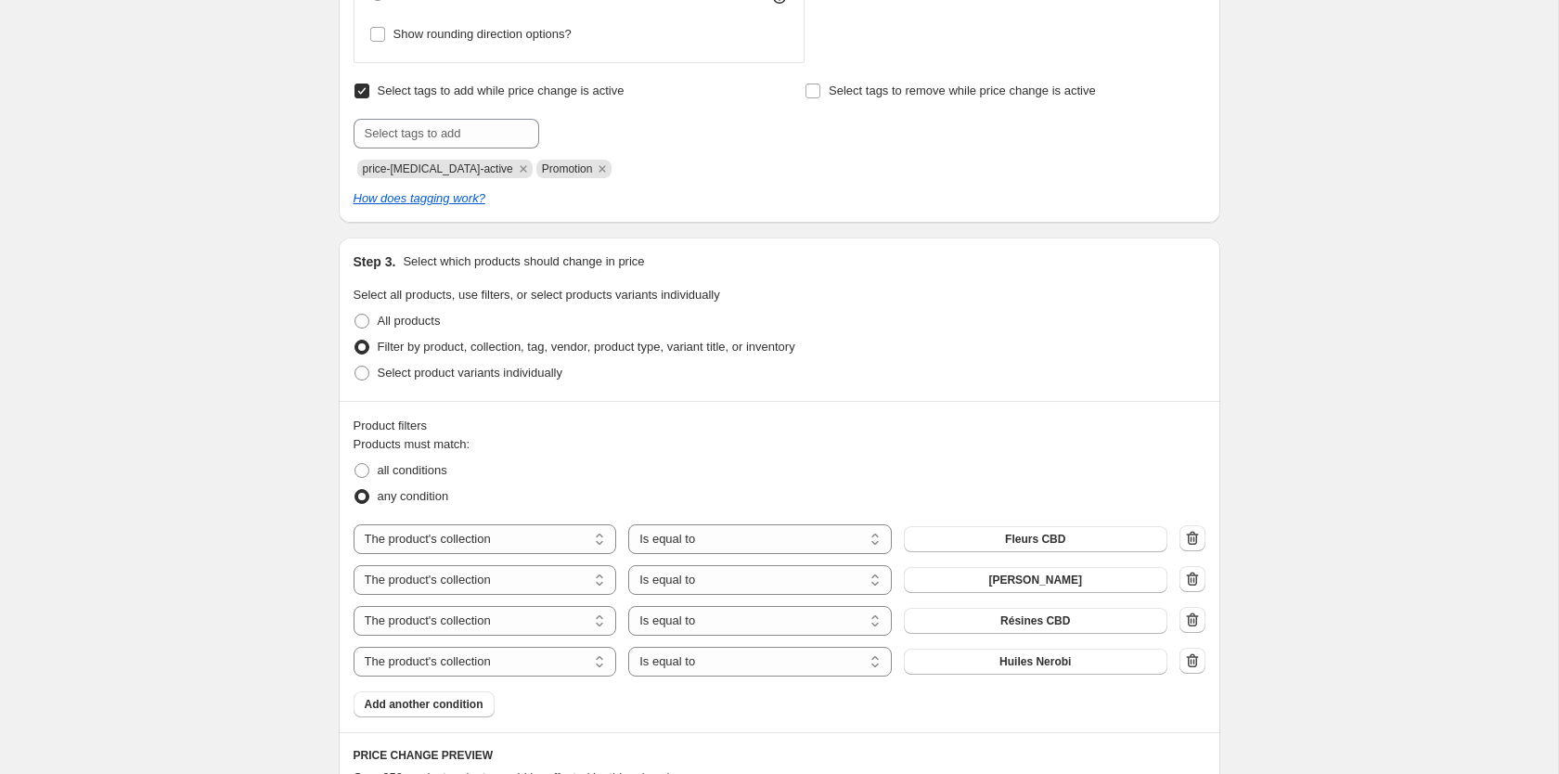
scroll to position [379, 0]
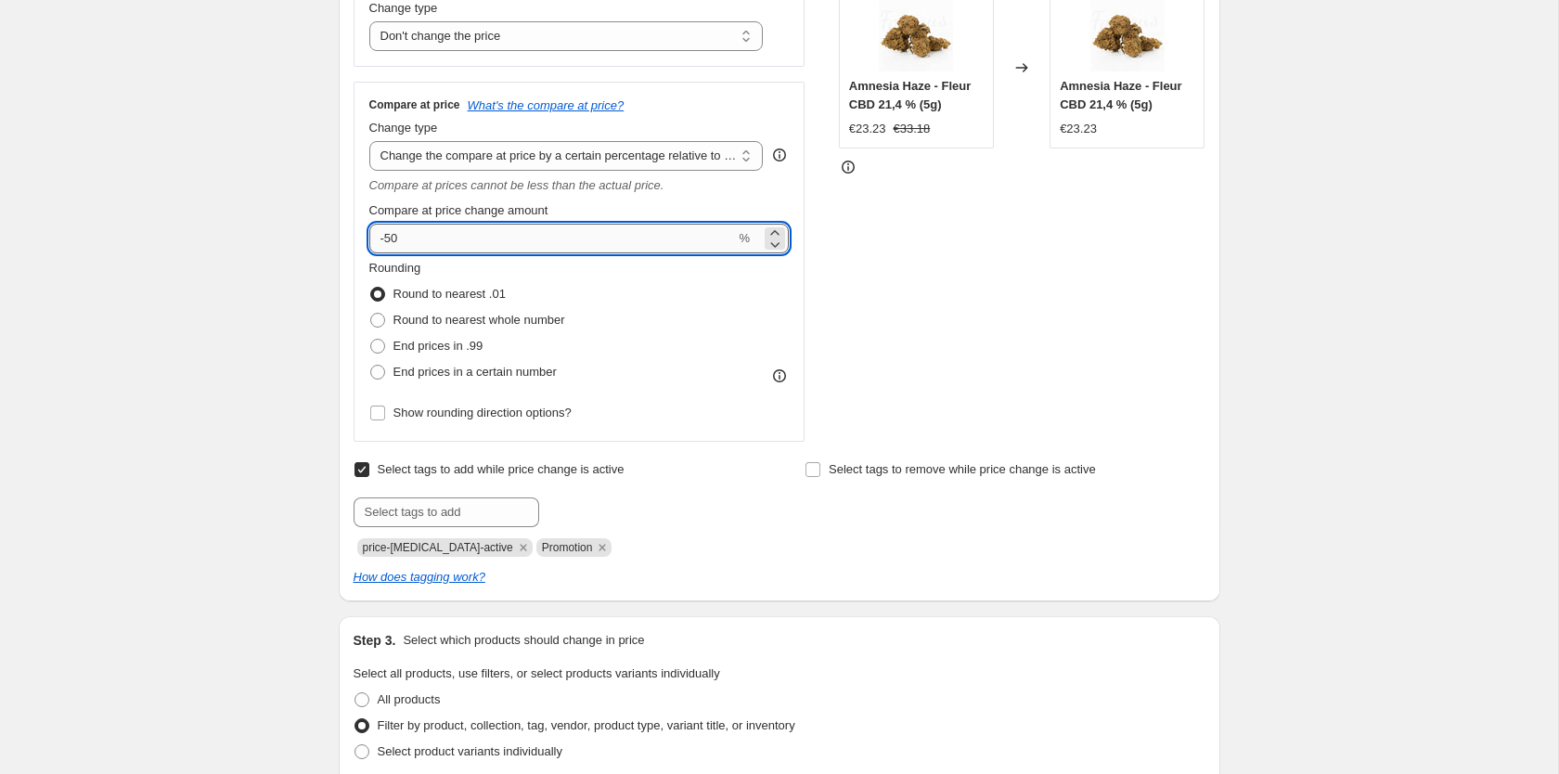
click at [399, 238] on input "-50" at bounding box center [552, 239] width 366 height 30
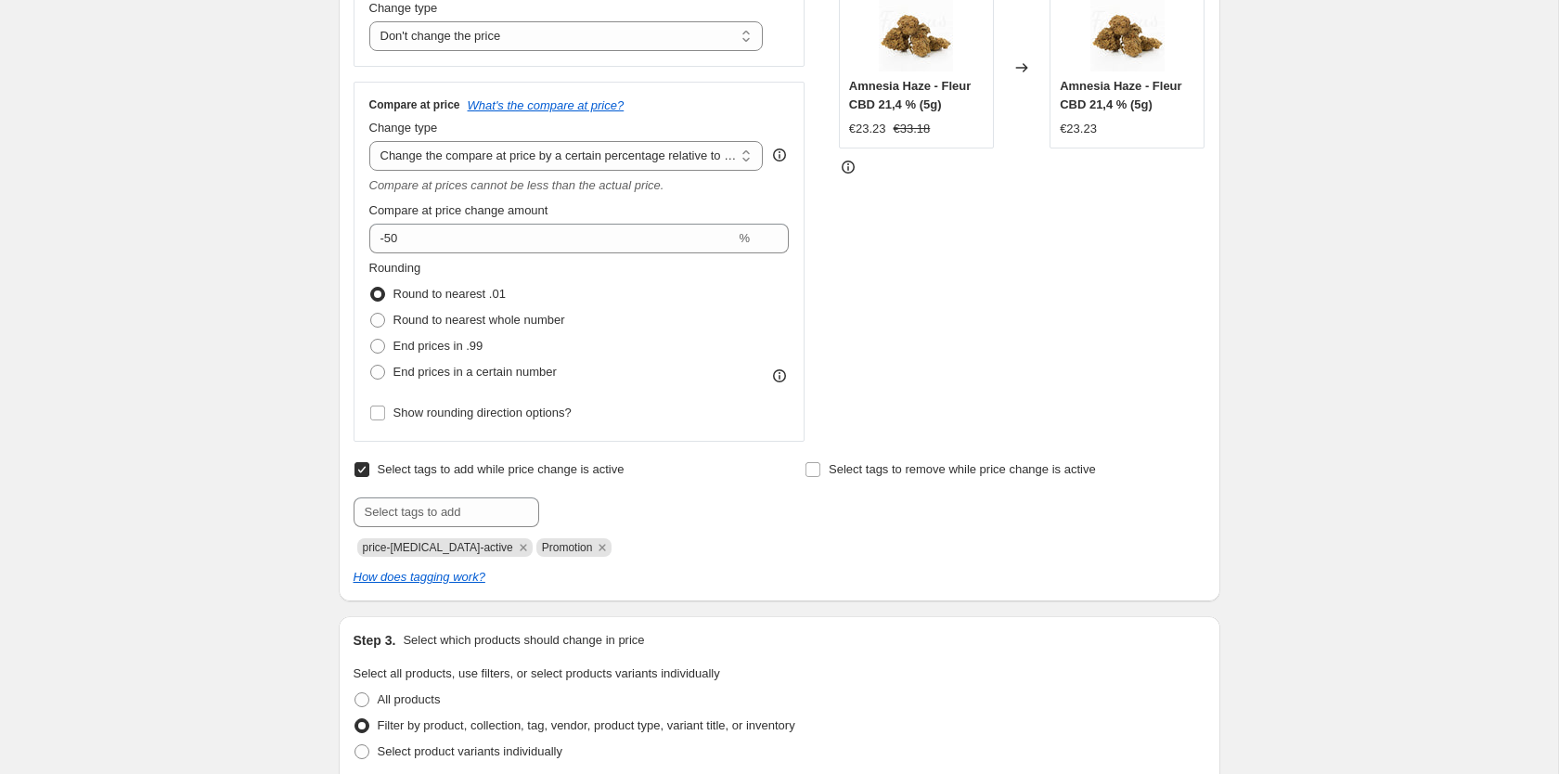
click at [423, 217] on span "Compare at price change amount" at bounding box center [458, 210] width 179 height 14
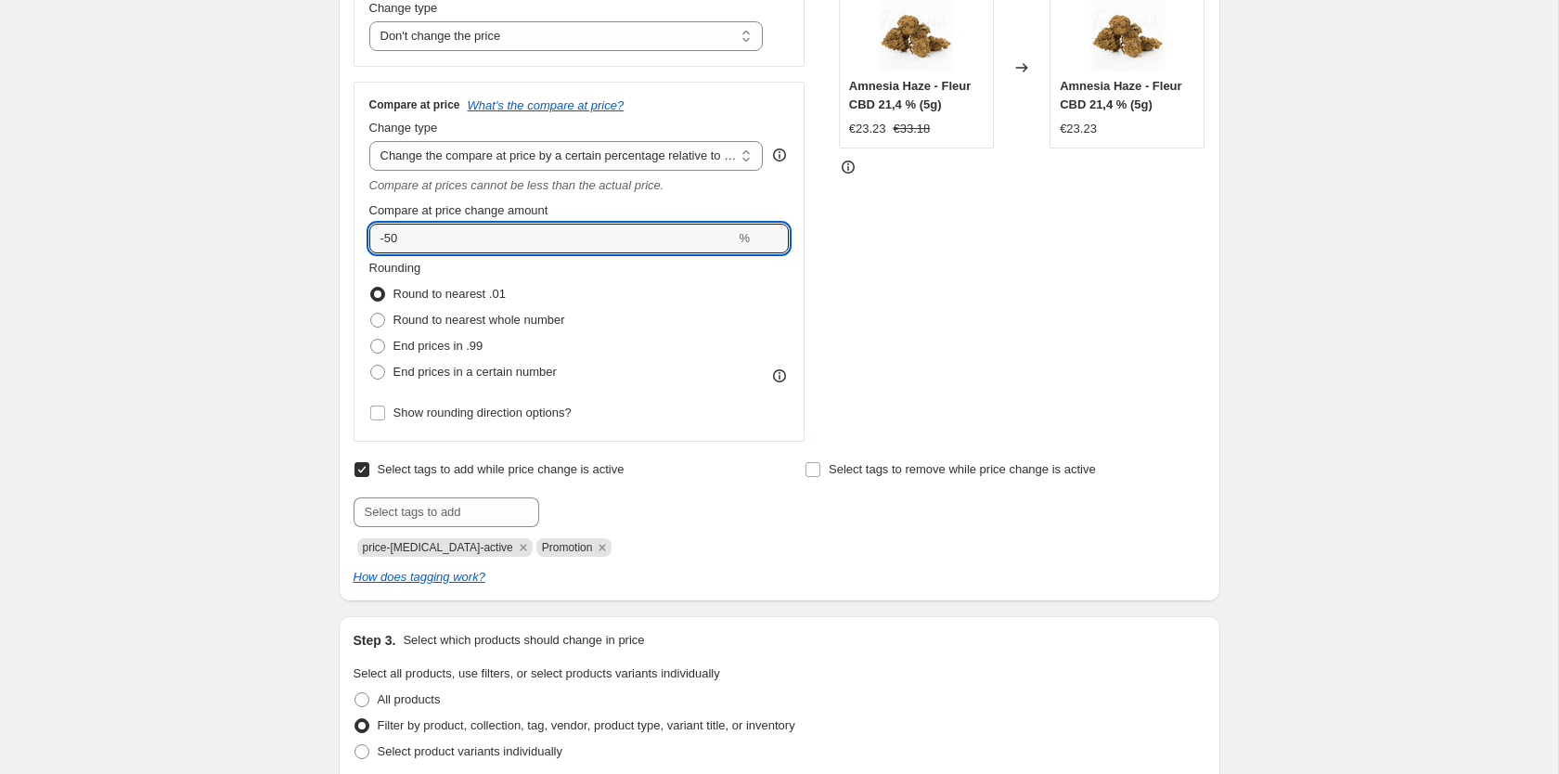
click at [423, 224] on input "-50" at bounding box center [552, 239] width 366 height 30
click at [369, 141] on select "Change the compare at price to the current price (sale) Change the compare at p…" at bounding box center [566, 156] width 394 height 30
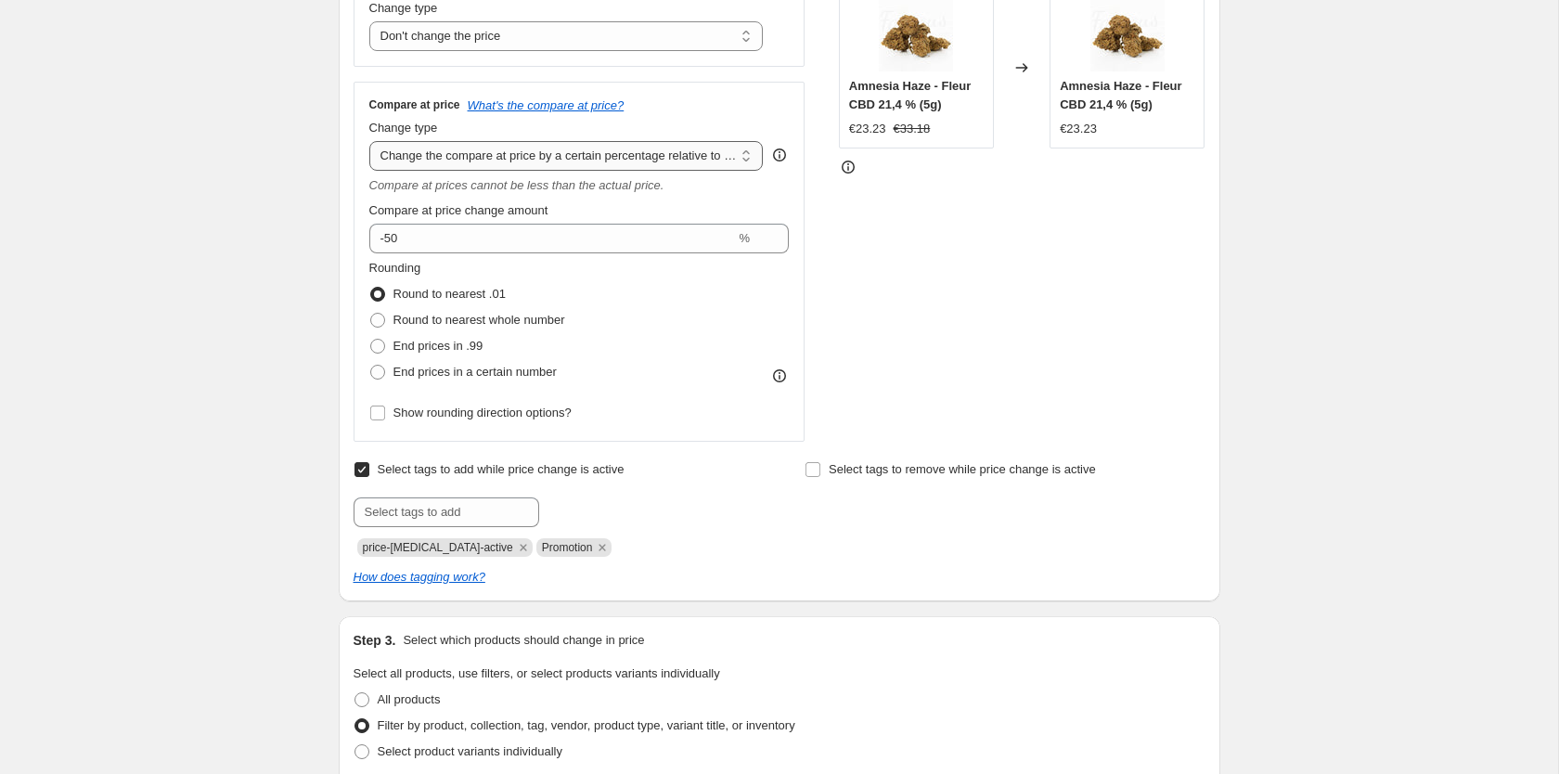
click option "Change the compare at price by a certain percentage relative to the actual price" at bounding box center [0, 0] width 0 height 0
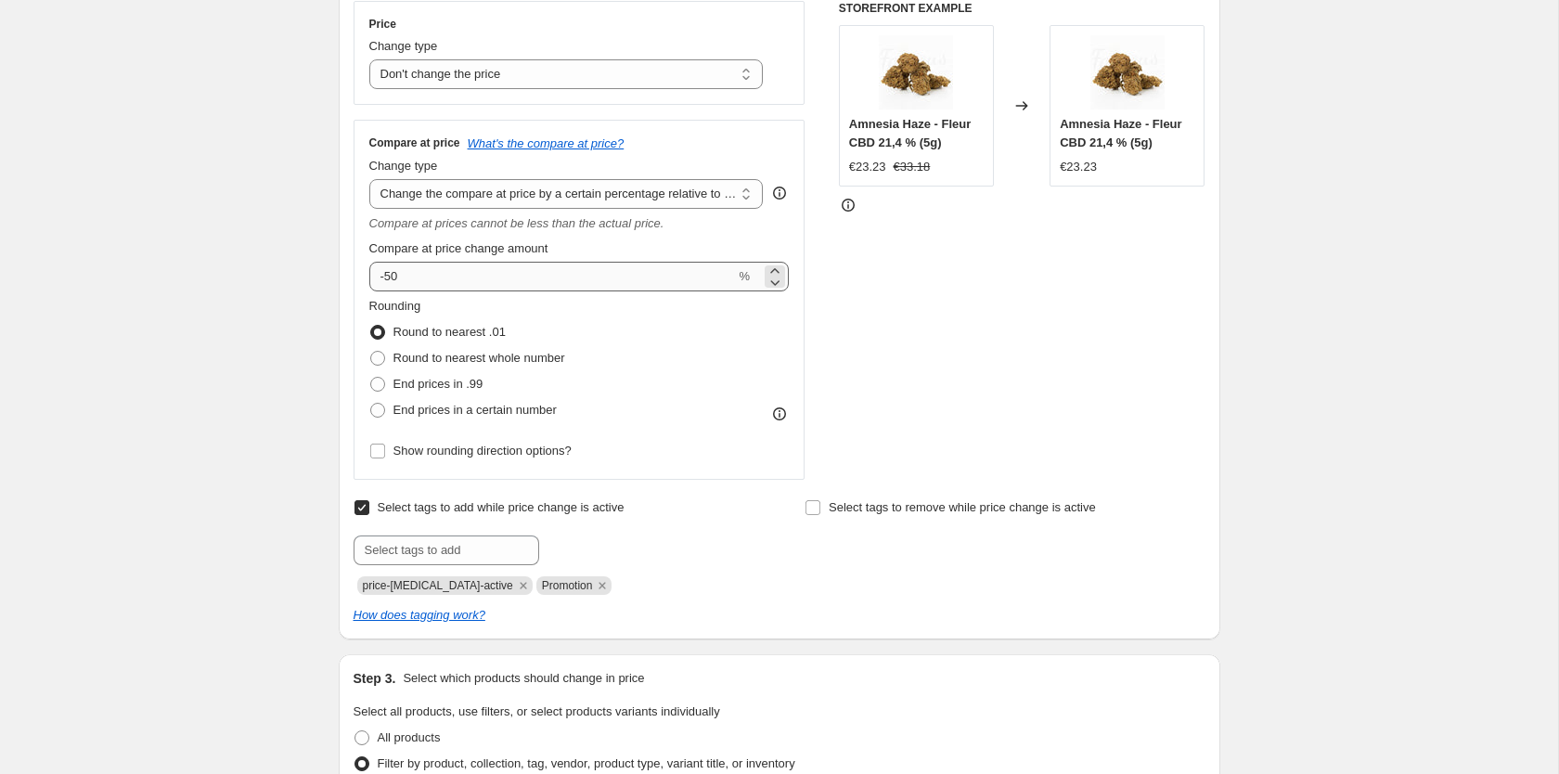
scroll to position [284, 0]
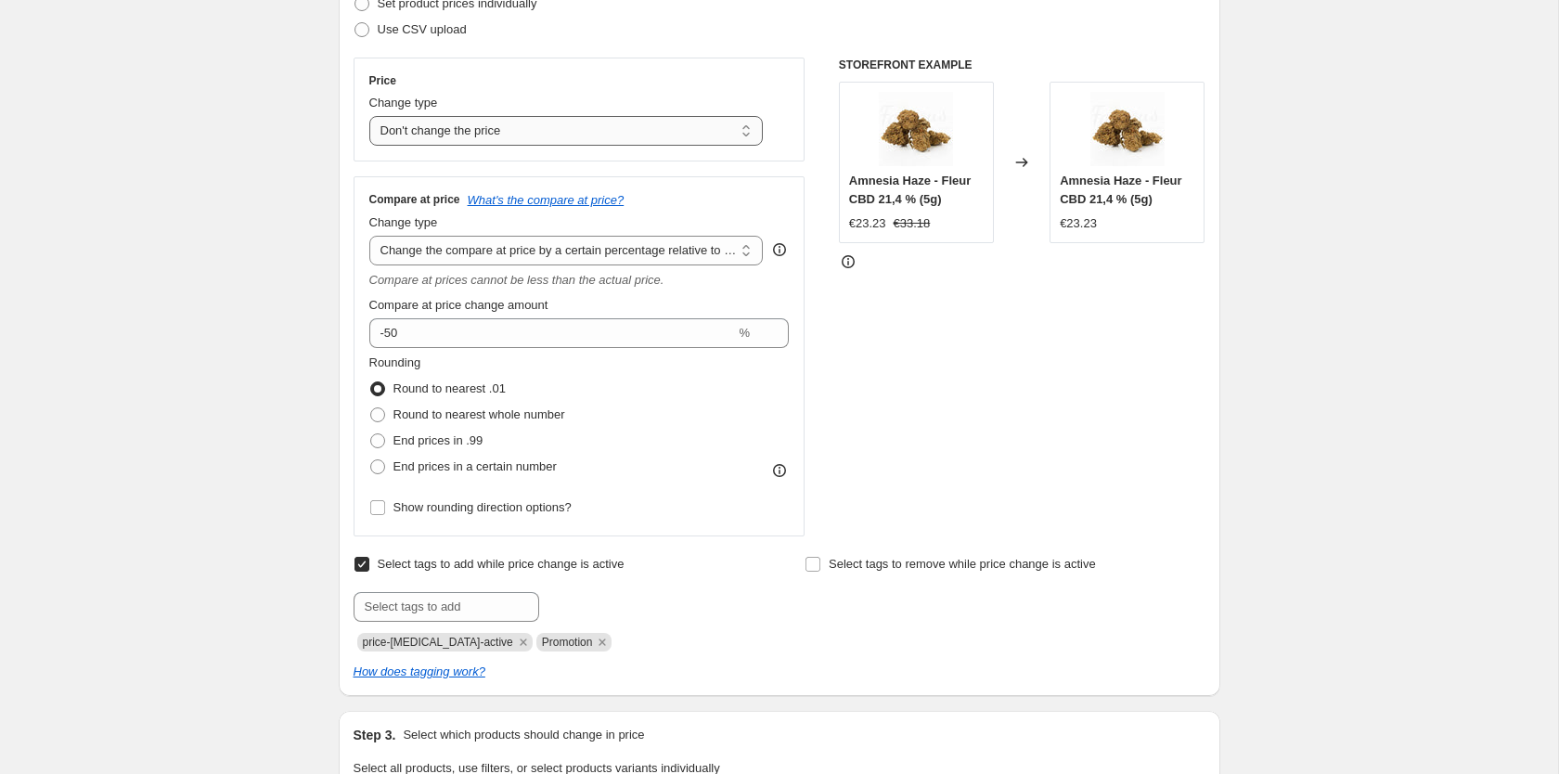
click at [369, 116] on select "Change the price to a certain amount Change the price by a certain amount Chang…" at bounding box center [566, 131] width 394 height 30
click option "Don't change the price" at bounding box center [0, 0] width 0 height 0
click at [369, 116] on select "Change the price to a certain amount Change the price by a certain amount Chang…" at bounding box center [566, 131] width 394 height 30
click at [499, 138] on select "Change the price to a certain amount Change the price by a certain amount Chang…" at bounding box center [566, 131] width 394 height 30
click at [526, 199] on icon "What's the compare at price?" at bounding box center [546, 200] width 157 height 14
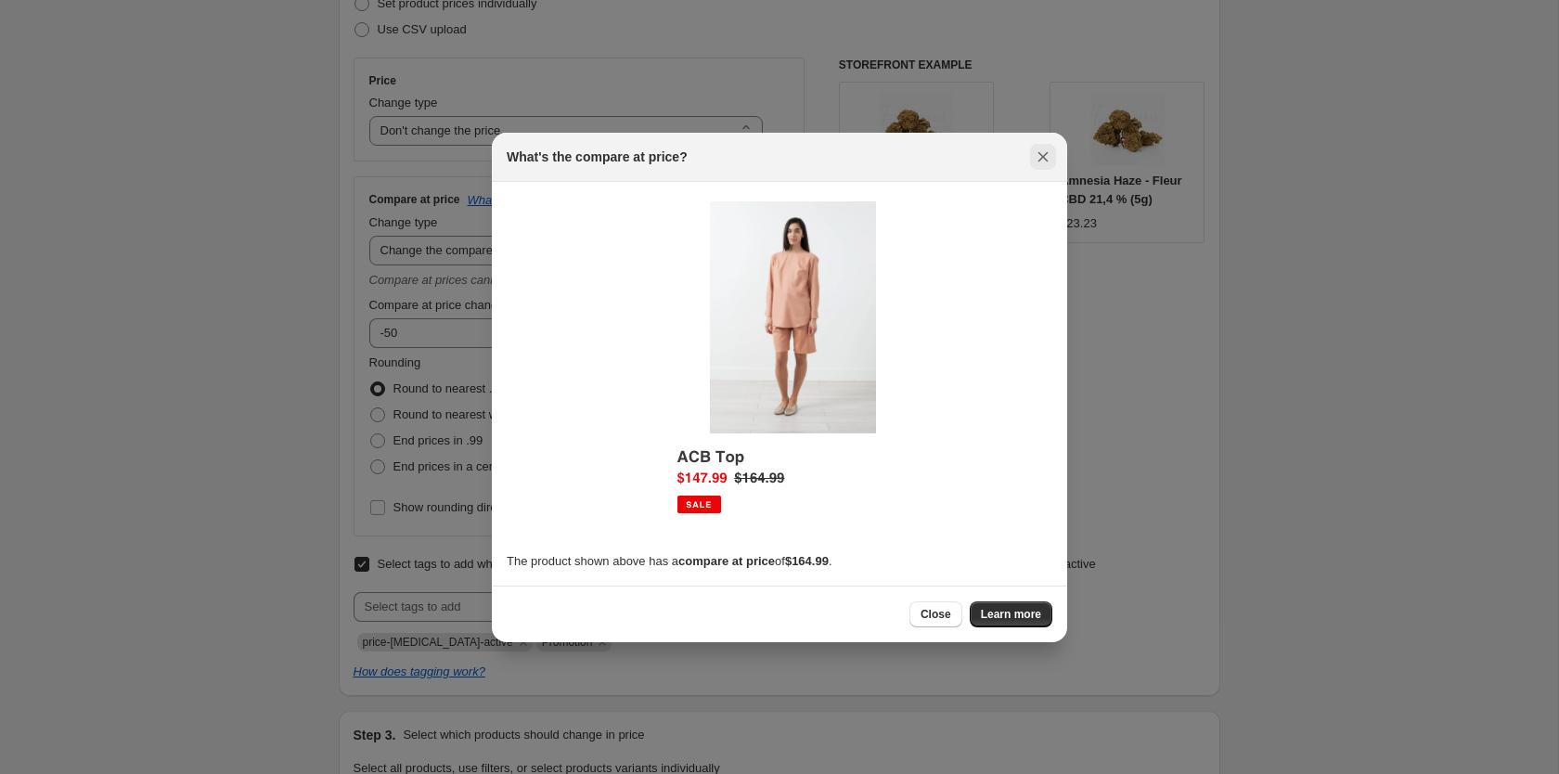
click at [1040, 158] on icon "Close" at bounding box center [1043, 157] width 19 height 19
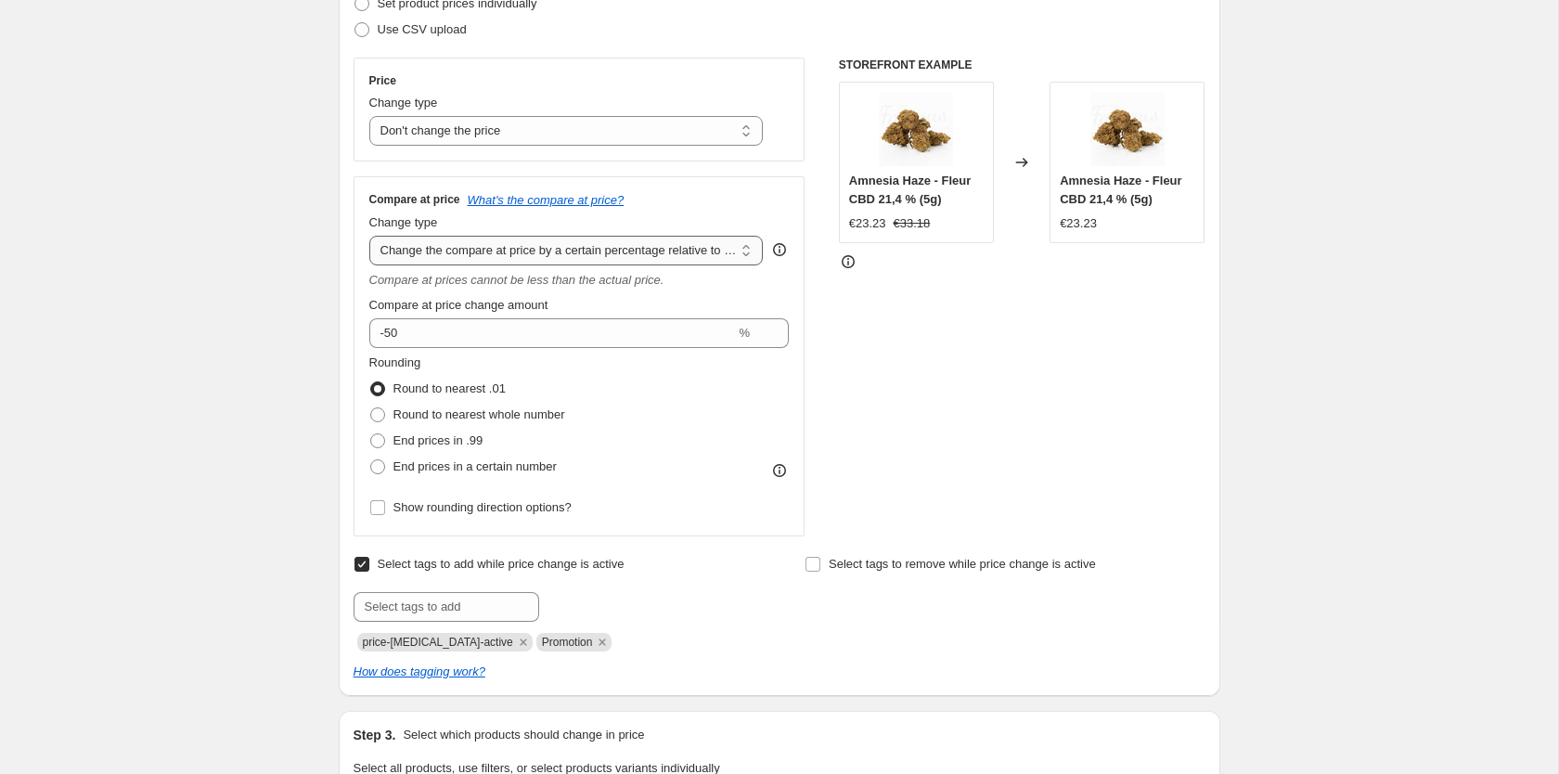
click at [369, 236] on select "Change the compare at price to the current price (sale) Change the compare at p…" at bounding box center [566, 251] width 394 height 30
select select "no_change"
click option "Don't change the compare at price" at bounding box center [0, 0] width 0 height 0
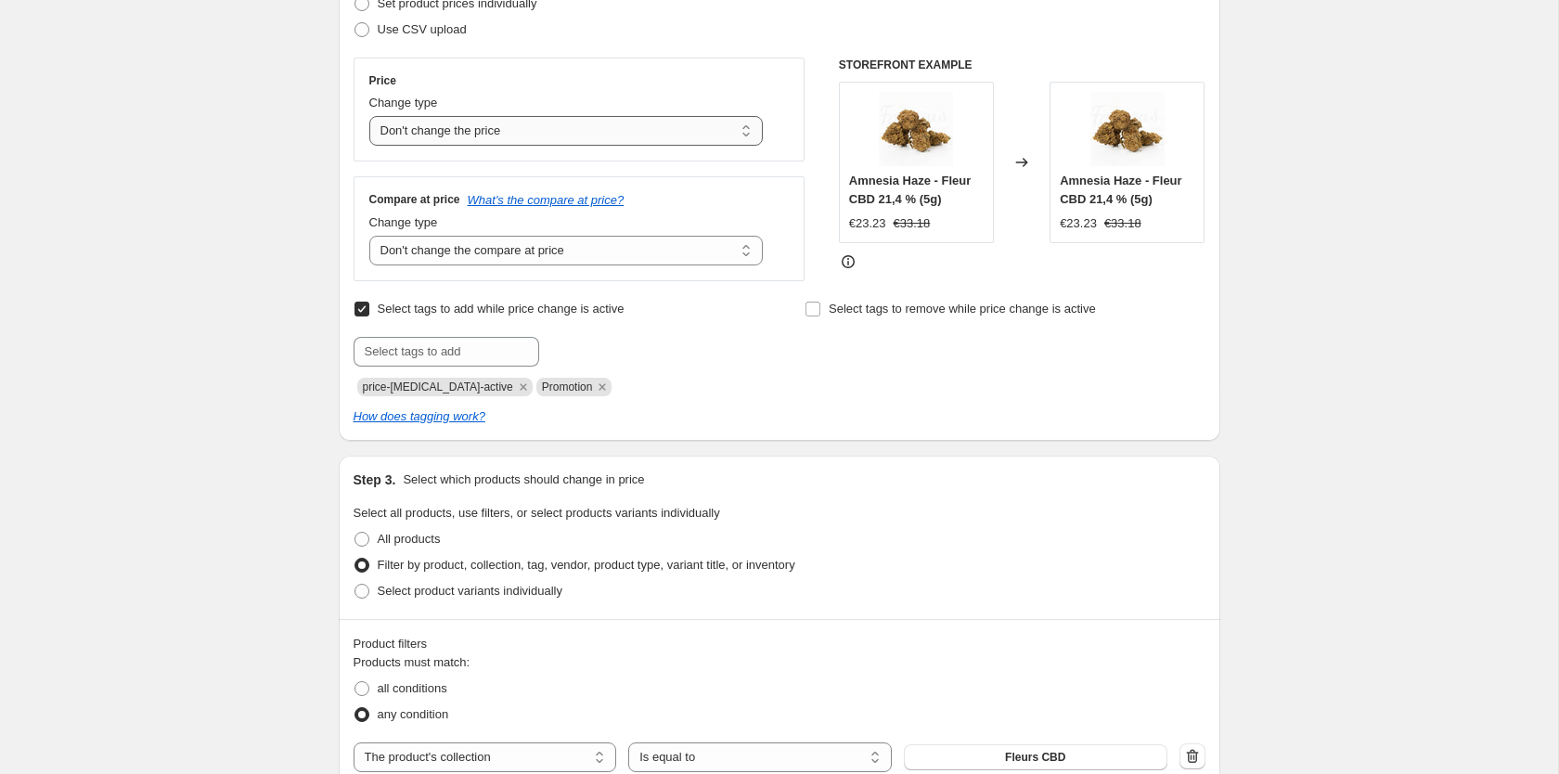
click at [369, 116] on select "Change the price to a certain amount Change the price by a certain amount Chang…" at bounding box center [566, 131] width 394 height 30
select select "pcap"
click option "Change the price by a certain percentage relative to the compare at price" at bounding box center [0, 0] width 0 height 0
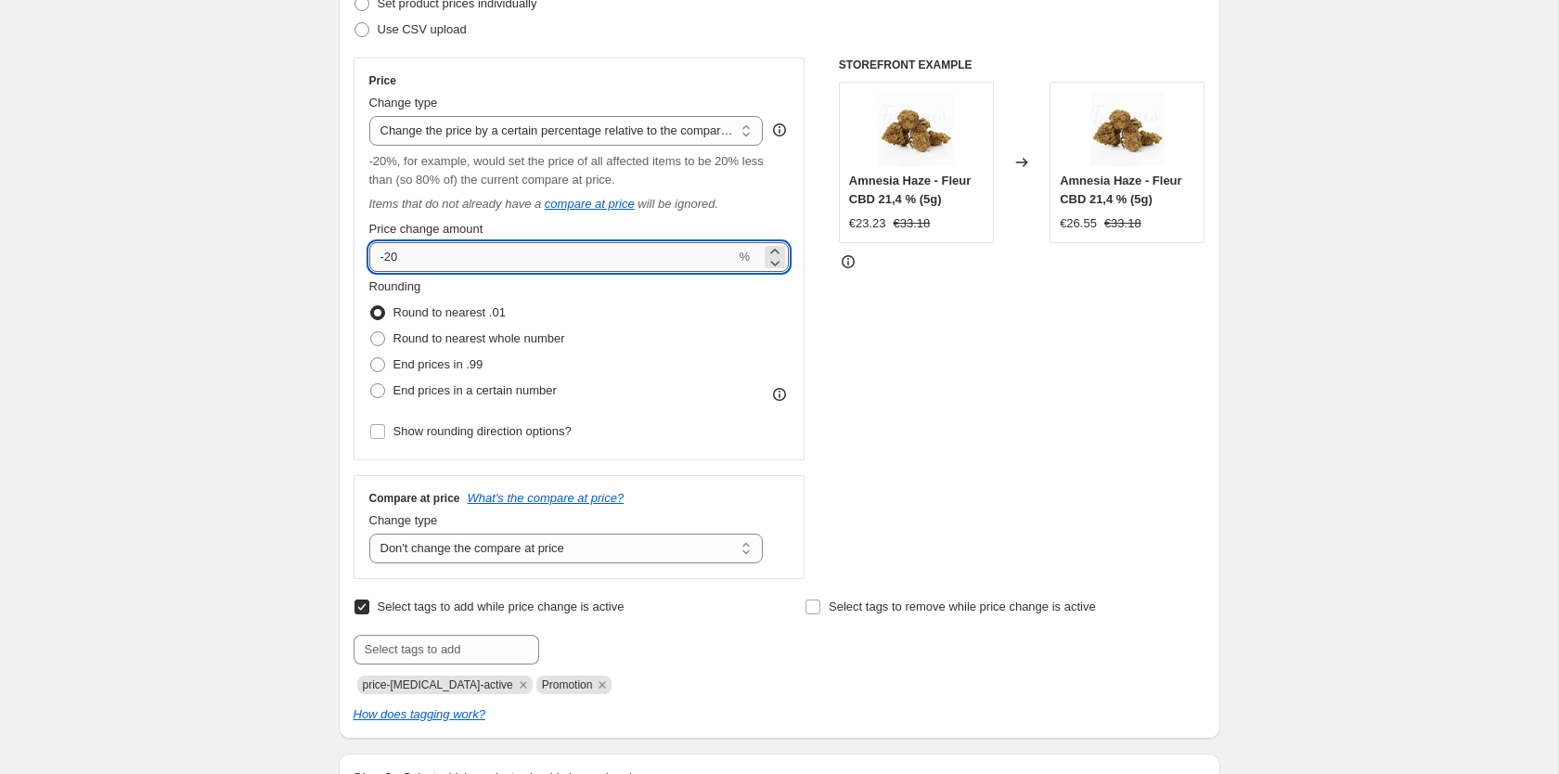
click at [390, 255] on input "-20" at bounding box center [552, 257] width 366 height 30
type input "-50"
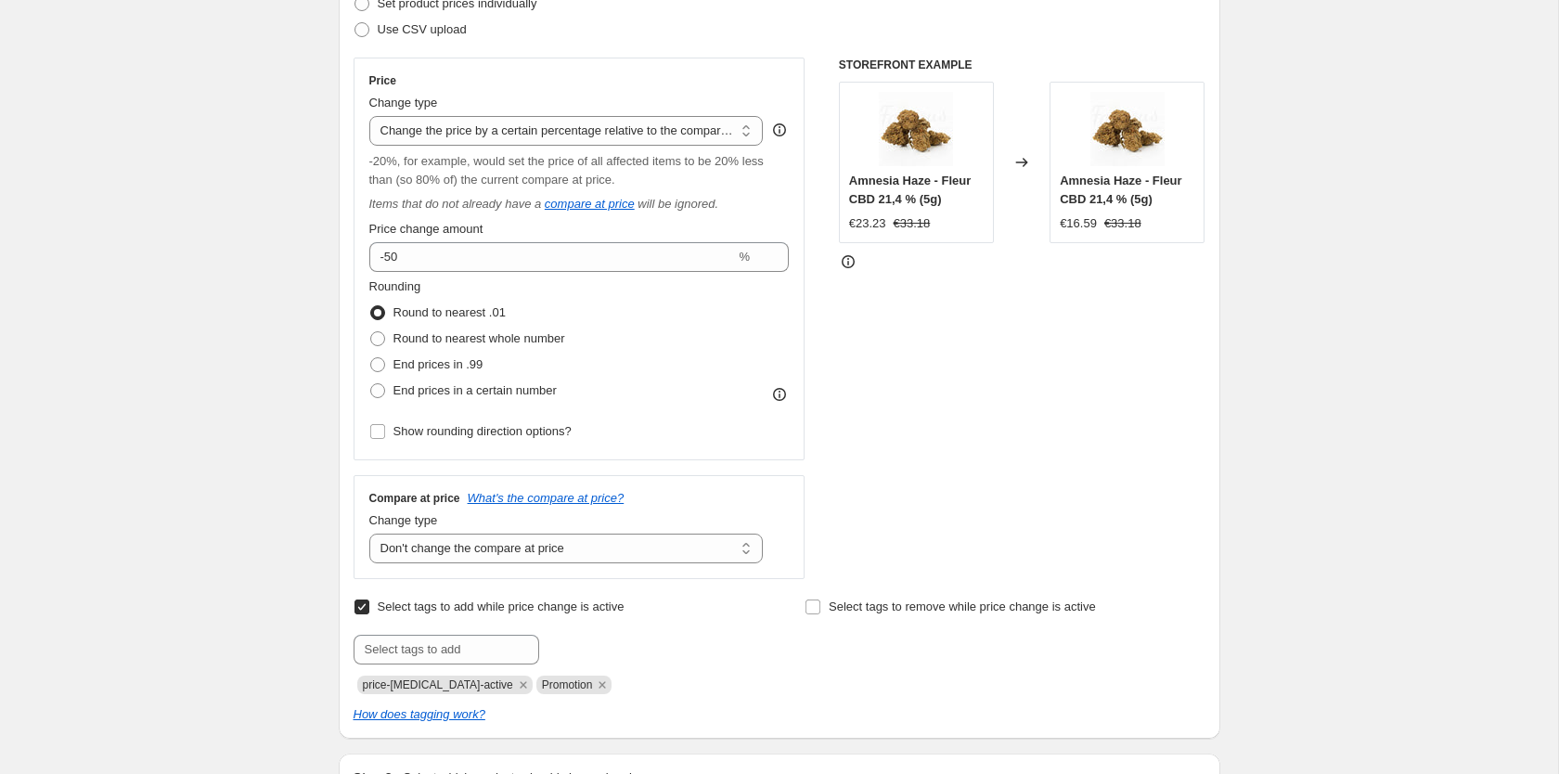
click at [1071, 224] on div "€16.59" at bounding box center [1078, 223] width 37 height 19
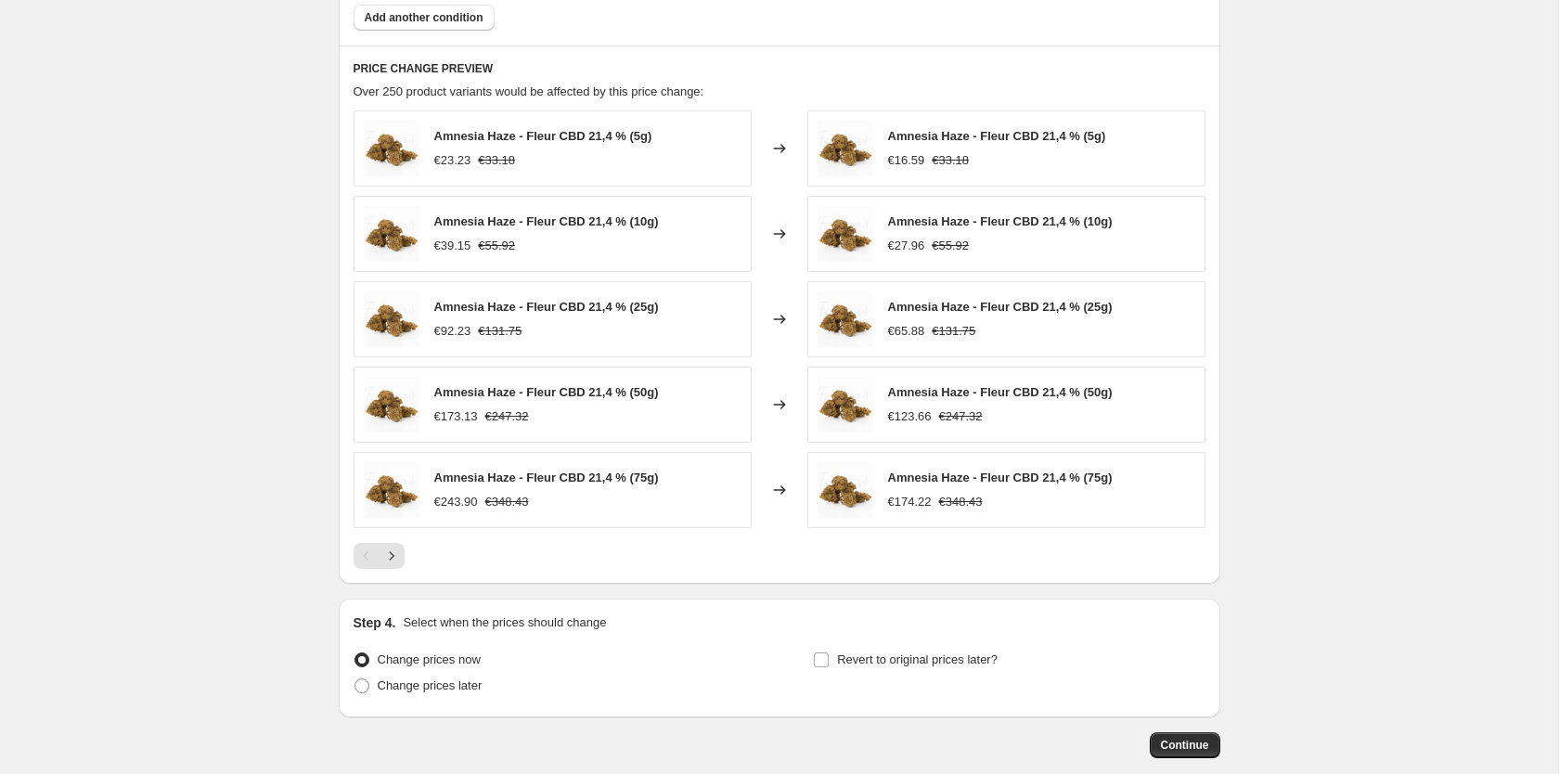
scroll to position [1585, 0]
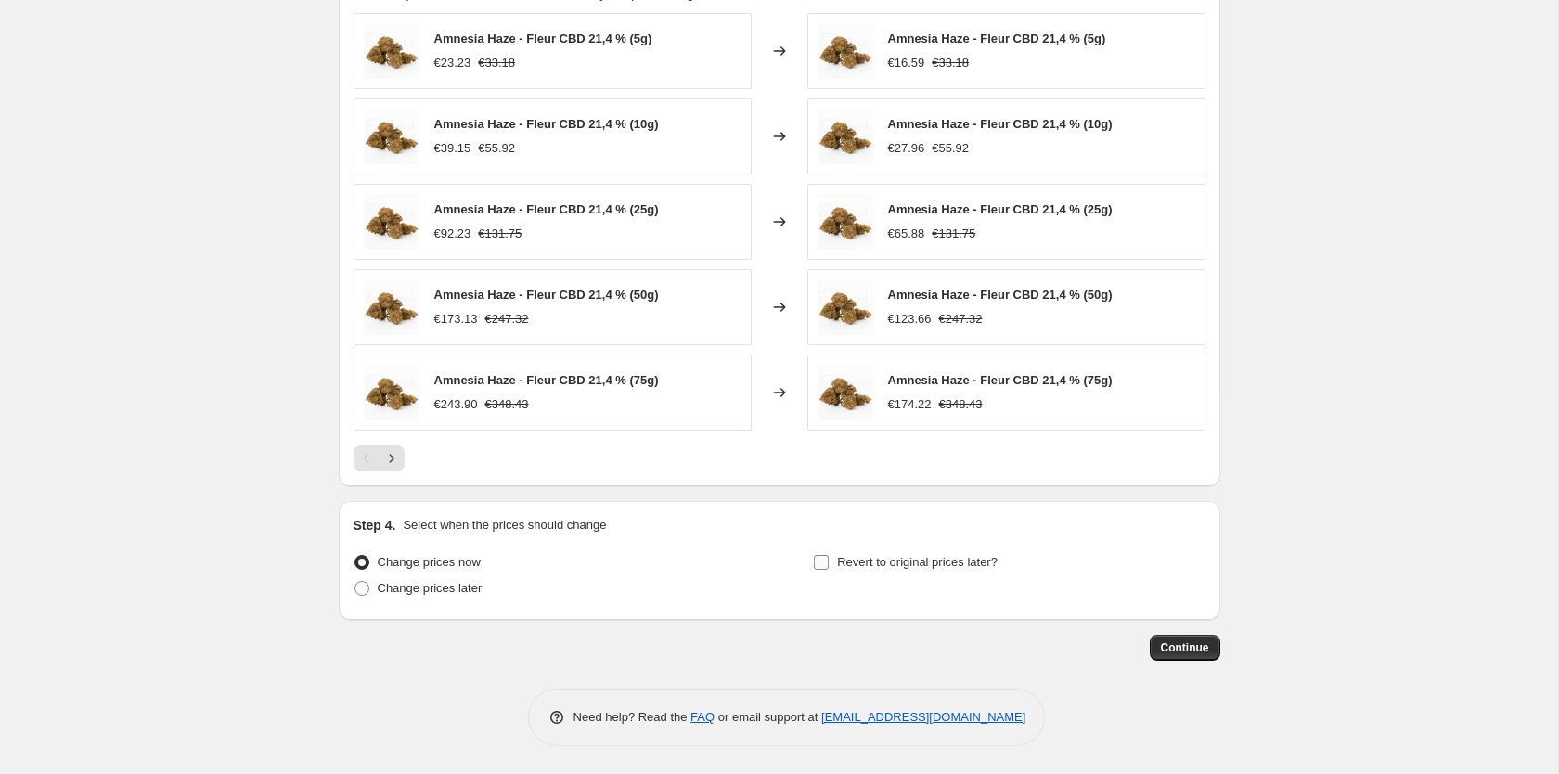
click at [903, 571] on span "Revert to original prices later?" at bounding box center [917, 562] width 161 height 19
click at [829, 570] on input "Revert to original prices later?" at bounding box center [821, 562] width 15 height 15
checkbox input "true"
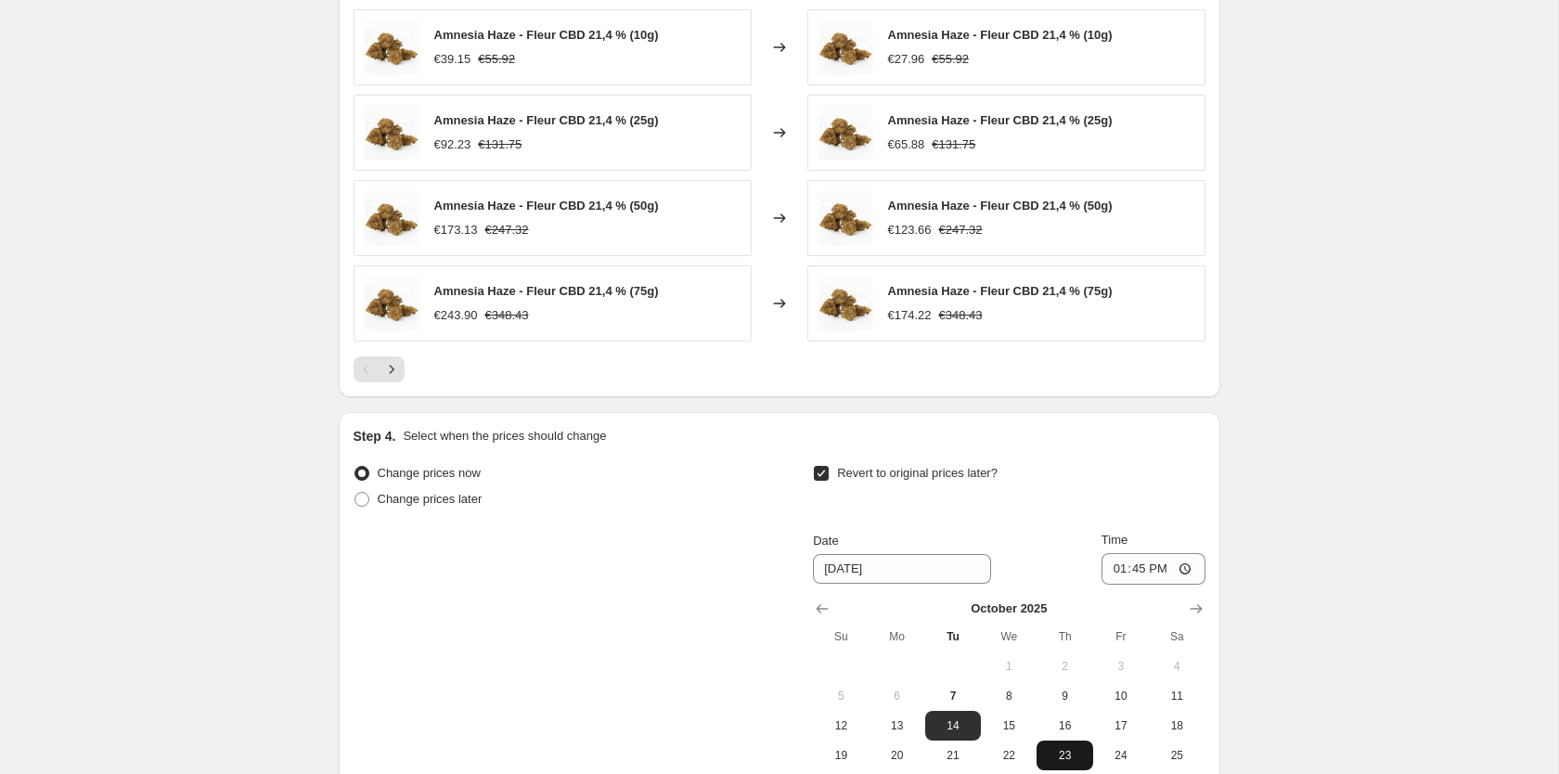
scroll to position [1869, 0]
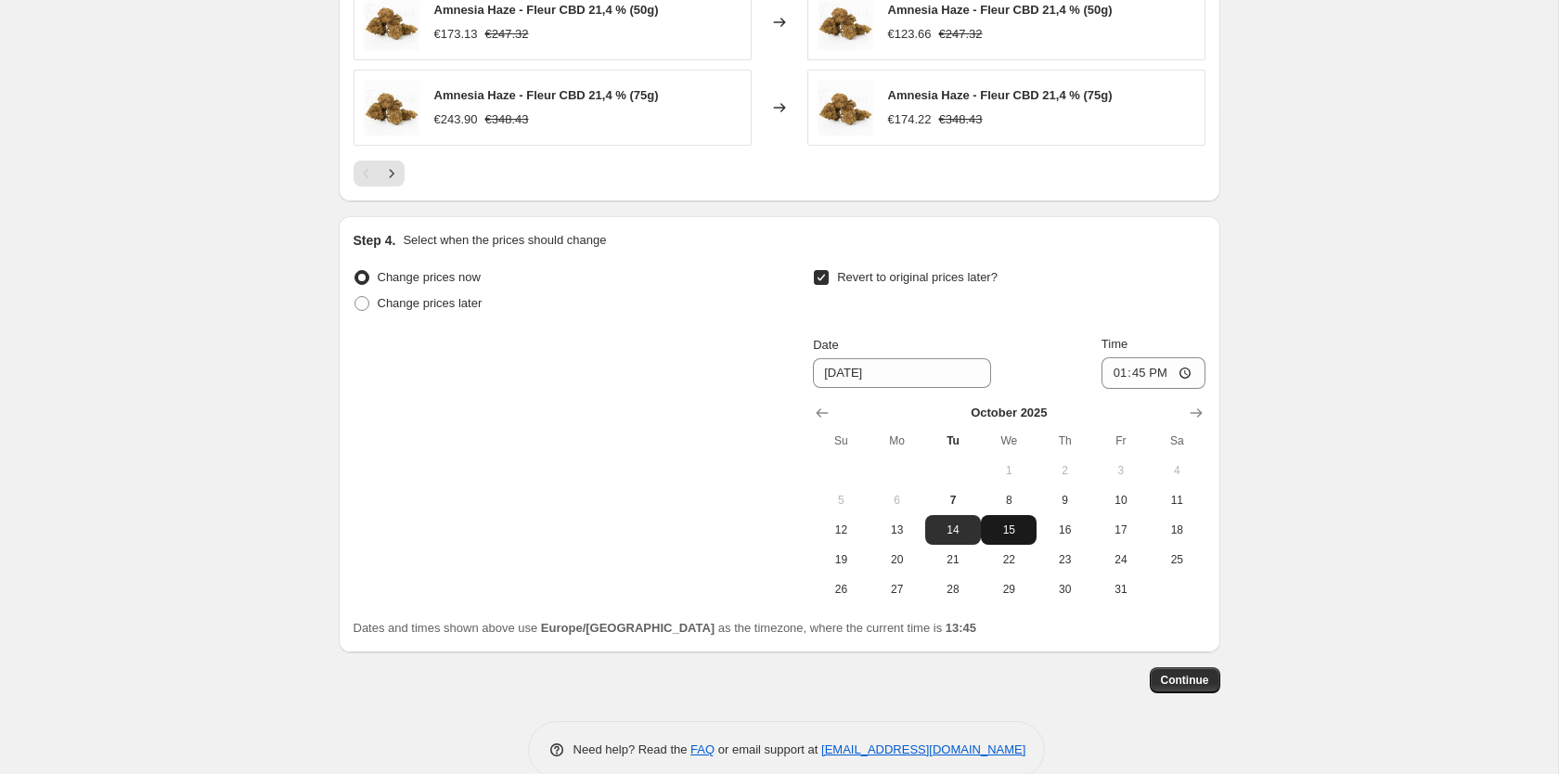
click at [1026, 532] on span "15" at bounding box center [1008, 529] width 41 height 15
type input "10/15/2025"
click at [1176, 373] on input "13:45" at bounding box center [1153, 373] width 104 height 32
type input "13:00"
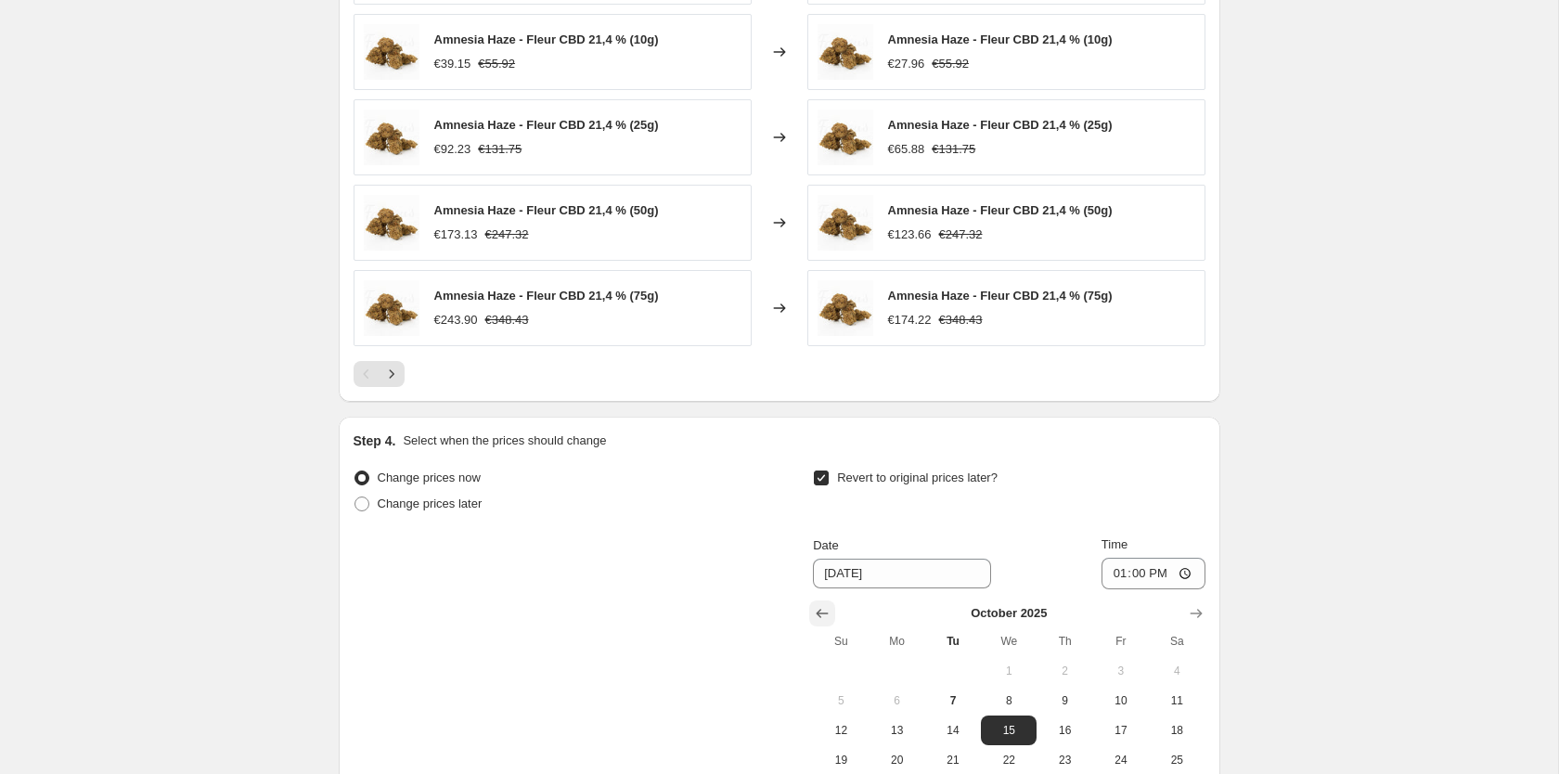
scroll to position [1900, 0]
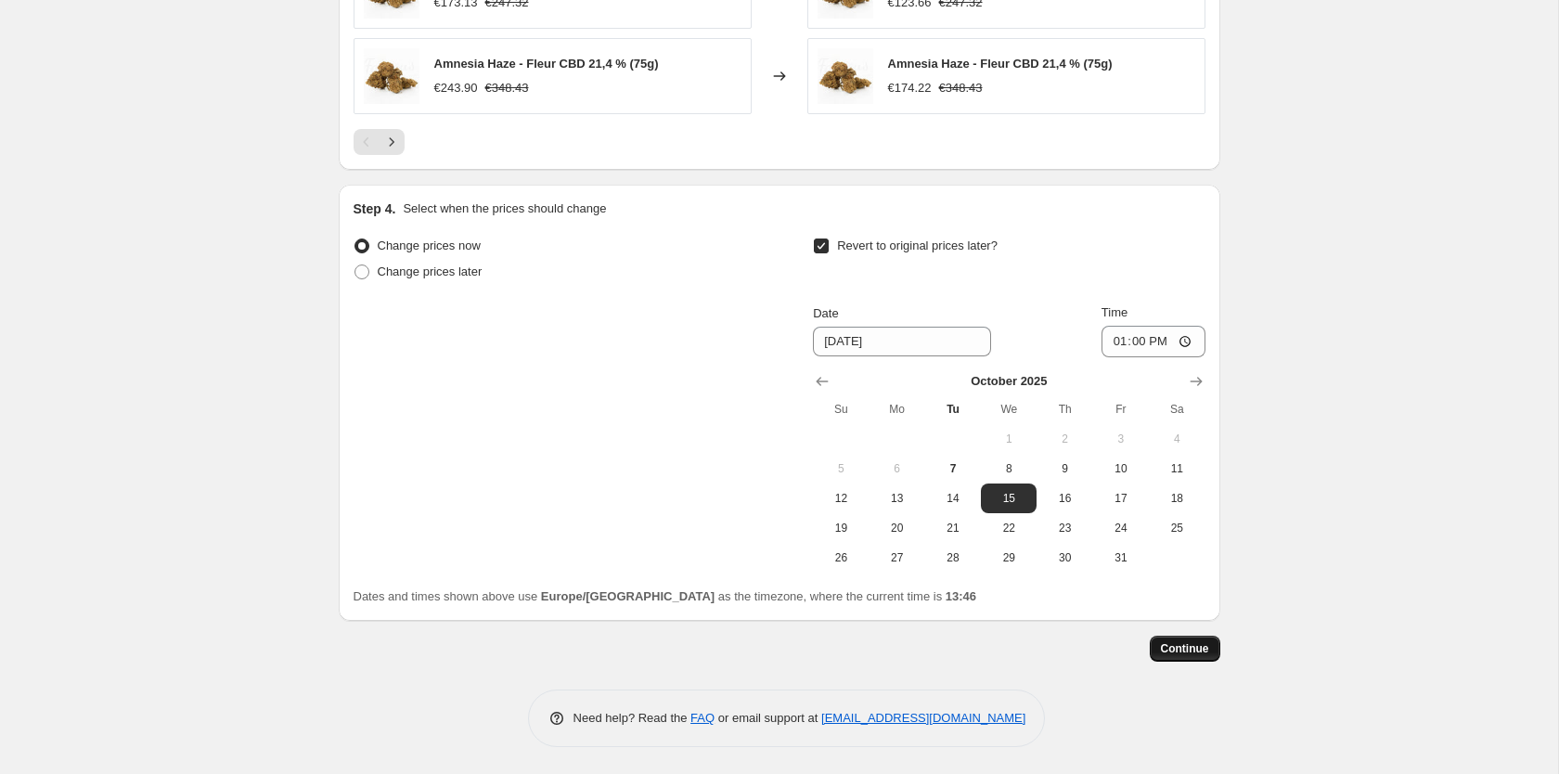
click at [1167, 644] on span "Continue" at bounding box center [1185, 648] width 48 height 15
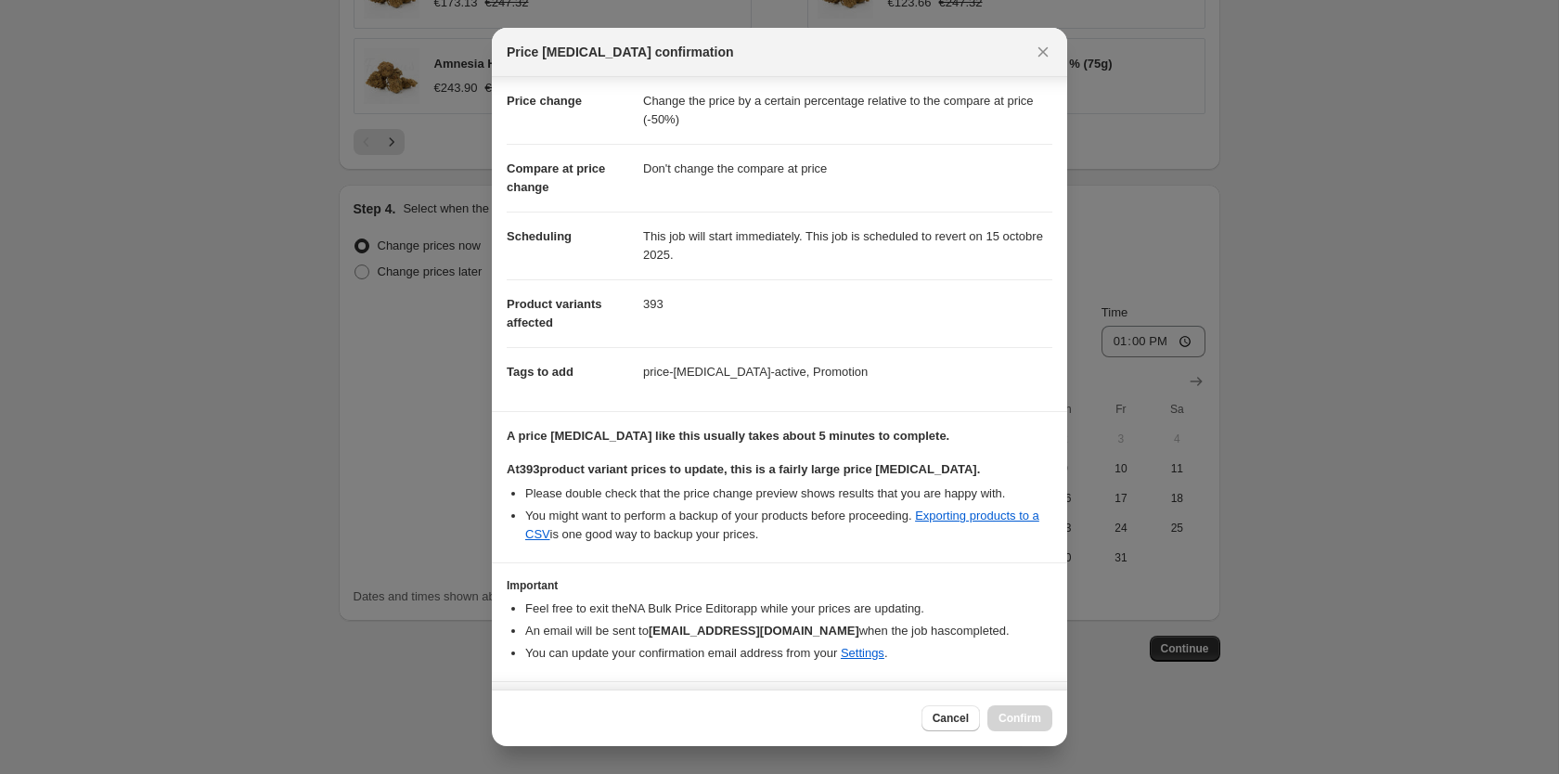
scroll to position [86, 0]
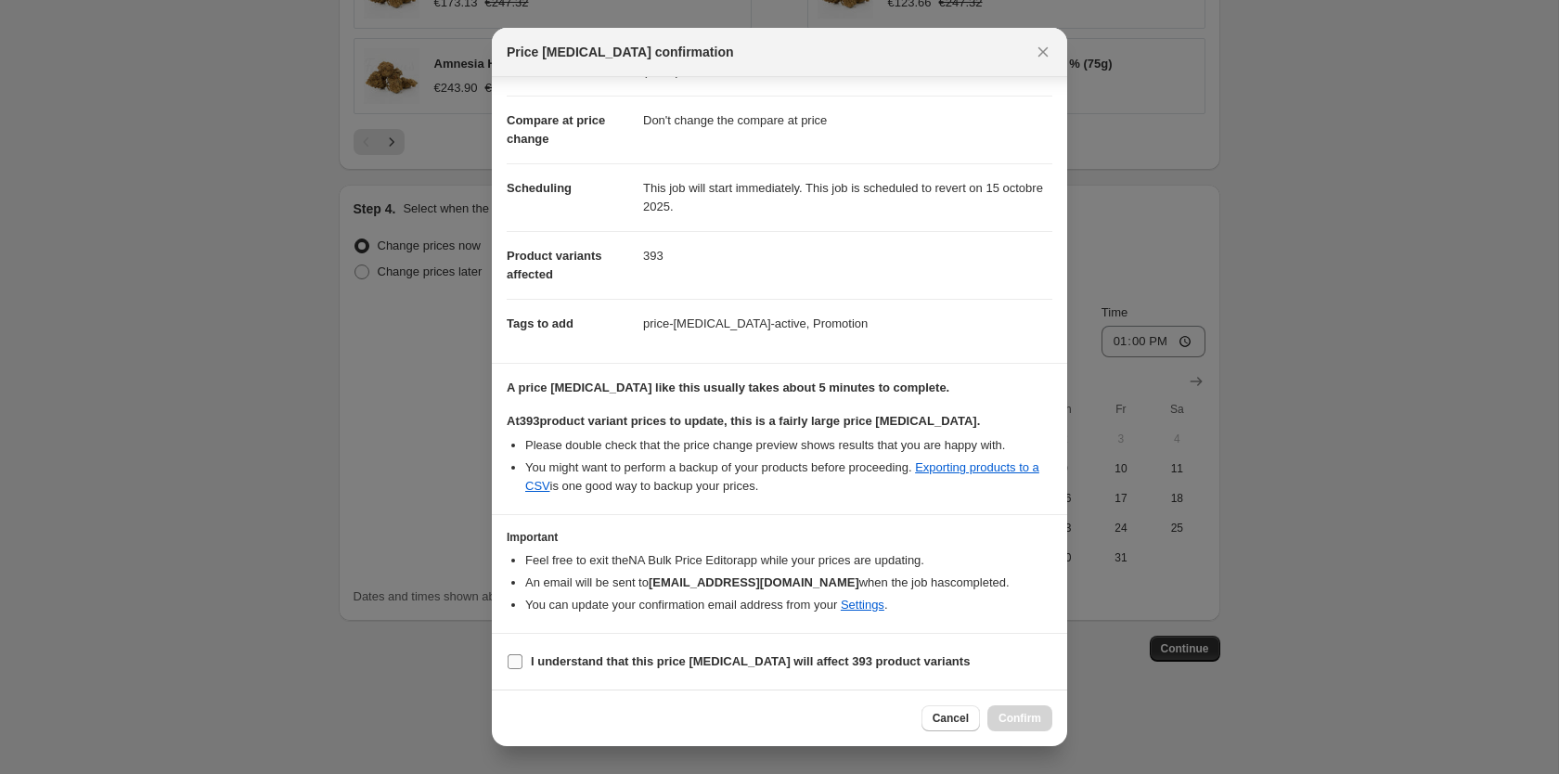
click at [755, 662] on b "I understand that this price change job will affect 393 product variants" at bounding box center [750, 661] width 439 height 14
click at [522, 662] on input "I understand that this price change job will affect 393 product variants" at bounding box center [515, 661] width 15 height 15
checkbox input "true"
click at [1026, 710] on button "Confirm" at bounding box center [1019, 718] width 65 height 26
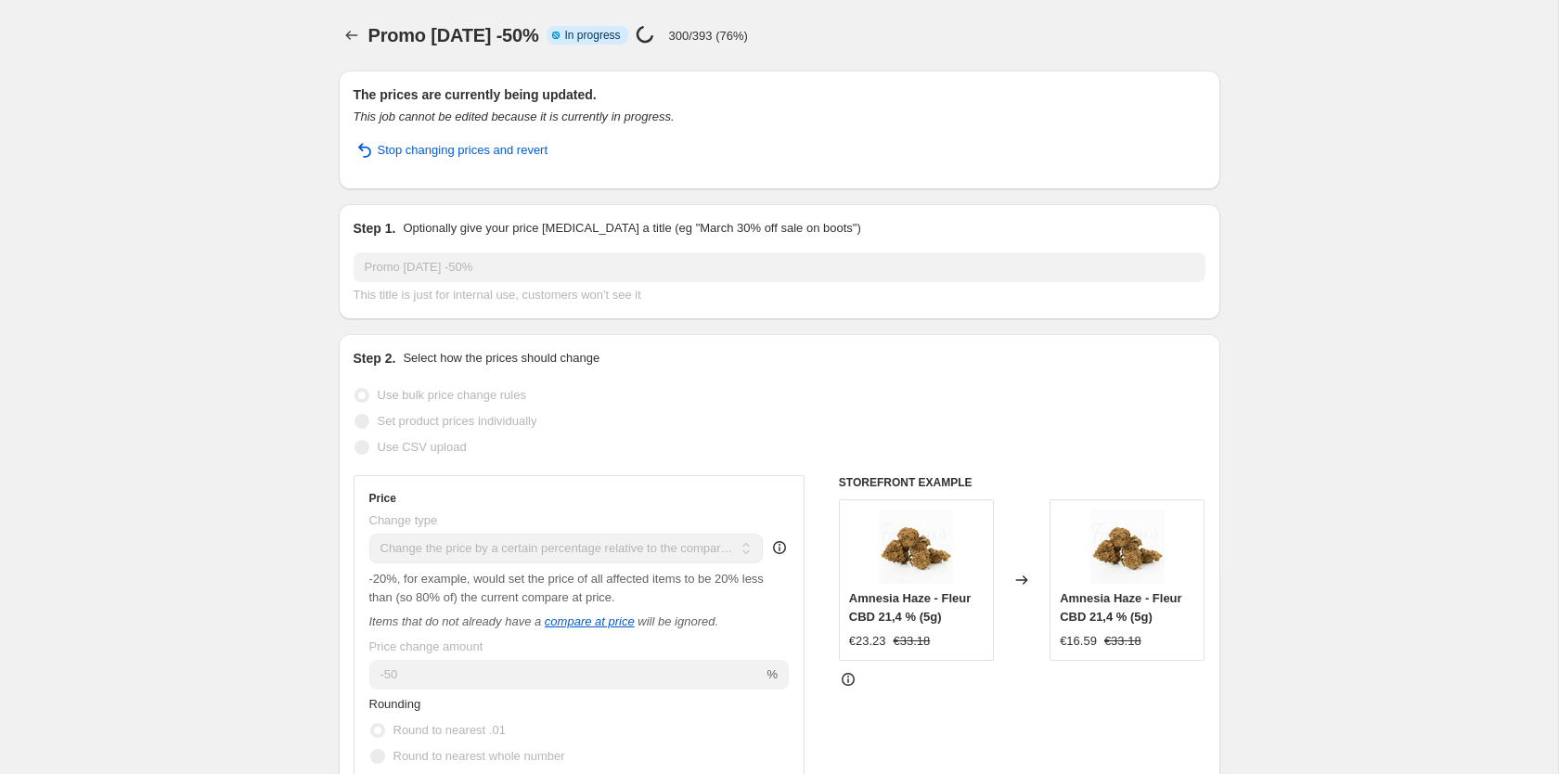
select select "pcap"
select select "no_change"
select select "collection"
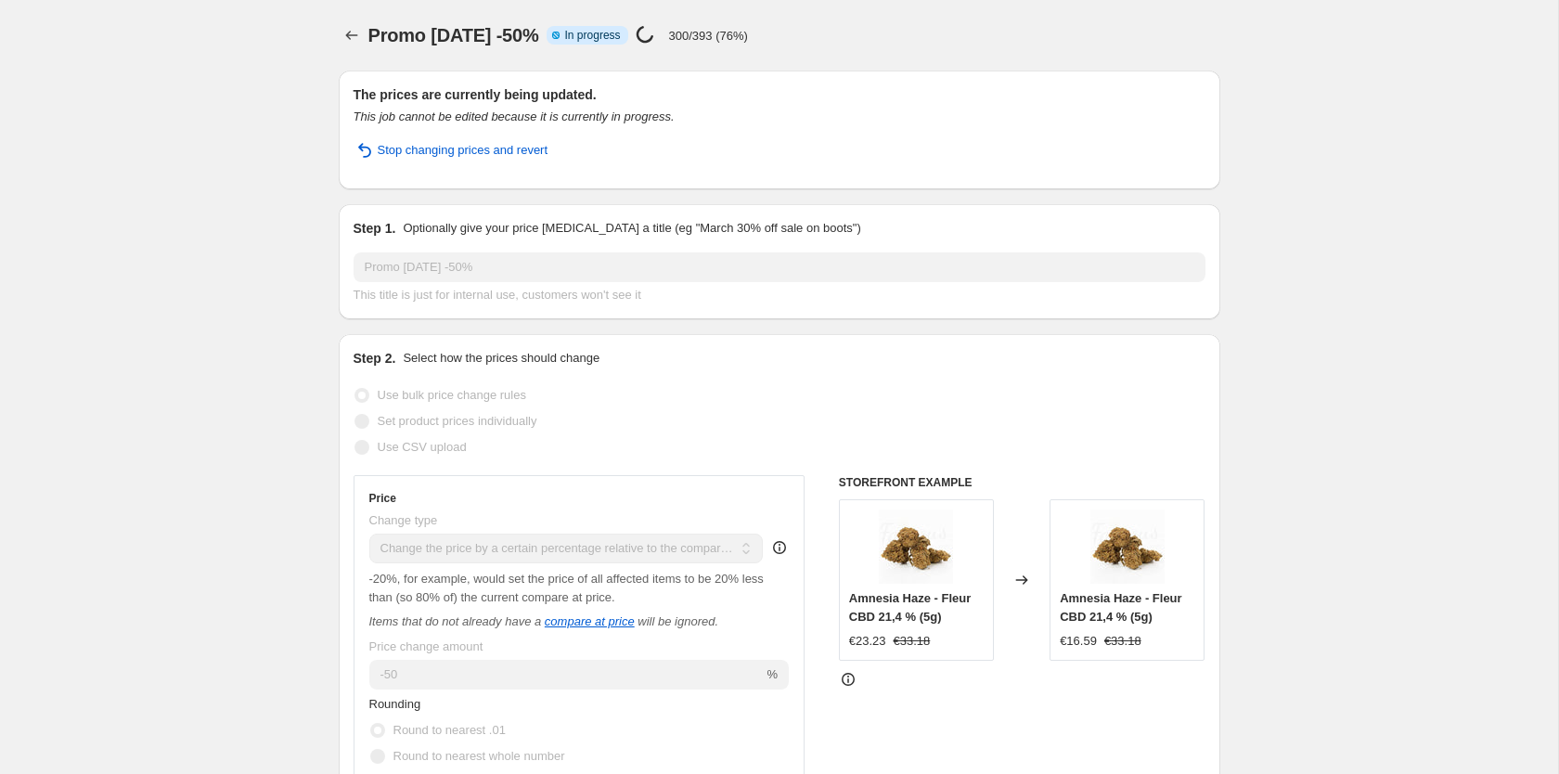
select select "collection"
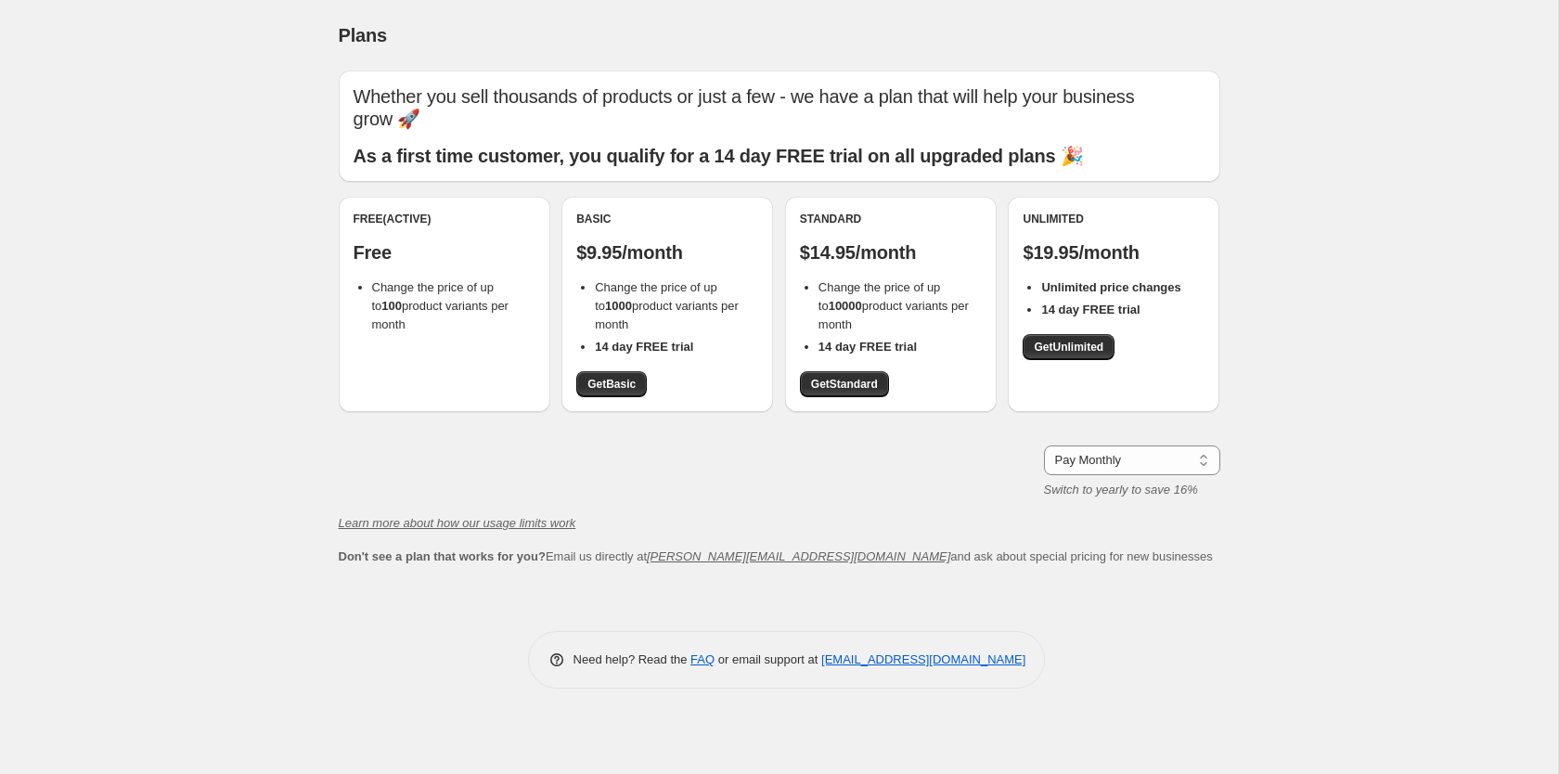
click at [1398, 326] on div "Plans. This page is ready Plans Whether you sell thousands of products or just …" at bounding box center [779, 387] width 1558 height 774
drag, startPoint x: 573, startPoint y: 254, endPoint x: 739, endPoint y: 361, distance: 197.4
click at [739, 361] on div "Basic $9.95/month Change the price of up to 1000 product variants per month 14 …" at bounding box center [667, 304] width 212 height 215
click at [739, 361] on div "Basic $9.95/month Change the price of up to 1000 product variants per month 14 …" at bounding box center [667, 305] width 182 height 186
click at [344, 40] on span "Plans" at bounding box center [363, 35] width 48 height 20
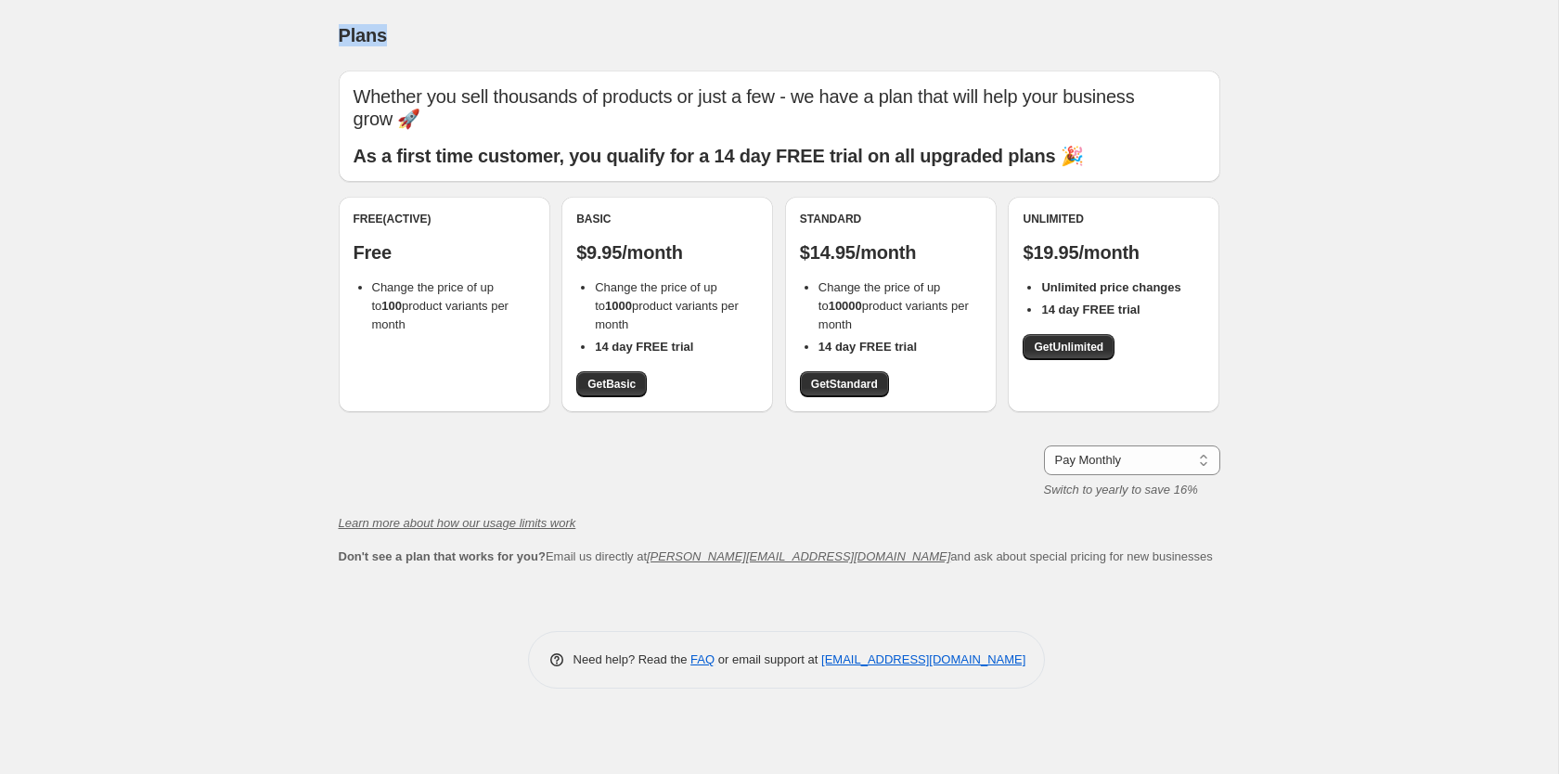
drag, startPoint x: 344, startPoint y: 40, endPoint x: 388, endPoint y: 41, distance: 43.6
click at [388, 41] on div "Plans" at bounding box center [779, 35] width 881 height 26
drag, startPoint x: 388, startPoint y: 41, endPoint x: 285, endPoint y: 52, distance: 103.6
click at [285, 52] on div "Plans. This page is ready Plans Whether you sell thousands of products or just …" at bounding box center [779, 387] width 1558 height 774
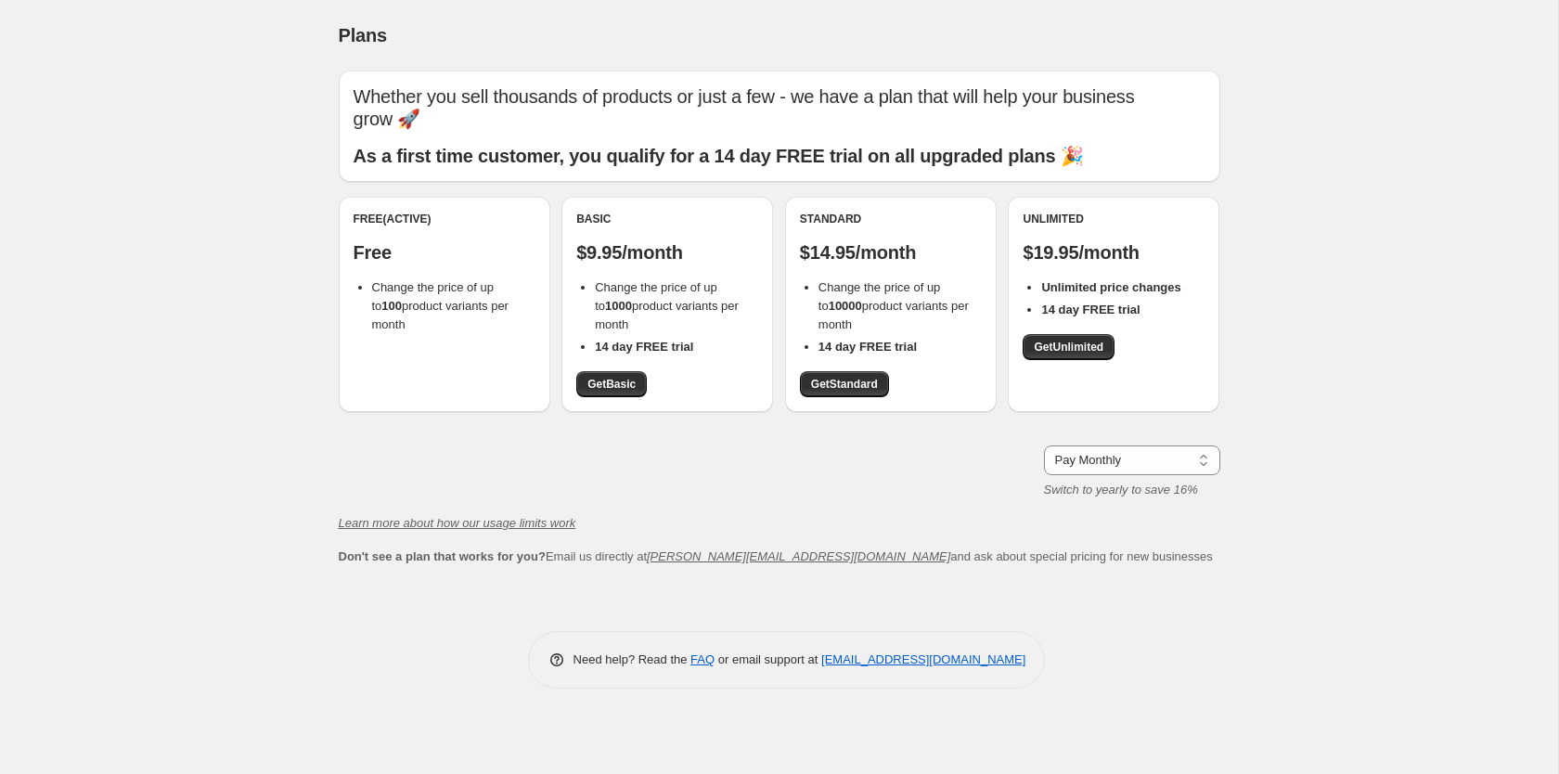
click at [285, 52] on div "Plans. This page is ready Plans Whether you sell thousands of products or just …" at bounding box center [779, 387] width 1558 height 774
drag, startPoint x: 285, startPoint y: 52, endPoint x: 533, endPoint y: 28, distance: 249.8
click at [533, 28] on div "Plans. This page is ready Plans Whether you sell thousands of products or just …" at bounding box center [779, 387] width 1558 height 774
click at [533, 28] on div "Plans" at bounding box center [779, 35] width 881 height 26
click at [393, 45] on div "Plans" at bounding box center [779, 35] width 881 height 26
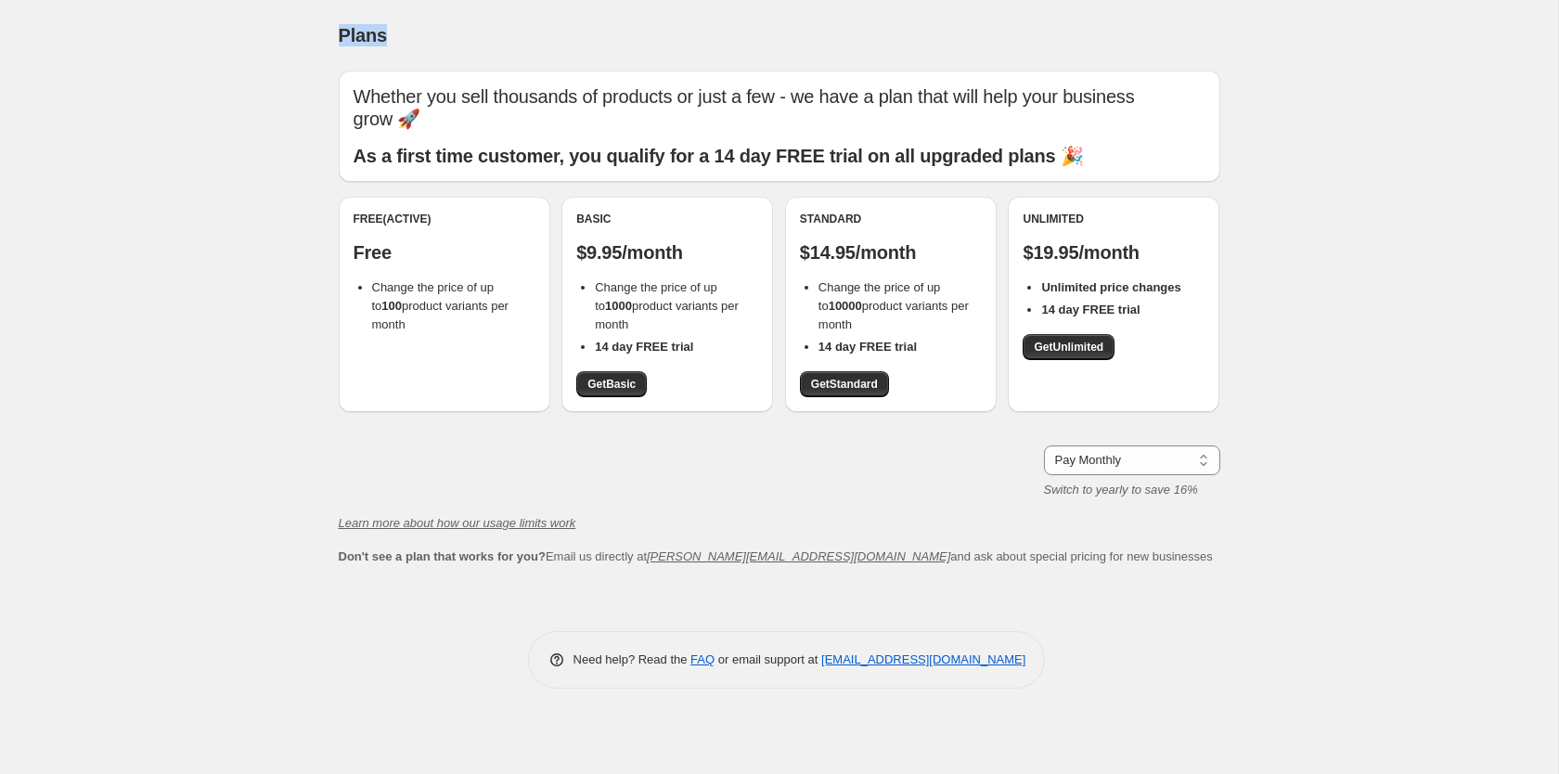
drag, startPoint x: 358, startPoint y: 40, endPoint x: 322, endPoint y: 39, distance: 36.2
click at [322, 39] on div "Plans. This page is ready Plans Whether you sell thousands of products or just …" at bounding box center [779, 358] width 926 height 716
drag, startPoint x: 322, startPoint y: 39, endPoint x: 465, endPoint y: 31, distance: 143.1
click at [465, 31] on div "Plans. This page is ready Plans Whether you sell thousands of products or just …" at bounding box center [779, 358] width 926 height 716
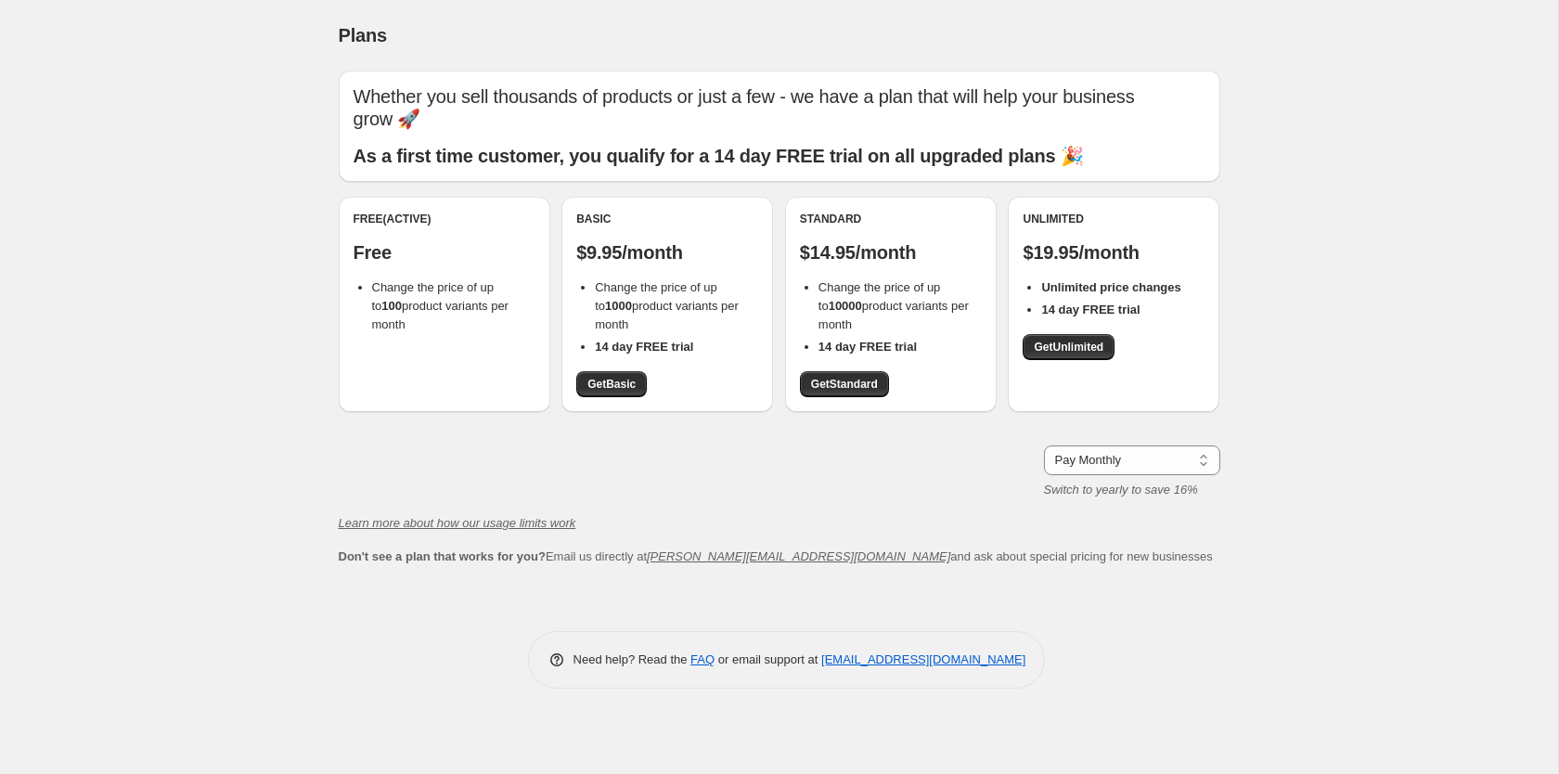
click at [465, 31] on div "Plans" at bounding box center [779, 35] width 881 height 26
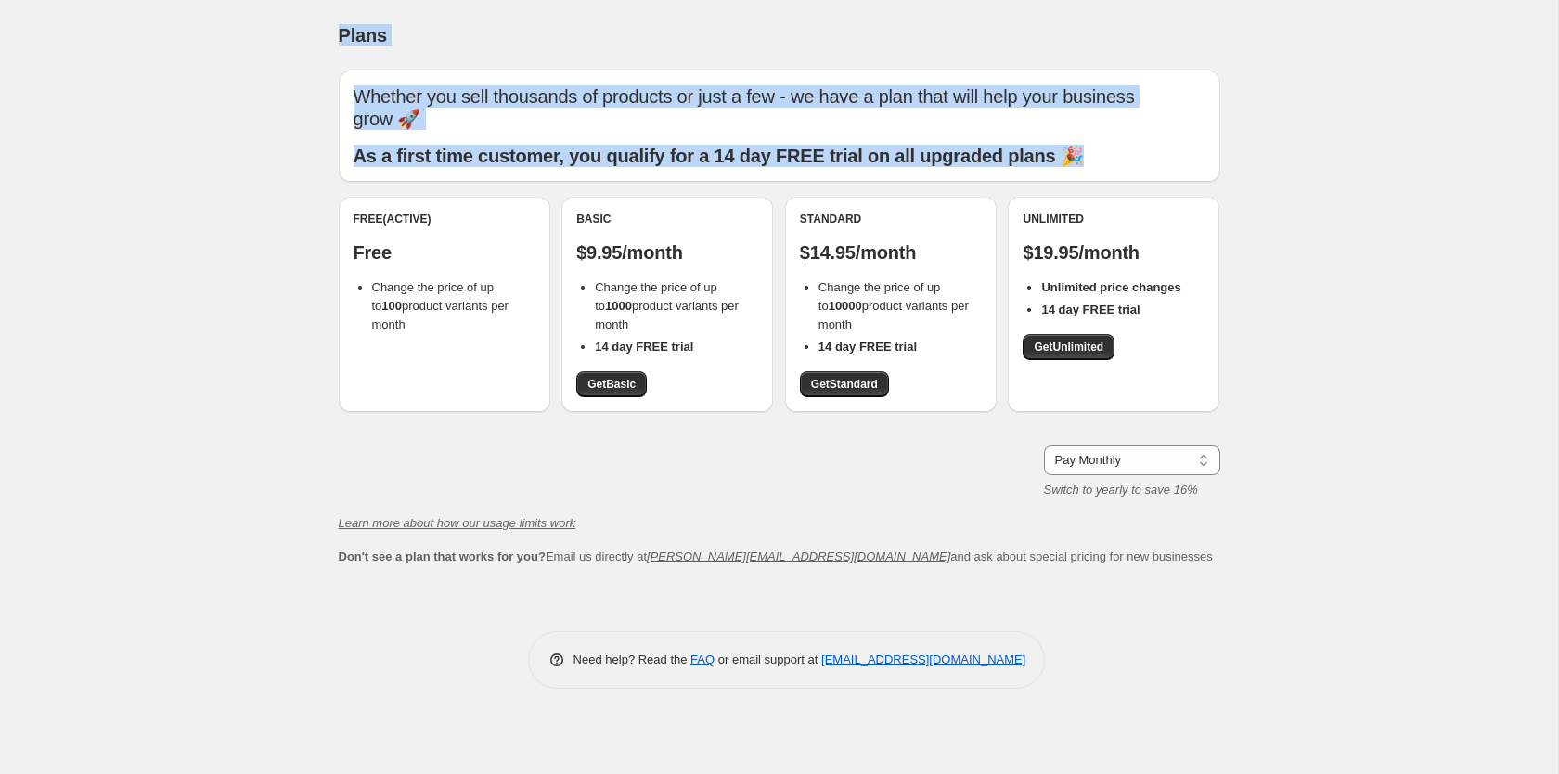
drag, startPoint x: 700, startPoint y: 58, endPoint x: 1141, endPoint y: 148, distance: 450.7
click at [1141, 148] on div "Plans. This page is ready Plans Whether you sell thousands of products or just …" at bounding box center [779, 387] width 1558 height 774
click at [1141, 148] on p "As a first time customer, you qualify for a 14 day FREE trial on all upgraded p…" at bounding box center [779, 156] width 852 height 22
drag, startPoint x: 1141, startPoint y: 148, endPoint x: 252, endPoint y: 49, distance: 894.3
click at [252, 49] on div "Plans. This page is ready Plans Whether you sell thousands of products or just …" at bounding box center [779, 387] width 1558 height 774
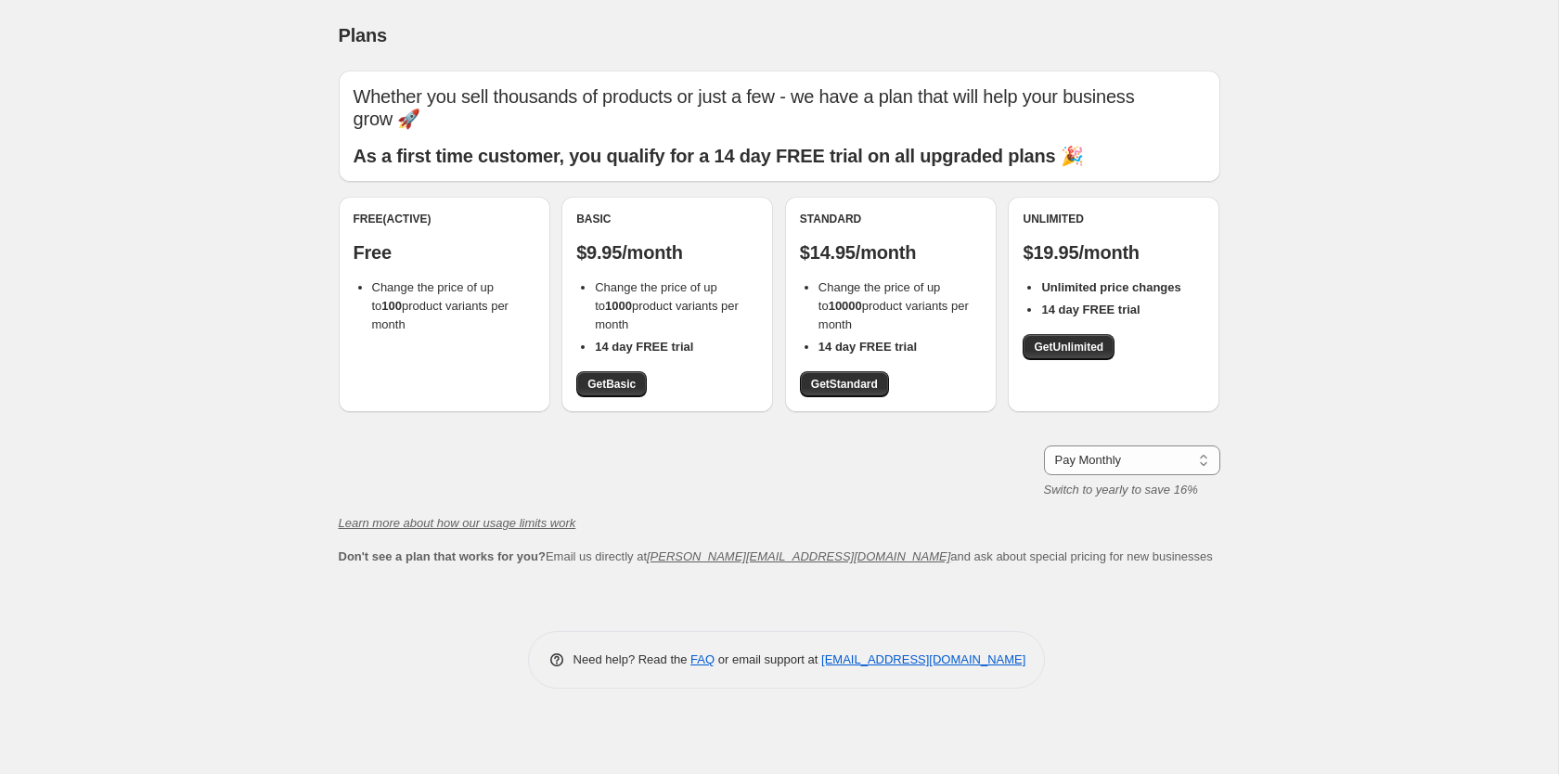
click at [252, 49] on div "Plans. This page is ready Plans Whether you sell thousands of products or just …" at bounding box center [779, 387] width 1558 height 774
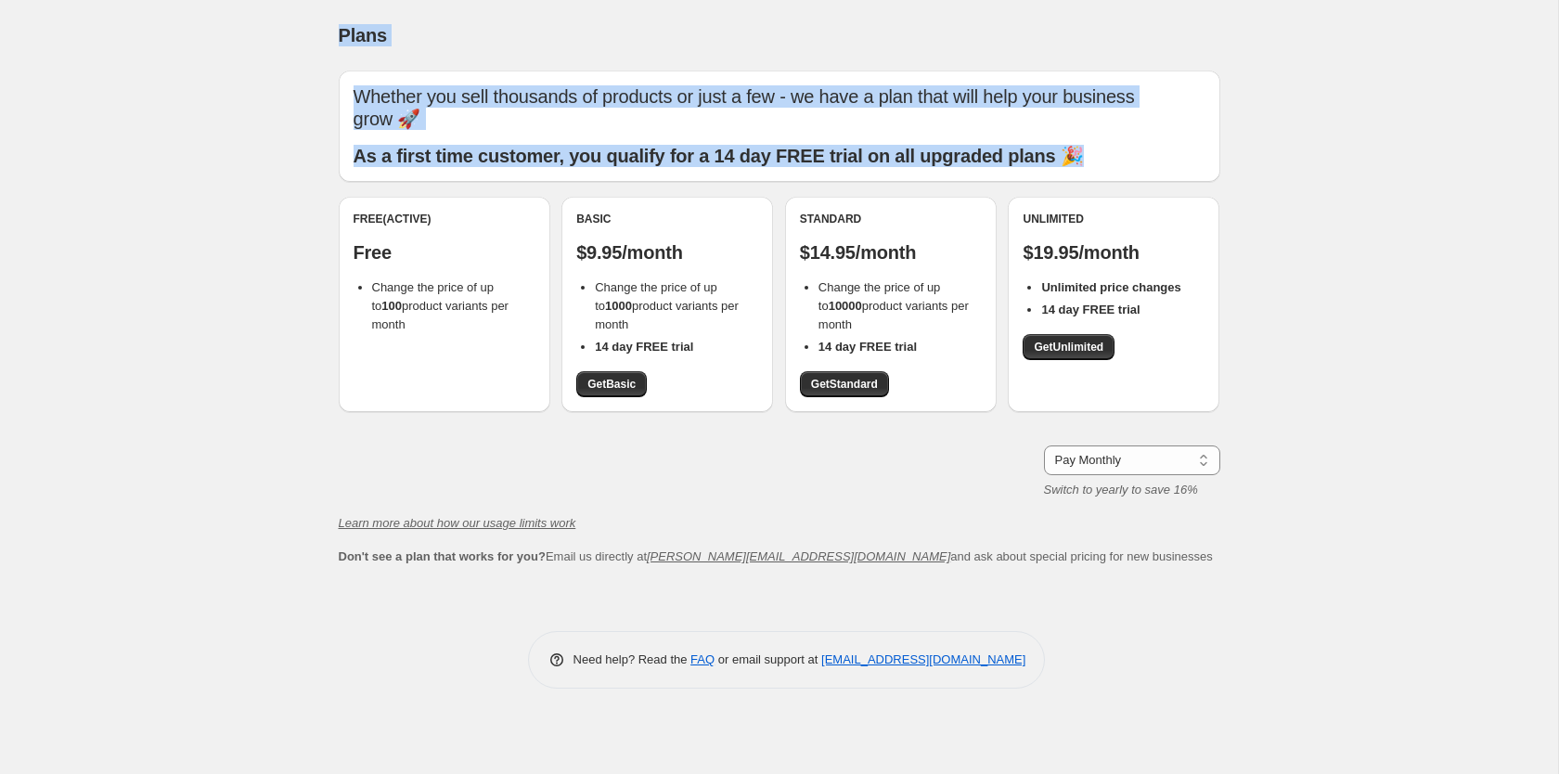
drag, startPoint x: 603, startPoint y: 71, endPoint x: 1197, endPoint y: 157, distance: 599.9
click at [1197, 157] on div "Plans. This page is ready Plans Whether you sell thousands of products or just …" at bounding box center [779, 387] width 1558 height 774
click at [1197, 157] on p "As a first time customer, you qualify for a 14 day FREE trial on all upgraded p…" at bounding box center [779, 156] width 852 height 22
drag, startPoint x: 1197, startPoint y: 157, endPoint x: 297, endPoint y: 26, distance: 909.4
click at [297, 26] on div "Plans. This page is ready Plans Whether you sell thousands of products or just …" at bounding box center [779, 387] width 1558 height 774
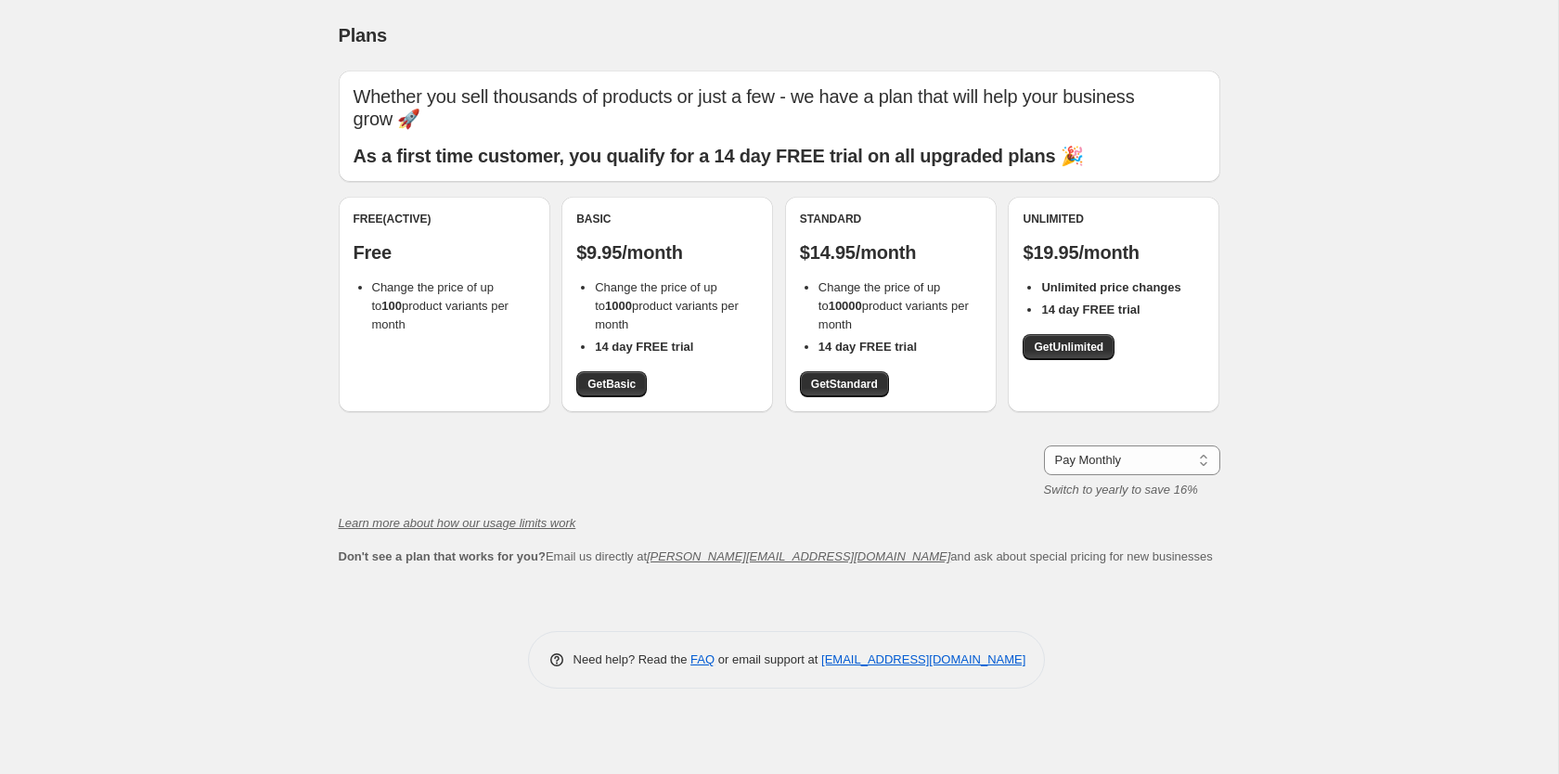
click at [297, 26] on div "Plans. This page is ready Plans Whether you sell thousands of products or just …" at bounding box center [779, 387] width 1558 height 774
click at [137, 239] on div "Plans. This page is ready Plans Whether you sell thousands of products or just …" at bounding box center [779, 387] width 1558 height 774
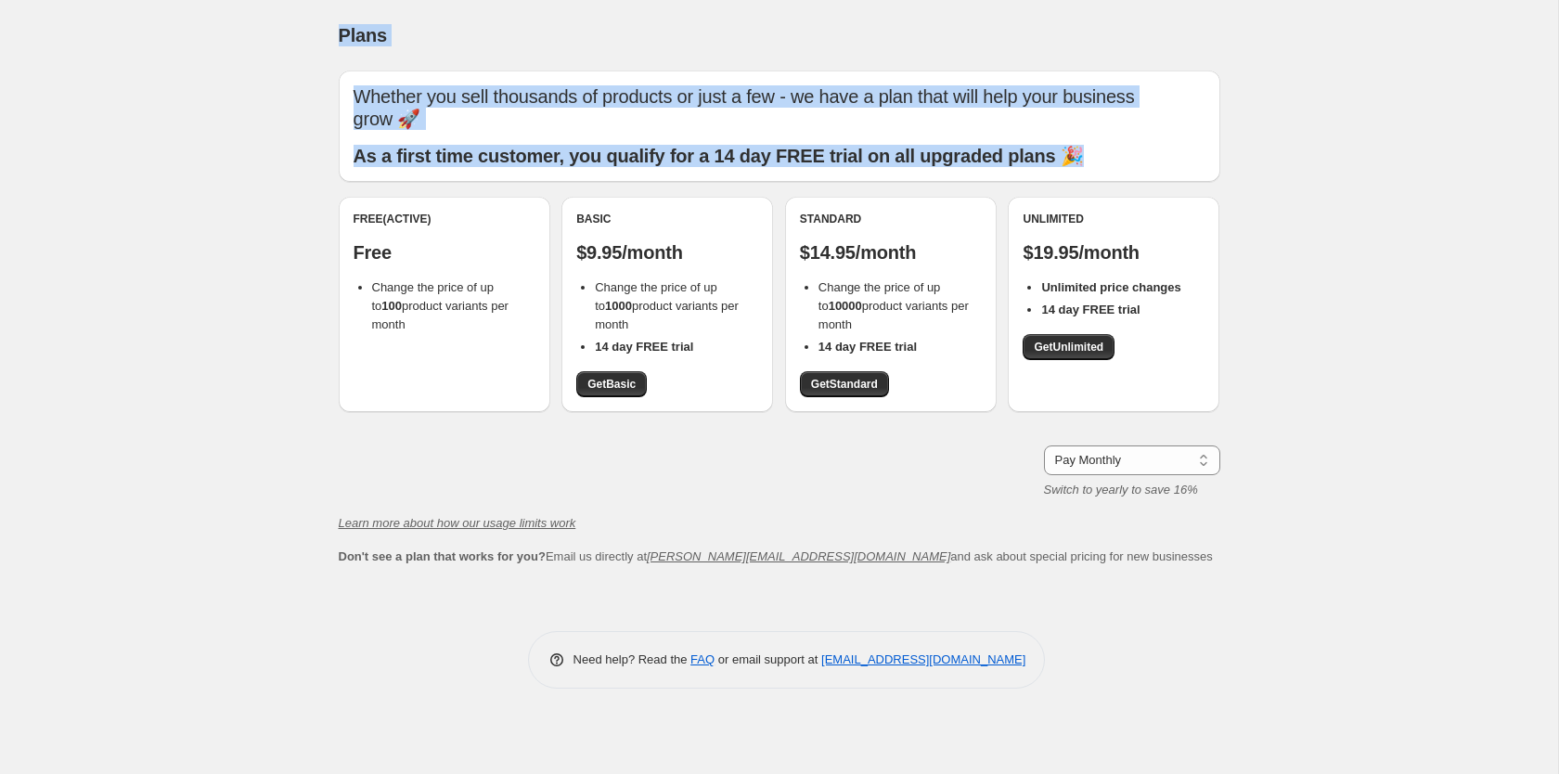
drag, startPoint x: 327, startPoint y: 28, endPoint x: 1189, endPoint y: 140, distance: 870.1
click at [1189, 140] on div "Plans. This page is ready Plans Whether you sell thousands of products or just …" at bounding box center [779, 358] width 926 height 716
click at [1189, 140] on div "Whether you sell thousands of products or just a few - we have a plan that will…" at bounding box center [779, 126] width 852 height 82
drag, startPoint x: 1189, startPoint y: 140, endPoint x: 298, endPoint y: 35, distance: 897.8
click at [298, 35] on div "Plans. This page is ready Plans Whether you sell thousands of products or just …" at bounding box center [779, 387] width 1558 height 774
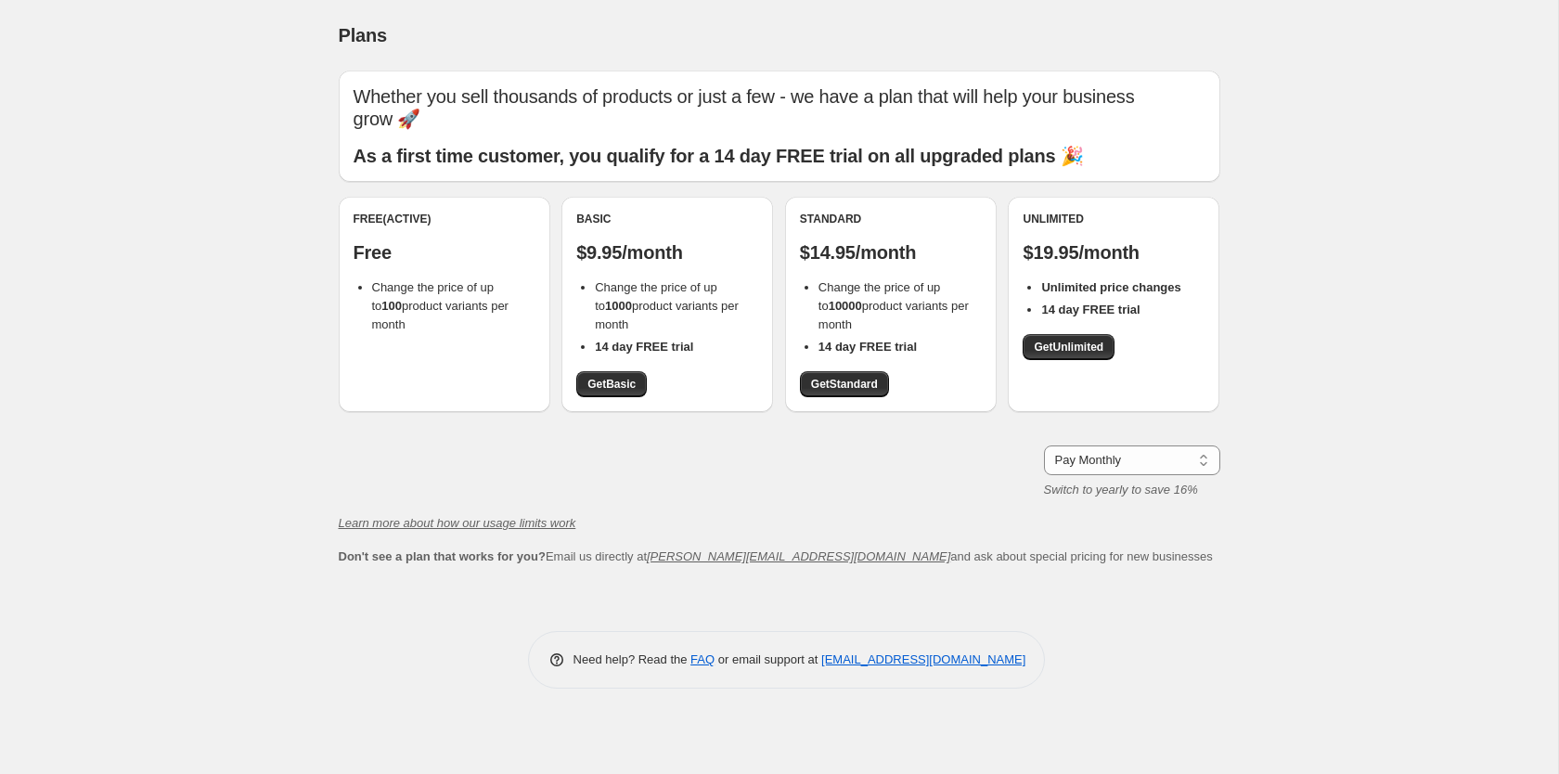
click at [298, 35] on div "Plans. This page is ready Plans Whether you sell thousands of products or just …" at bounding box center [779, 387] width 1558 height 774
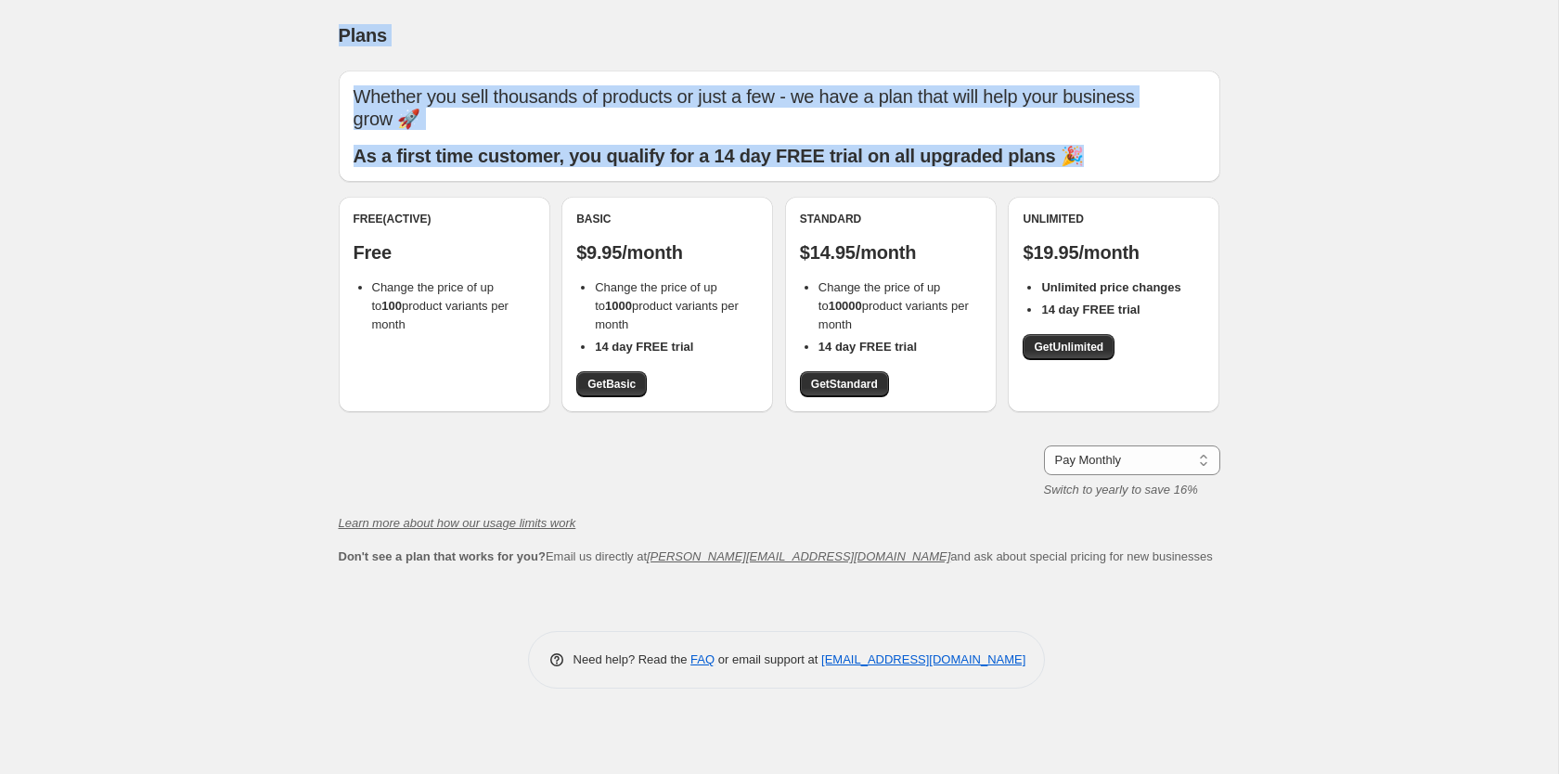
drag, startPoint x: 298, startPoint y: 35, endPoint x: 1118, endPoint y: 158, distance: 829.3
click at [1118, 158] on div "Plans. This page is ready Plans Whether you sell thousands of products or just …" at bounding box center [779, 387] width 1558 height 774
click at [1118, 158] on p "As a first time customer, you qualify for a 14 day FREE trial on all upgraded p…" at bounding box center [779, 156] width 852 height 22
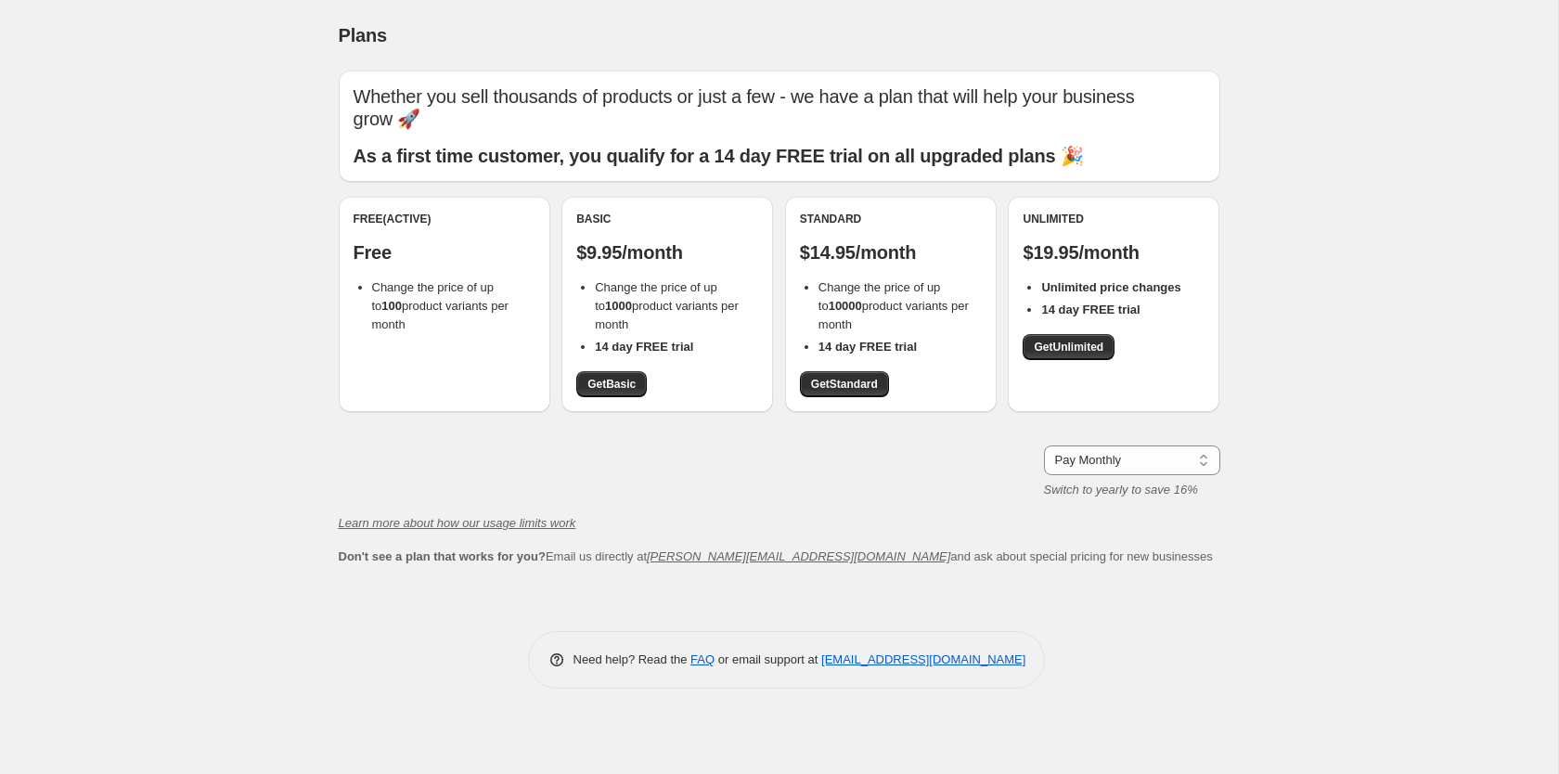
drag, startPoint x: 598, startPoint y: 290, endPoint x: 652, endPoint y: 331, distance: 68.3
click at [652, 331] on li "Change the price of up to 1000 product variants per month" at bounding box center [676, 306] width 163 height 56
click at [607, 394] on link "Get Basic" at bounding box center [611, 384] width 71 height 26
